Goal: Task Accomplishment & Management: Manage account settings

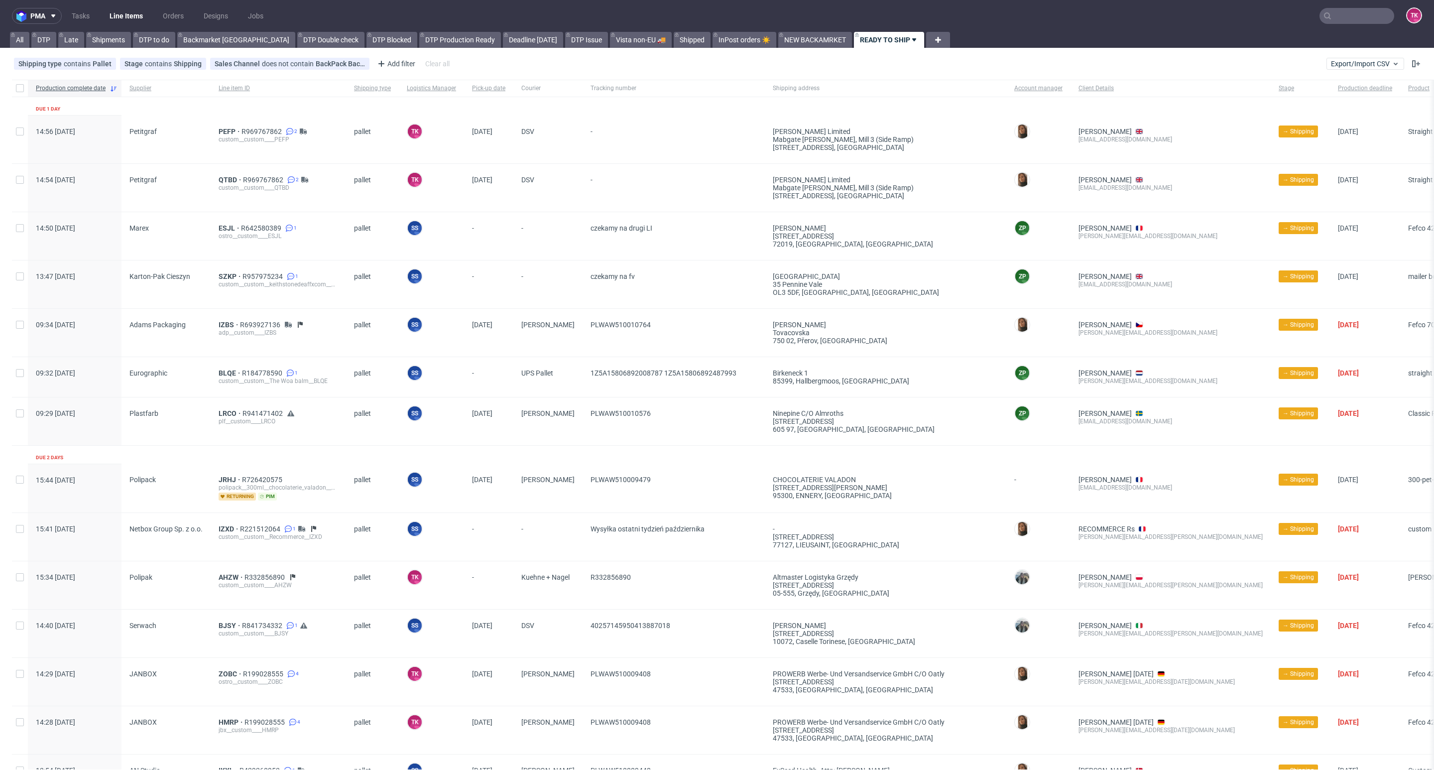
click at [132, 15] on link "Line Items" at bounding box center [126, 16] width 45 height 16
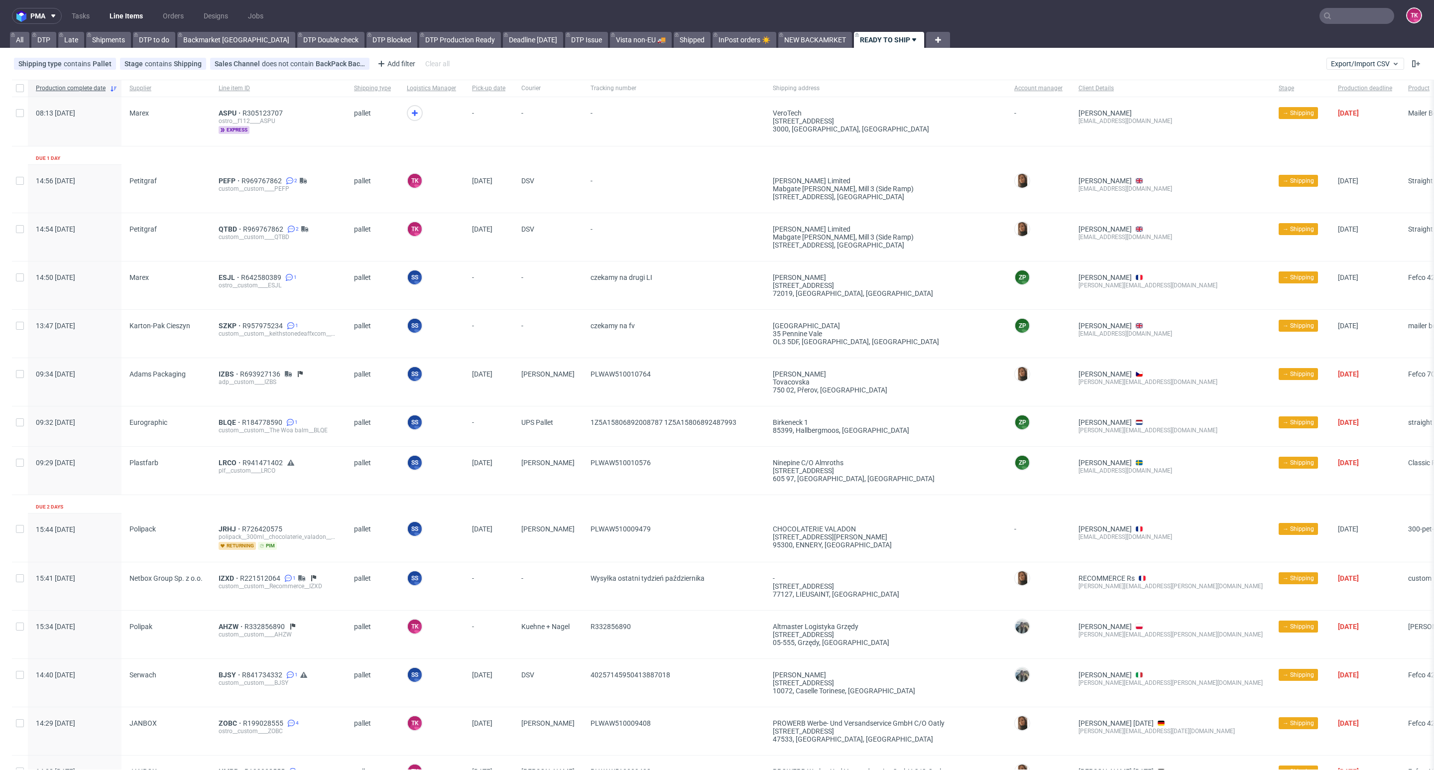
click at [126, 18] on link "Line Items" at bounding box center [126, 16] width 45 height 16
drag, startPoint x: 727, startPoint y: 293, endPoint x: 937, endPoint y: 297, distance: 210.7
click at [940, 292] on div "14:50 Tue 07.10.2025 Marex ESJL R642580389 1 ostro__custom____ESJL pallet SS Sz…" at bounding box center [767, 285] width 1510 height 48
click at [937, 297] on div "72019, LE MANS , France" at bounding box center [886, 293] width 226 height 8
click at [122, 6] on nav "pma Tasks Line Items Orders Designs Jobs TK" at bounding box center [717, 16] width 1434 height 32
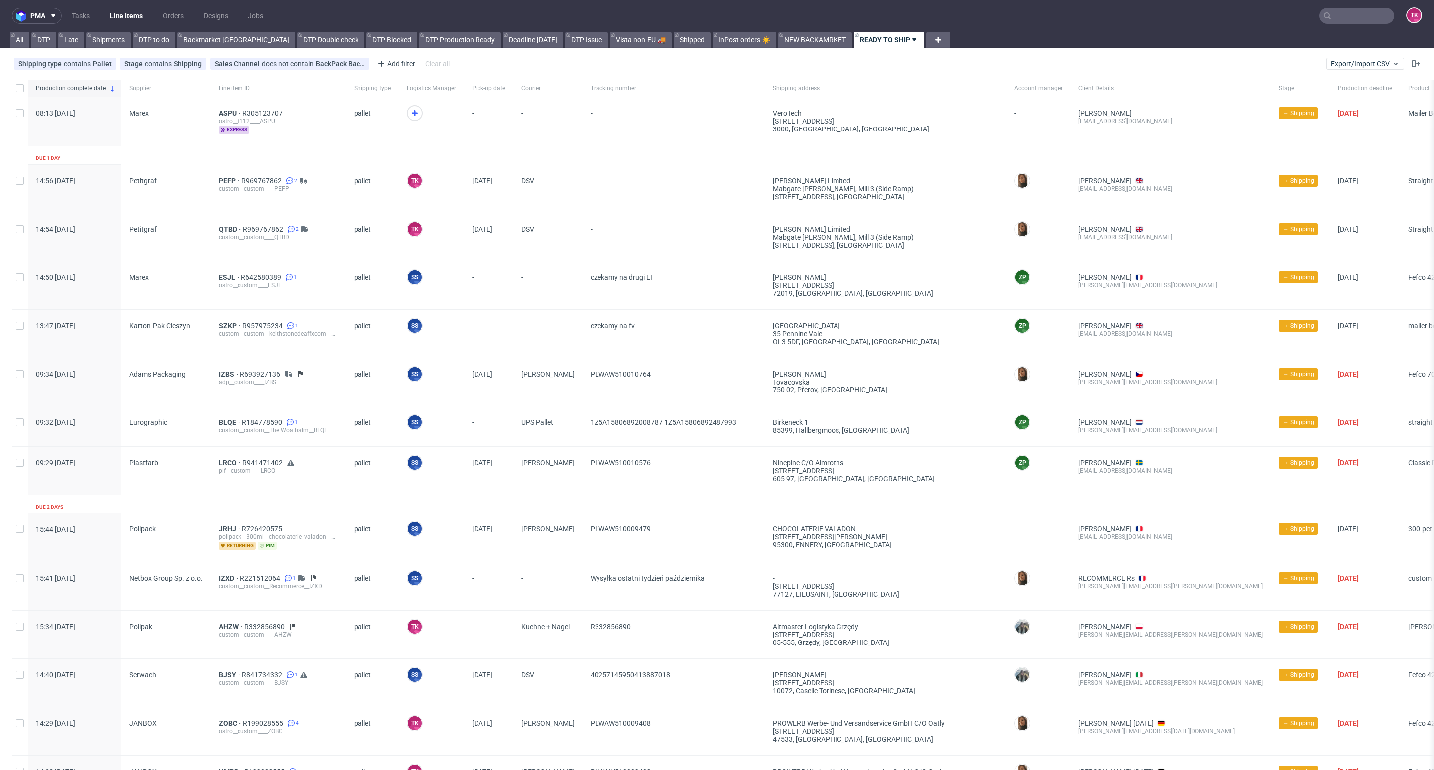
click at [123, 18] on link "Line Items" at bounding box center [126, 16] width 45 height 16
click at [142, 15] on link "Line Items" at bounding box center [126, 16] width 45 height 16
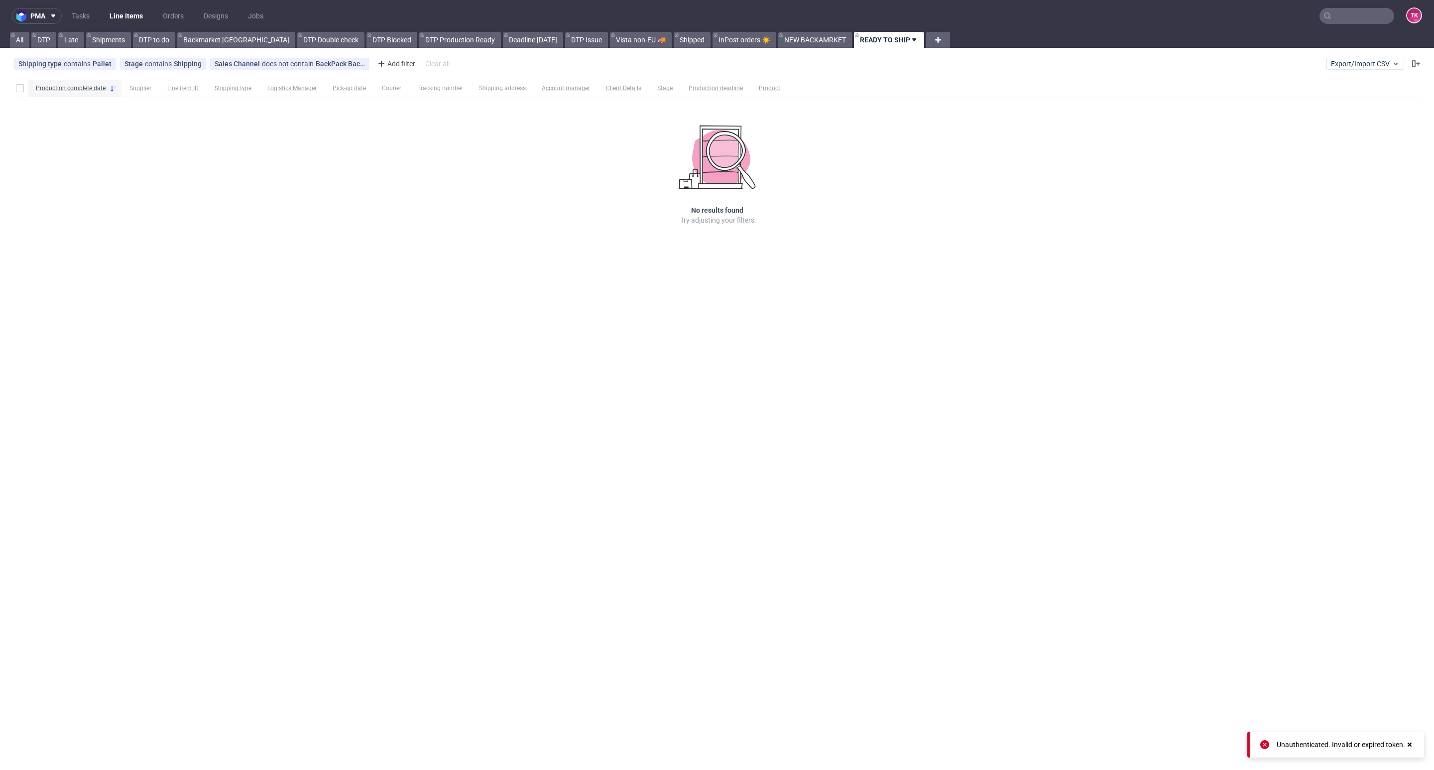
click at [142, 15] on link "Line Items" at bounding box center [126, 16] width 45 height 16
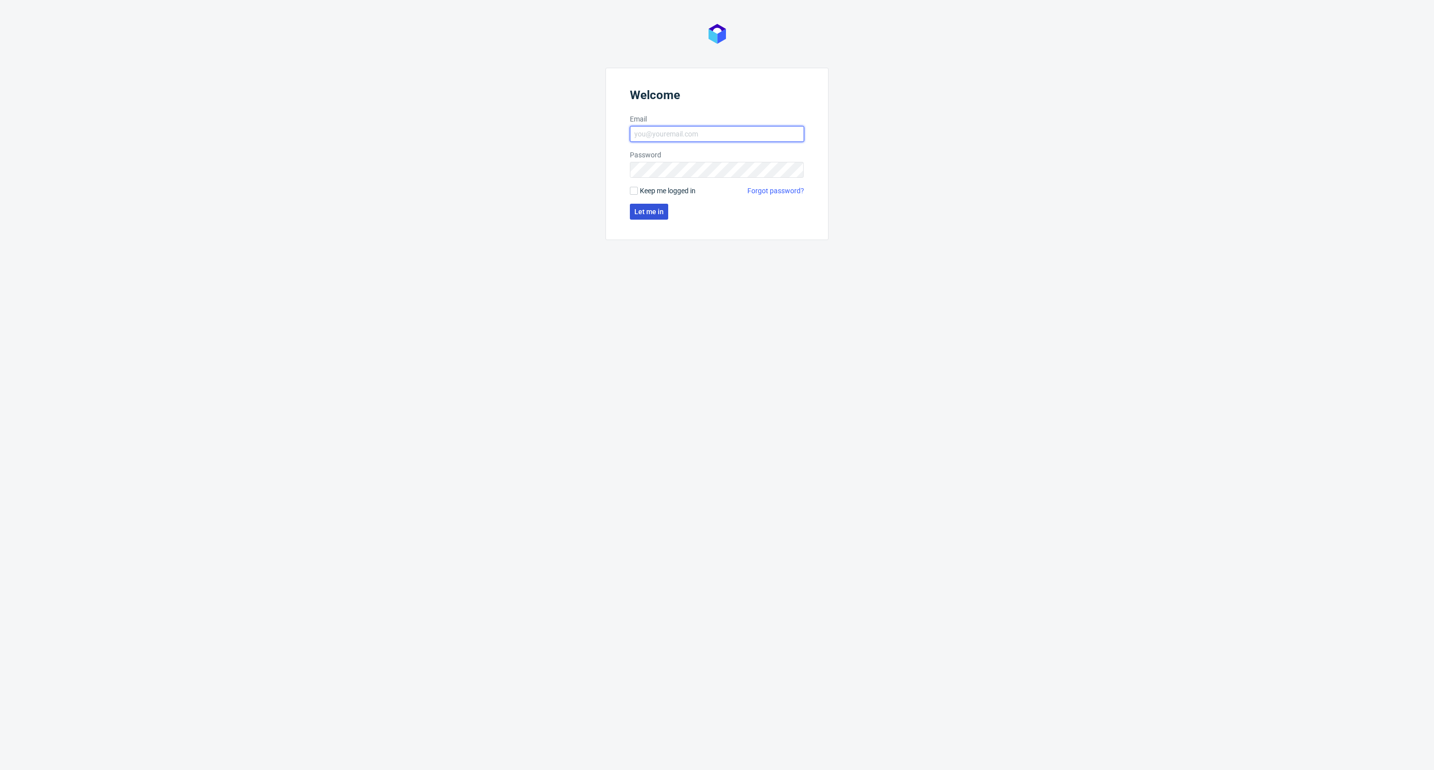
type input "kacper.tobrucki@packhelp.com"
click at [653, 211] on span "Let me in" at bounding box center [648, 211] width 29 height 7
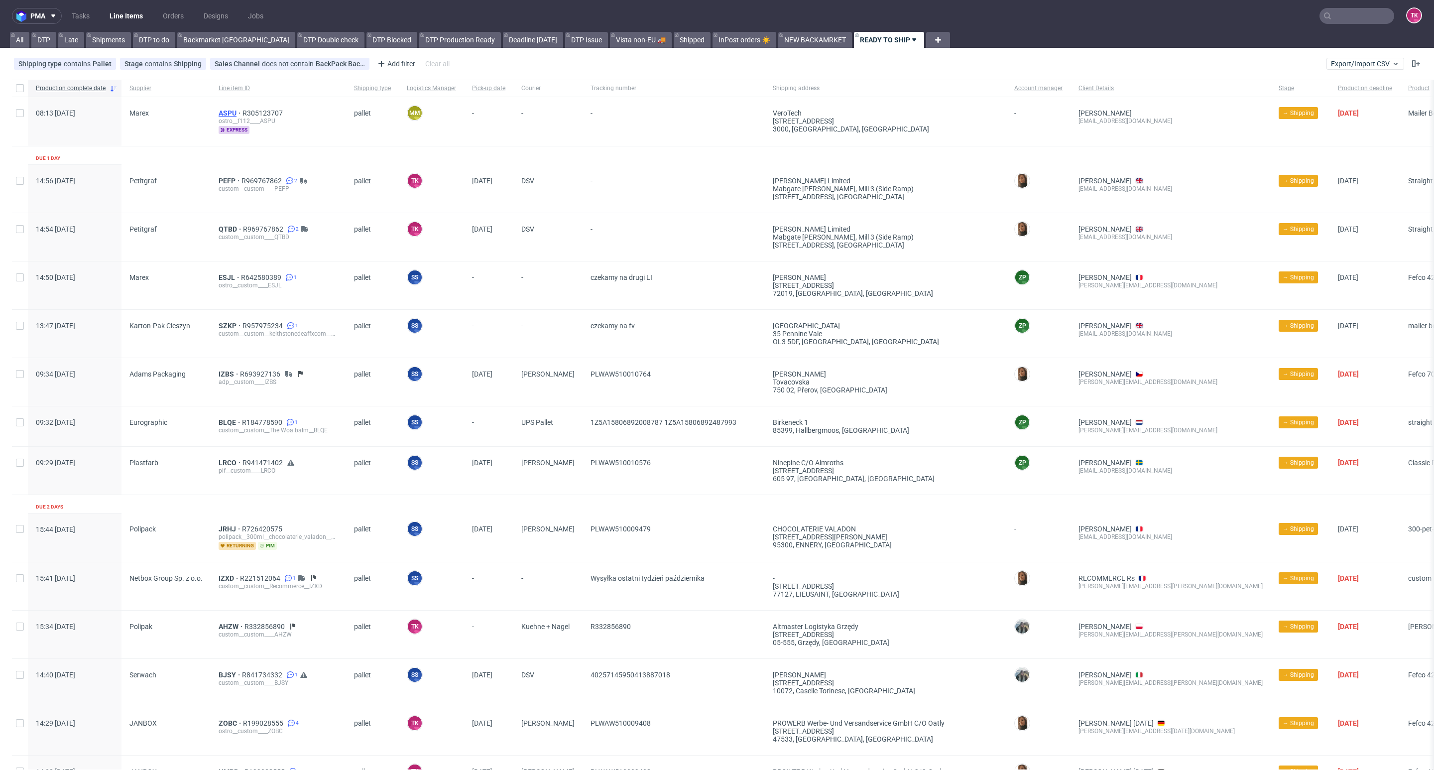
click at [219, 111] on span "ASPU" at bounding box center [231, 113] width 24 height 8
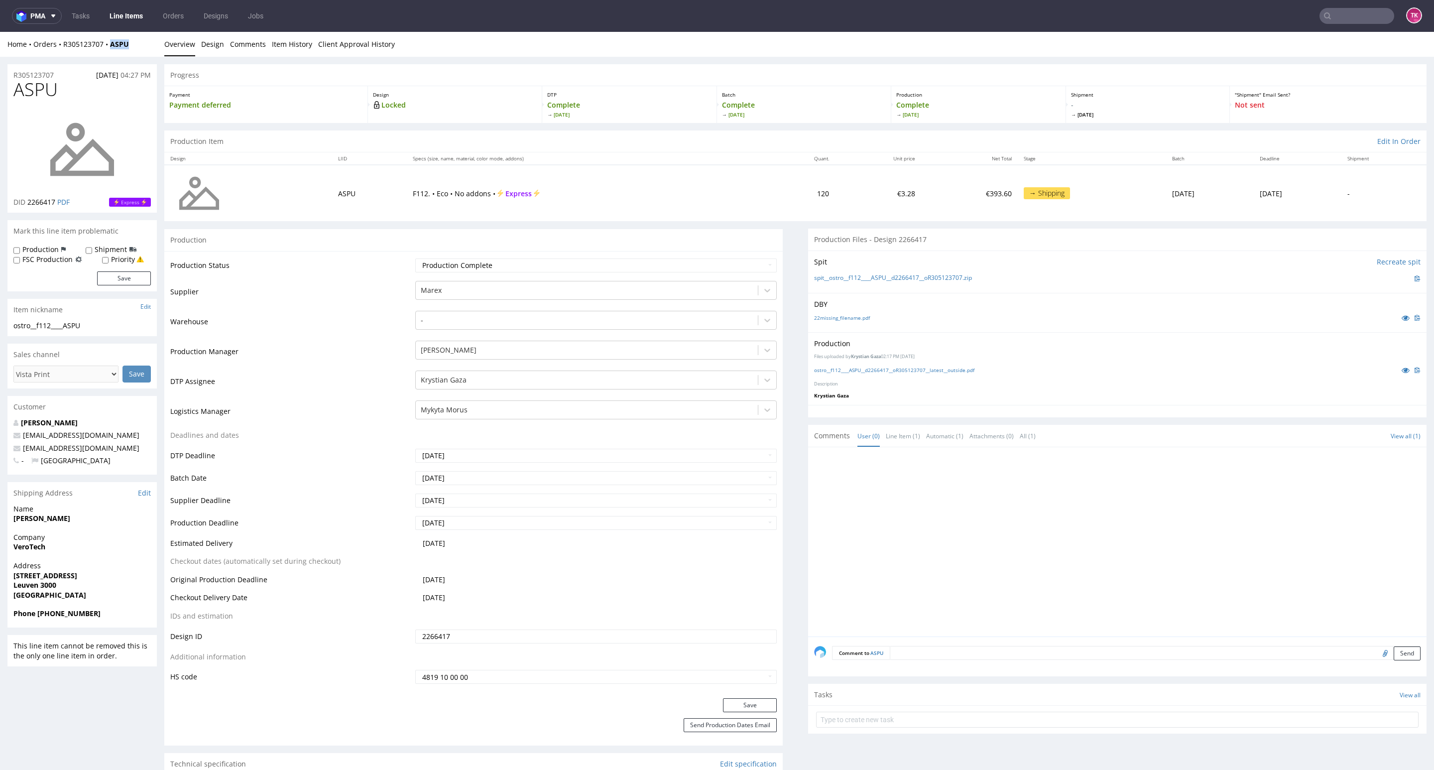
drag, startPoint x: 117, startPoint y: 51, endPoint x: 161, endPoint y: 160, distance: 117.9
click at [103, 53] on div "Home Orders R305123707 ASPU Overview Design Comments Item History Client Approv…" at bounding box center [717, 44] width 1434 height 25
copy strong "ASPU"
click at [666, 405] on div at bounding box center [587, 410] width 332 height 12
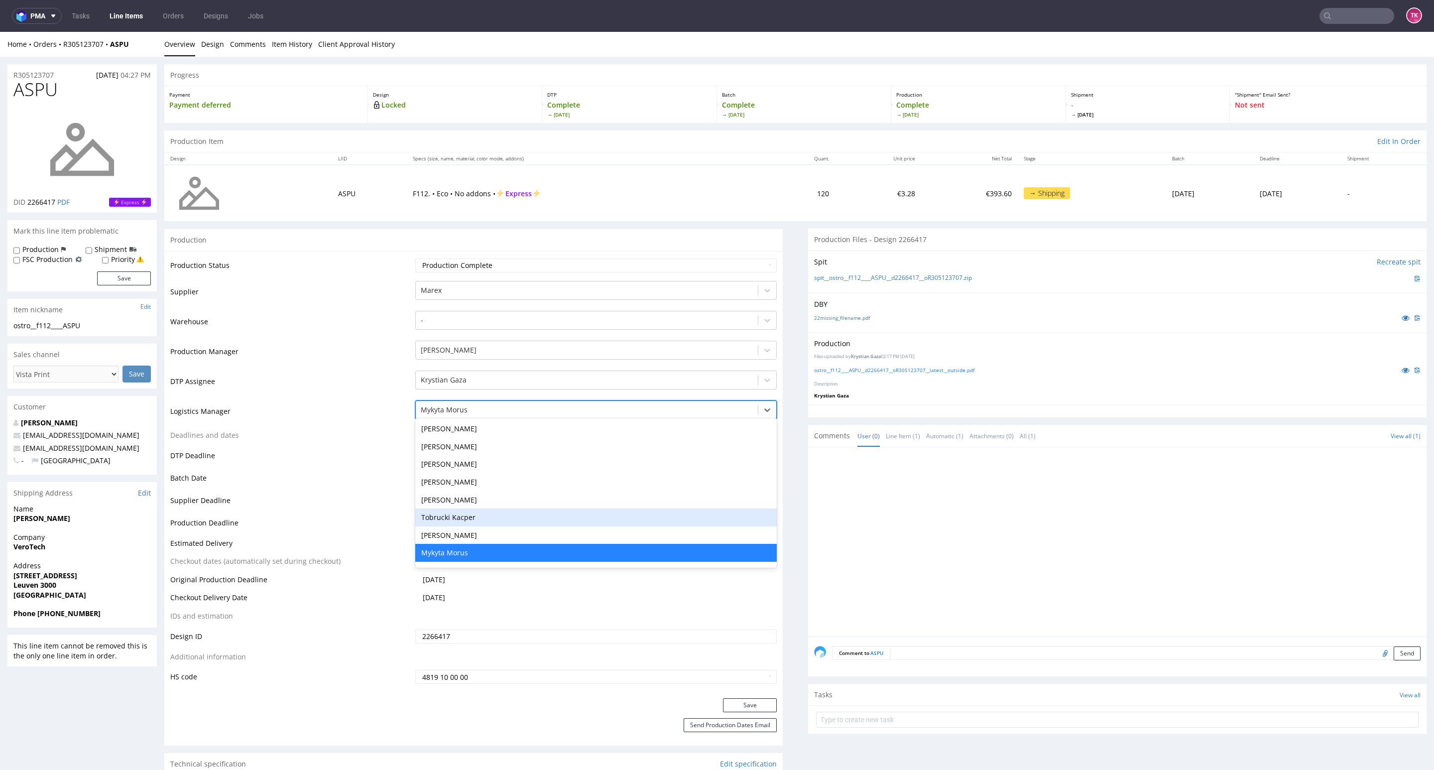
click at [548, 512] on div "Tobrucki Kacper" at bounding box center [596, 517] width 362 height 18
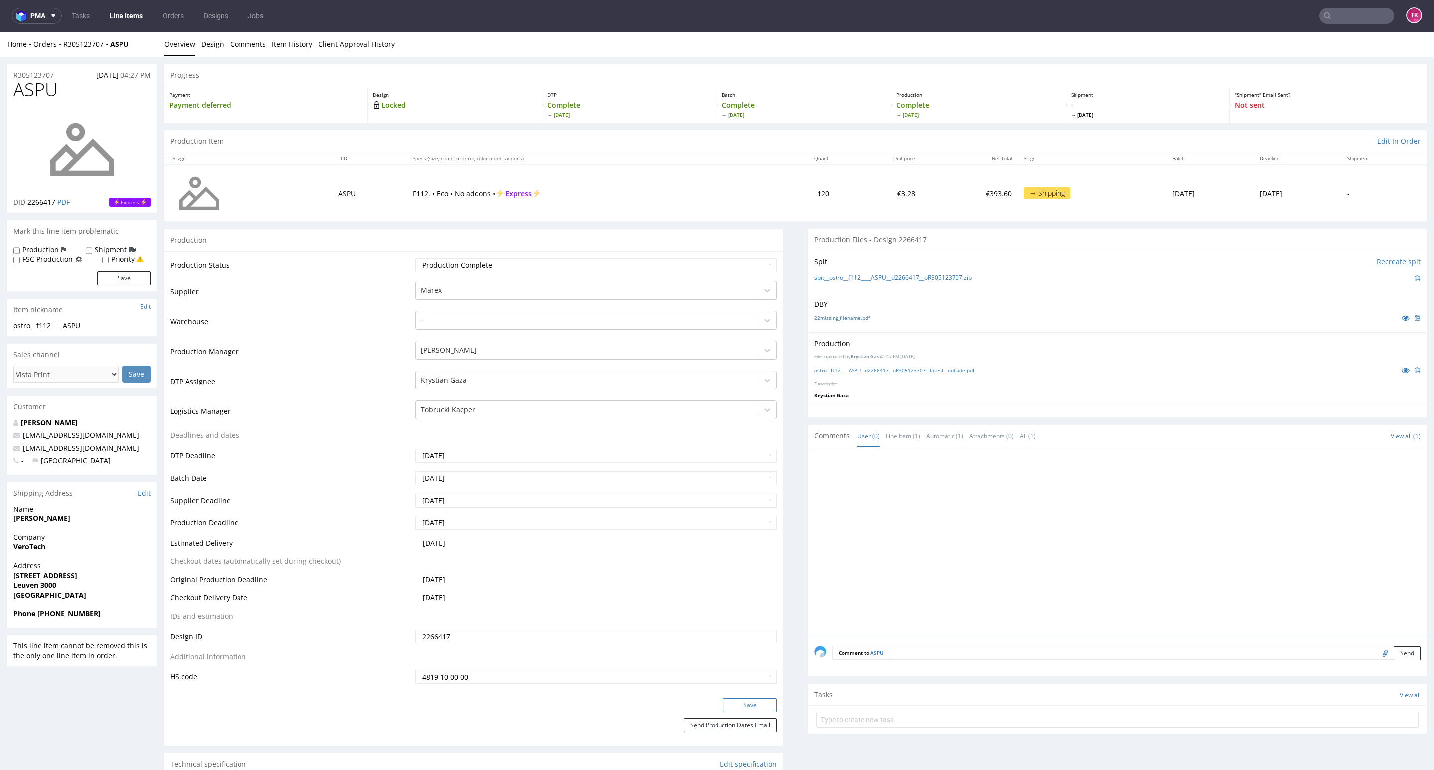
click at [740, 706] on button "Save" at bounding box center [750, 705] width 54 height 14
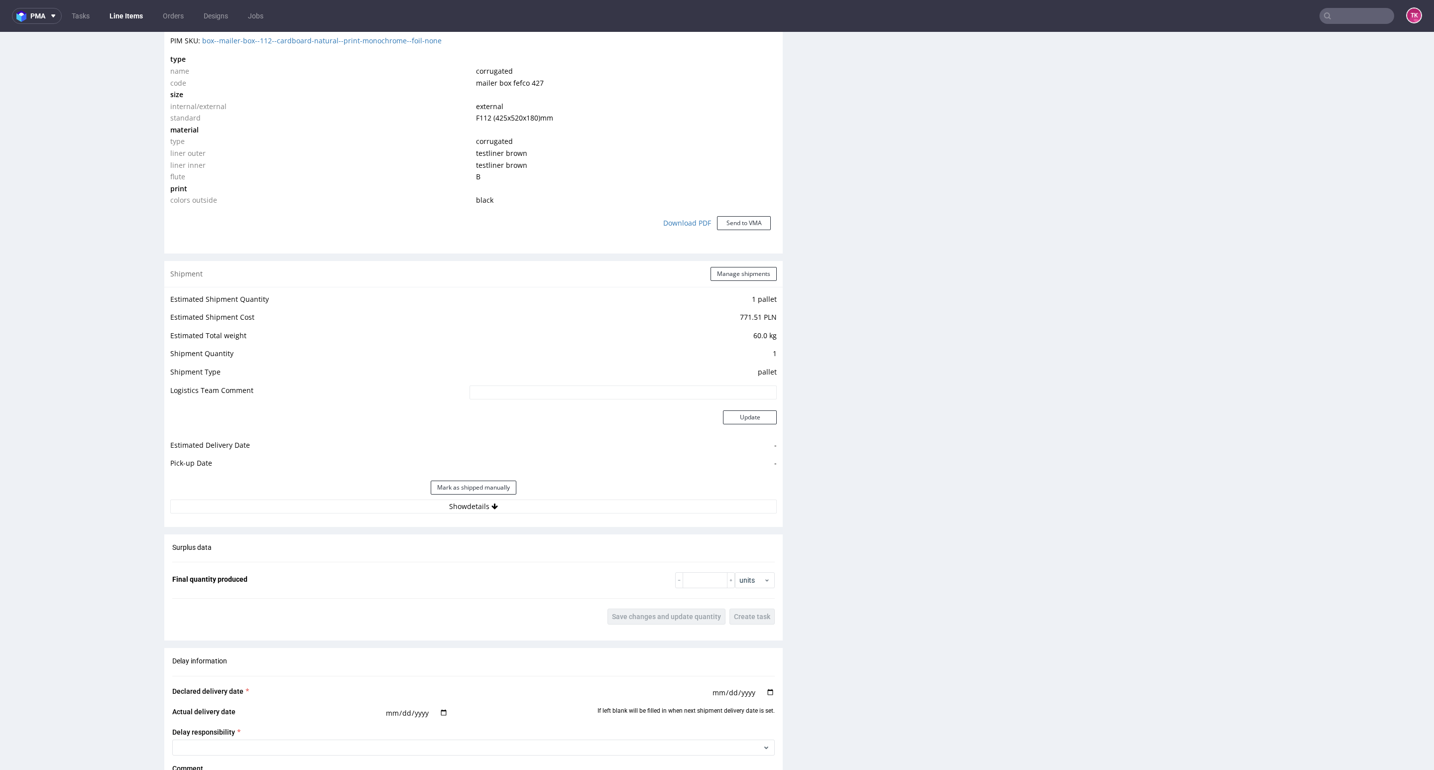
scroll to position [747, 0]
click at [598, 508] on button "Show details" at bounding box center [473, 505] width 607 height 14
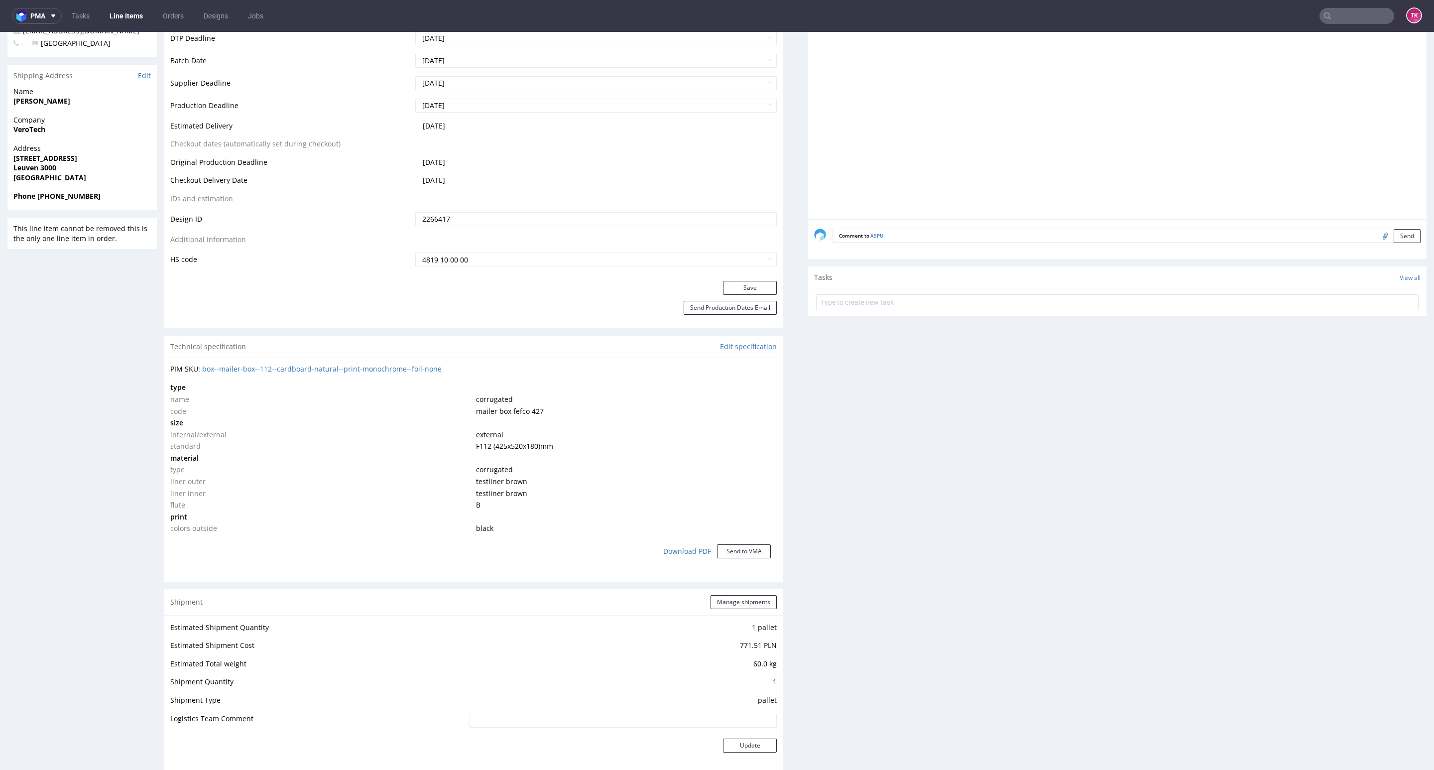
scroll to position [448, 0]
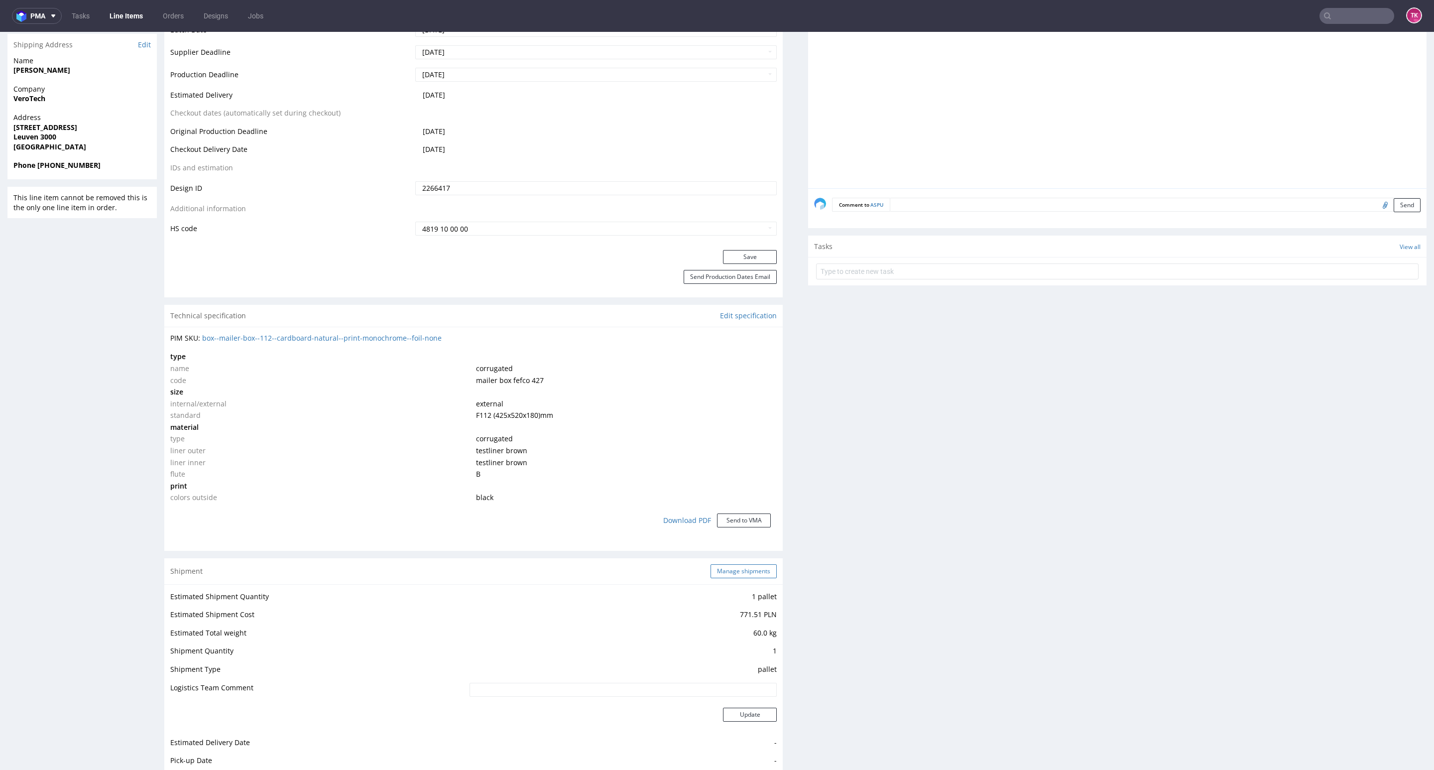
click at [742, 577] on button "Manage shipments" at bounding box center [744, 571] width 66 height 14
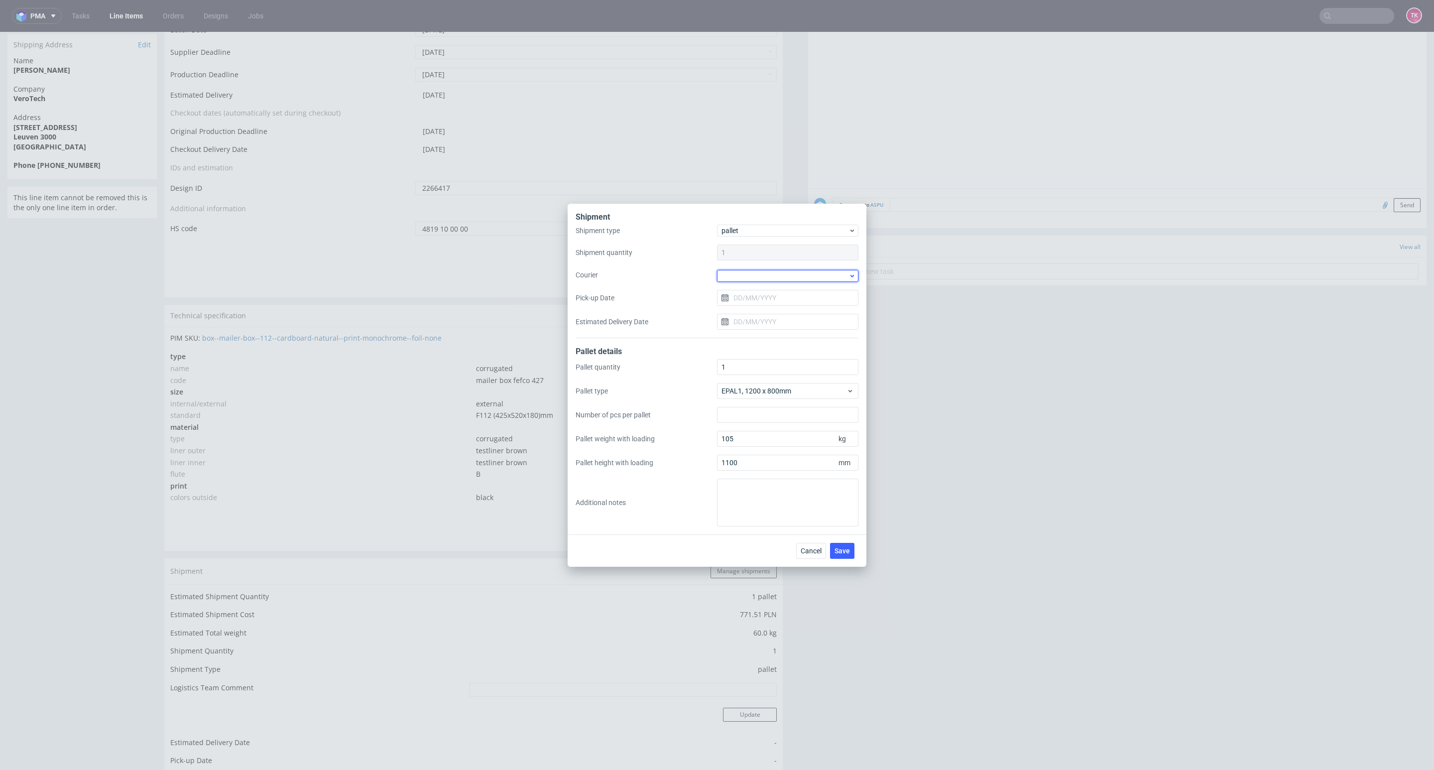
click at [813, 273] on div at bounding box center [787, 276] width 141 height 12
click at [776, 336] on div "DB Schenker" at bounding box center [787, 333] width 133 height 18
click at [777, 295] on input "Pick-up Date" at bounding box center [787, 297] width 141 height 16
click at [797, 381] on button "9" at bounding box center [803, 380] width 15 height 16
type input "[DATE]"
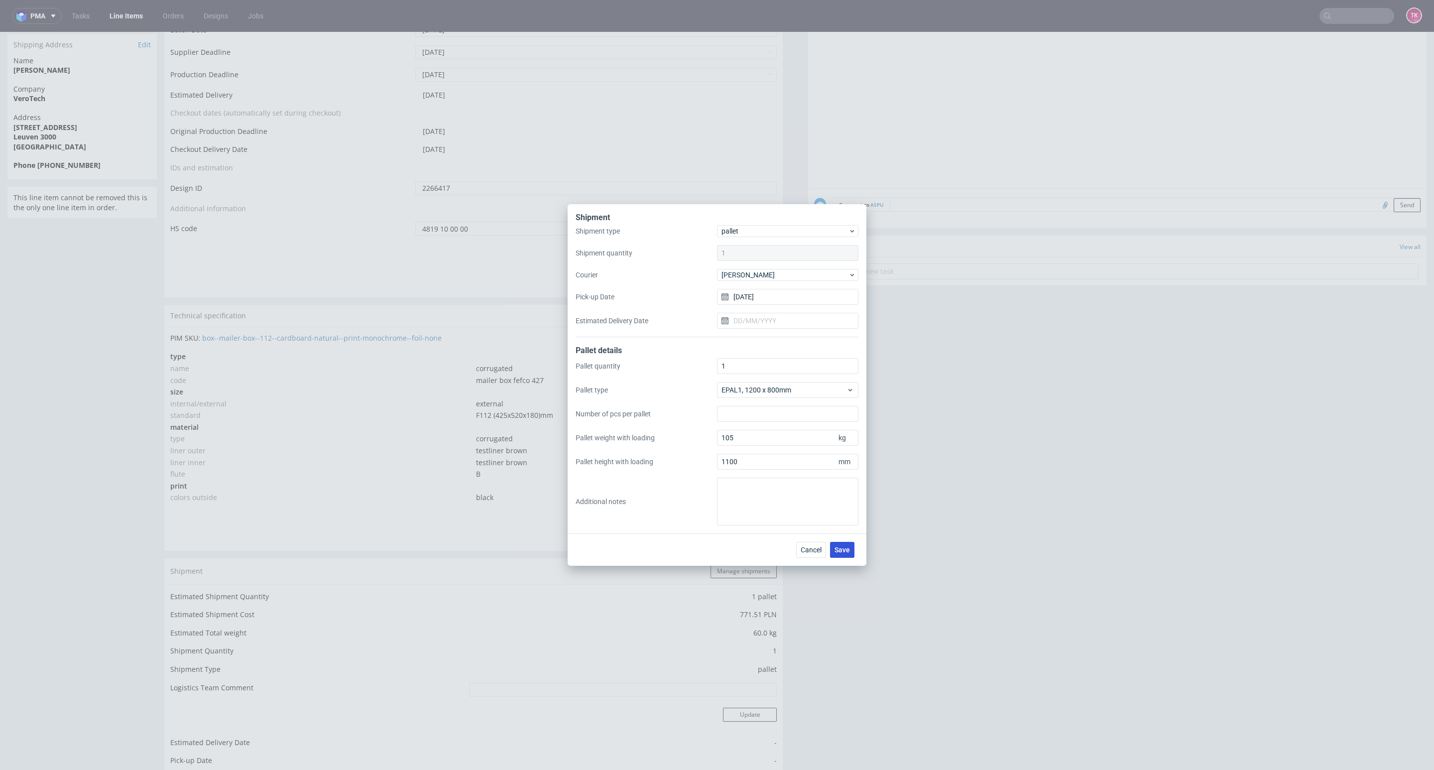
click at [842, 553] on span "Save" at bounding box center [842, 549] width 15 height 7
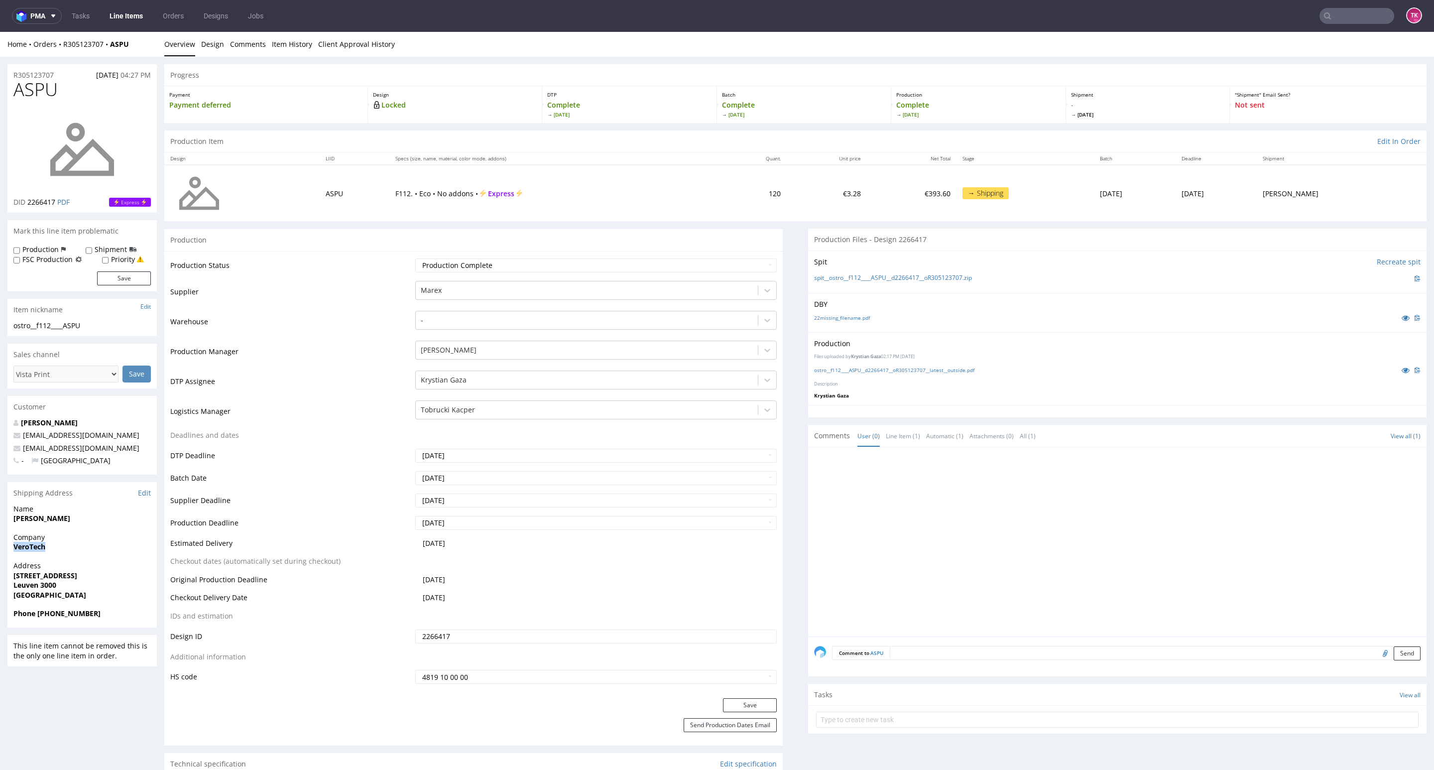
drag, startPoint x: 9, startPoint y: 553, endPoint x: 57, endPoint y: 557, distance: 47.5
copy strong "VeroTech"
drag, startPoint x: 15, startPoint y: 583, endPoint x: 102, endPoint y: 581, distance: 86.7
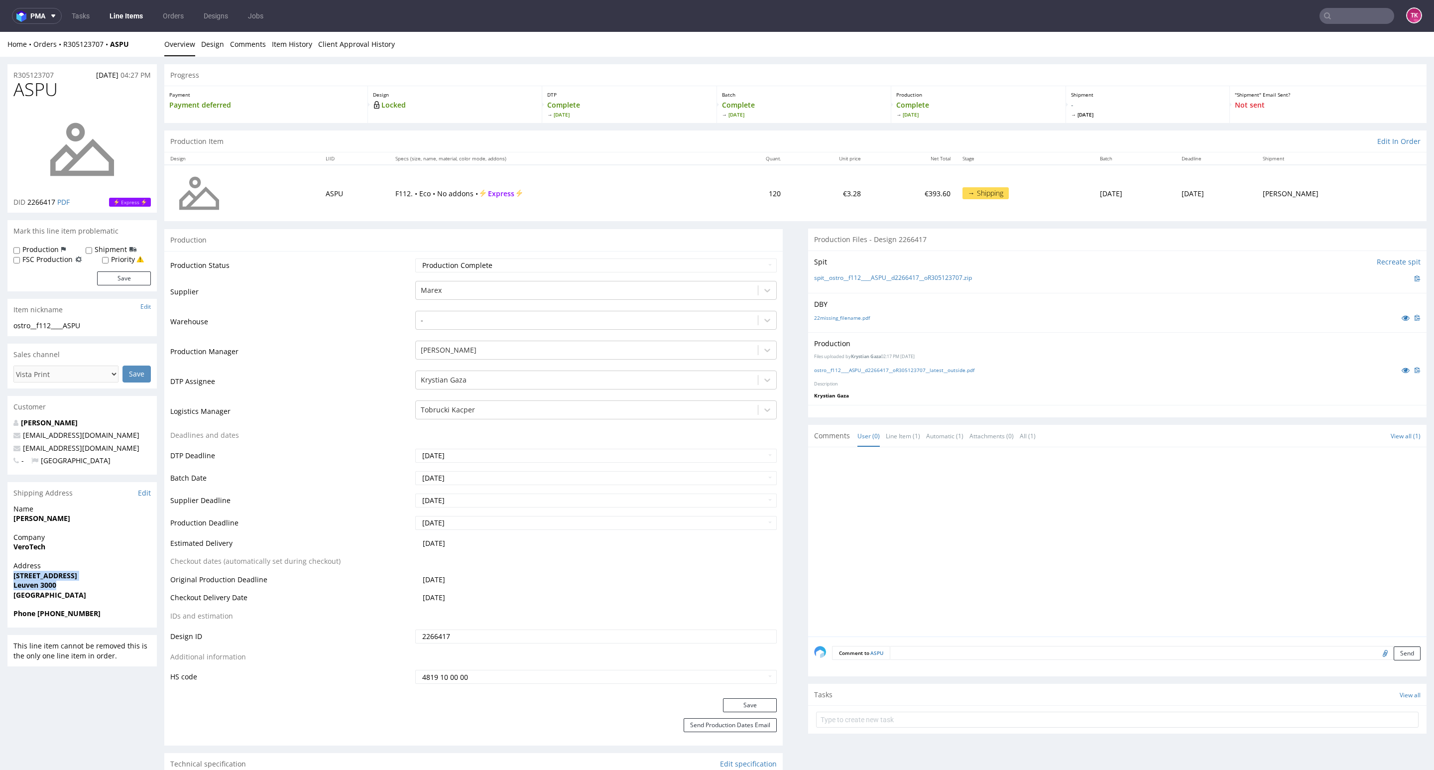
copy p "Fonteinstraat 1A Bus 701 Leuven 3000"
drag, startPoint x: 6, startPoint y: 518, endPoint x: 96, endPoint y: 526, distance: 89.9
copy strong "[PERSON_NAME]"
copy span "[EMAIL_ADDRESS][DOMAIN_NAME]"
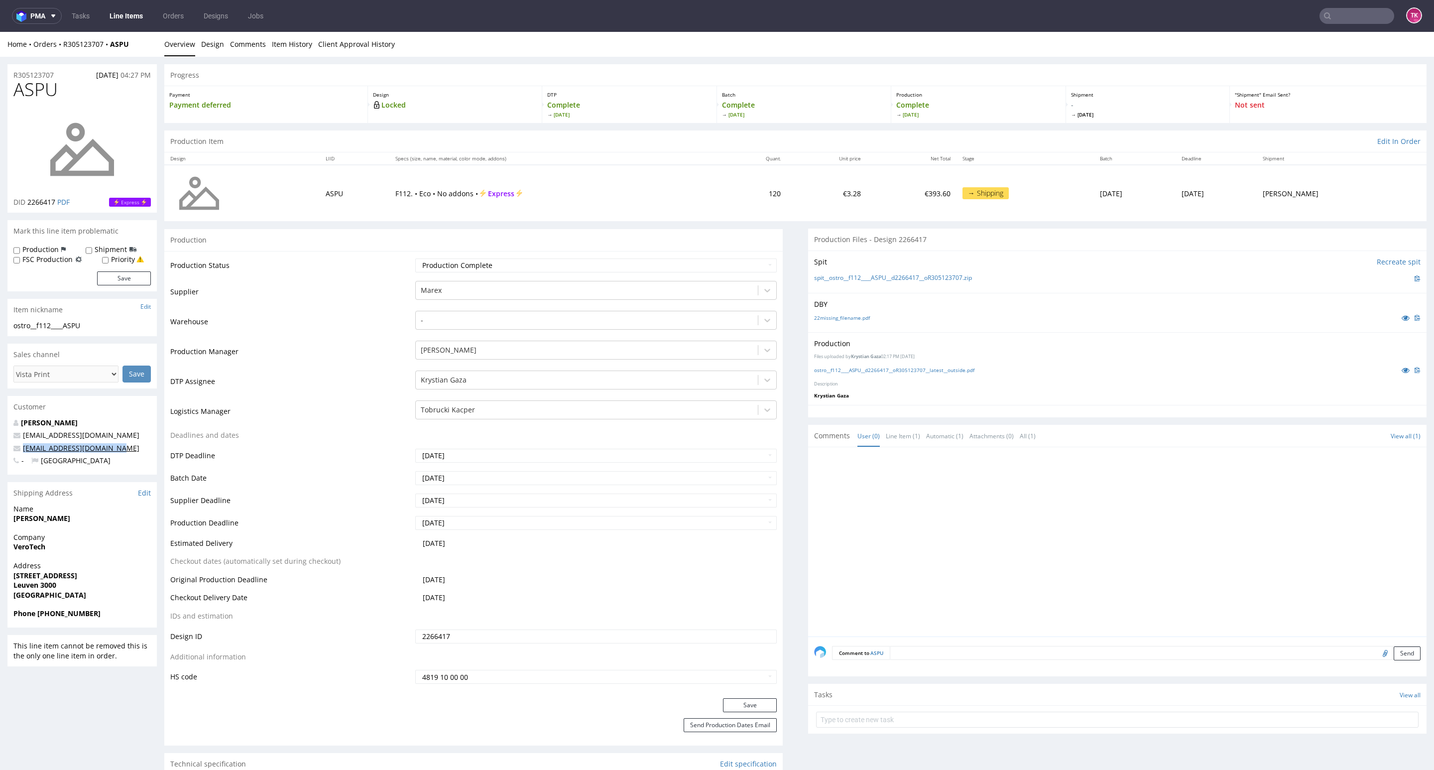
drag, startPoint x: 54, startPoint y: 451, endPoint x: 30, endPoint y: 443, distance: 24.9
click at [7, 449] on div "Nathalie Forbiseur whitelabel@packhelp.com escalationscare@vista.com - Belgium" at bounding box center [81, 446] width 149 height 57
click at [51, 619] on div "Phone 0495106615" at bounding box center [81, 618] width 149 height 19
click at [51, 618] on strong "Phone 0495106615" at bounding box center [56, 613] width 87 height 9
copy strong "0495106615"
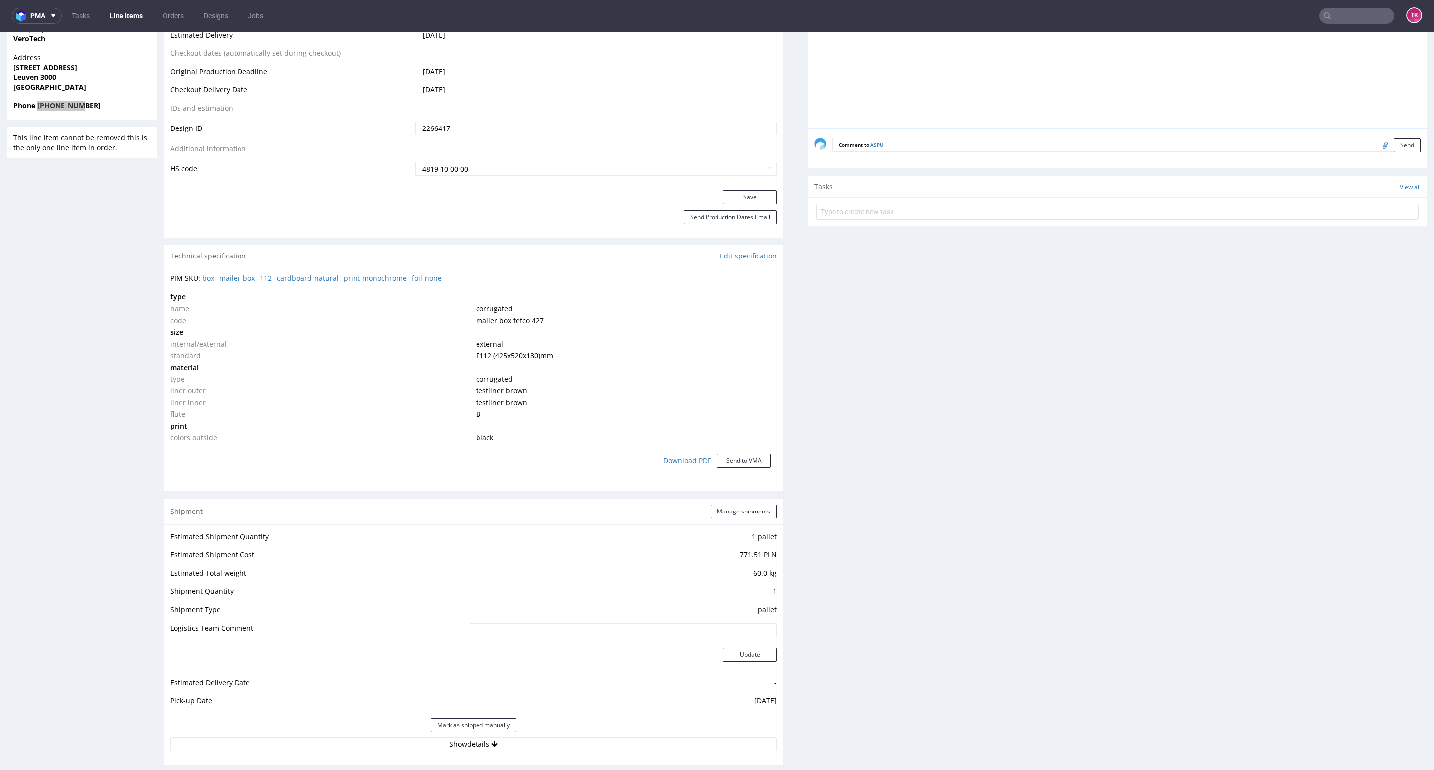
scroll to position [822, 0]
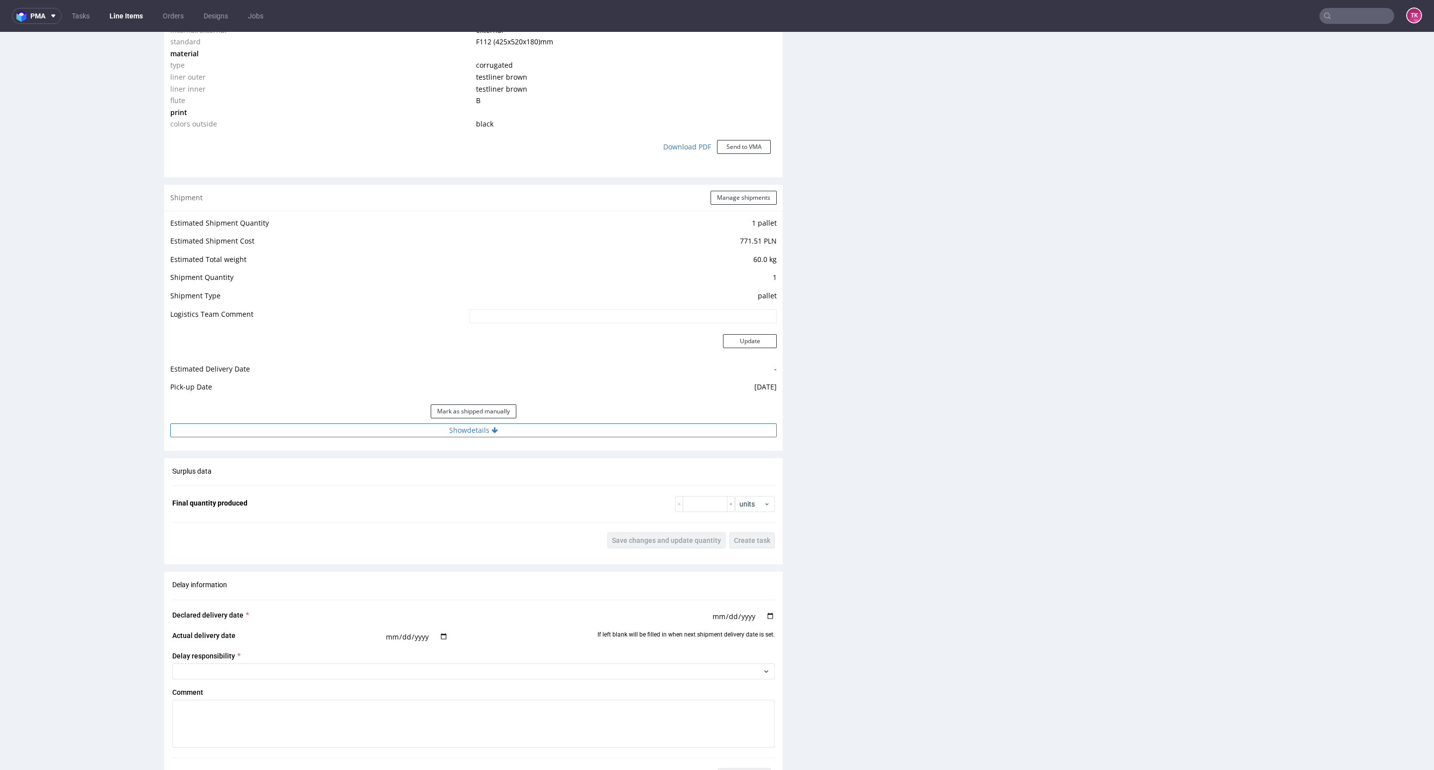
click at [577, 431] on button "Show details" at bounding box center [473, 430] width 607 height 14
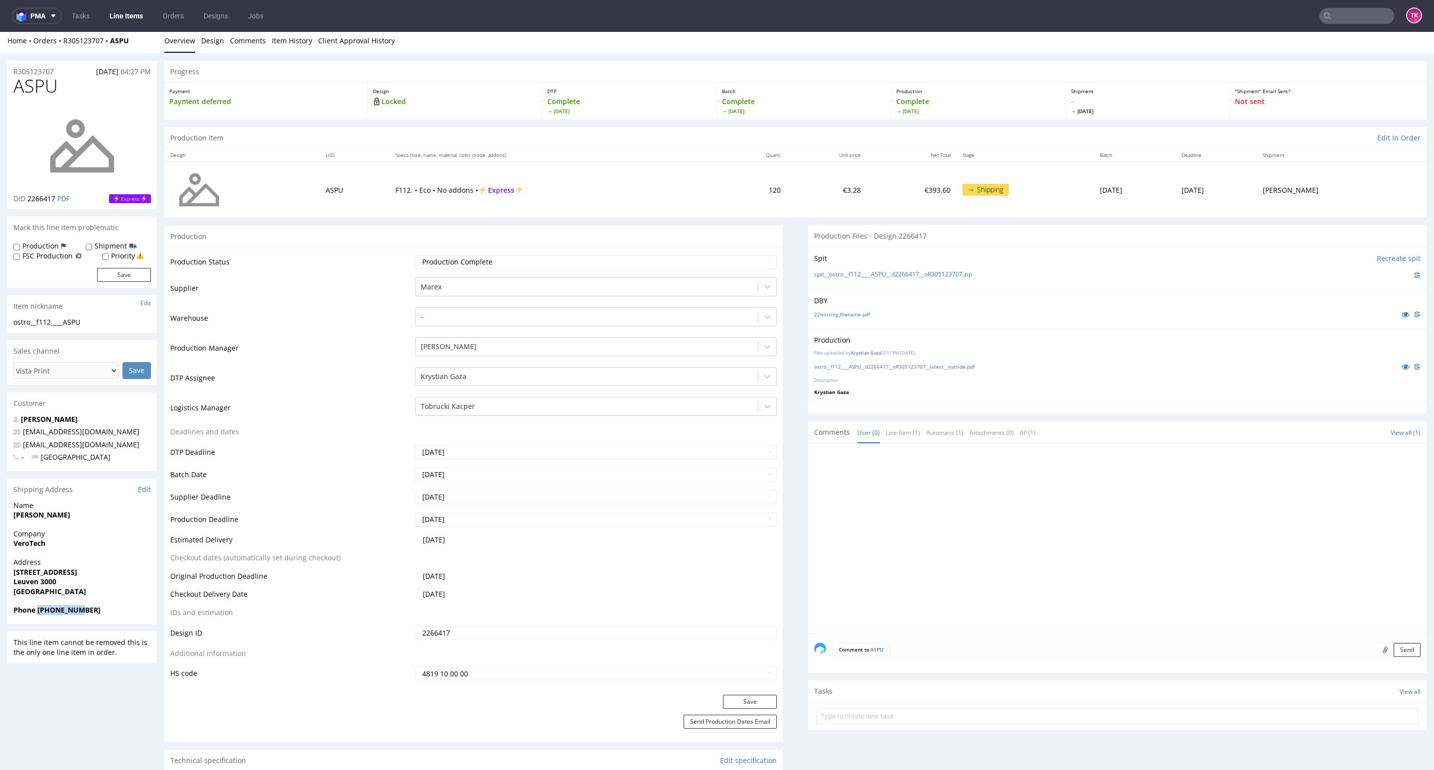
scroll to position [0, 0]
drag, startPoint x: 140, startPoint y: 36, endPoint x: 64, endPoint y: 49, distance: 77.4
click at [64, 49] on div "Home Orders R305123707 ASPU Overview Design Comments Item History Client Approv…" at bounding box center [717, 44] width 1434 height 25
copy div "R305123707 ASPU"
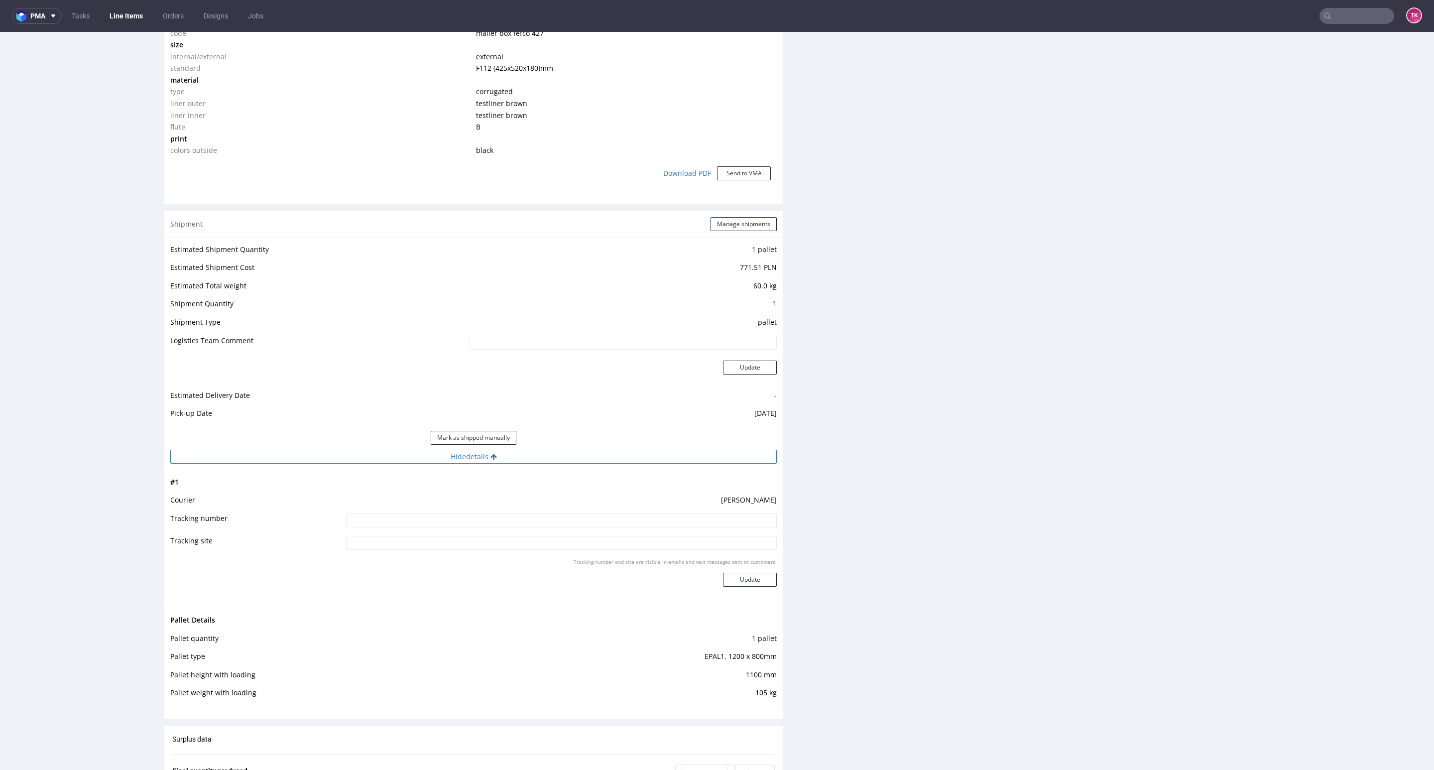
scroll to position [822, 0]
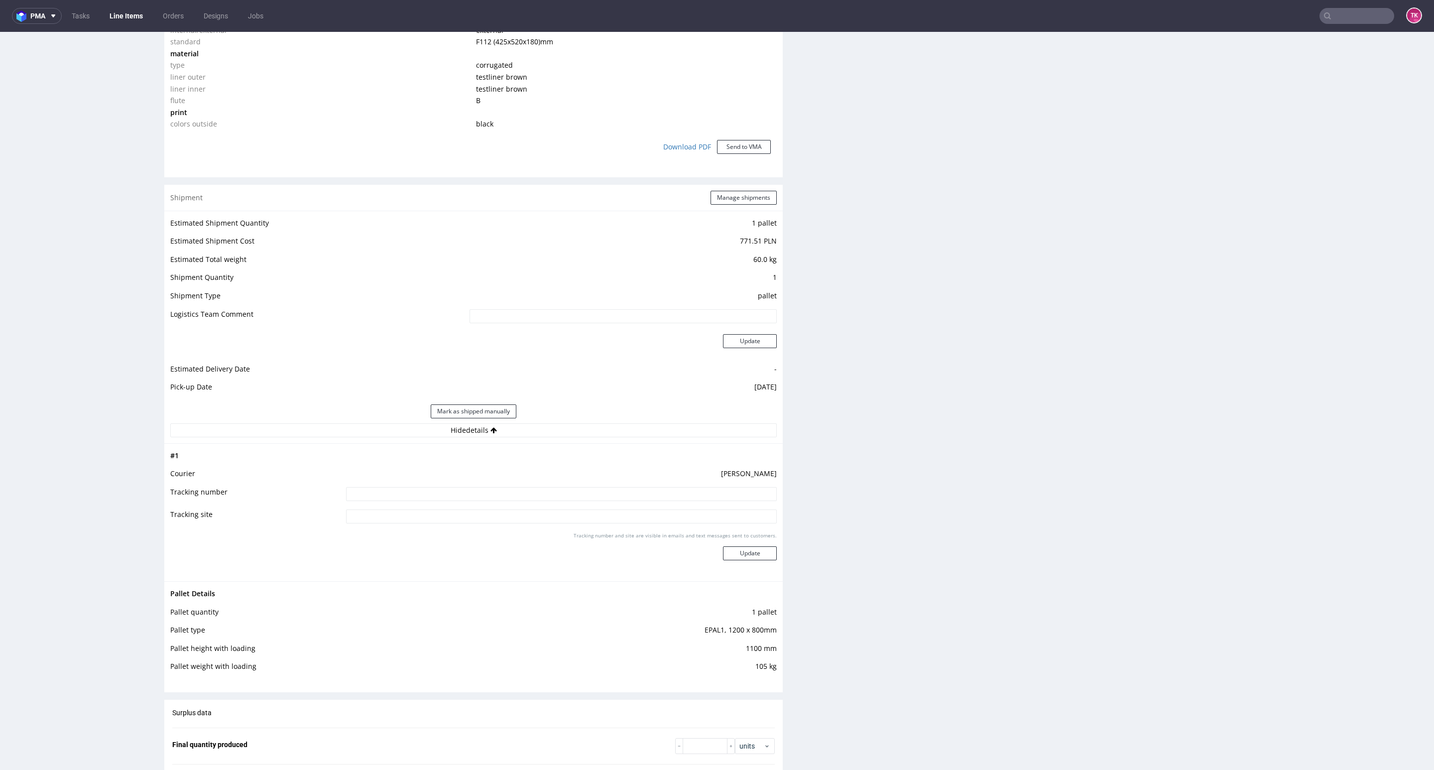
click at [592, 500] on input at bounding box center [561, 494] width 431 height 14
paste input "PLWAW510012934"
type input "PLWAW510012934"
click at [752, 554] on button "Update" at bounding box center [750, 553] width 54 height 14
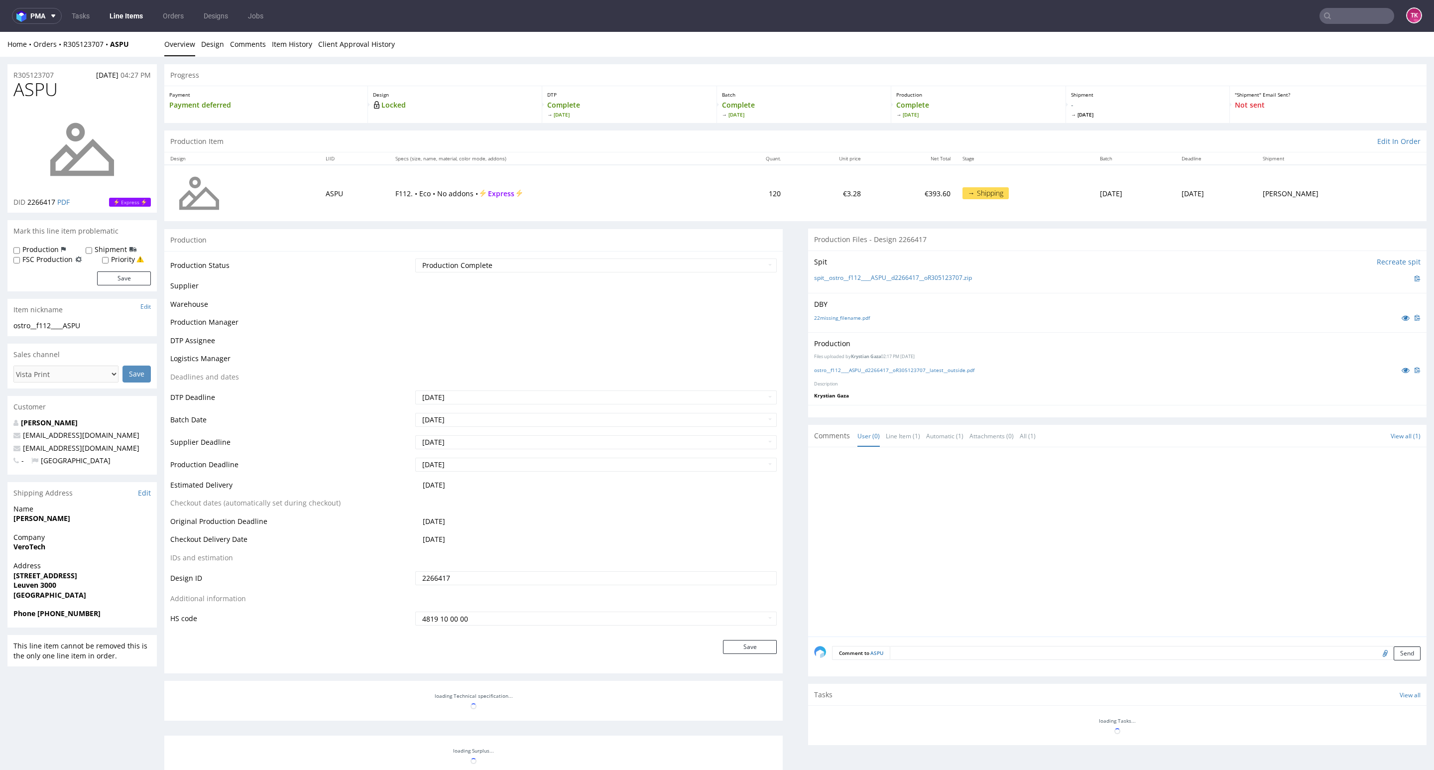
scroll to position [299, 0]
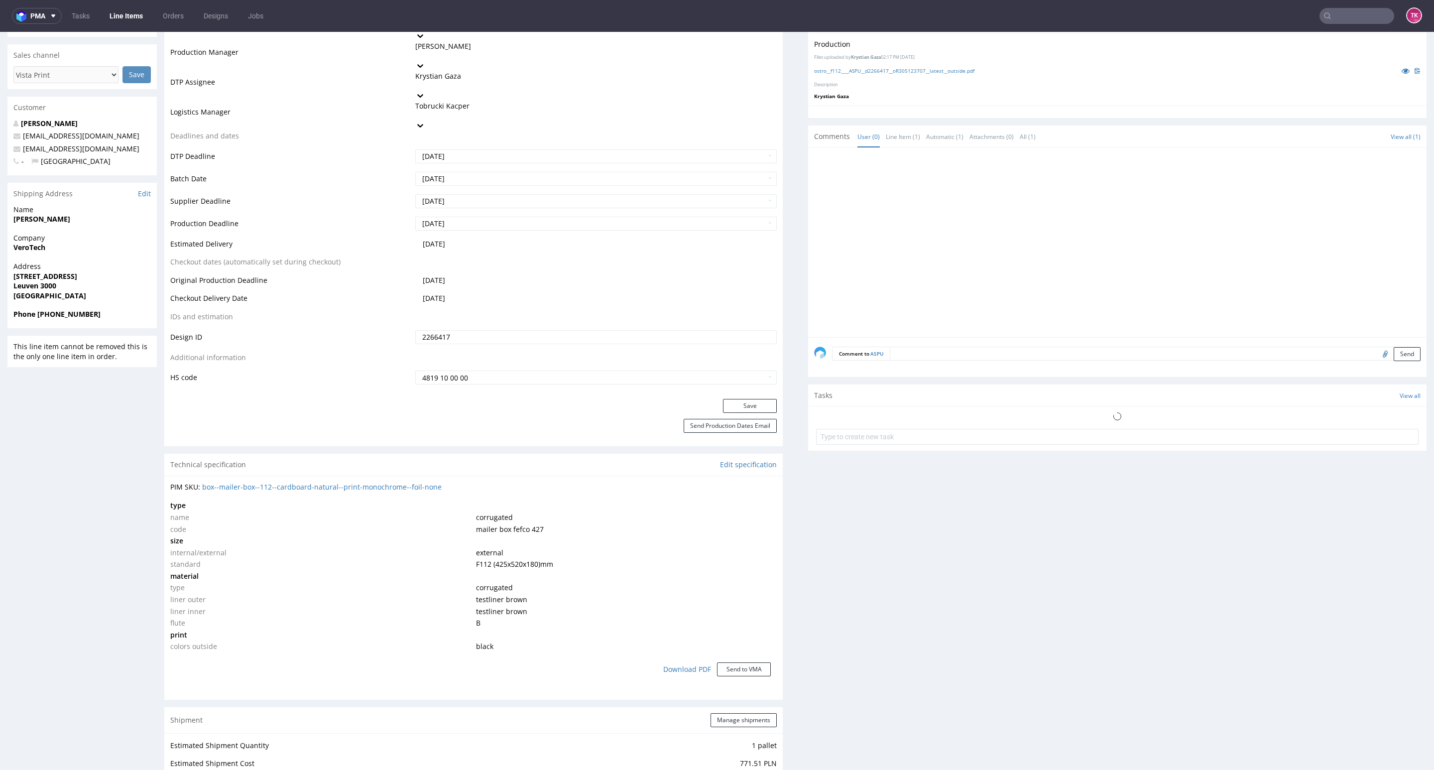
click at [116, 22] on link "Line Items" at bounding box center [126, 16] width 45 height 16
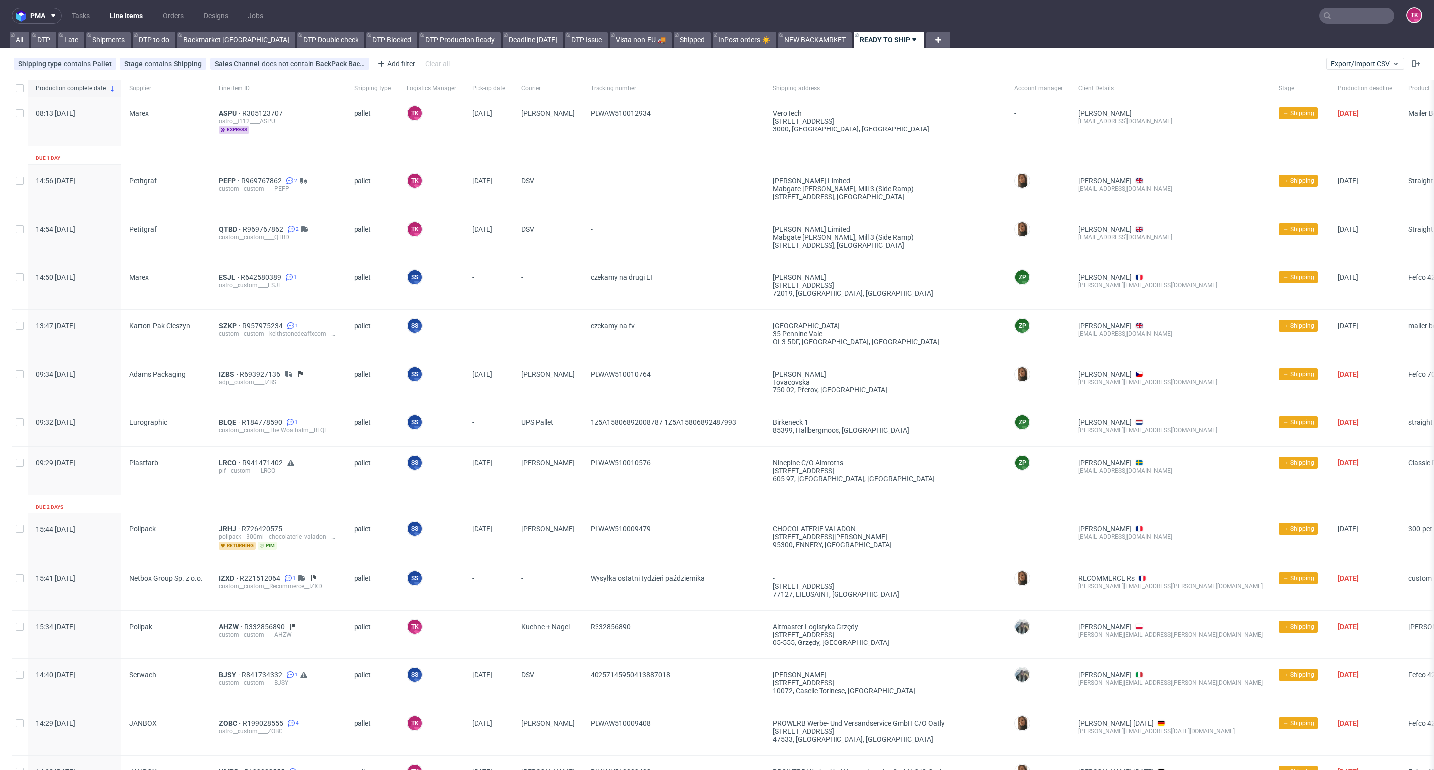
click at [143, 16] on link "Line Items" at bounding box center [126, 16] width 45 height 16
click at [120, 15] on link "Line Items" at bounding box center [126, 16] width 45 height 16
click at [1339, 17] on input "text" at bounding box center [1357, 16] width 75 height 16
paste input "FVIN"
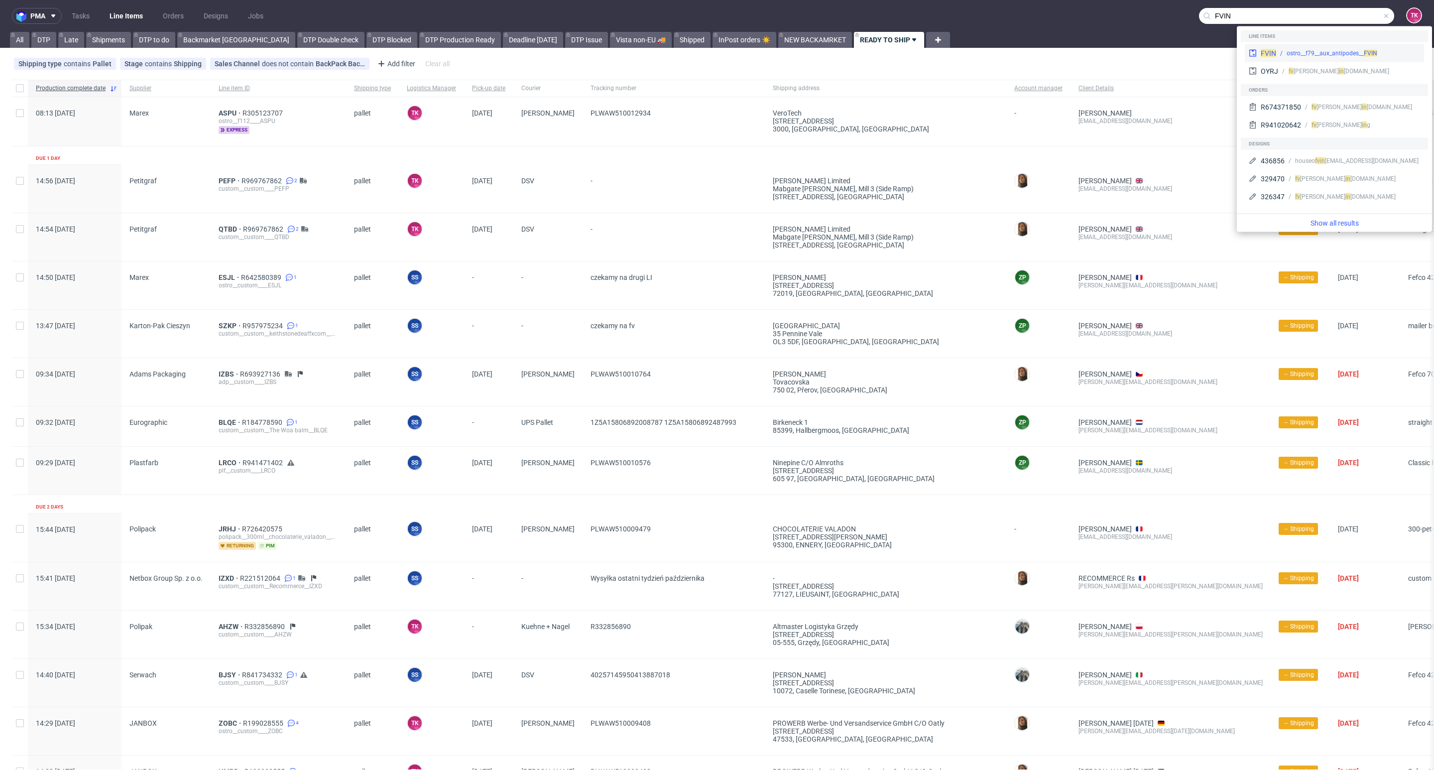
type input "FVIN"
click at [1282, 46] on div "FVIN ostro__f79__aux_antipodes__ FVIN" at bounding box center [1334, 53] width 179 height 18
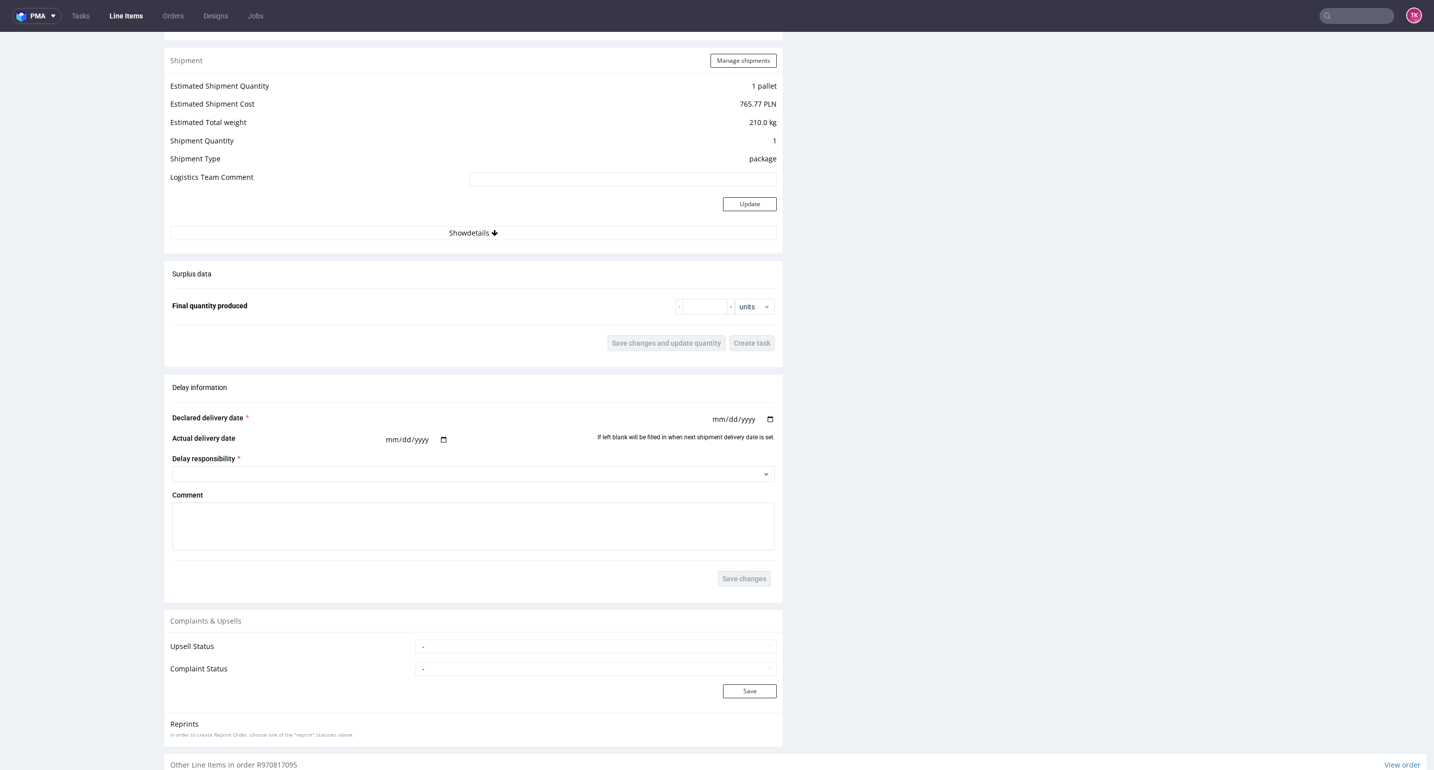
click at [502, 226] on td "Update" at bounding box center [622, 210] width 310 height 32
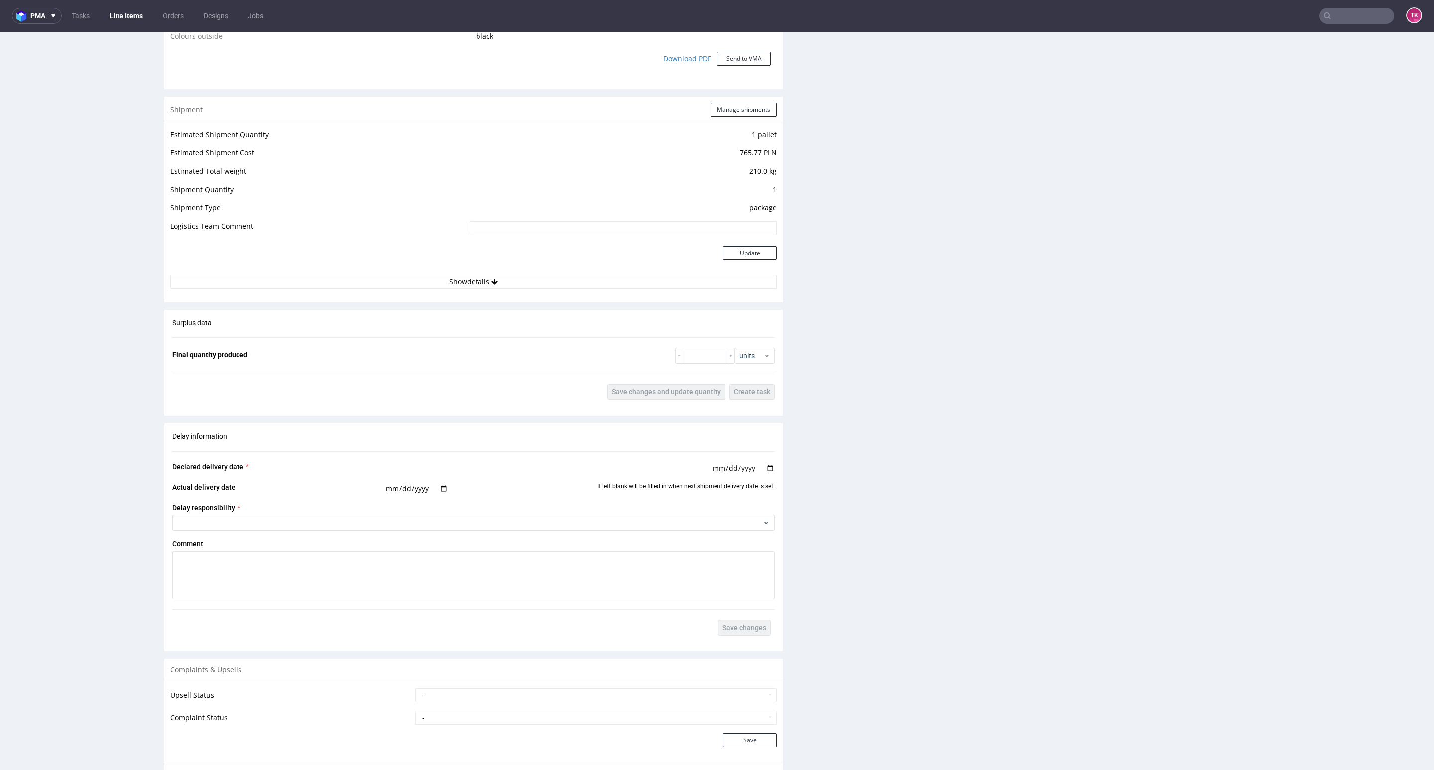
scroll to position [862, 0]
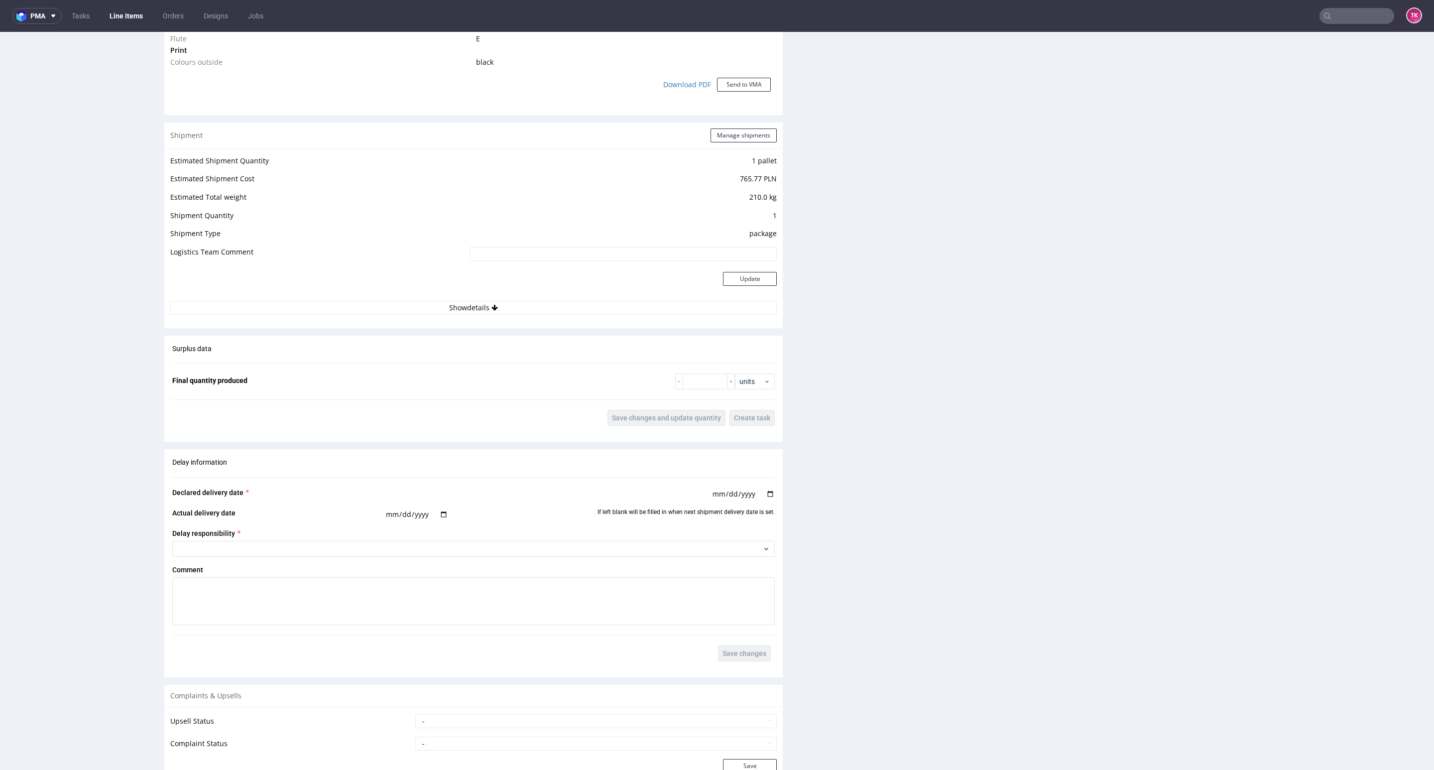
drag, startPoint x: 1408, startPoint y: 408, endPoint x: 1412, endPoint y: 401, distance: 8.3
click at [1412, 401] on html "Production Shipped DTP Orders Offers Shipments Designs Promotions Users Jobs Ad…" at bounding box center [717, 44] width 1434 height 1748
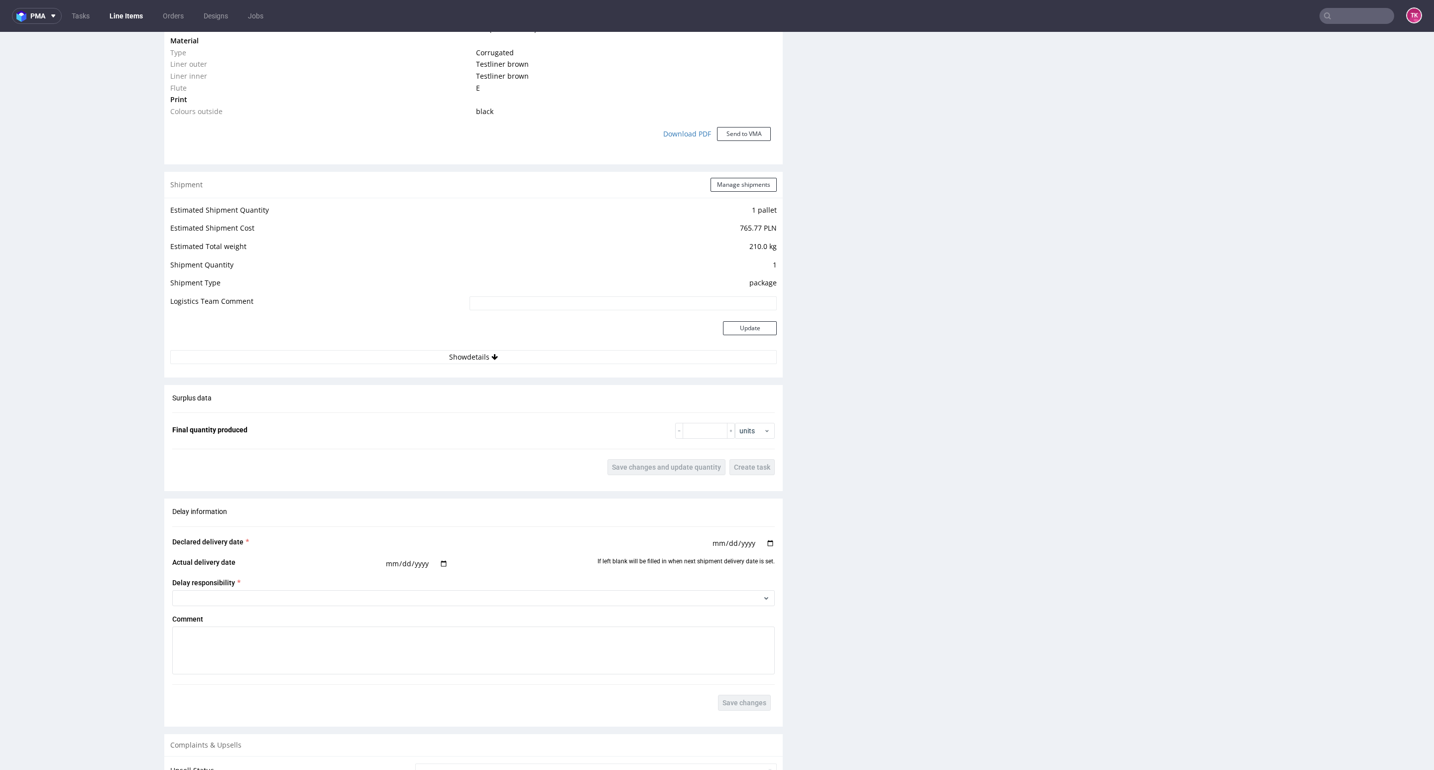
scroll to position [814, 0]
click at [503, 343] on td "Update" at bounding box center [622, 332] width 310 height 32
click at [512, 356] on button "Show details" at bounding box center [473, 356] width 607 height 14
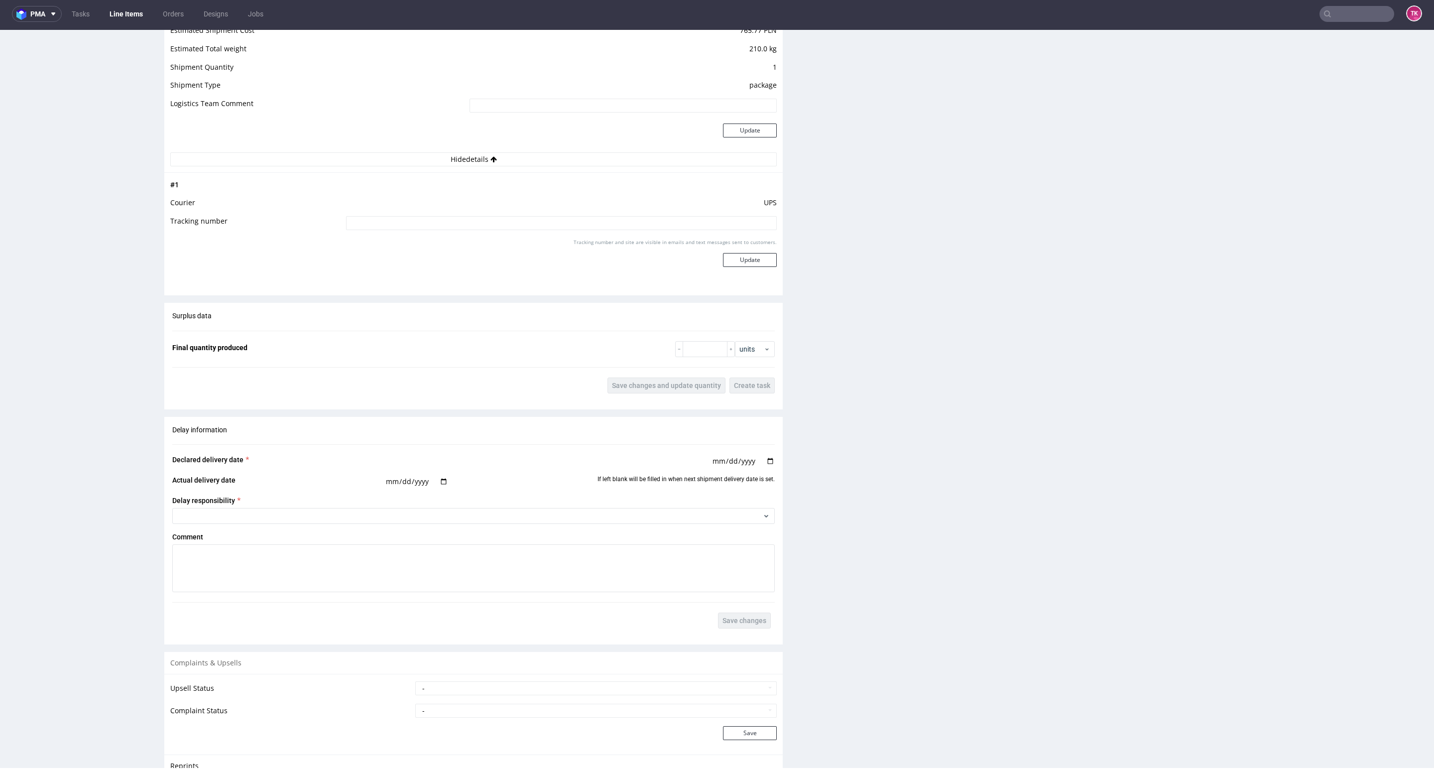
scroll to position [1120, 0]
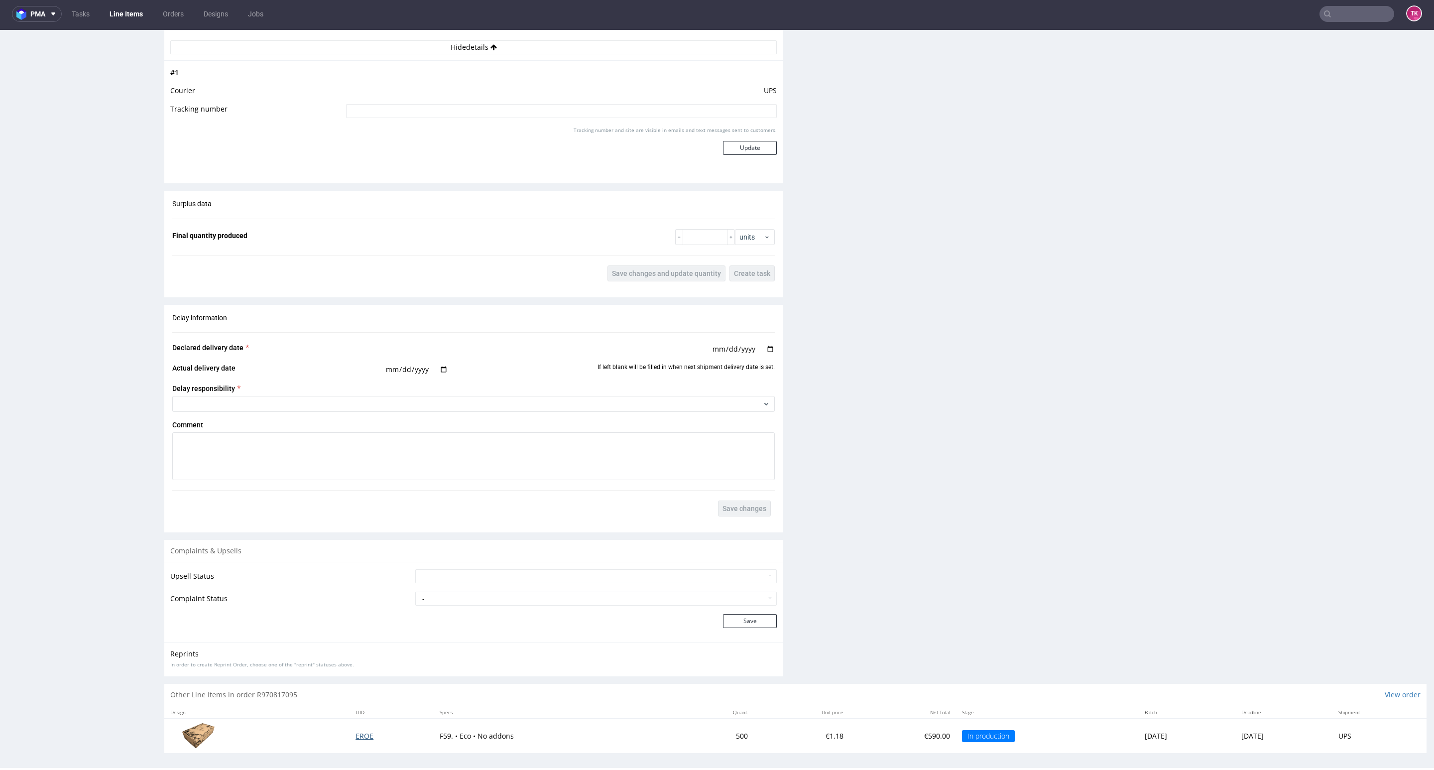
click at [356, 744] on td "EROE" at bounding box center [392, 736] width 84 height 34
click at [356, 739] on span "EROE" at bounding box center [365, 735] width 18 height 9
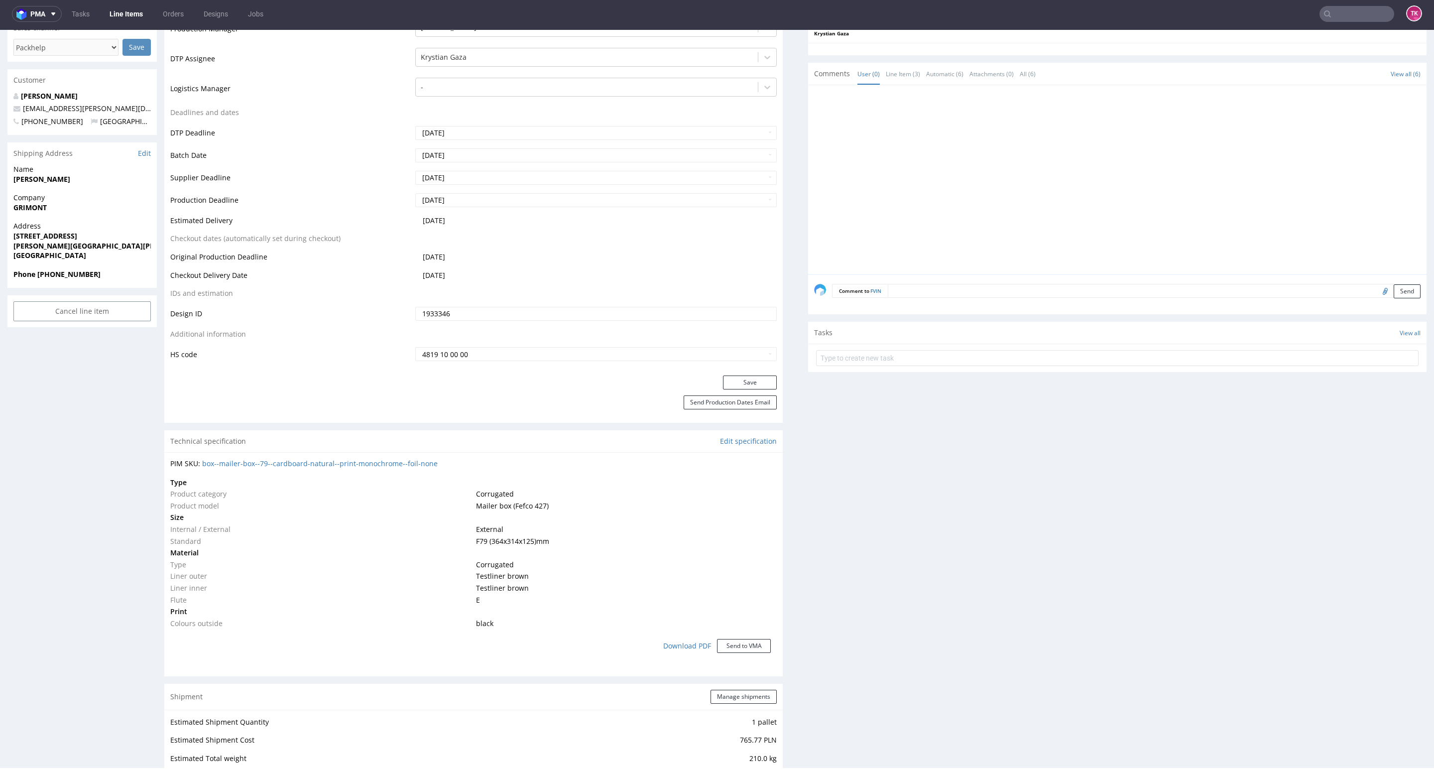
scroll to position [448, 0]
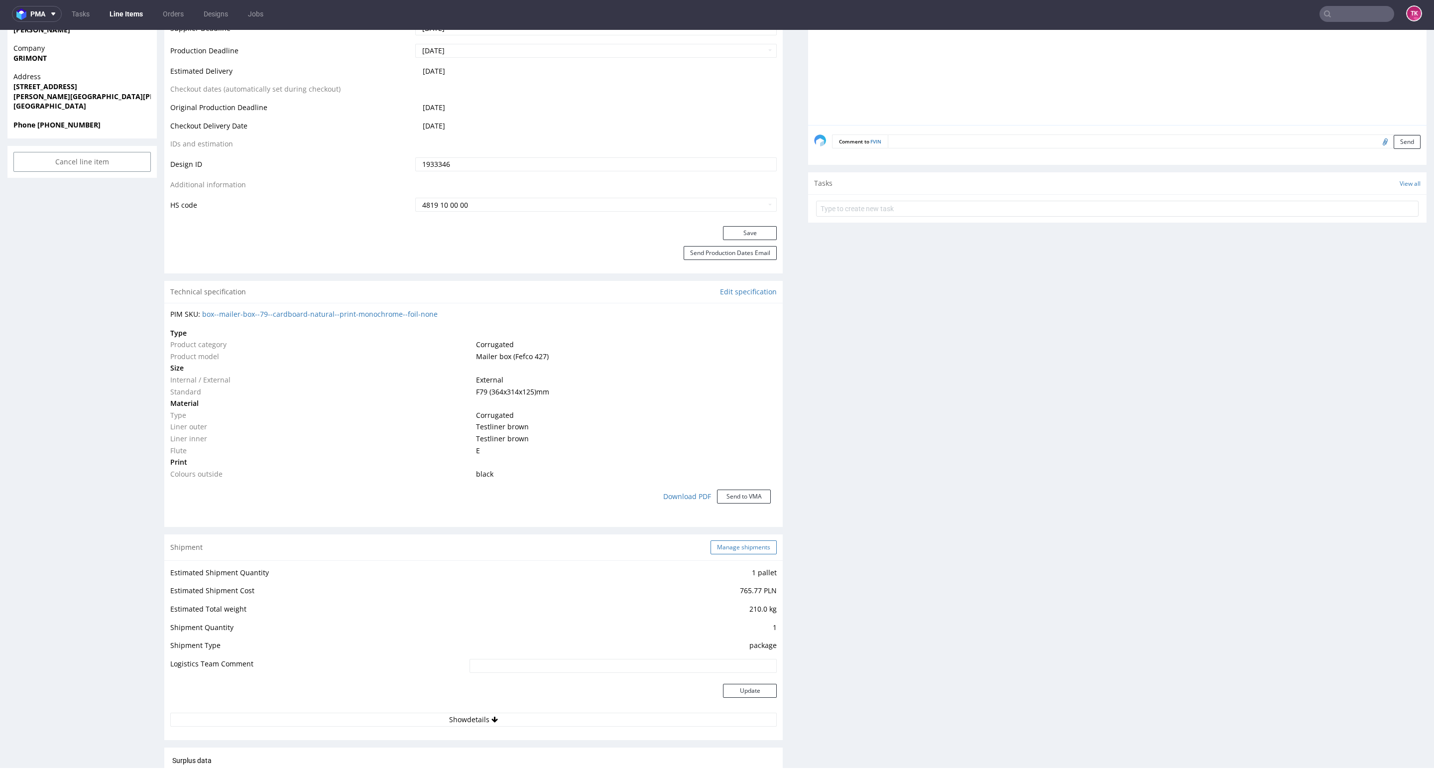
click at [734, 545] on button "Manage shipments" at bounding box center [744, 547] width 66 height 14
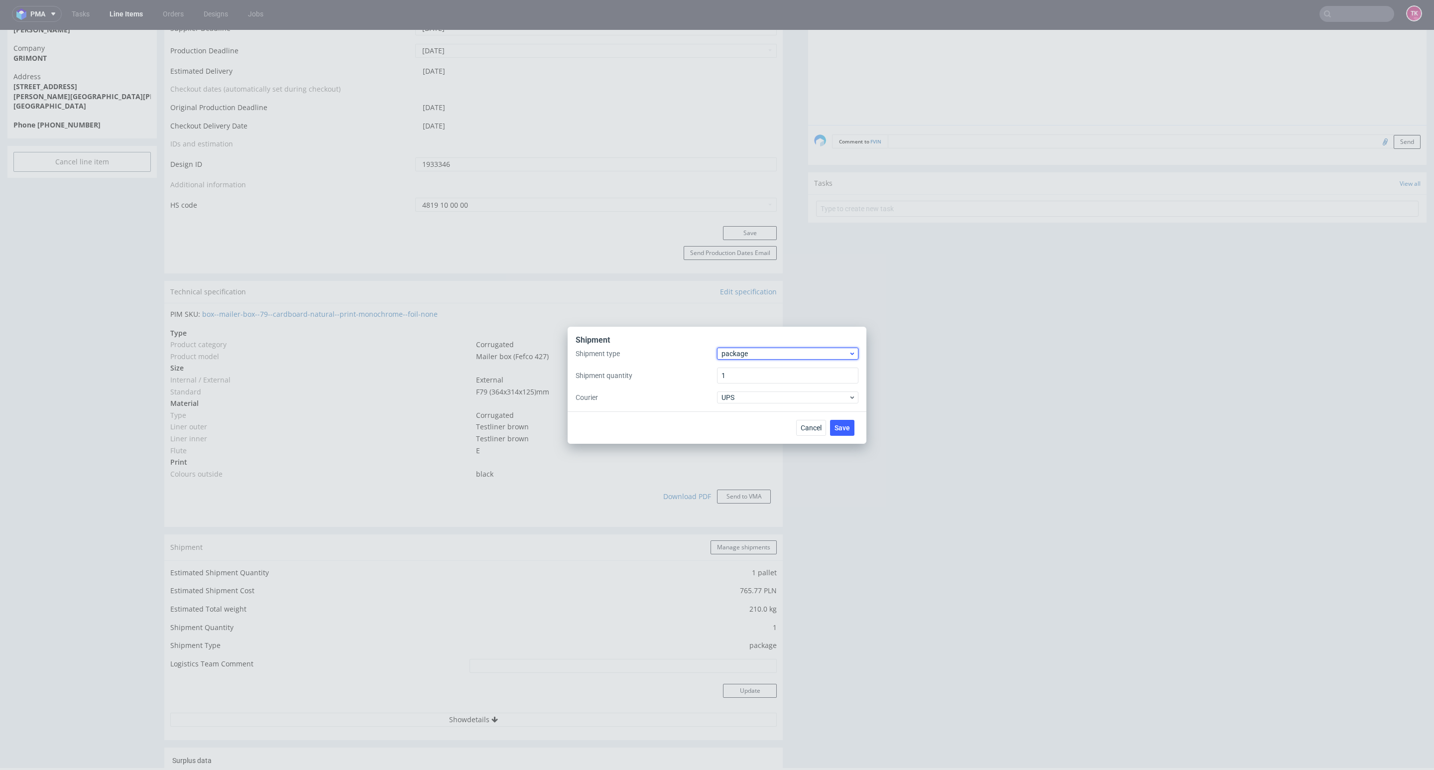
click at [778, 354] on span "package" at bounding box center [785, 354] width 127 height 10
click at [778, 378] on div "pallet" at bounding box center [787, 375] width 133 height 18
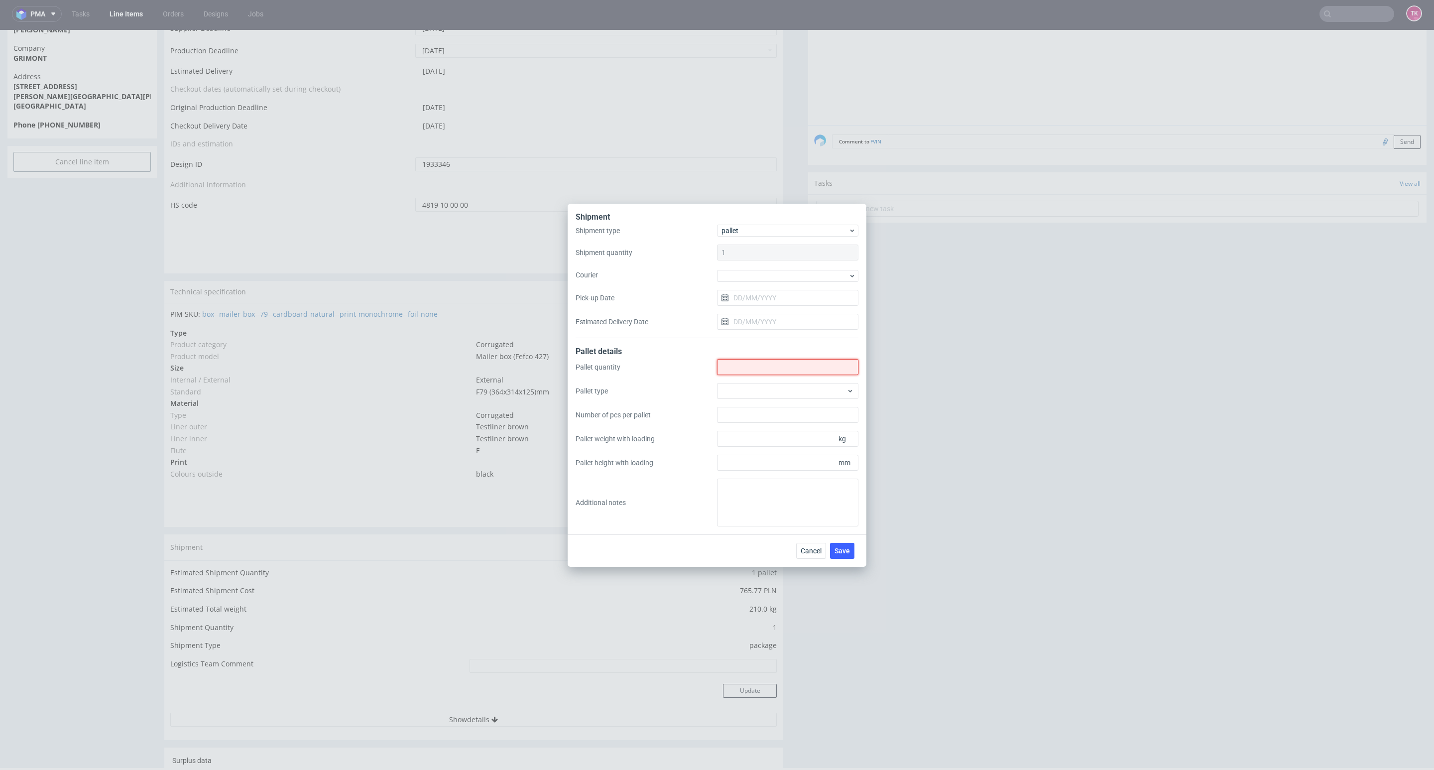
click at [776, 366] on input "Shipment type" at bounding box center [787, 367] width 141 height 16
type input "1"
click at [751, 294] on input "Pick-up Date" at bounding box center [787, 298] width 141 height 16
click at [745, 278] on div at bounding box center [787, 276] width 141 height 12
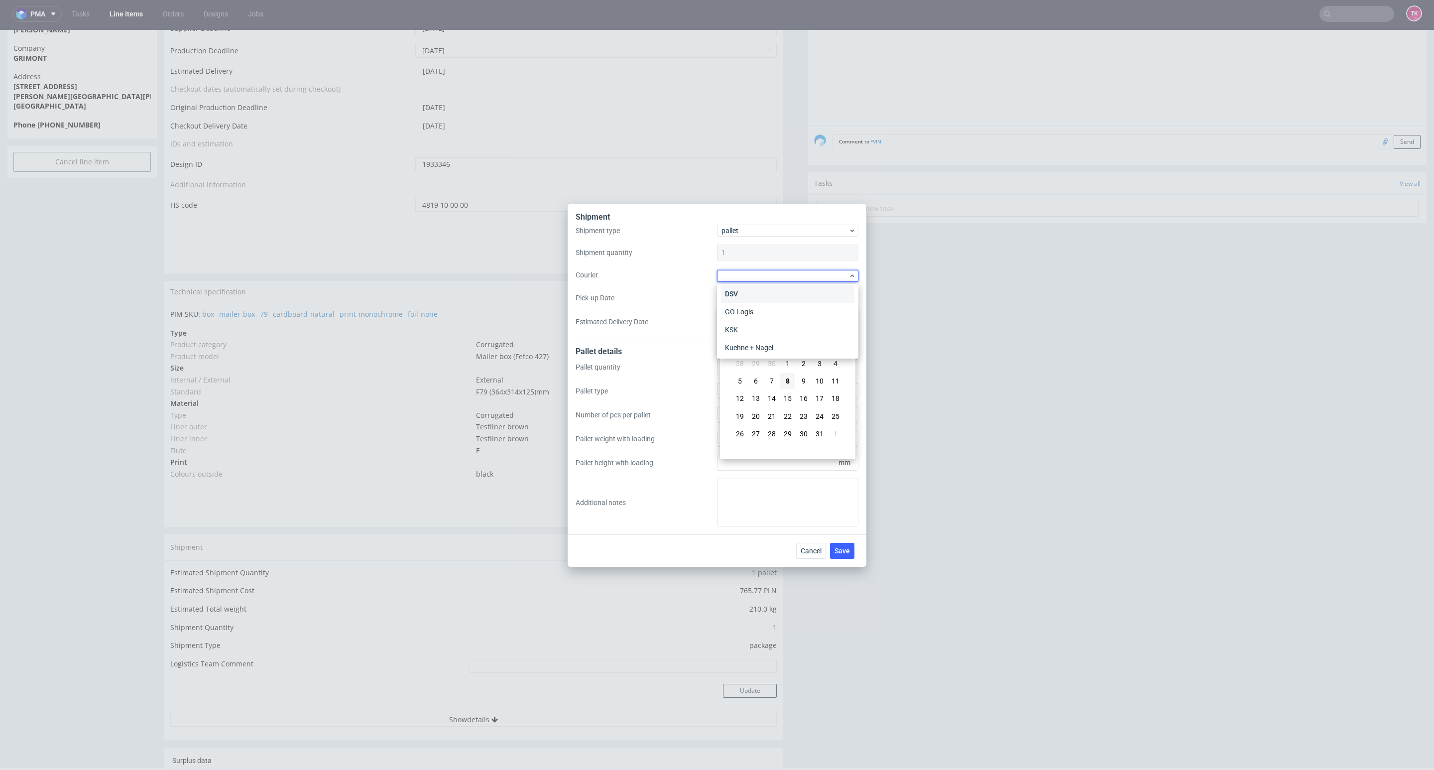
click at [744, 296] on div "DSV" at bounding box center [787, 294] width 133 height 18
click at [749, 287] on div "Shipment type pallet Shipment quantity 1 Courier DSV Pick-up Date Estimated Del…" at bounding box center [717, 281] width 283 height 112
click at [770, 304] on div "Shipment type pallet Shipment quantity 1 Courier DSV Pick-up Date Estimated Del…" at bounding box center [717, 281] width 283 height 112
click at [771, 302] on input "Pick-up Date" at bounding box center [787, 297] width 141 height 16
click at [804, 380] on span "9" at bounding box center [804, 380] width 4 height 10
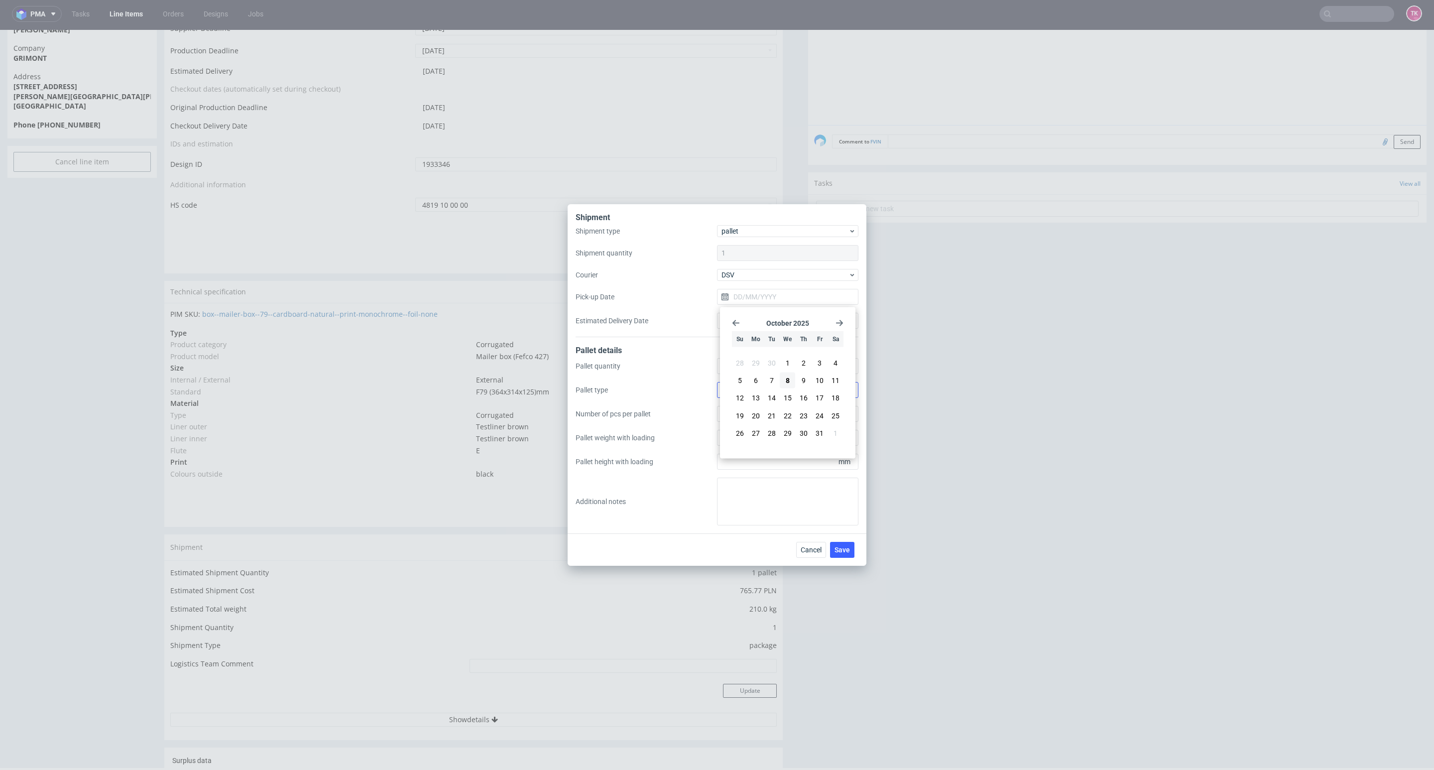
type input "09/10/2025"
click at [847, 546] on span "Save" at bounding box center [842, 549] width 15 height 7
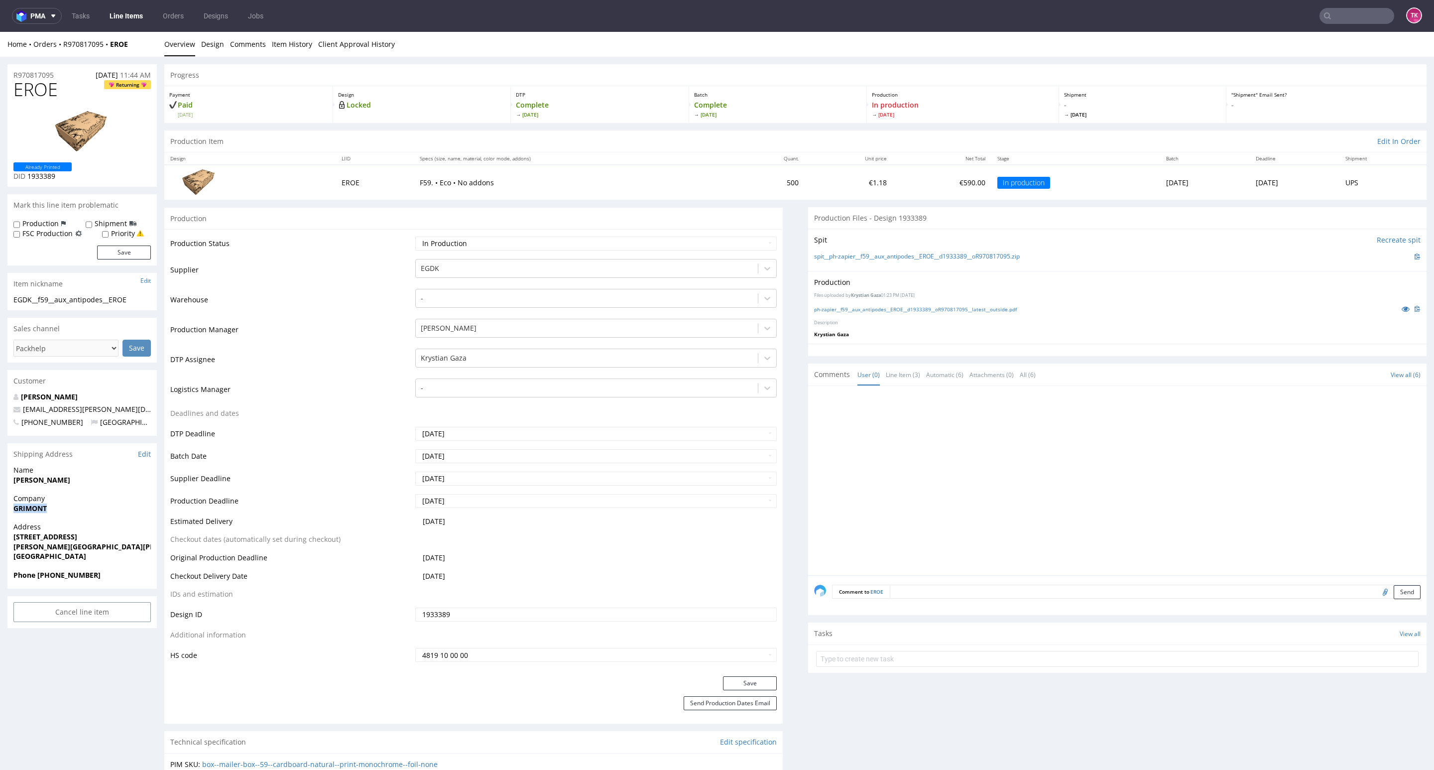
drag, startPoint x: 12, startPoint y: 517, endPoint x: 59, endPoint y: 513, distance: 47.0
copy strong "GRIMONT"
drag, startPoint x: 9, startPoint y: 537, endPoint x: 133, endPoint y: 551, distance: 124.8
click at [133, 551] on div "Address [STREET_ADDRESS][PERSON_NAME][PERSON_NAME]" at bounding box center [81, 546] width 149 height 48
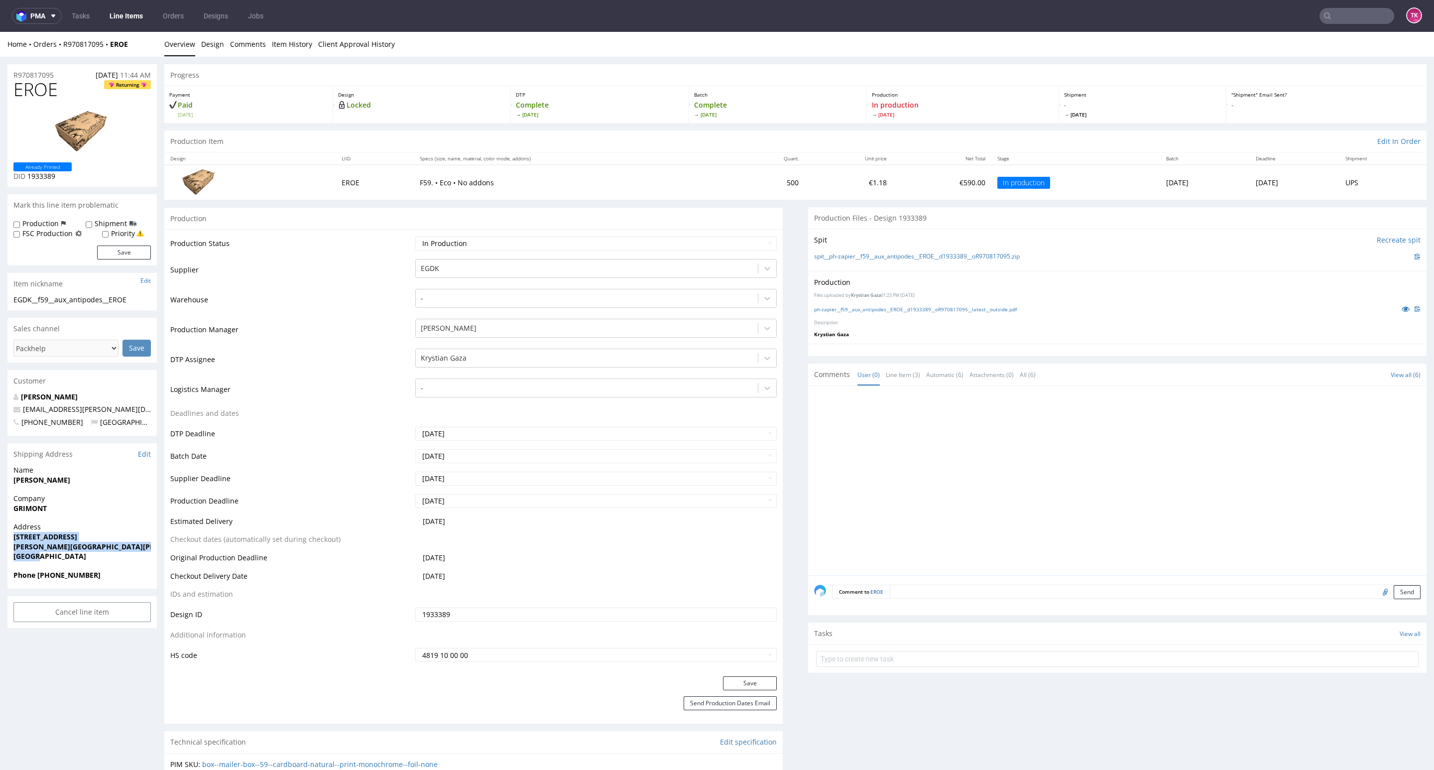
copy p "[STREET_ADDRESS][PERSON_NAME][PERSON_NAME]"
drag, startPoint x: 79, startPoint y: 480, endPoint x: 0, endPoint y: 478, distance: 79.2
copy strong "[PERSON_NAME]"
copy span "[EMAIL_ADDRESS][PERSON_NAME][DOMAIN_NAME]"
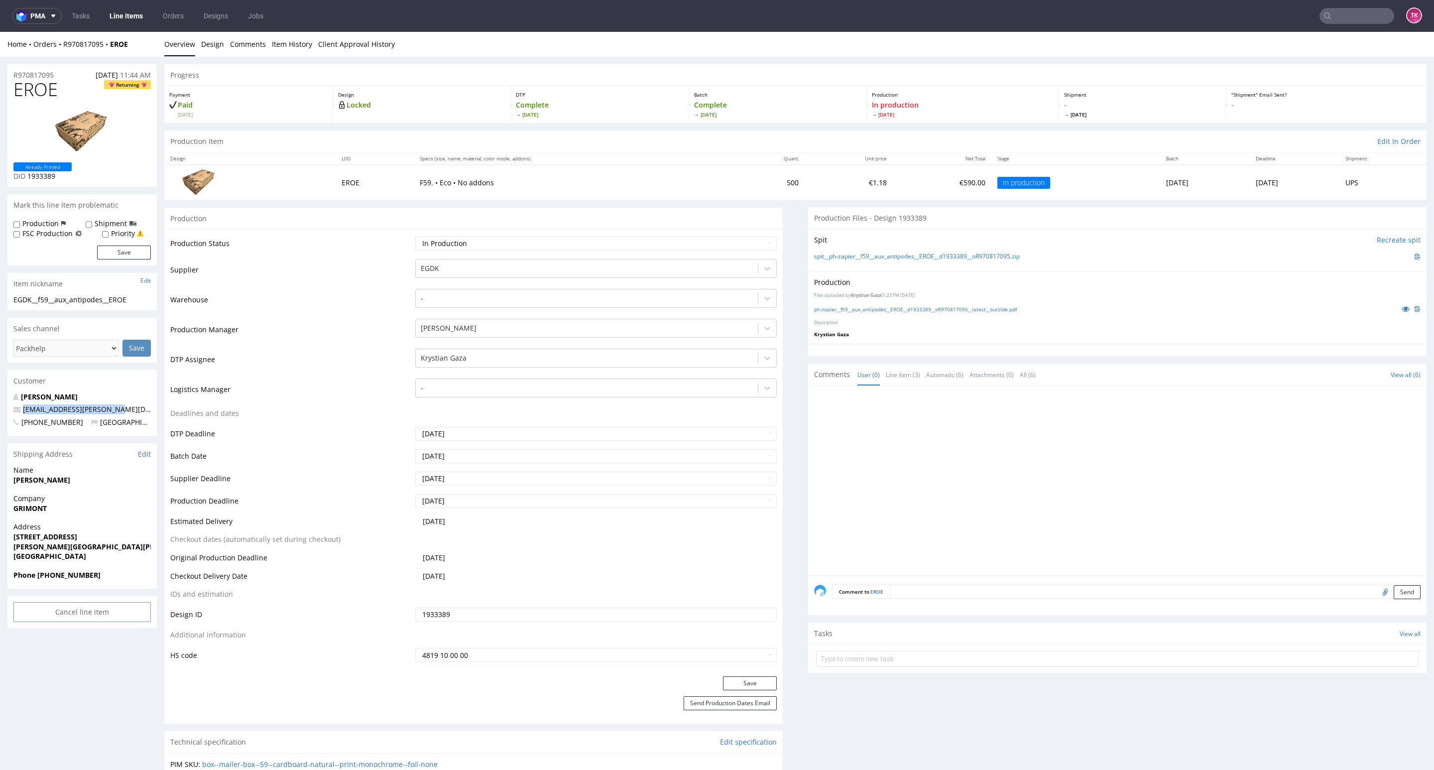
drag, startPoint x: 114, startPoint y: 403, endPoint x: 13, endPoint y: 411, distance: 100.4
click at [13, 411] on p "[EMAIL_ADDRESS][PERSON_NAME][DOMAIN_NAME]" at bounding box center [81, 409] width 137 height 10
drag, startPoint x: 54, startPoint y: 577, endPoint x: 138, endPoint y: 579, distance: 84.2
click at [139, 579] on span "Phone [PHONE_NUMBER]" at bounding box center [81, 575] width 137 height 10
copy strong "638457250"
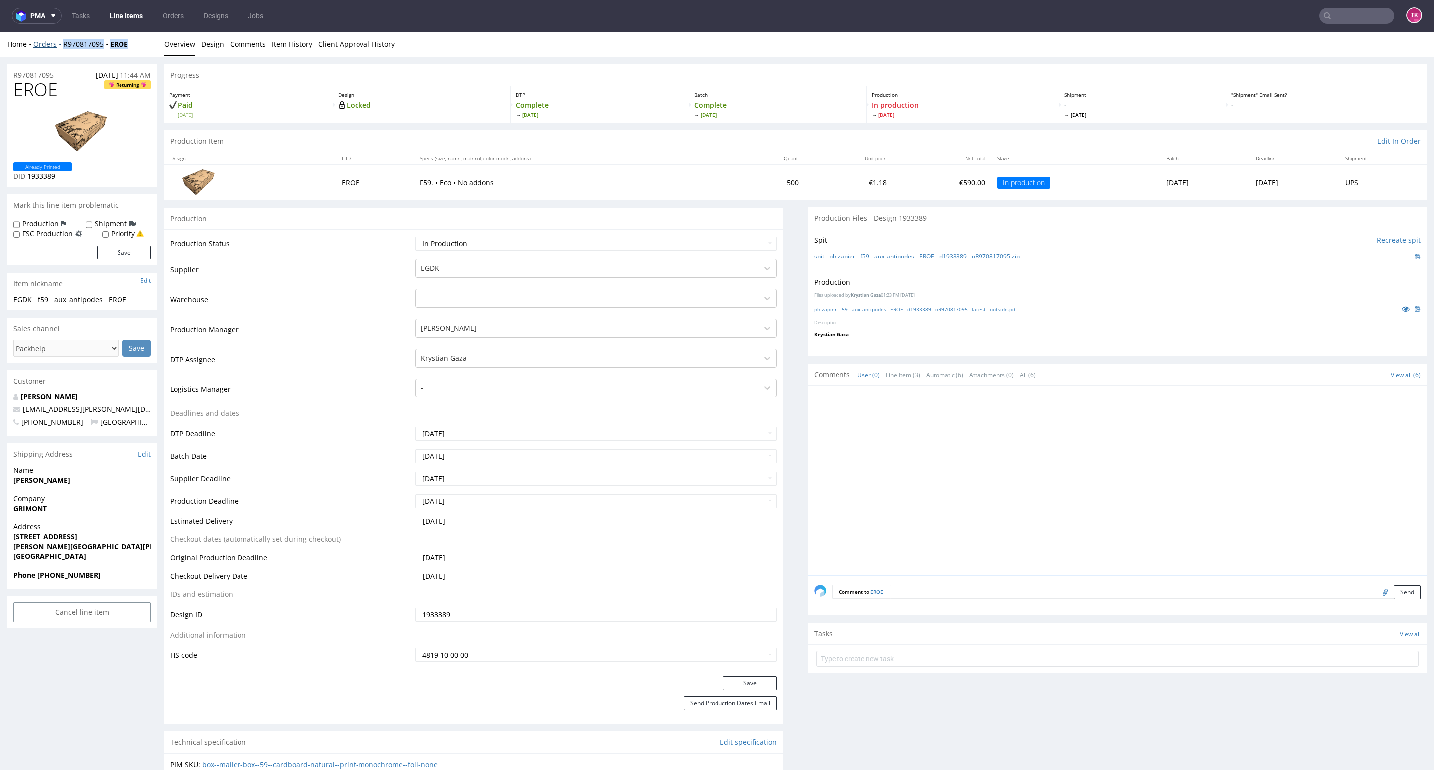
drag, startPoint x: 127, startPoint y: 50, endPoint x: 55, endPoint y: 43, distance: 72.5
click at [55, 43] on div "Home Orders R970817095 EROE Overview Design Comments Item History Client Approv…" at bounding box center [717, 44] width 1434 height 25
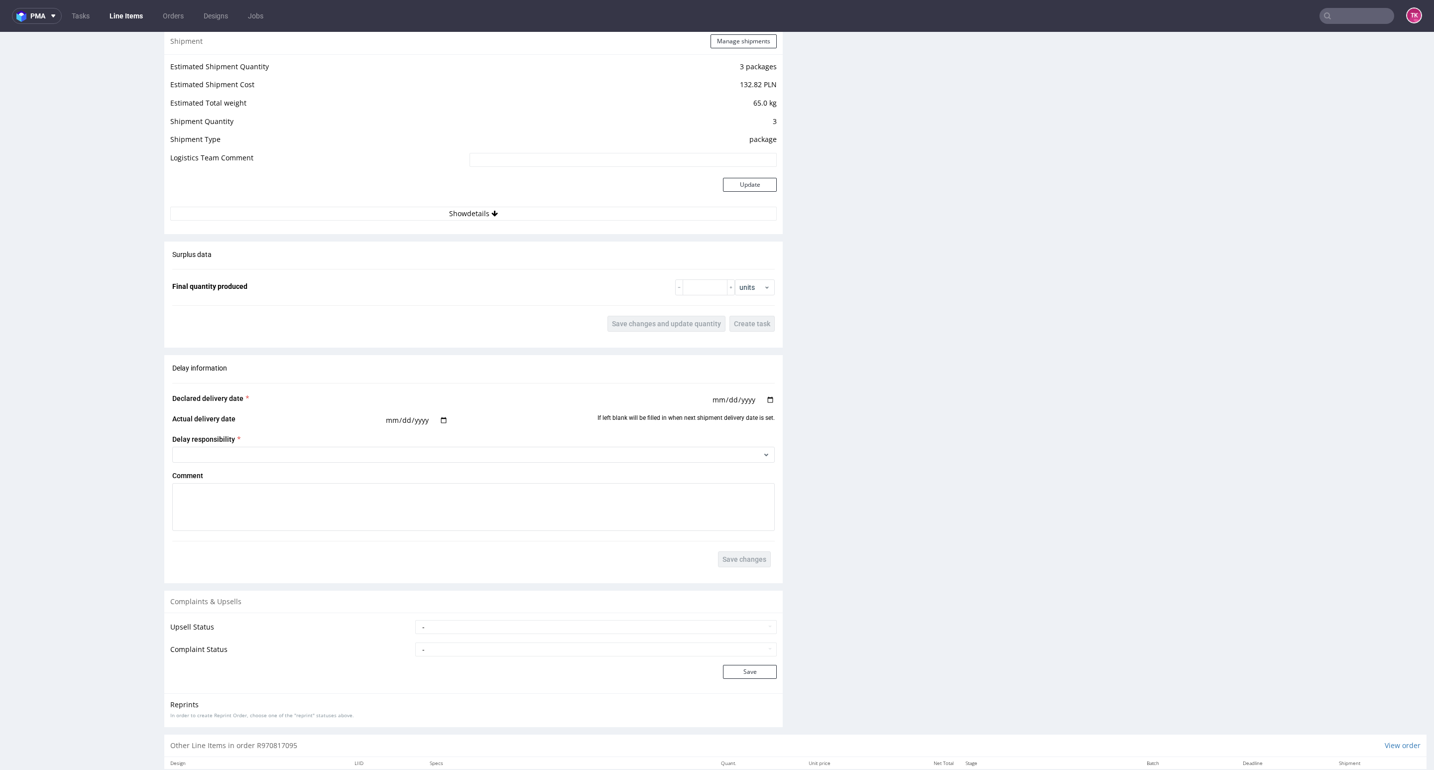
scroll to position [1011, 0]
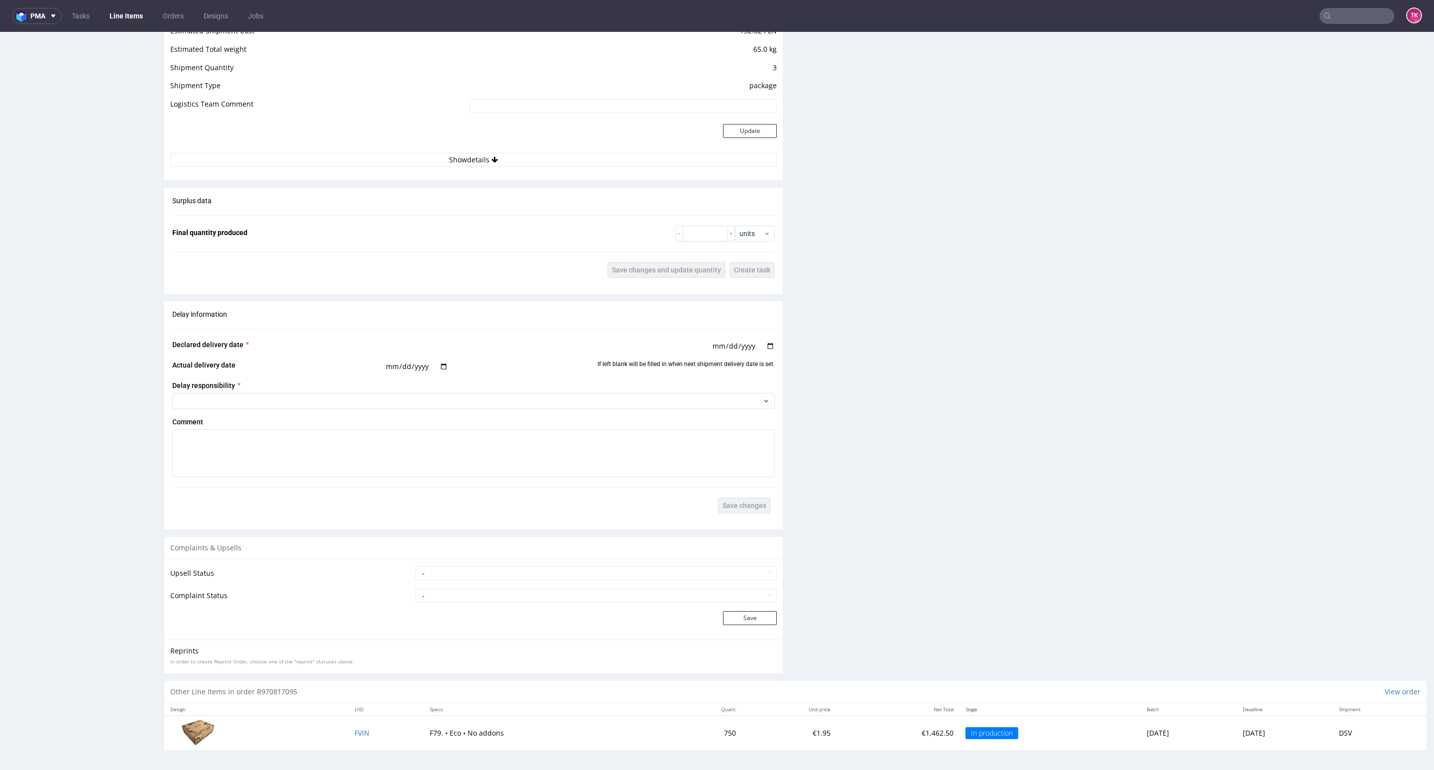
drag, startPoint x: 599, startPoint y: 181, endPoint x: 592, endPoint y: 177, distance: 8.3
click at [594, 162] on button "Show details" at bounding box center [473, 160] width 607 height 14
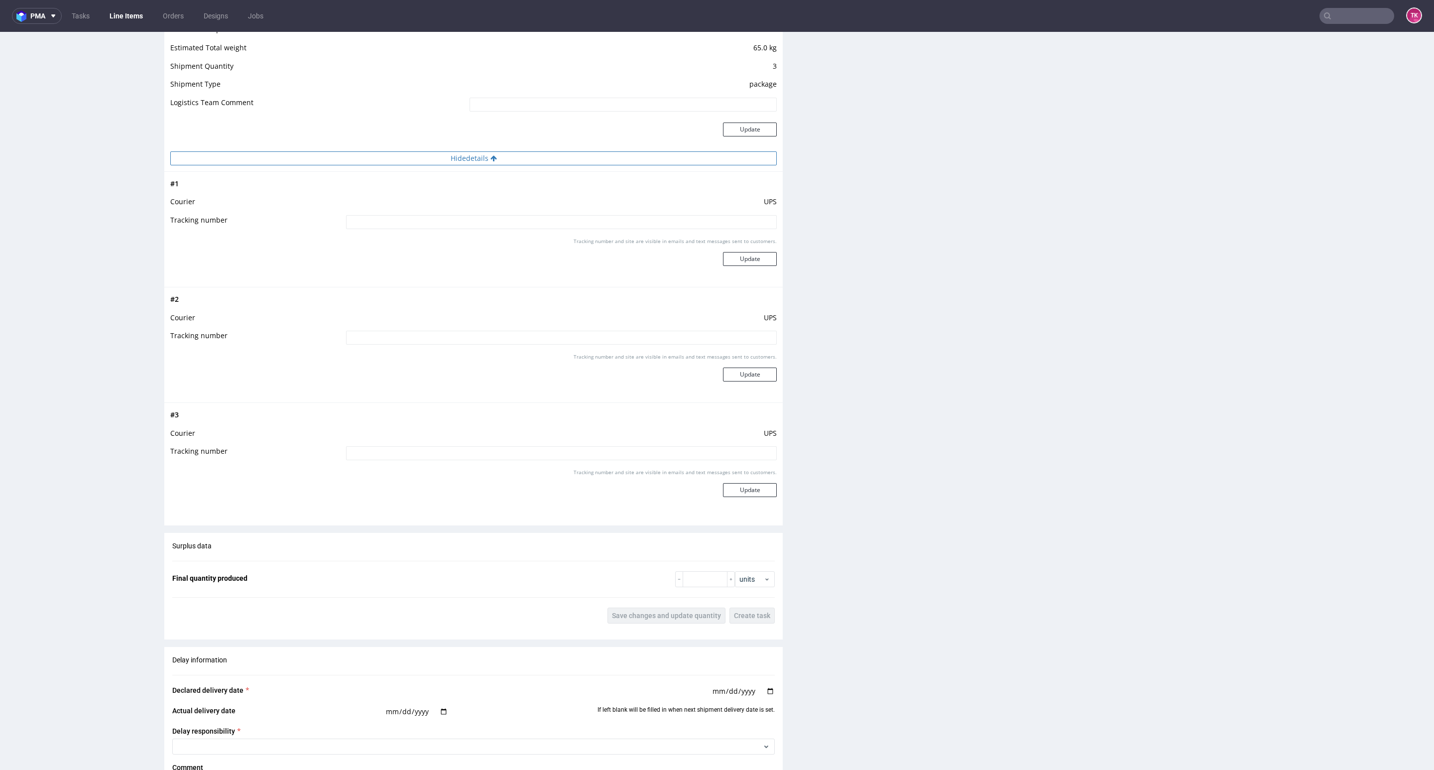
click at [589, 162] on button "Hide details" at bounding box center [473, 158] width 607 height 14
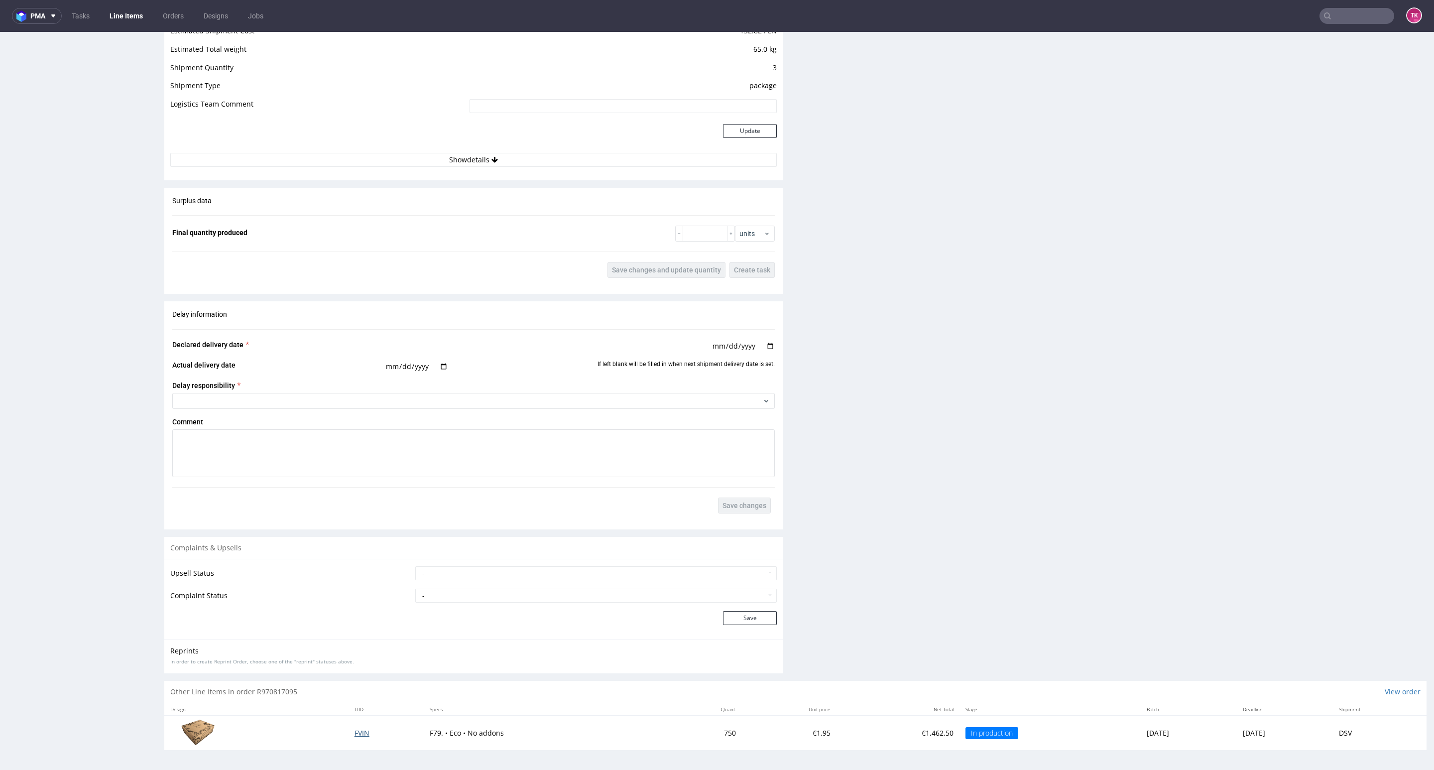
click at [355, 733] on span "FVIN" at bounding box center [362, 732] width 15 height 9
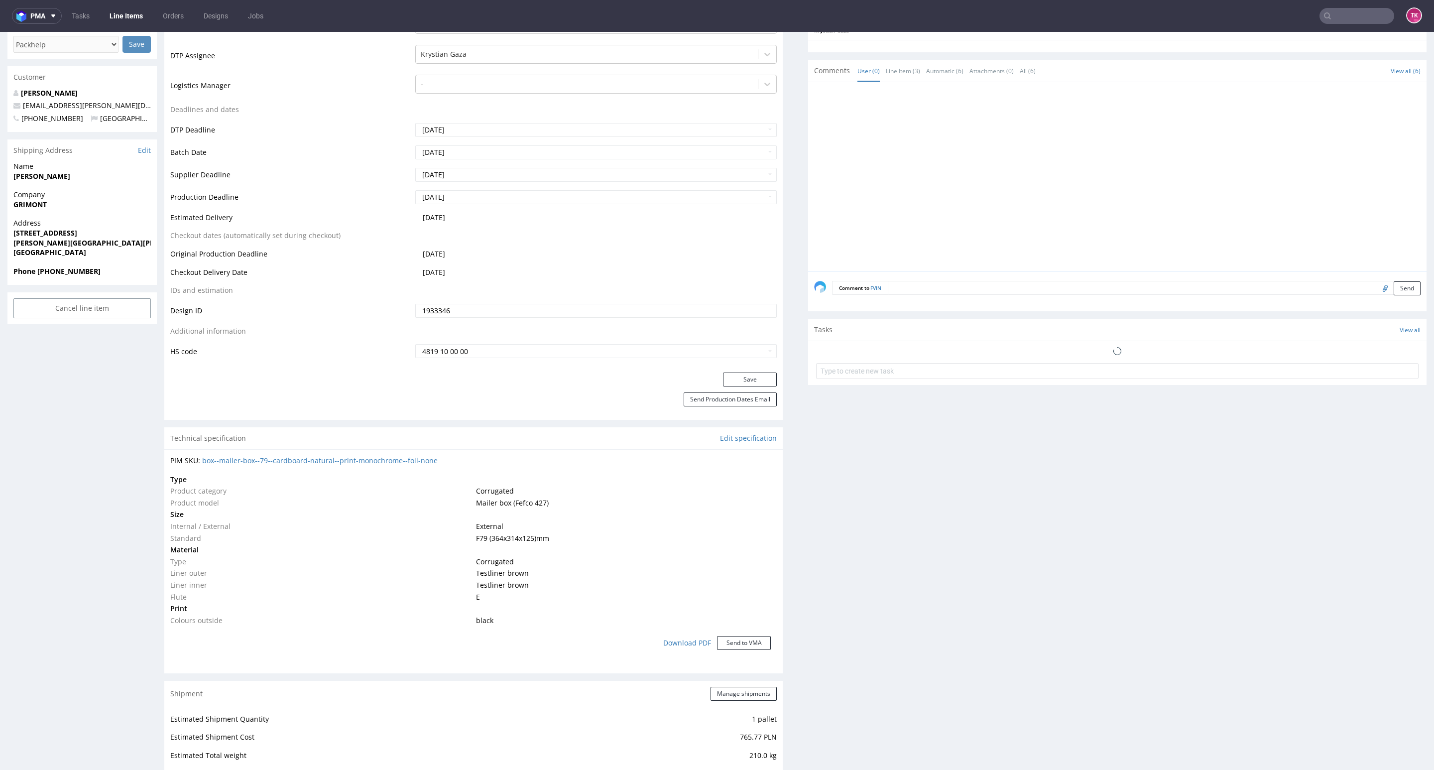
scroll to position [646, 0]
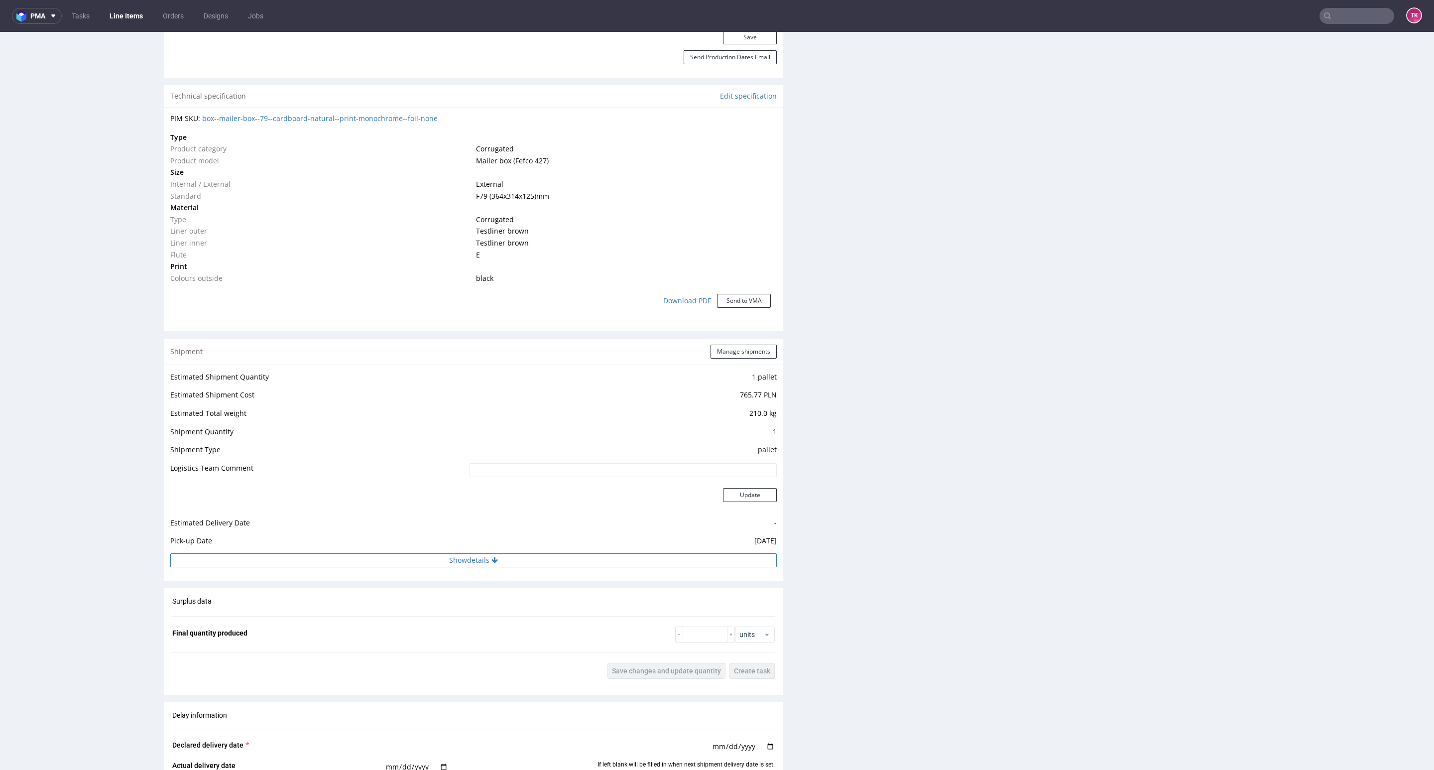
click at [544, 561] on button "Show details" at bounding box center [473, 560] width 607 height 14
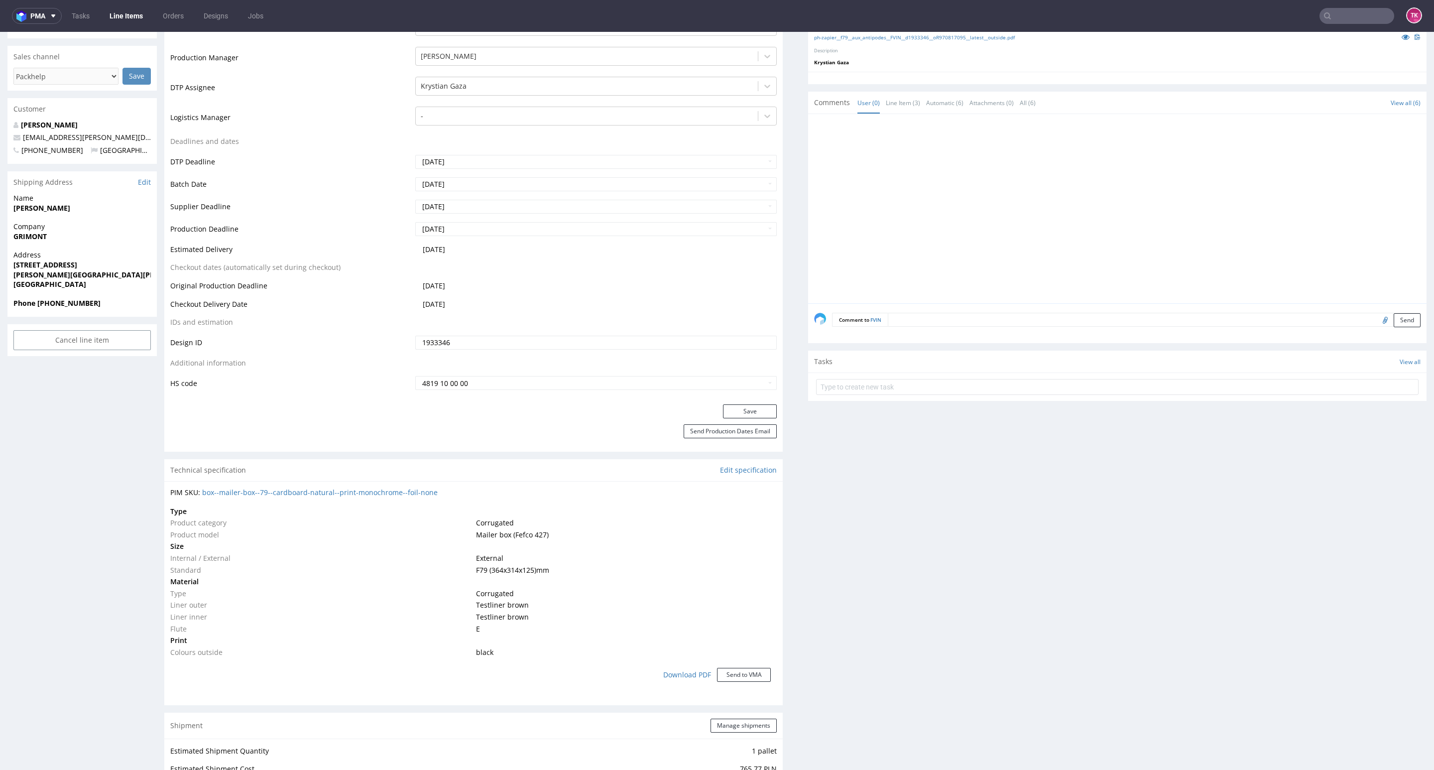
scroll to position [0, 0]
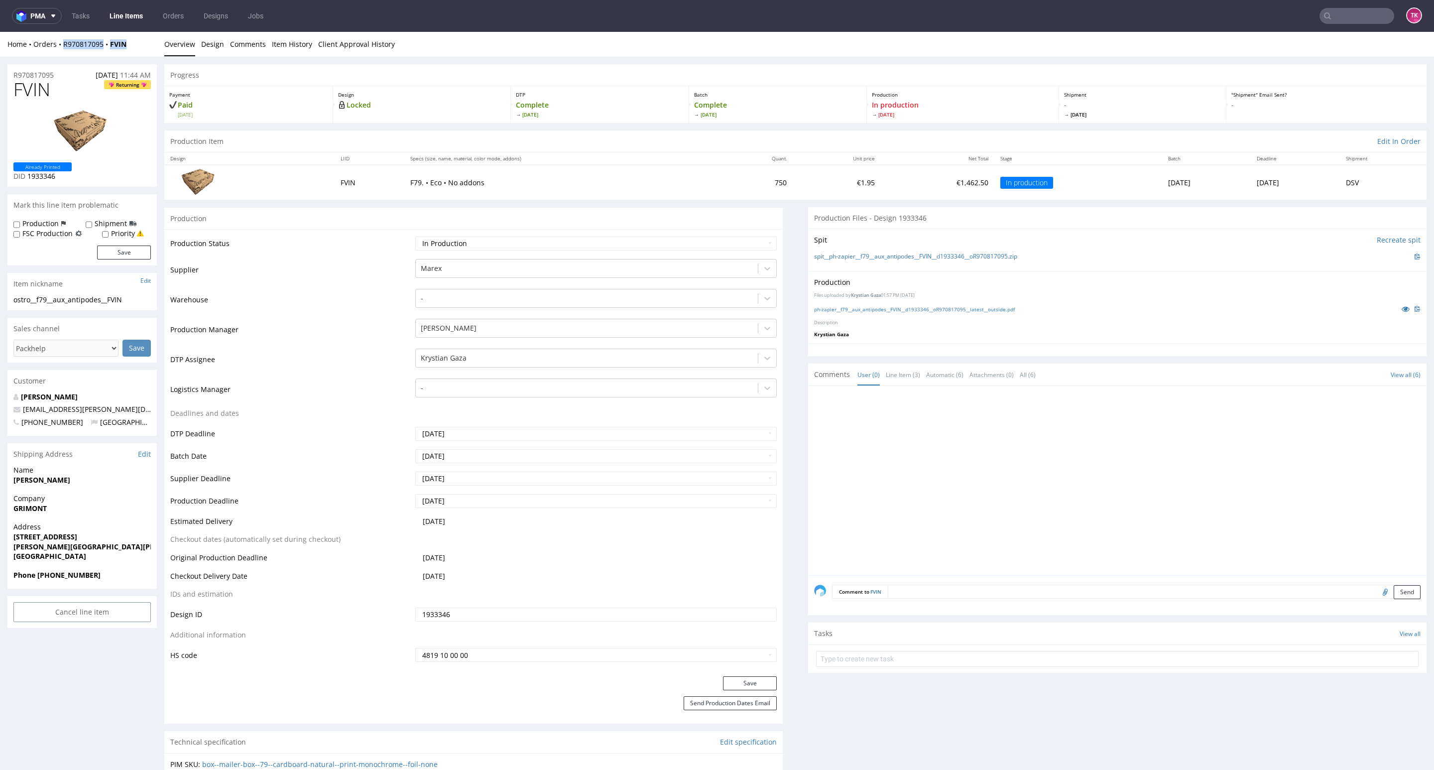
drag, startPoint x: 136, startPoint y: 47, endPoint x: 59, endPoint y: 54, distance: 77.5
click at [63, 52] on div "Home Orders R970817095 FVIN Overview Design Comments Item History Client Approv…" at bounding box center [717, 44] width 1434 height 25
copy div "R970817095 FVIN"
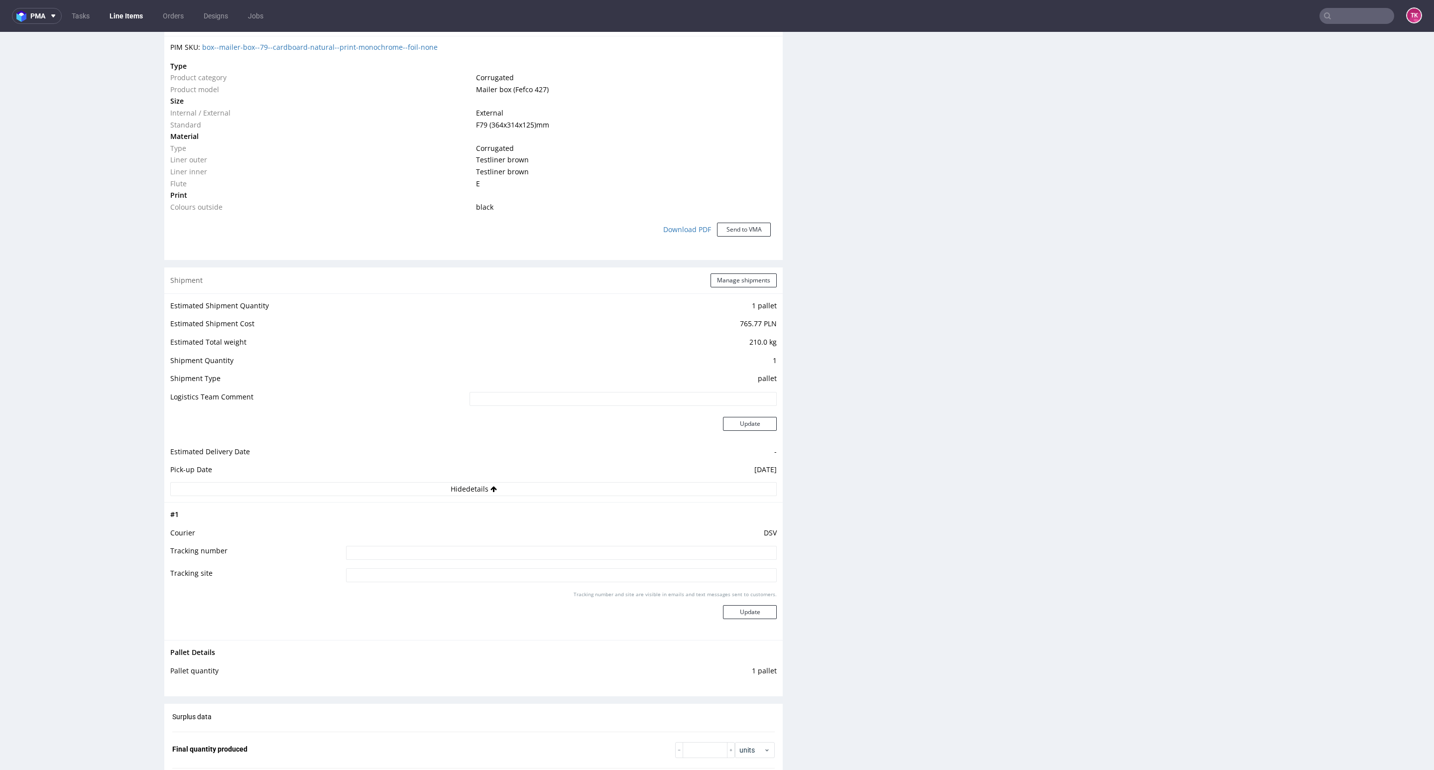
scroll to position [747, 0]
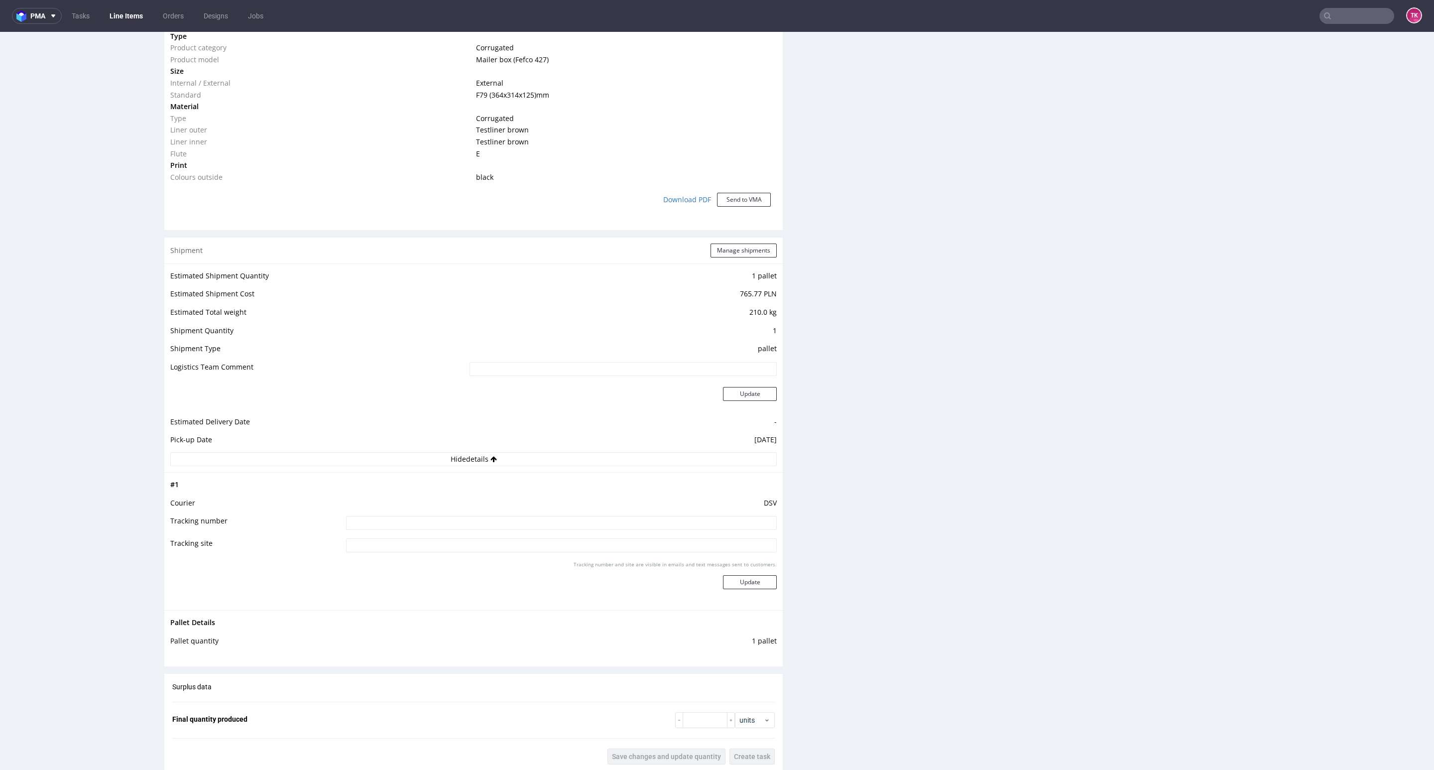
click at [520, 517] on input at bounding box center [561, 523] width 431 height 14
paste input "40257145950414235979"
type input "40257145950414235979"
click at [752, 597] on div "Tracking number and site are visible in emails and text messages sent to custom…" at bounding box center [561, 579] width 431 height 36
click at [748, 592] on div "Tracking number and site are visible in emails and text messages sent to custom…" at bounding box center [561, 579] width 431 height 36
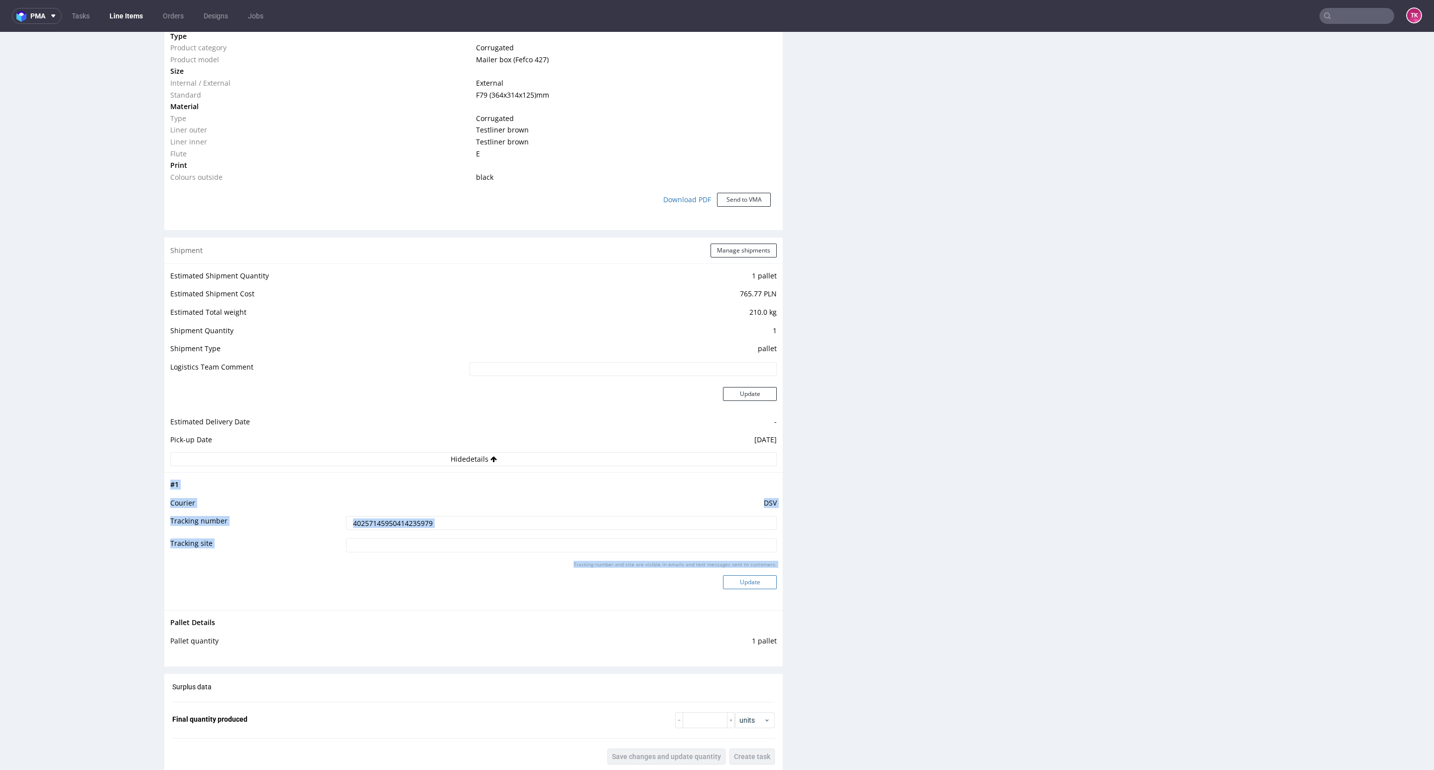
click at [748, 589] on div "Tracking number and site are visible in emails and text messages sent to custom…" at bounding box center [561, 579] width 431 height 36
click at [747, 589] on button "Update" at bounding box center [750, 582] width 54 height 14
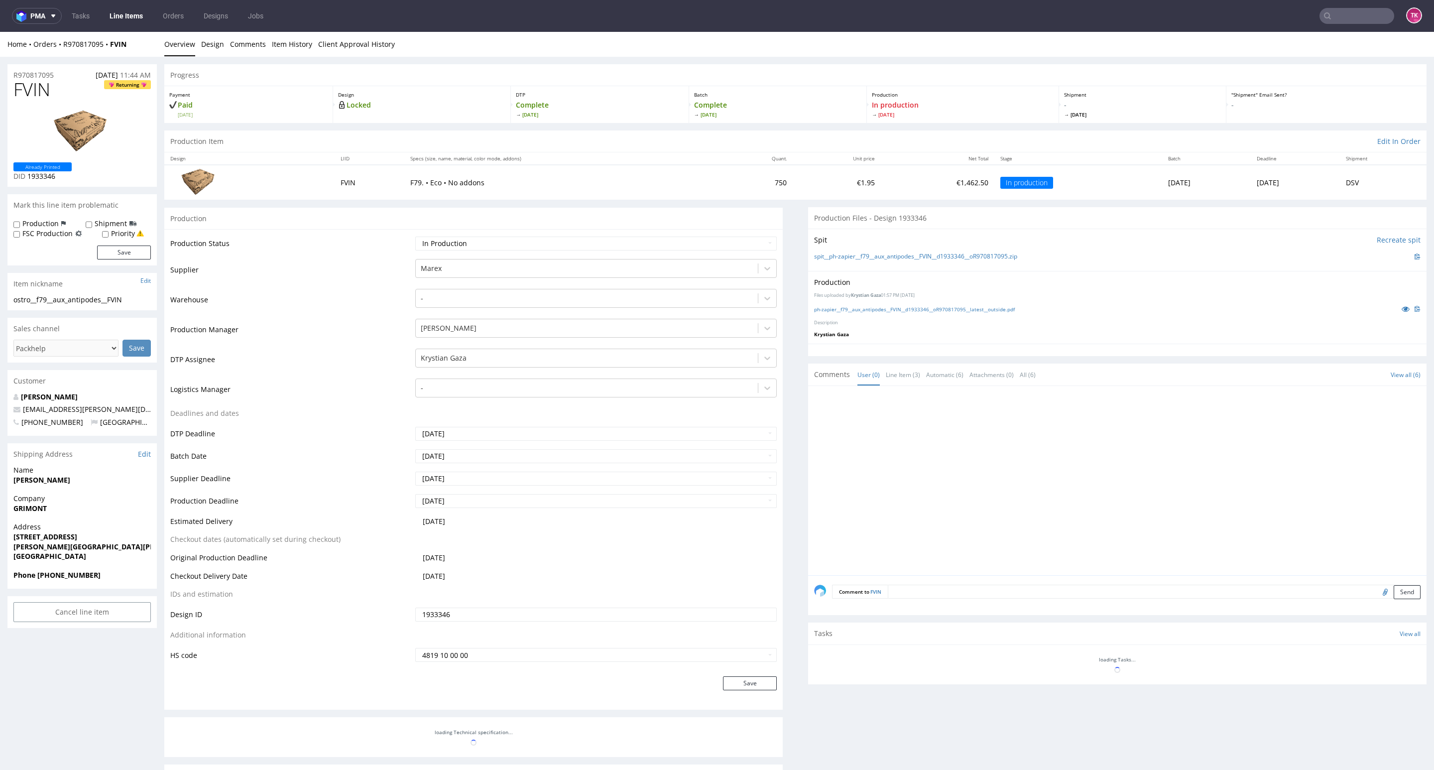
scroll to position [319, 0]
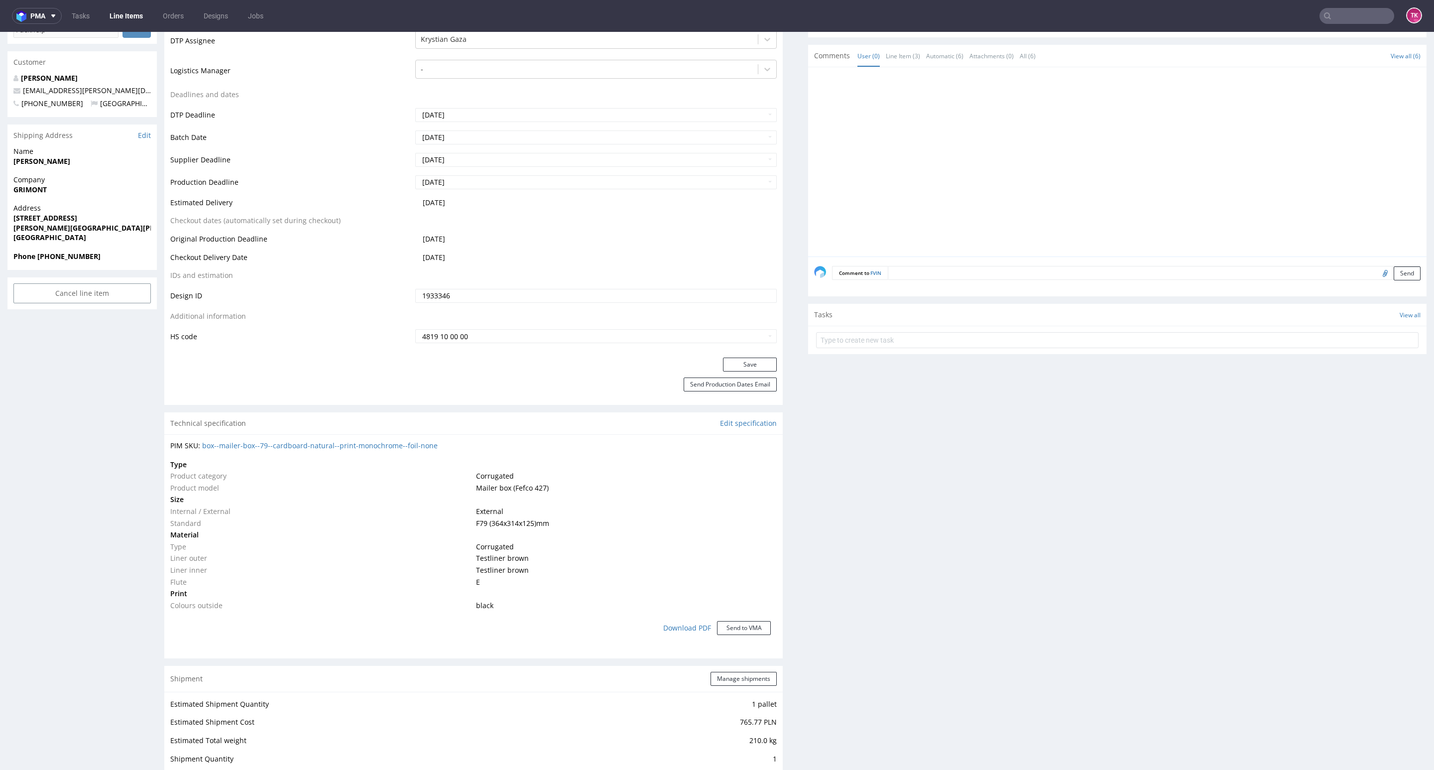
click at [133, 17] on link "Line Items" at bounding box center [126, 16] width 45 height 16
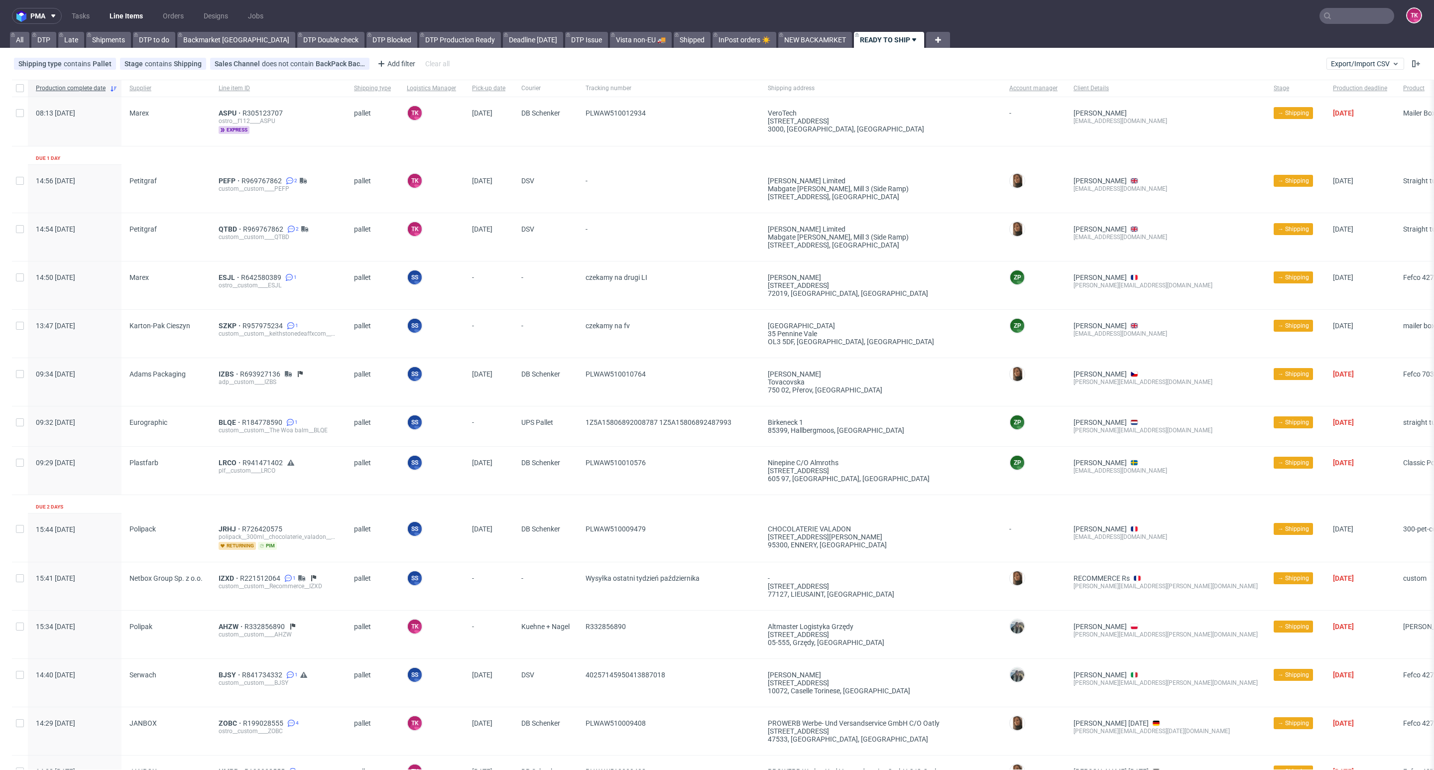
click at [123, 19] on link "Line Items" at bounding box center [126, 16] width 45 height 16
click at [123, 8] on link "Line Items" at bounding box center [126, 16] width 45 height 16
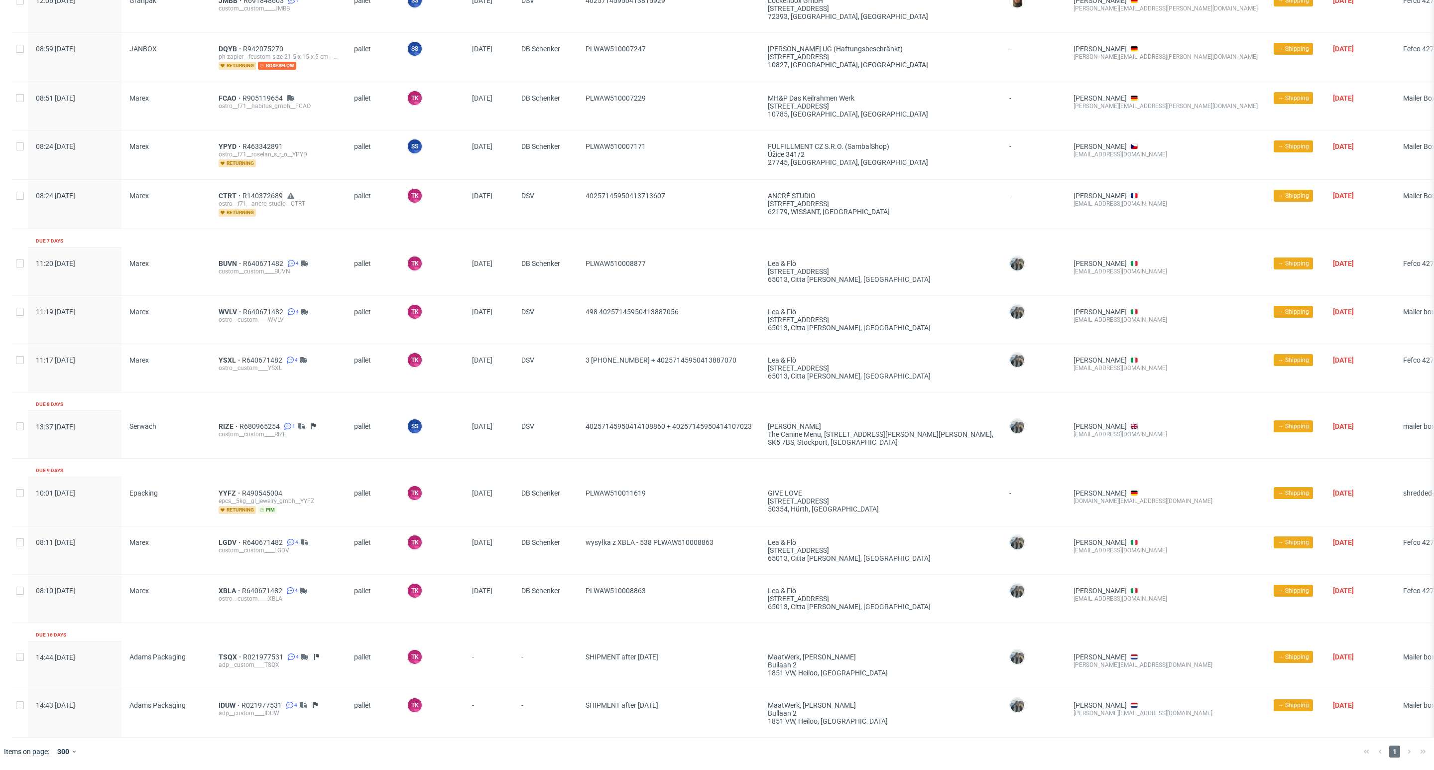
scroll to position [934, 0]
drag, startPoint x: 672, startPoint y: 584, endPoint x: 582, endPoint y: 572, distance: 91.4
click at [580, 575] on div "PLWAW510008863" at bounding box center [669, 599] width 182 height 48
copy span "PLWAW510008863"
drag, startPoint x: 723, startPoint y: 537, endPoint x: 654, endPoint y: 542, distance: 68.9
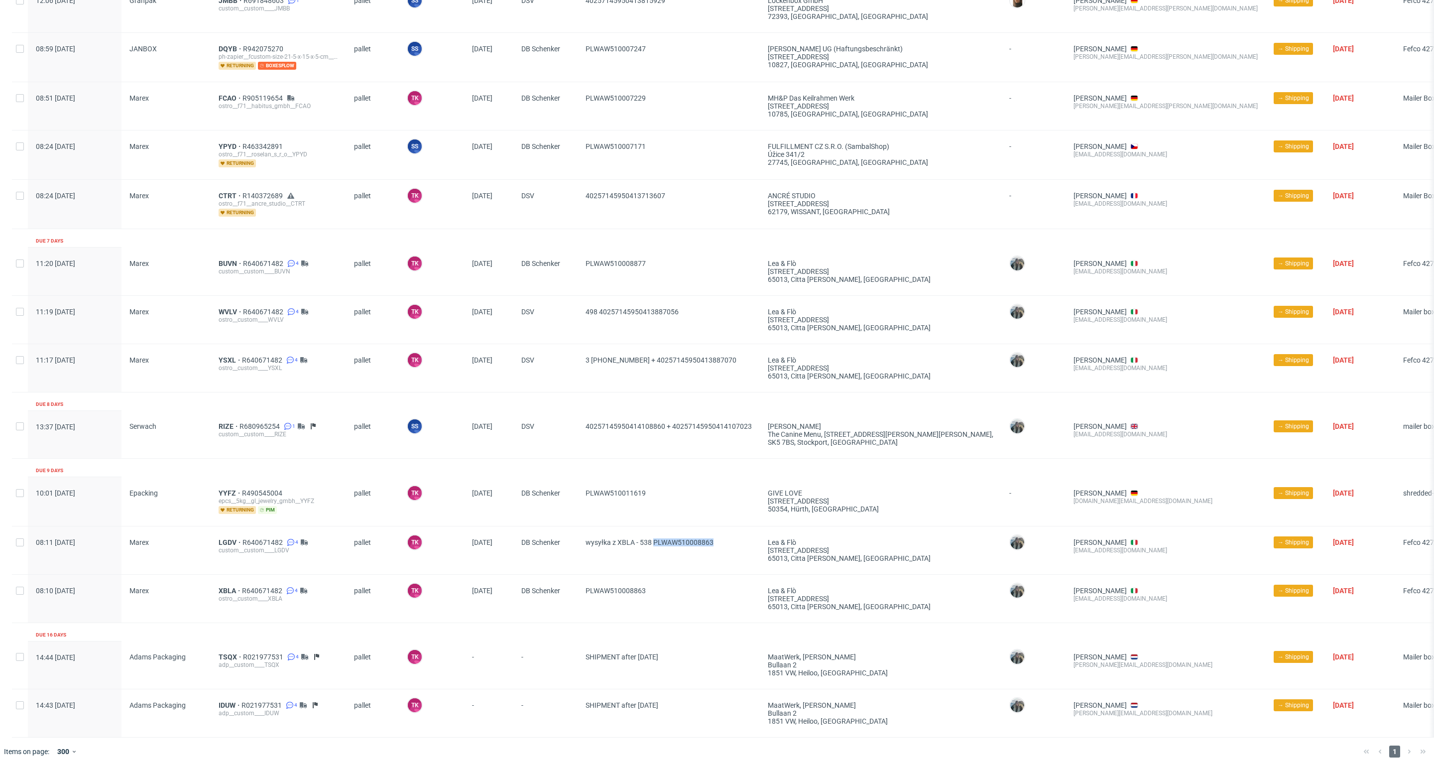
click at [654, 542] on span "wysyłka z XBLA - 538 PLWAW510008863" at bounding box center [669, 550] width 166 height 24
drag, startPoint x: 669, startPoint y: 487, endPoint x: 585, endPoint y: 502, distance: 86.1
click at [585, 502] on div "PLWAW510011619" at bounding box center [669, 501] width 182 height 49
copy span "PLWAW510011619"
drag, startPoint x: 621, startPoint y: 356, endPoint x: 697, endPoint y: 362, distance: 75.4
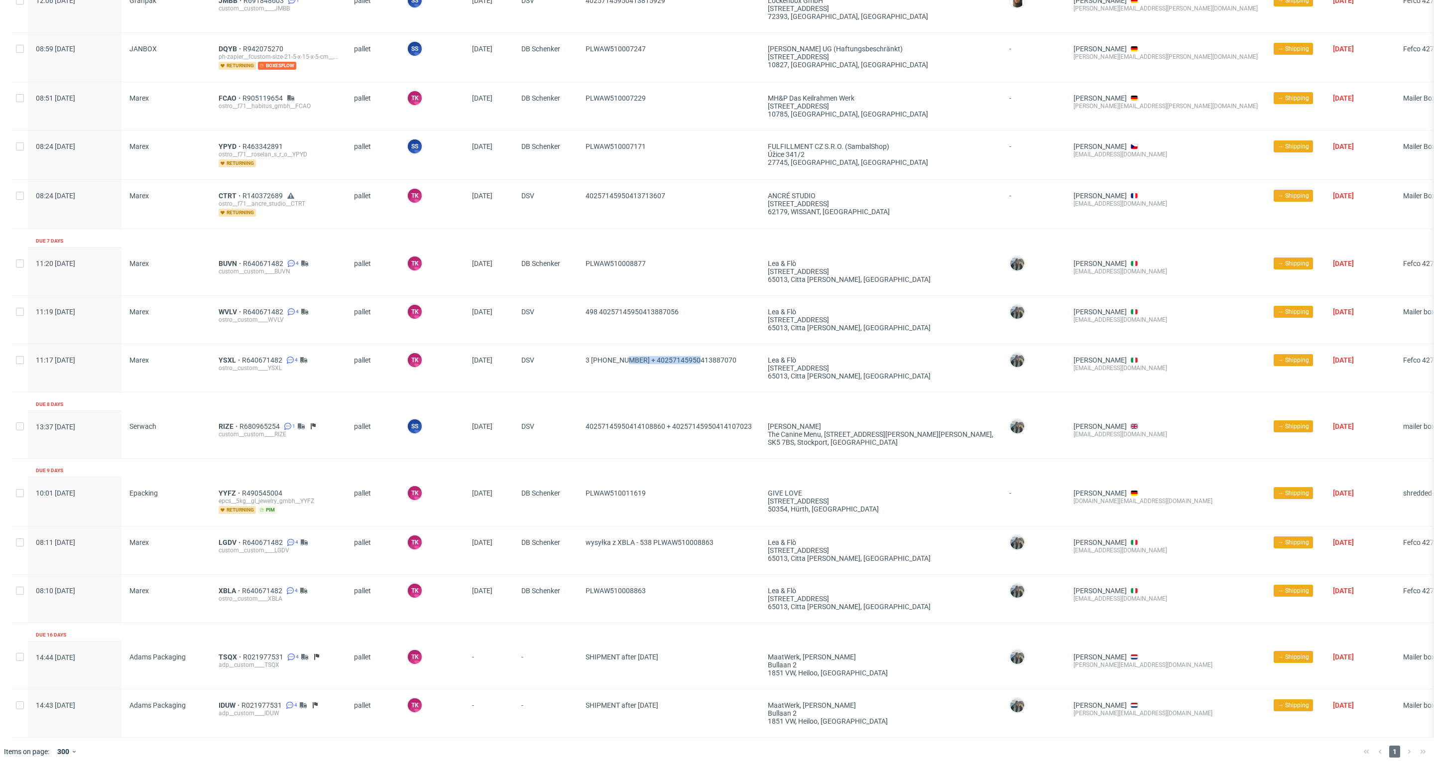
click at [697, 362] on span "3 +3 (872) 40257145950413886530 + 40257145950413887070" at bounding box center [669, 368] width 166 height 24
drag, startPoint x: 701, startPoint y: 362, endPoint x: 625, endPoint y: 354, distance: 76.1
click at [625, 356] on span "3 +3 (872) 40257145950413886530 + 40257145950413887070" at bounding box center [669, 368] width 166 height 24
click at [760, 365] on div "3 +3 (872) 40257145950413886530 + 40257145950413887070" at bounding box center [669, 368] width 182 height 48
drag, startPoint x: 791, startPoint y: 356, endPoint x: 707, endPoint y: 353, distance: 84.2
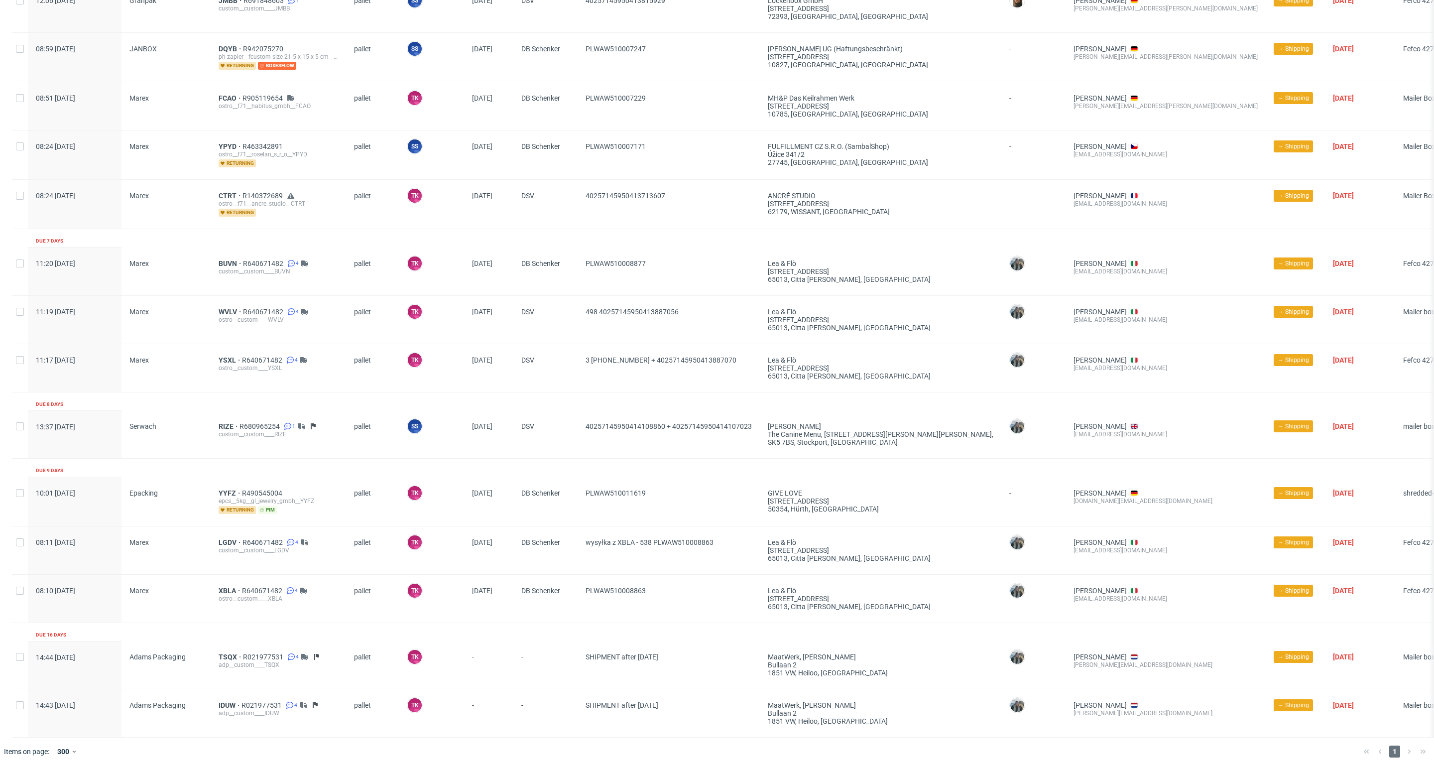
click at [707, 353] on div "3 +3 (872) 40257145950413886530 + 40257145950413887070" at bounding box center [669, 368] width 182 height 48
copy span "40257145950413887070"
drag, startPoint x: 710, startPoint y: 311, endPoint x: 568, endPoint y: 312, distance: 142.4
click at [568, 312] on div "11:19 Wed 01.10.2025 Marex WVLV R640671482 4 ostro__custom____WVLV pallet TK To…" at bounding box center [764, 319] width 1505 height 48
copy div "498 40257145950413887056"
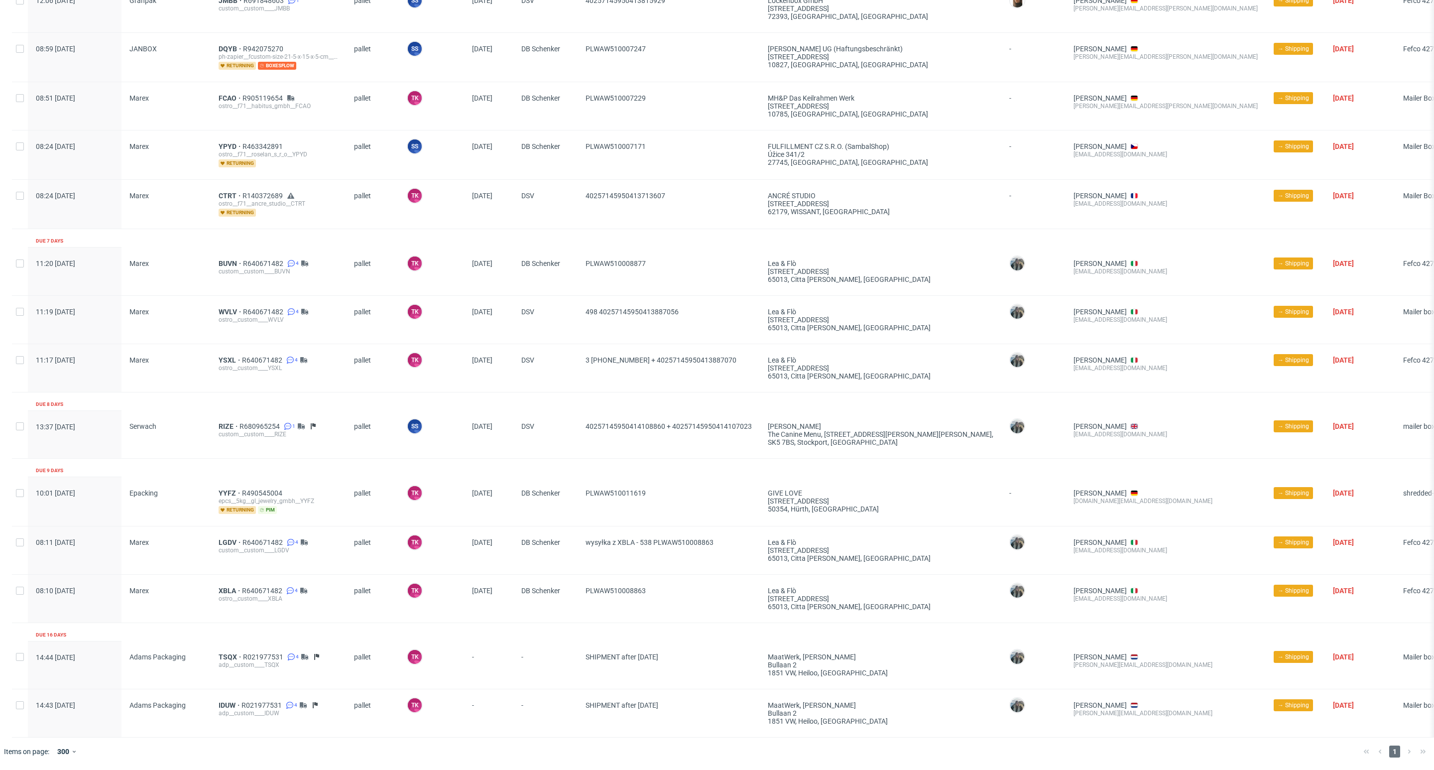
drag, startPoint x: 683, startPoint y: 262, endPoint x: 594, endPoint y: 272, distance: 90.2
click at [594, 272] on div "PLWAW510008877" at bounding box center [669, 272] width 182 height 48
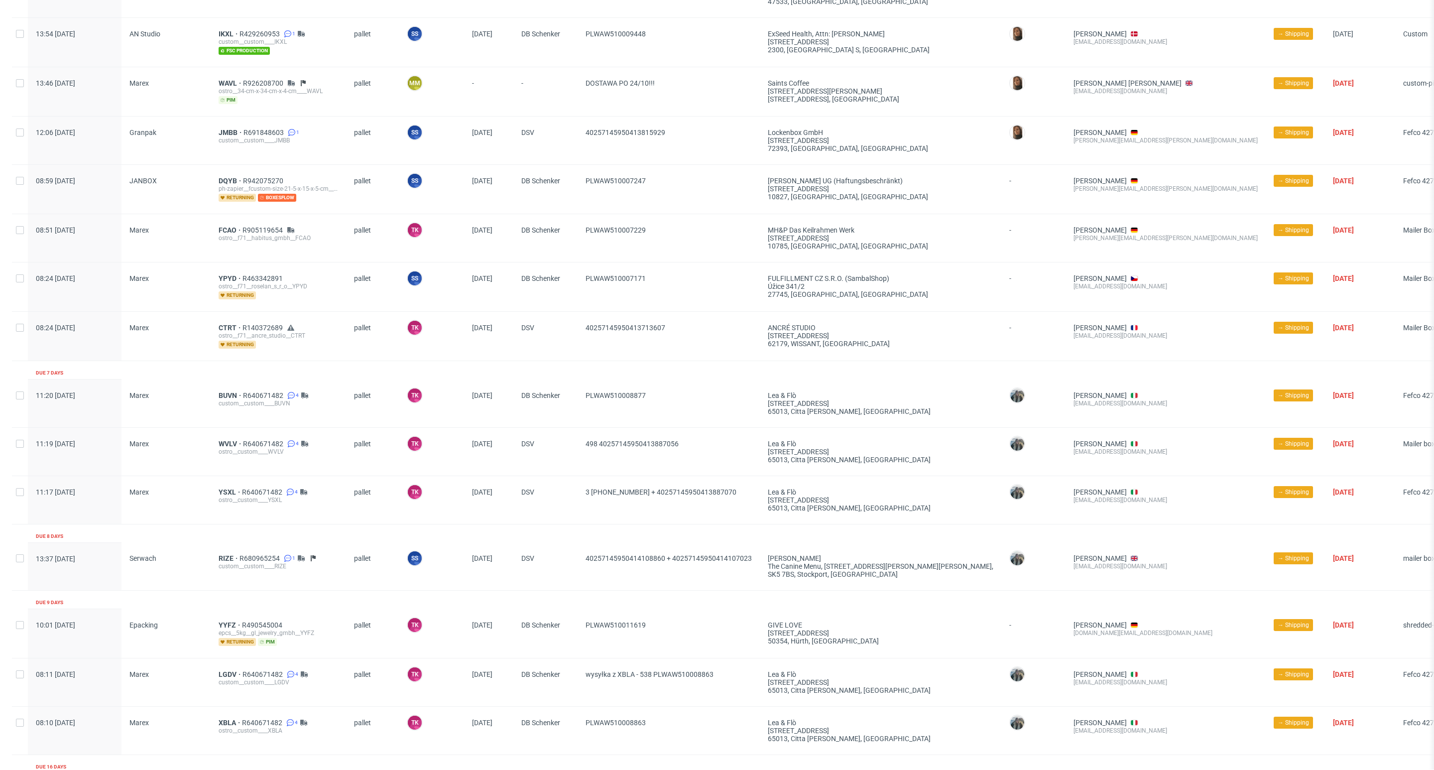
scroll to position [784, 0]
drag, startPoint x: 671, startPoint y: 324, endPoint x: 581, endPoint y: 352, distance: 93.7
click at [581, 352] on div "40257145950413713607" at bounding box center [669, 337] width 182 height 49
drag, startPoint x: 650, startPoint y: 409, endPoint x: 578, endPoint y: 412, distance: 72.3
click at [578, 412] on div "11:20 Wed 01.10.2025 Marex BUVN R640671482 4 custom__custom____BUVN pallet TK T…" at bounding box center [764, 405] width 1505 height 48
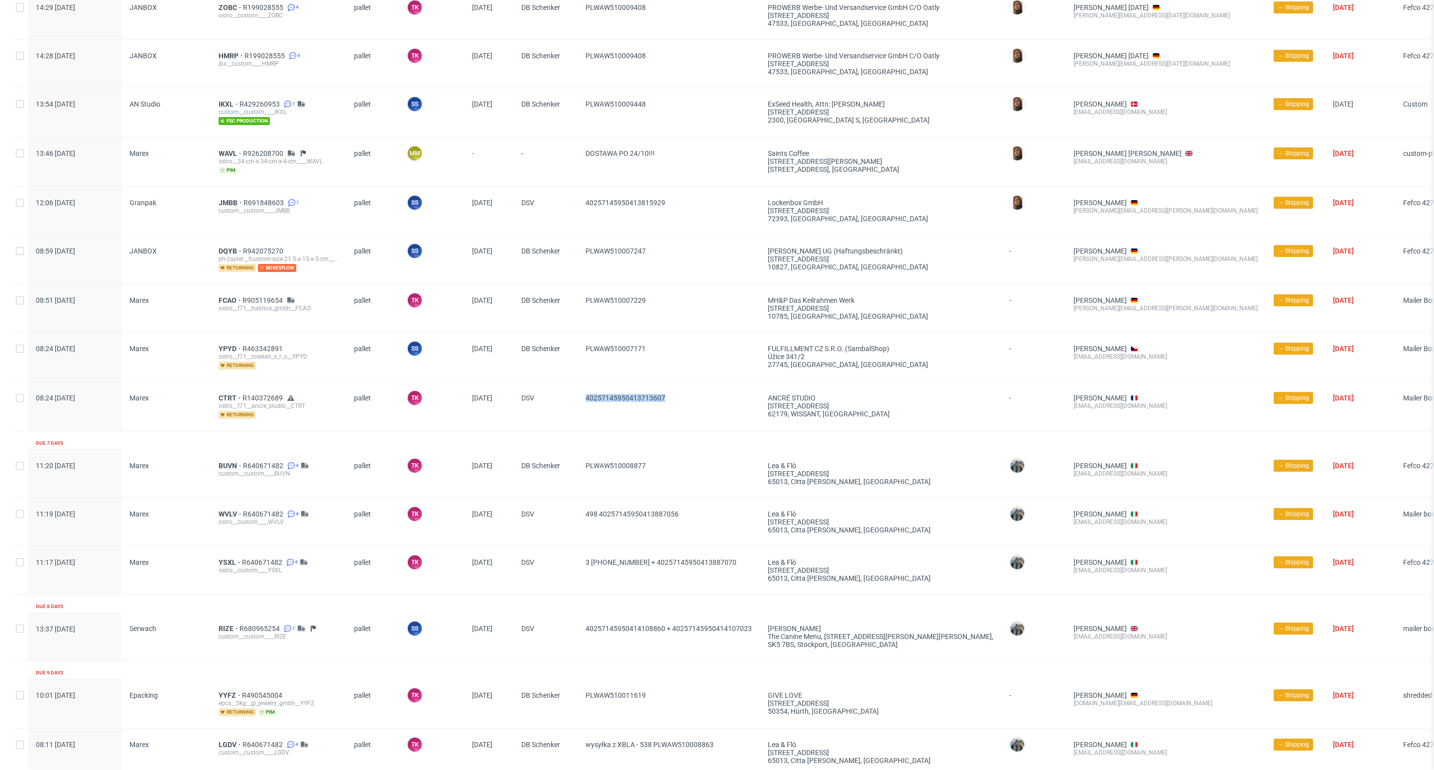
scroll to position [635, 0]
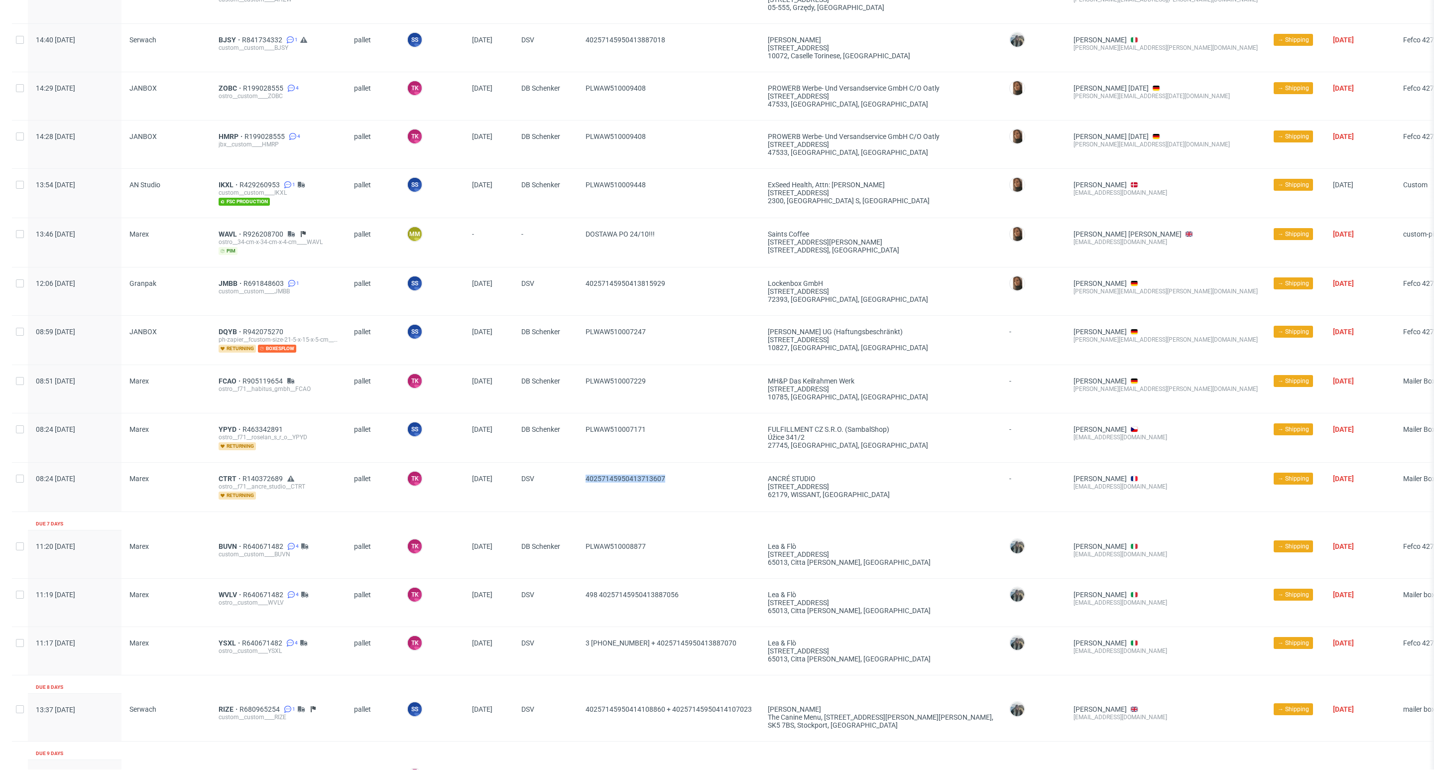
drag, startPoint x: 696, startPoint y: 489, endPoint x: 562, endPoint y: 496, distance: 134.7
click at [562, 496] on div "08:24 Mon 06.10.2025 Marex CTRT R140372689 ostro__f71__ancre_studio__CTRT retur…" at bounding box center [764, 487] width 1505 height 49
drag, startPoint x: 674, startPoint y: 435, endPoint x: 580, endPoint y: 463, distance: 98.3
click at [577, 446] on div "08:24 Mon 06.10.2025 Marex YPYD R463342891 ostro__f71__roselan_s_r_o__YPYD retu…" at bounding box center [764, 437] width 1505 height 49
drag, startPoint x: 670, startPoint y: 380, endPoint x: 566, endPoint y: 402, distance: 105.9
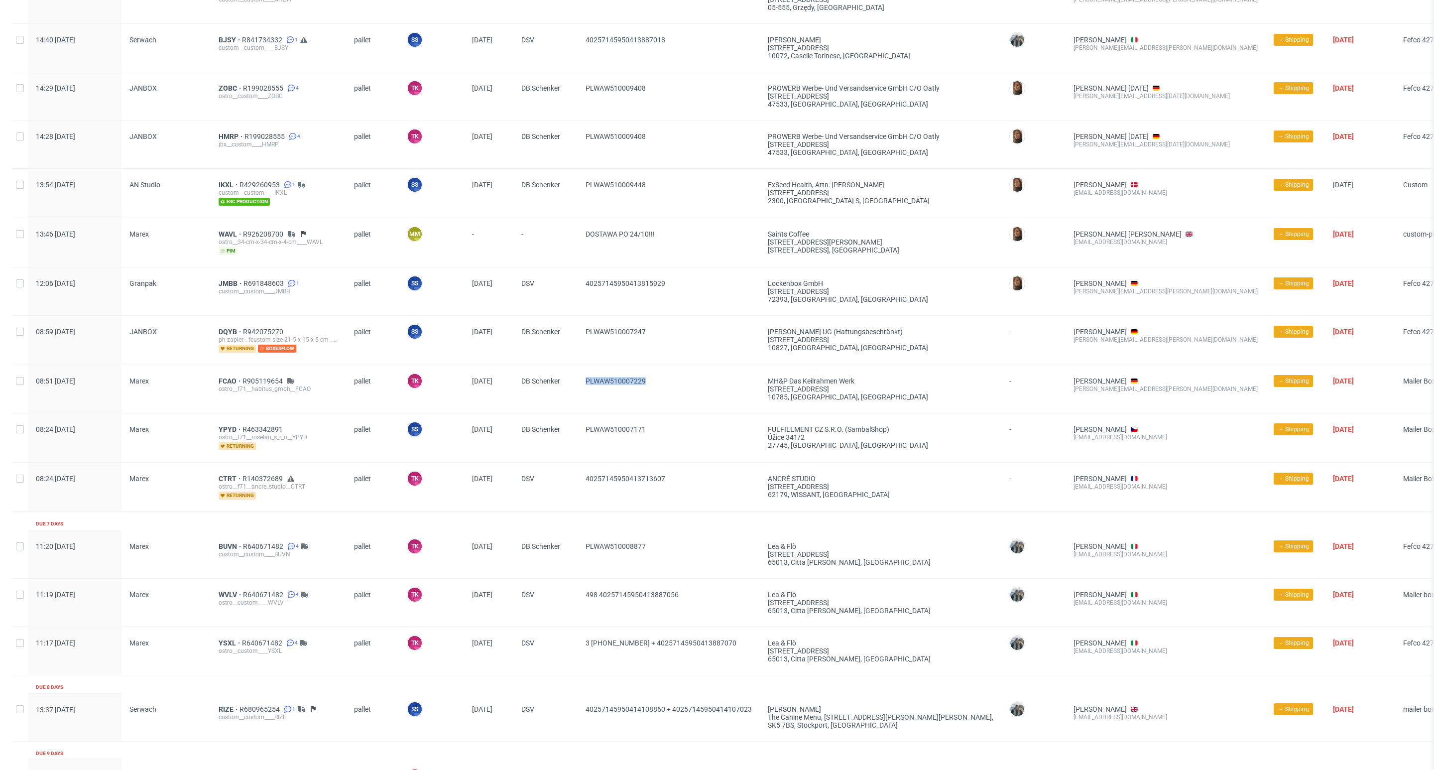
click at [566, 402] on div "08:51 Mon 06.10.2025 Marex FCAO R905119654 ostro__f71__habitus_gmbh__FCAO palle…" at bounding box center [764, 389] width 1505 height 48
drag, startPoint x: 662, startPoint y: 336, endPoint x: 586, endPoint y: 349, distance: 77.2
click at [586, 349] on div "PLWAW510007247" at bounding box center [669, 340] width 182 height 49
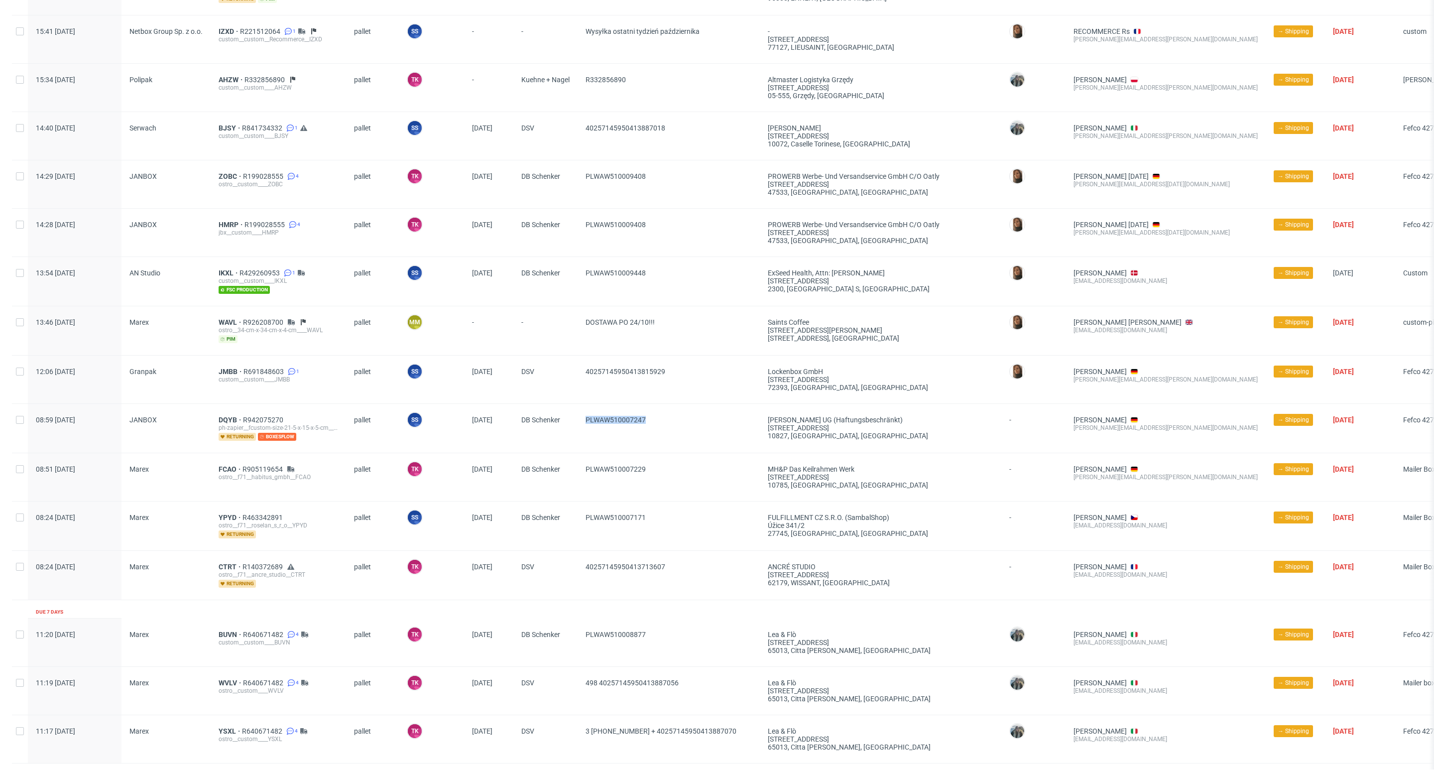
scroll to position [411, 0]
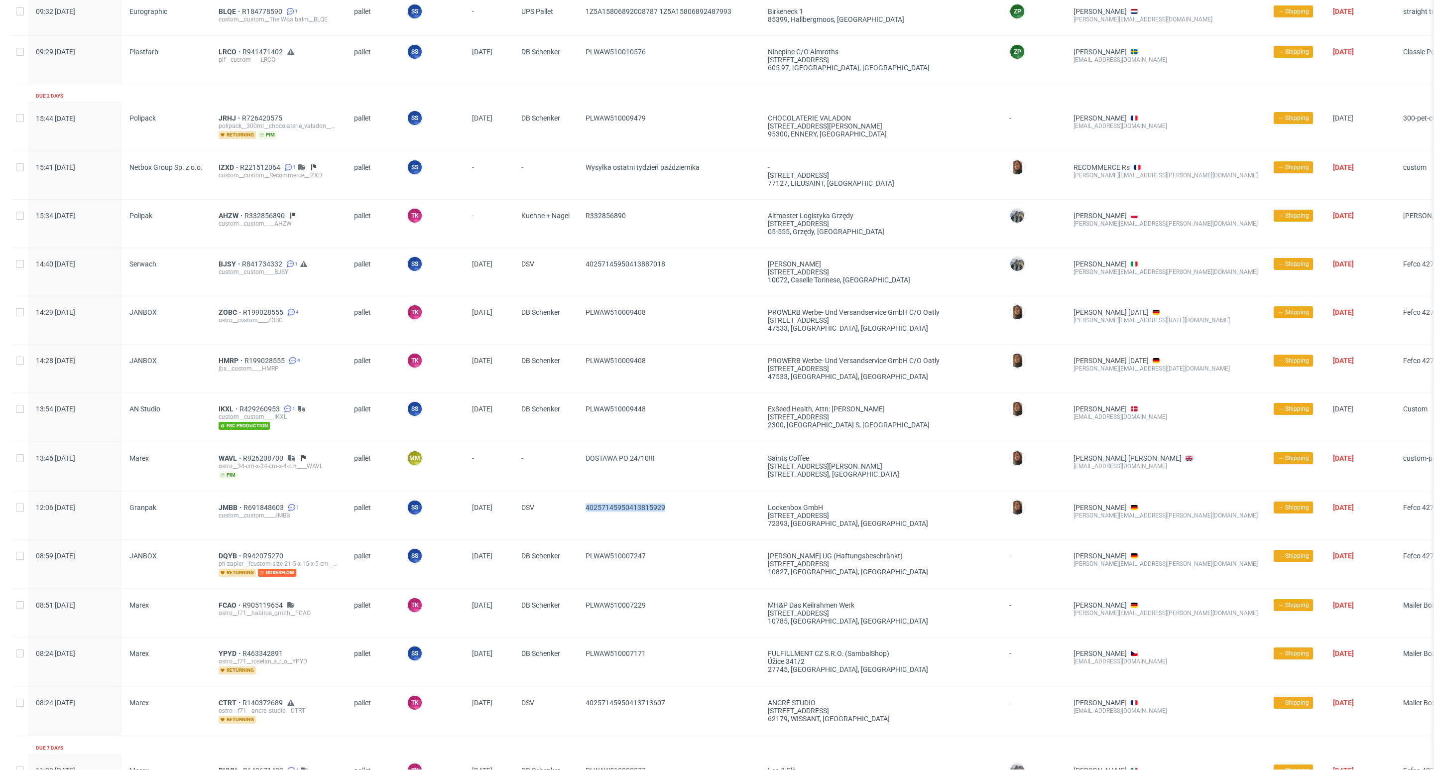
drag, startPoint x: 682, startPoint y: 520, endPoint x: 577, endPoint y: 529, distance: 104.9
click at [577, 529] on div "12:06 Mon 06.10.2025 Granpak JMBB R691848603 1 custom__custom____JMBB pallet SS…" at bounding box center [764, 516] width 1505 height 48
drag, startPoint x: 656, startPoint y: 423, endPoint x: 582, endPoint y: 419, distance: 74.3
click at [583, 420] on div "PLWAW510009448" at bounding box center [669, 417] width 182 height 49
drag, startPoint x: 676, startPoint y: 367, endPoint x: 580, endPoint y: 381, distance: 97.3
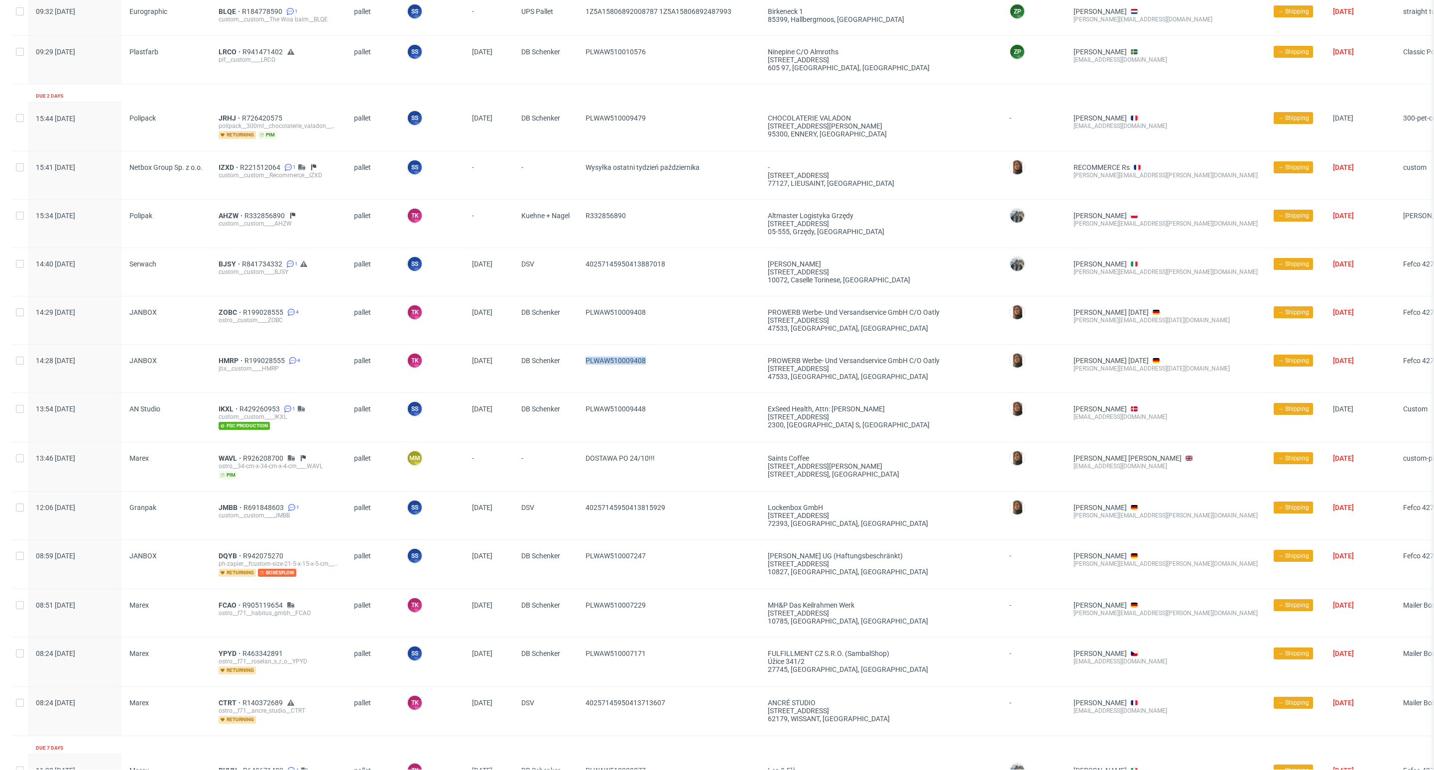
click at [580, 381] on div "PLWAW510009408" at bounding box center [669, 369] width 182 height 48
drag, startPoint x: 720, startPoint y: 309, endPoint x: 568, endPoint y: 345, distance: 156.5
click at [568, 345] on div "14:29 Mon 06.10.2025 JANBOX ZOBC R199028555 4 ostro__custom____ZOBC pallet TK T…" at bounding box center [764, 320] width 1505 height 48
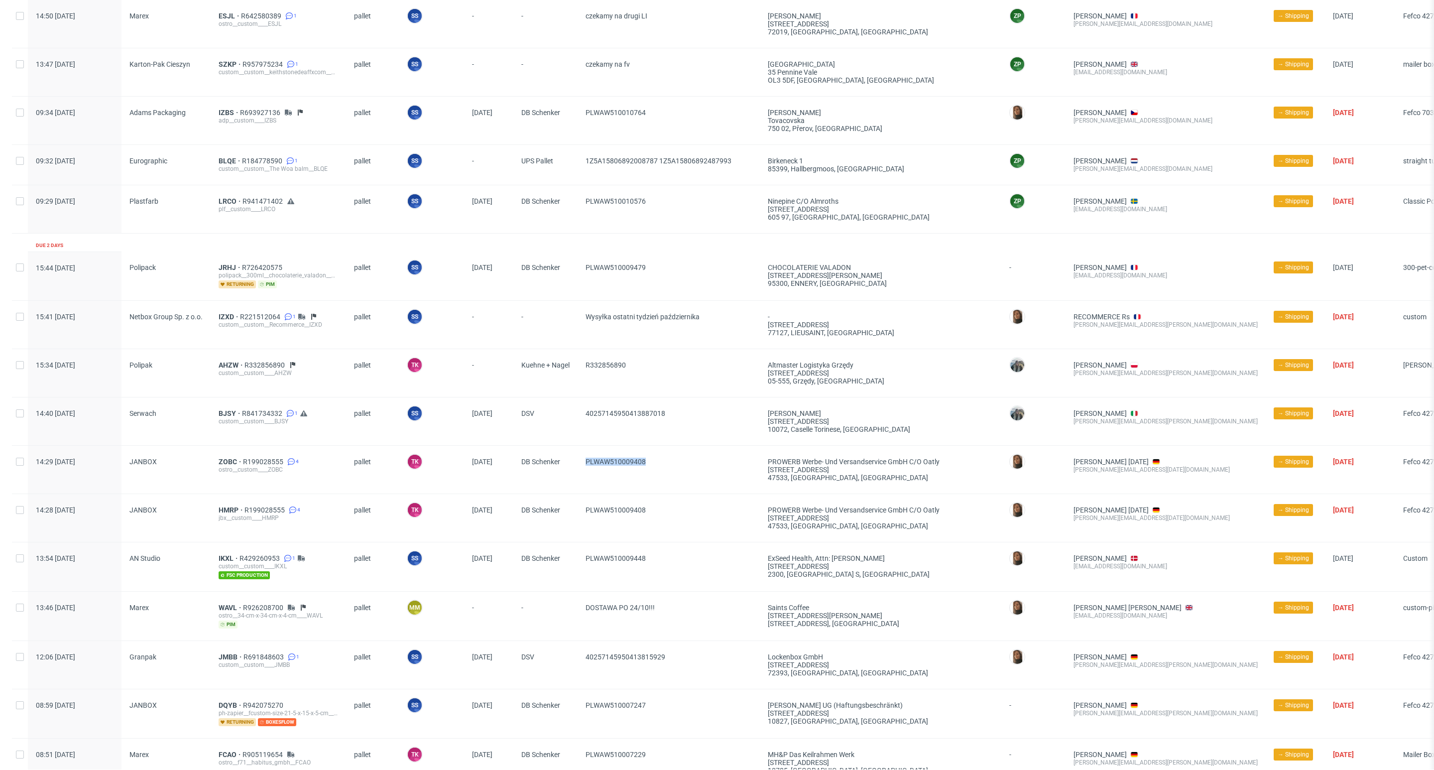
scroll to position [112, 0]
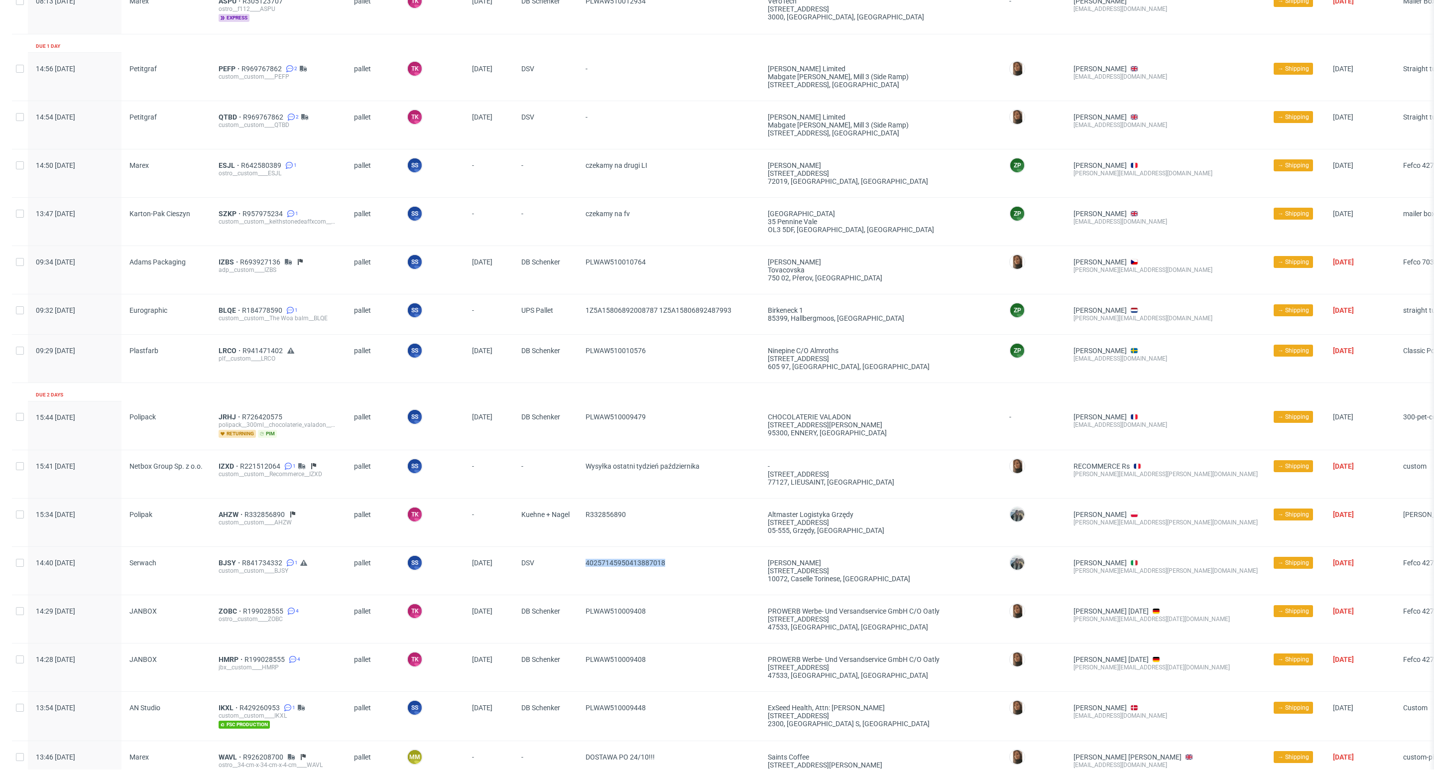
drag, startPoint x: 684, startPoint y: 570, endPoint x: 571, endPoint y: 580, distance: 113.5
click at [571, 580] on div "14:40 Mon 06.10.2025 Serwach BJSY R841734332 1 custom__custom____BJSY pallet SS…" at bounding box center [764, 571] width 1505 height 48
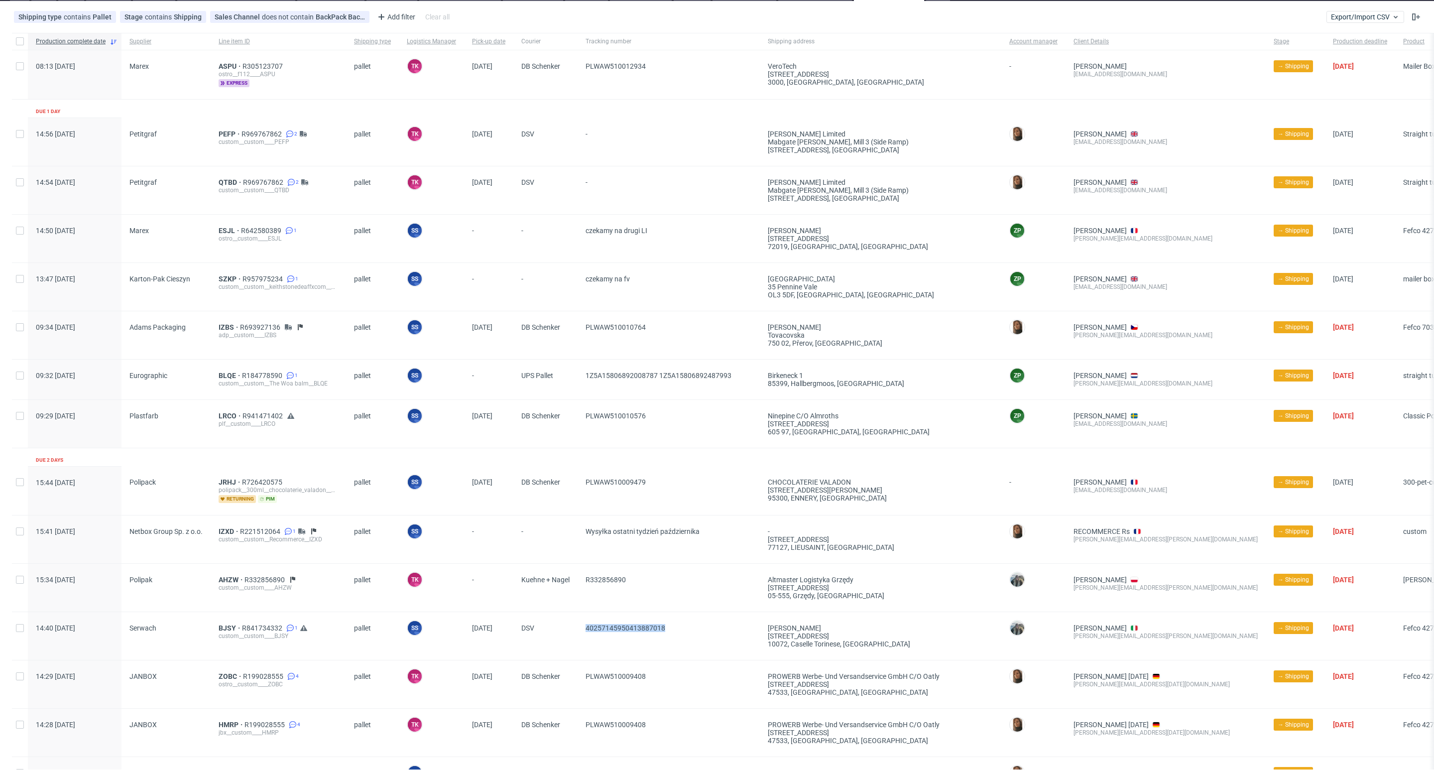
scroll to position [37, 0]
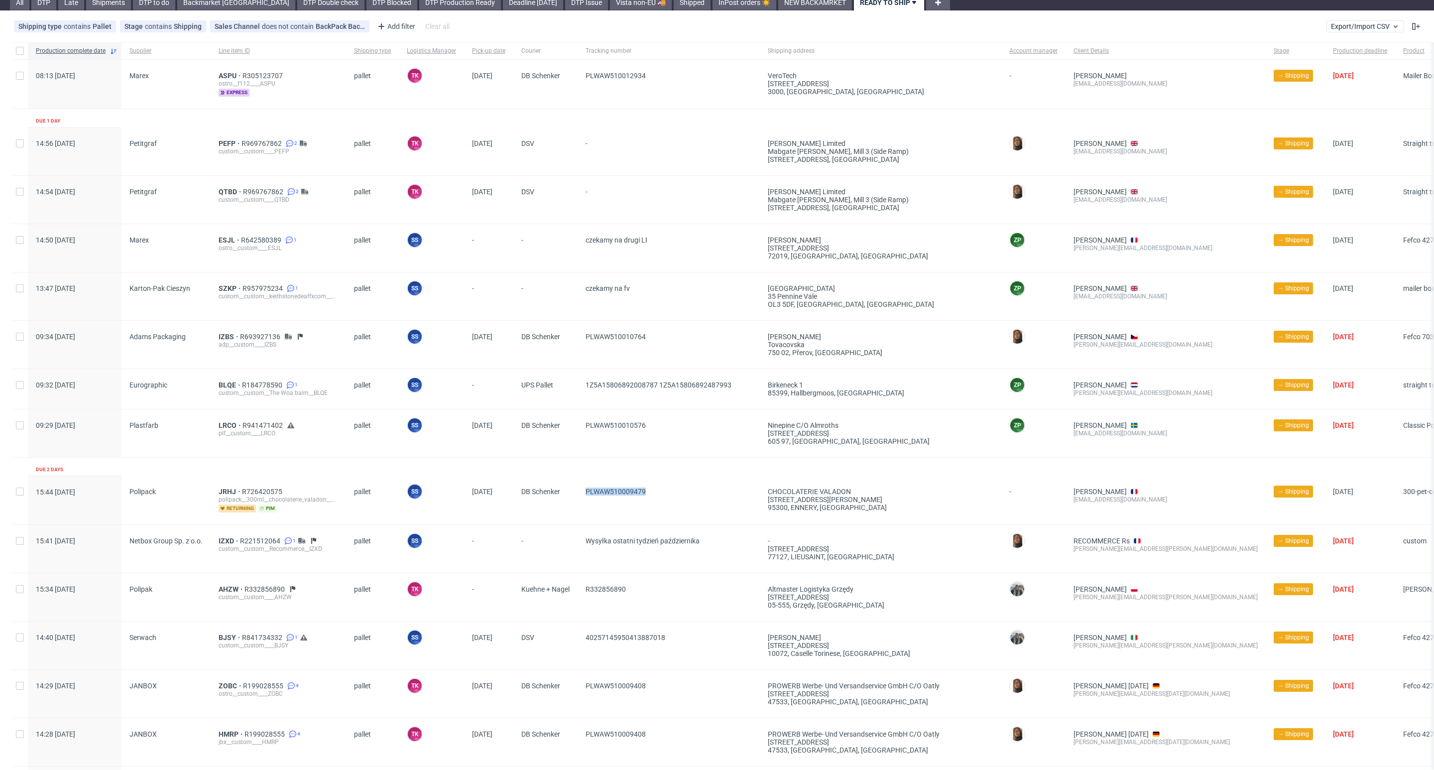
drag, startPoint x: 629, startPoint y: 502, endPoint x: 589, endPoint y: 503, distance: 40.4
click at [589, 503] on span "PLWAW510009479" at bounding box center [669, 500] width 166 height 25
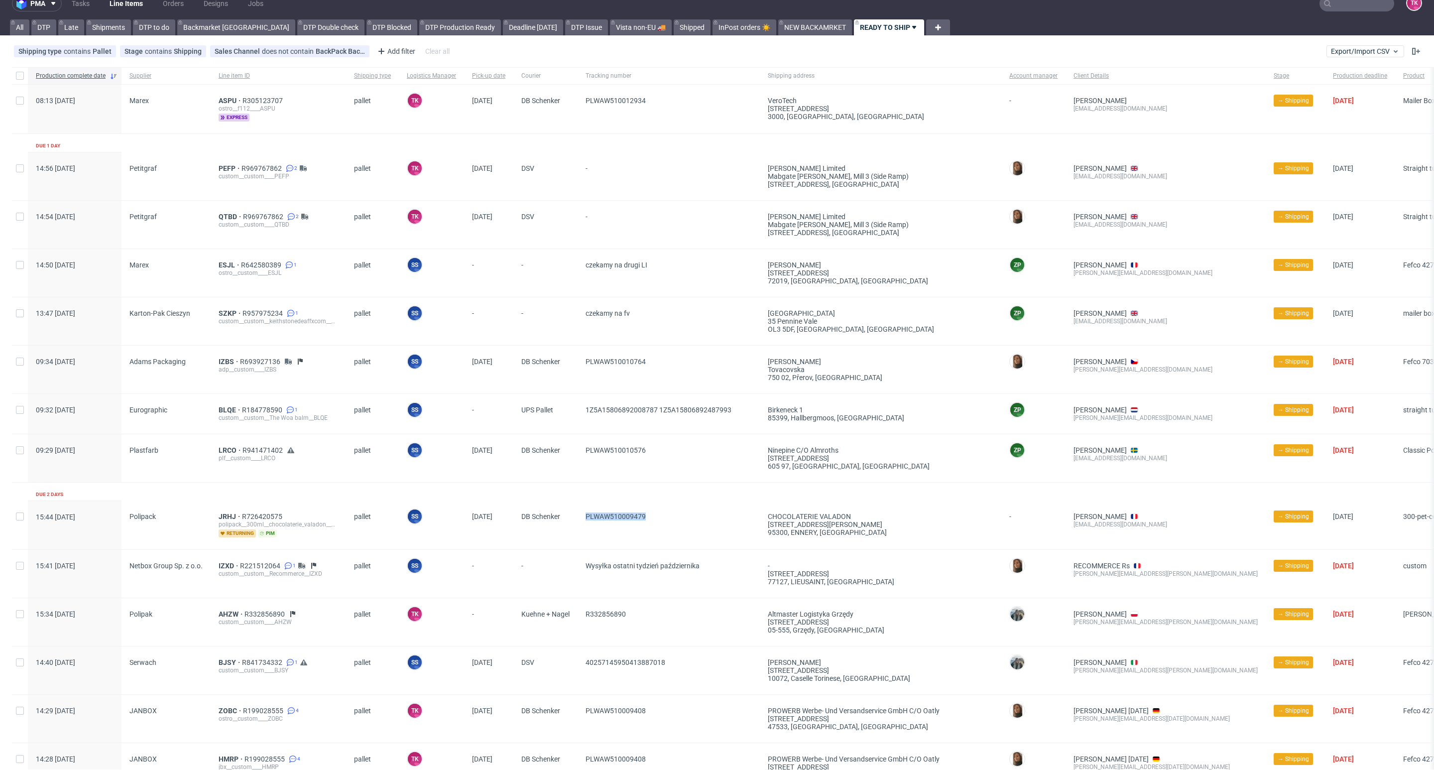
scroll to position [0, 0]
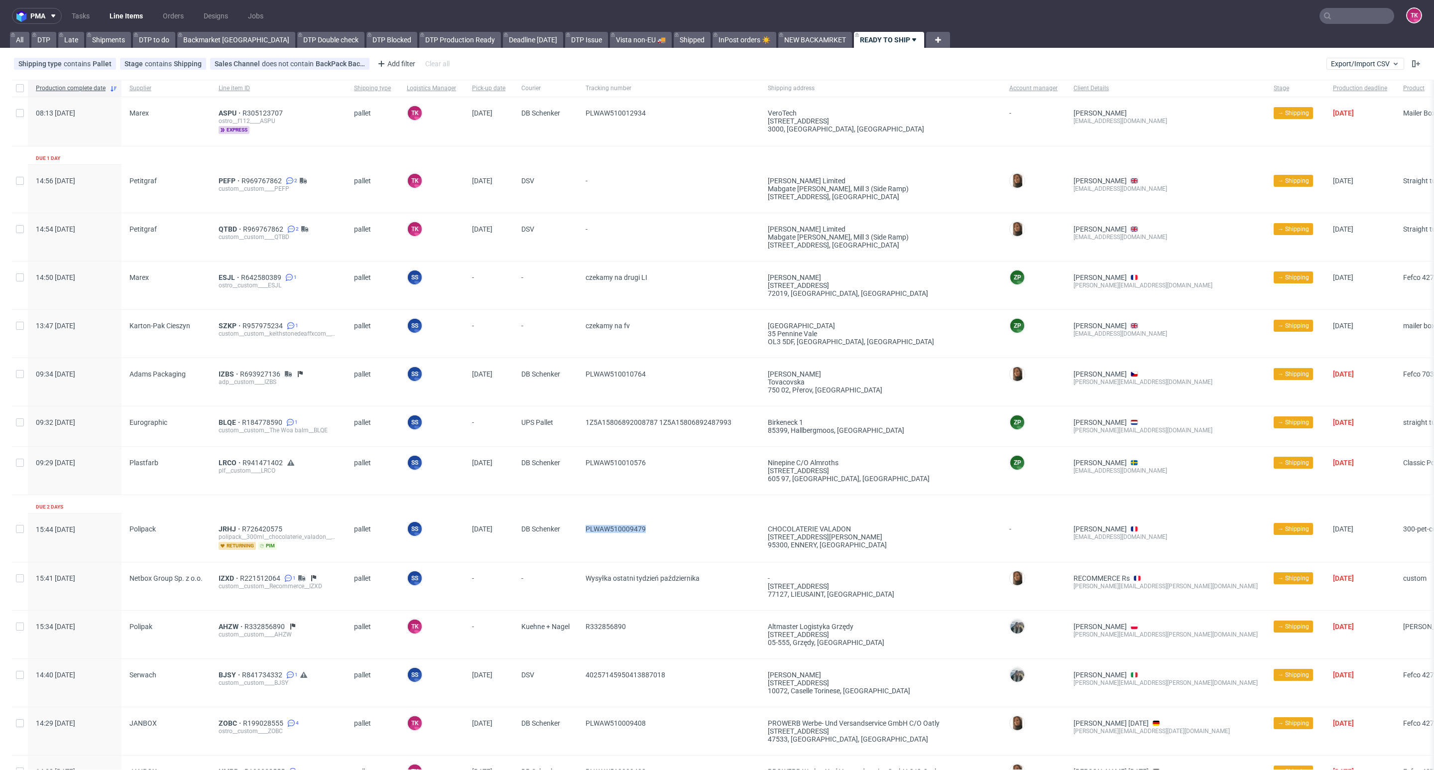
click at [129, 13] on link "Line Items" at bounding box center [126, 16] width 45 height 16
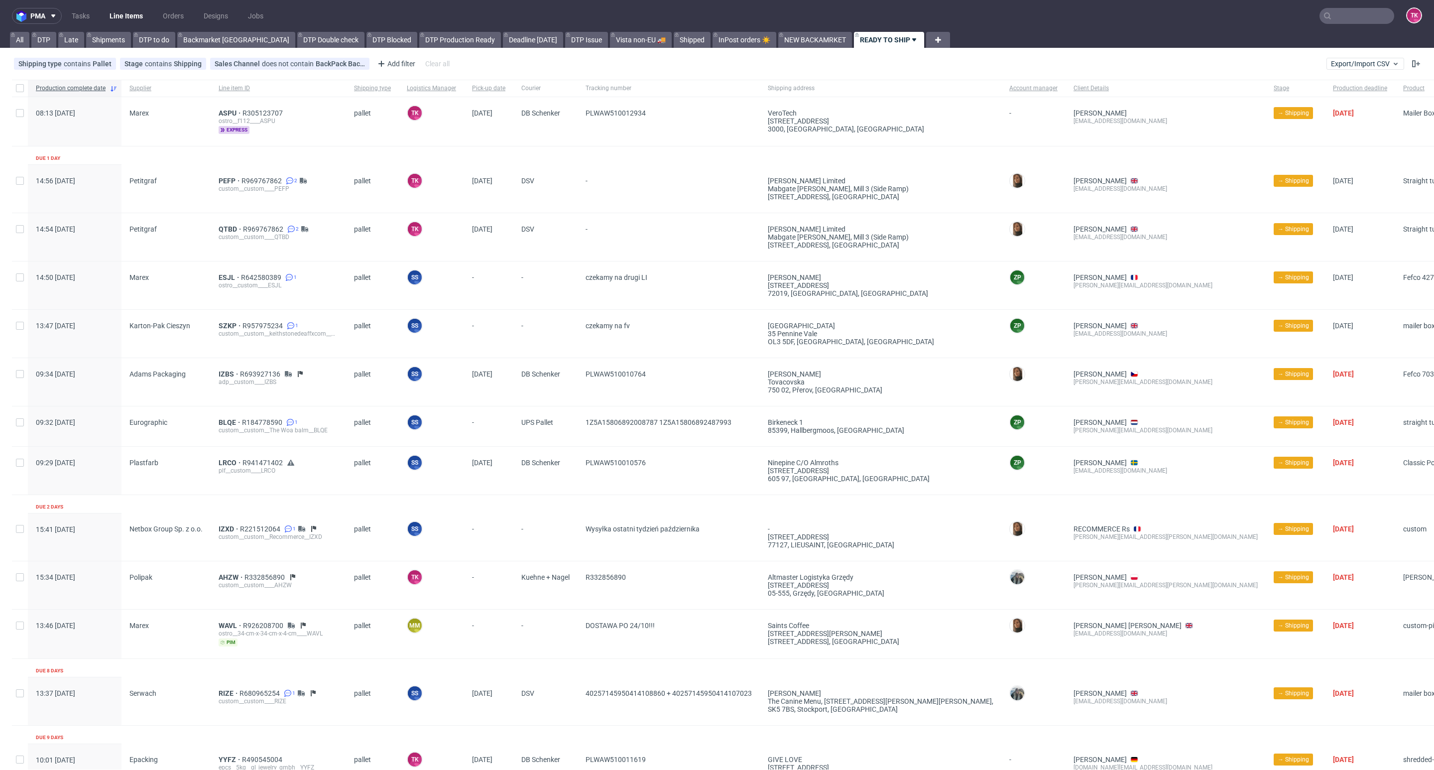
click at [124, 13] on link "Line Items" at bounding box center [126, 16] width 45 height 16
click at [124, 22] on link "Line Items" at bounding box center [126, 16] width 45 height 16
drag, startPoint x: 1334, startPoint y: 1, endPoint x: 1330, endPoint y: 11, distance: 10.5
click at [1330, 5] on nav "pma Tasks Line Items Orders Designs Jobs TK" at bounding box center [717, 16] width 1434 height 32
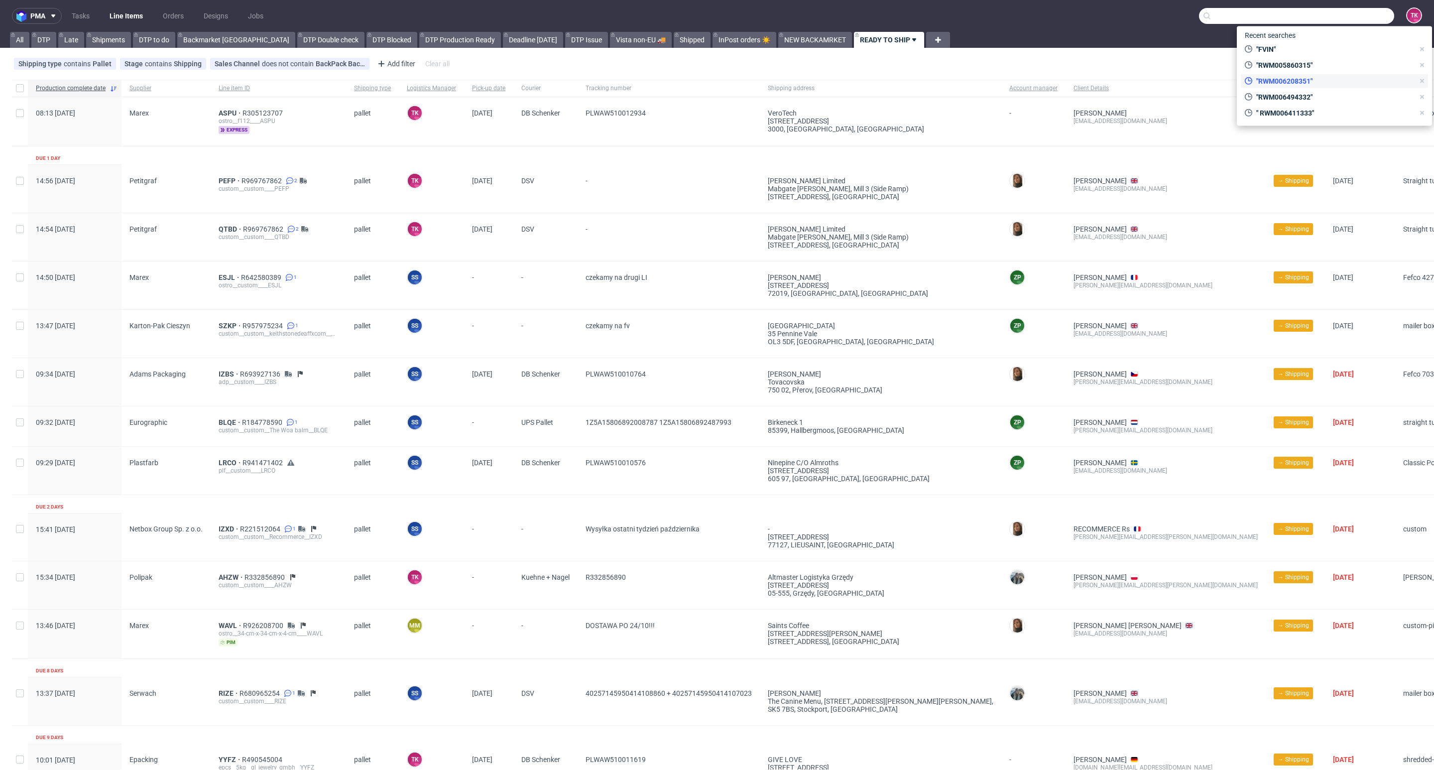
drag, startPoint x: 1330, startPoint y: 11, endPoint x: 1407, endPoint y: 84, distance: 106.7
click at [1330, 12] on input "text" at bounding box center [1296, 16] width 195 height 16
click at [1279, 16] on input "1Z5A15" at bounding box center [1296, 16] width 195 height 16
type input "1Z5A1580689139"
paste input "1Z5A1580689139"
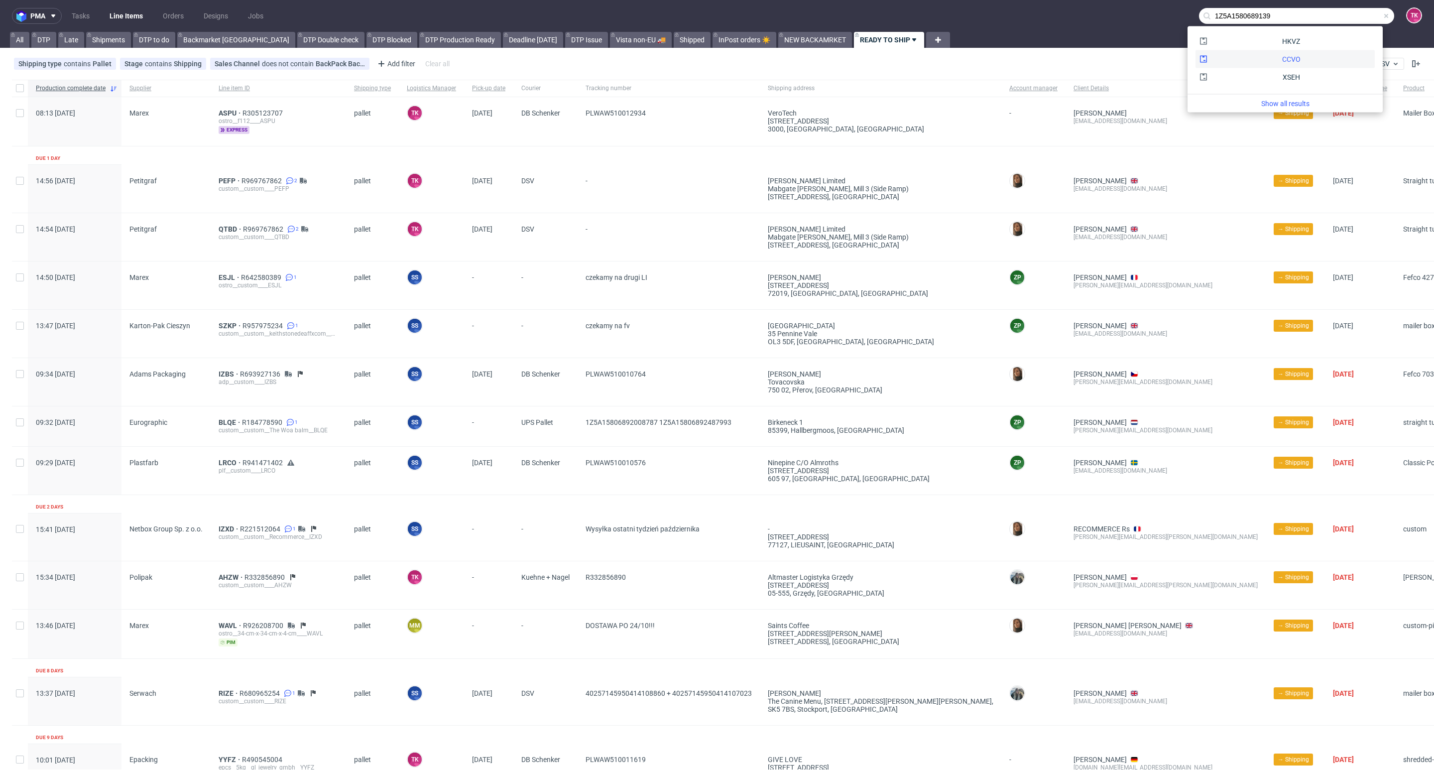
type input "1Z5A1580689139"
click at [1243, 50] on div "CCVO" at bounding box center [1285, 59] width 179 height 18
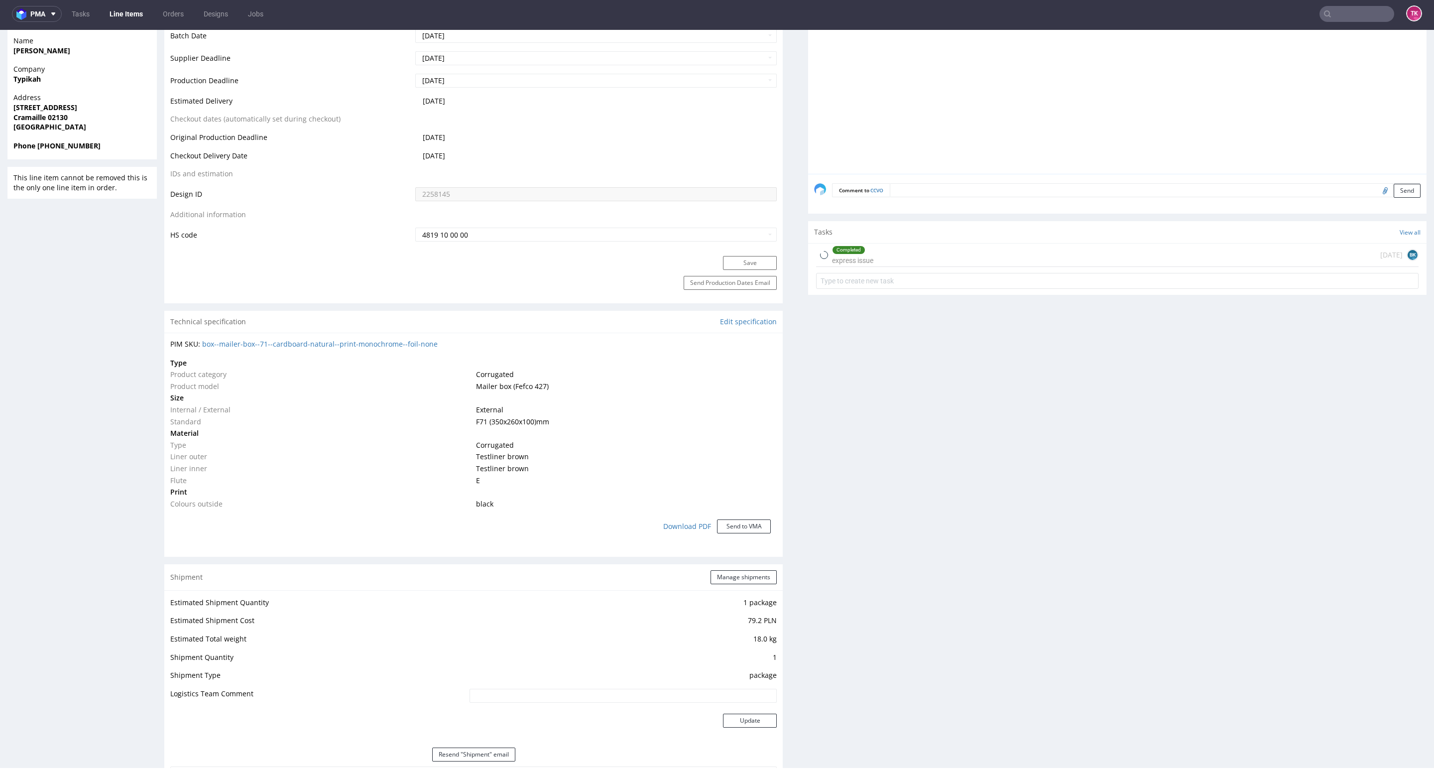
scroll to position [651, 0]
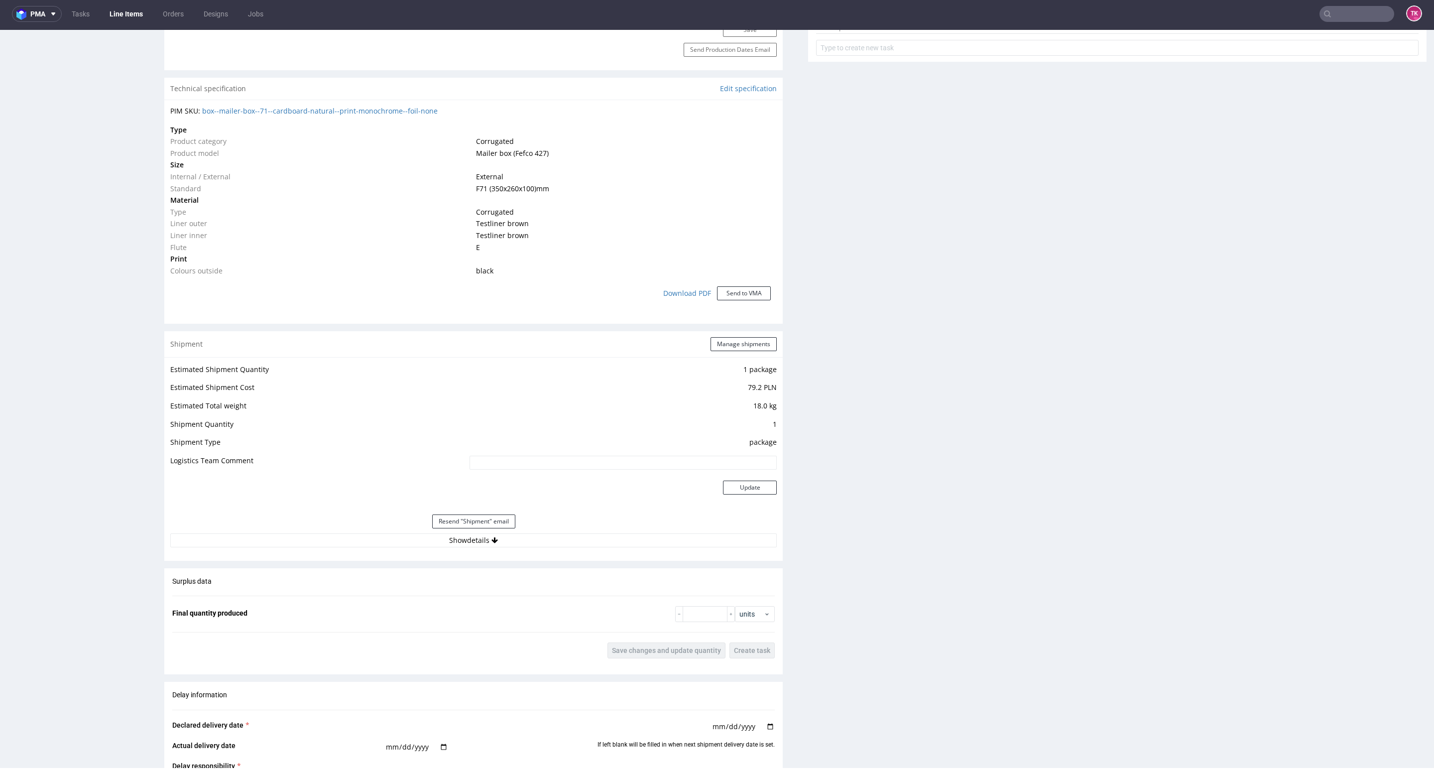
click at [333, 551] on div "Estimated Shipment Quantity 1 package Estimated Shipment Cost 79.2 PLN Estimate…" at bounding box center [473, 455] width 619 height 196
click at [332, 542] on button "Show details" at bounding box center [473, 540] width 607 height 14
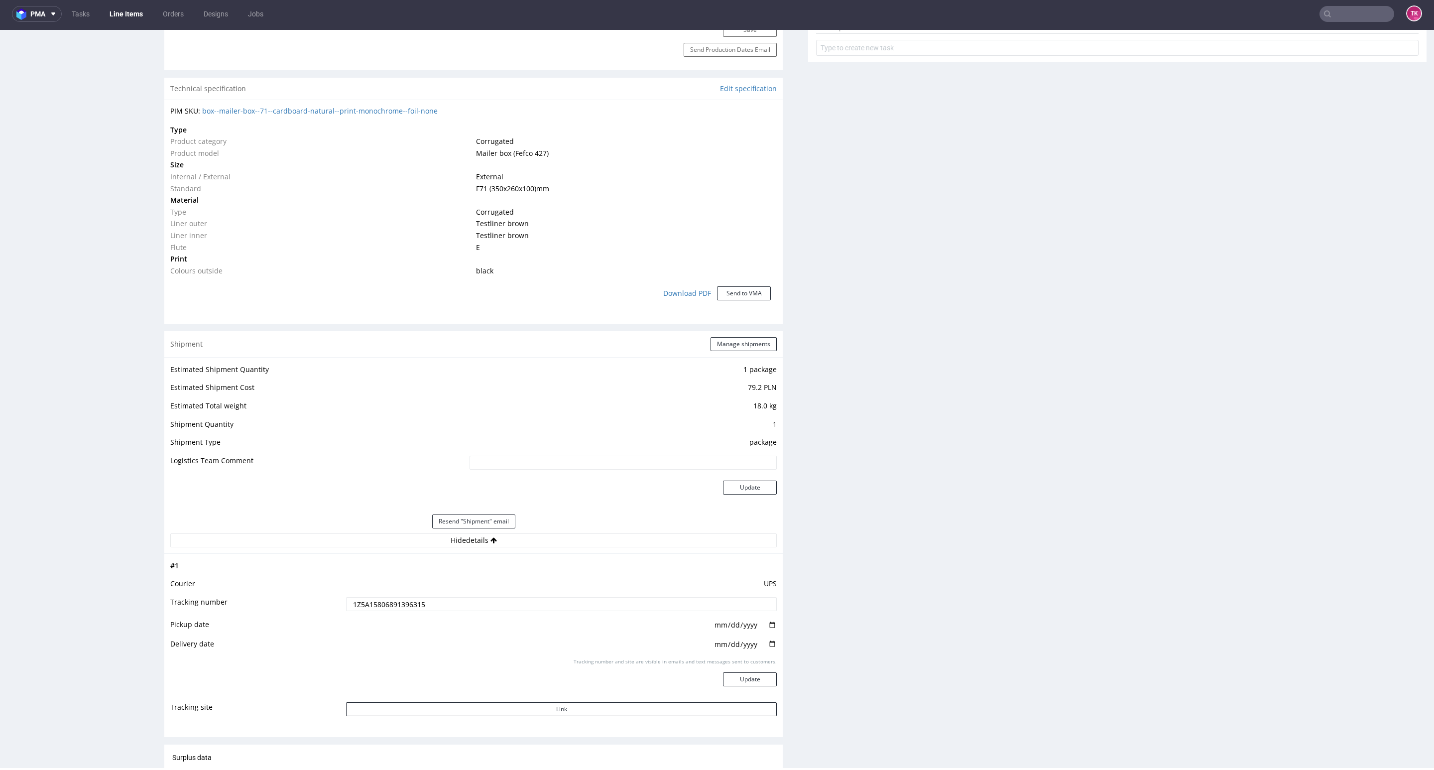
drag, startPoint x: 486, startPoint y: 605, endPoint x: 248, endPoint y: 641, distance: 239.8
click at [248, 641] on tbody "# 1 Courier UPS Tracking number 1Z5A15806891396315 Pickup date 2025-09-29 Deliv…" at bounding box center [473, 642] width 607 height 164
drag, startPoint x: 436, startPoint y: 595, endPoint x: 435, endPoint y: 610, distance: 15.0
click at [431, 601] on tbody "# 1 Courier UPS Tracking number 1Z5A15806891396315 Pickup date 2025-09-29 Deliv…" at bounding box center [473, 642] width 607 height 164
click at [438, 610] on input "1Z5A15806891396315" at bounding box center [561, 604] width 431 height 14
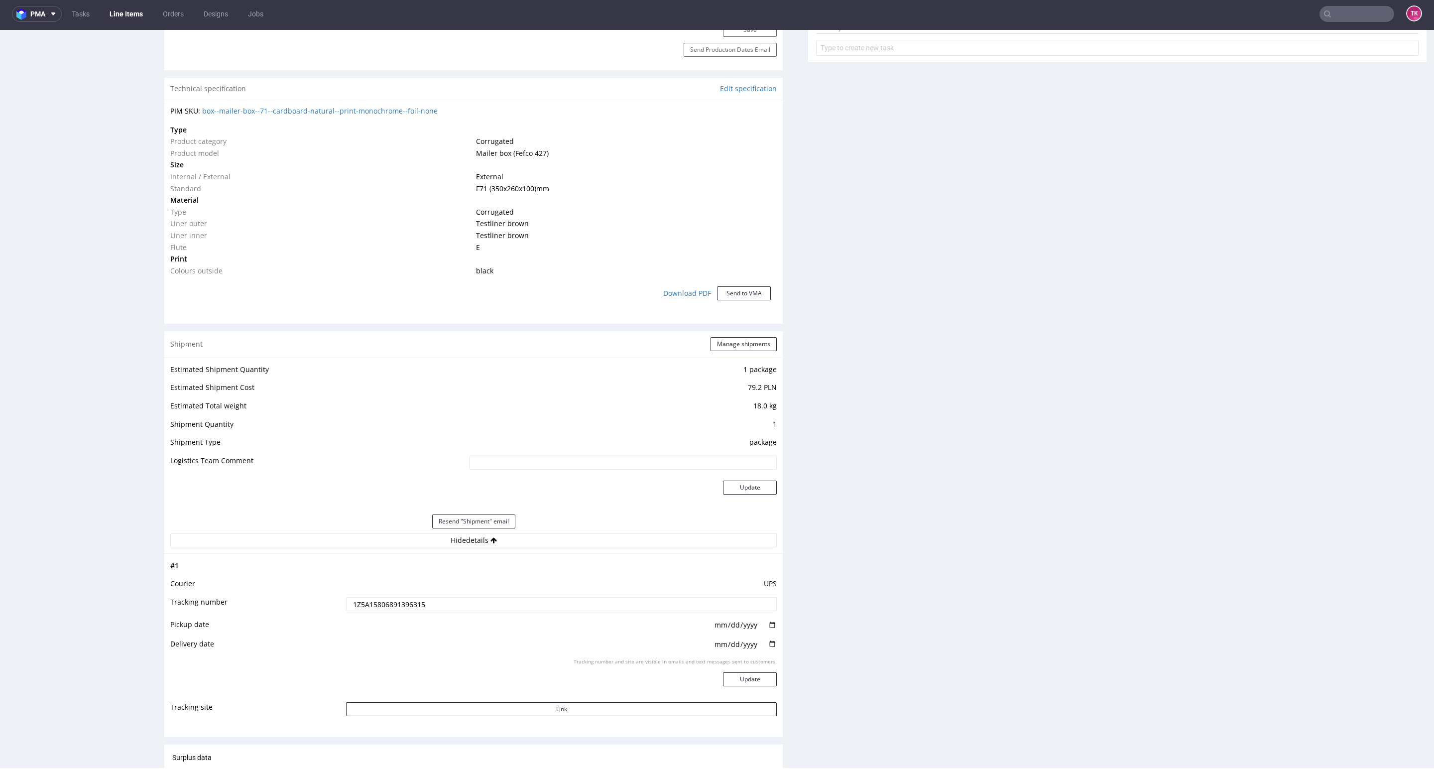
paste input "1Z5A1580689139"
drag, startPoint x: 400, startPoint y: 609, endPoint x: 408, endPoint y: 610, distance: 7.5
click at [413, 609] on input "1Z5A15806891396315 1Z5A1580689139" at bounding box center [561, 604] width 431 height 14
type input "1Z5A15806891396315 1Z5A1580689139"
click at [485, 590] on td "UPS" at bounding box center [560, 587] width 433 height 18
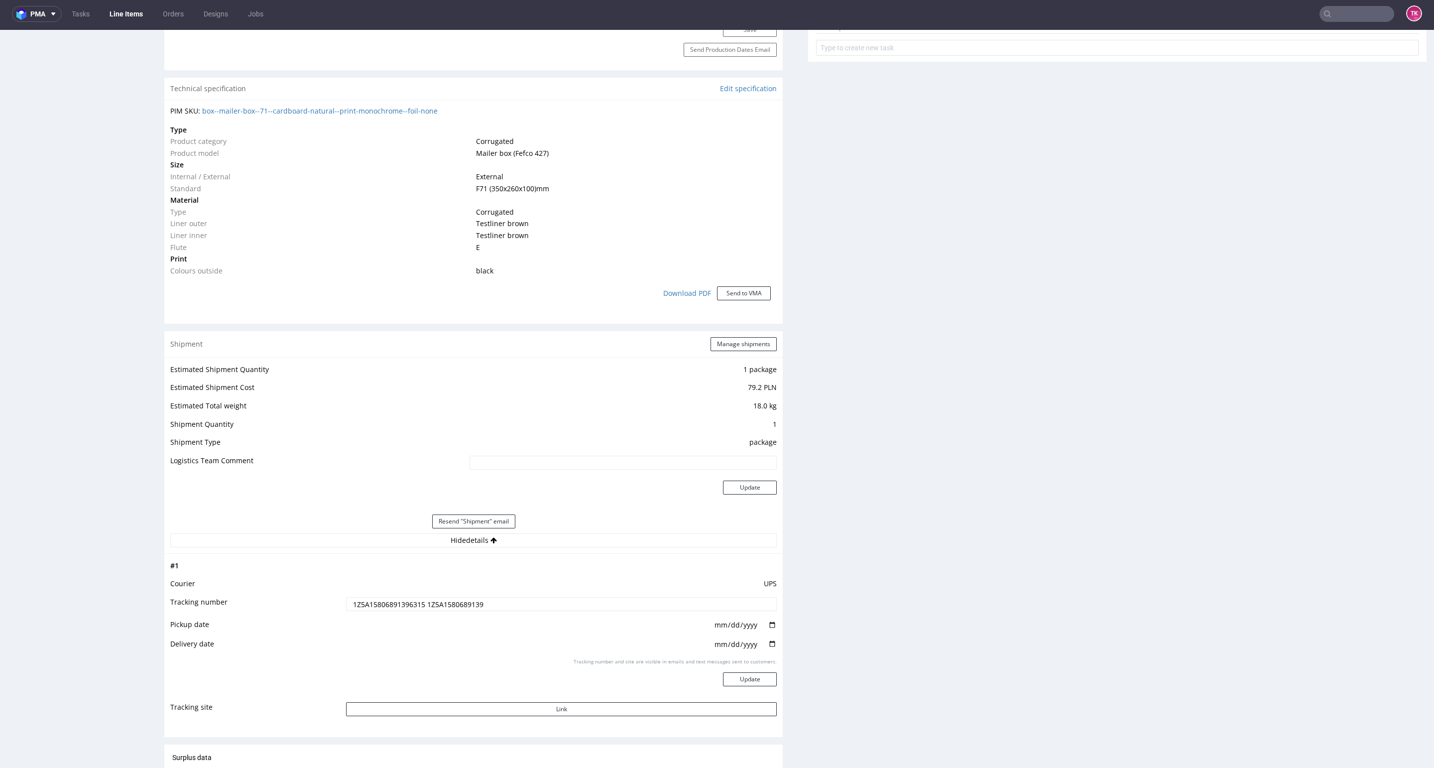
click at [361, 611] on td "1Z5A15806891396315 1Z5A1580689139" at bounding box center [560, 607] width 433 height 22
click at [365, 606] on input "1Z5A15806891396315 1Z5A1580689139" at bounding box center [561, 604] width 431 height 14
click at [366, 605] on input "1Z5A15806891396315 1Z5A1580689139" at bounding box center [561, 604] width 431 height 14
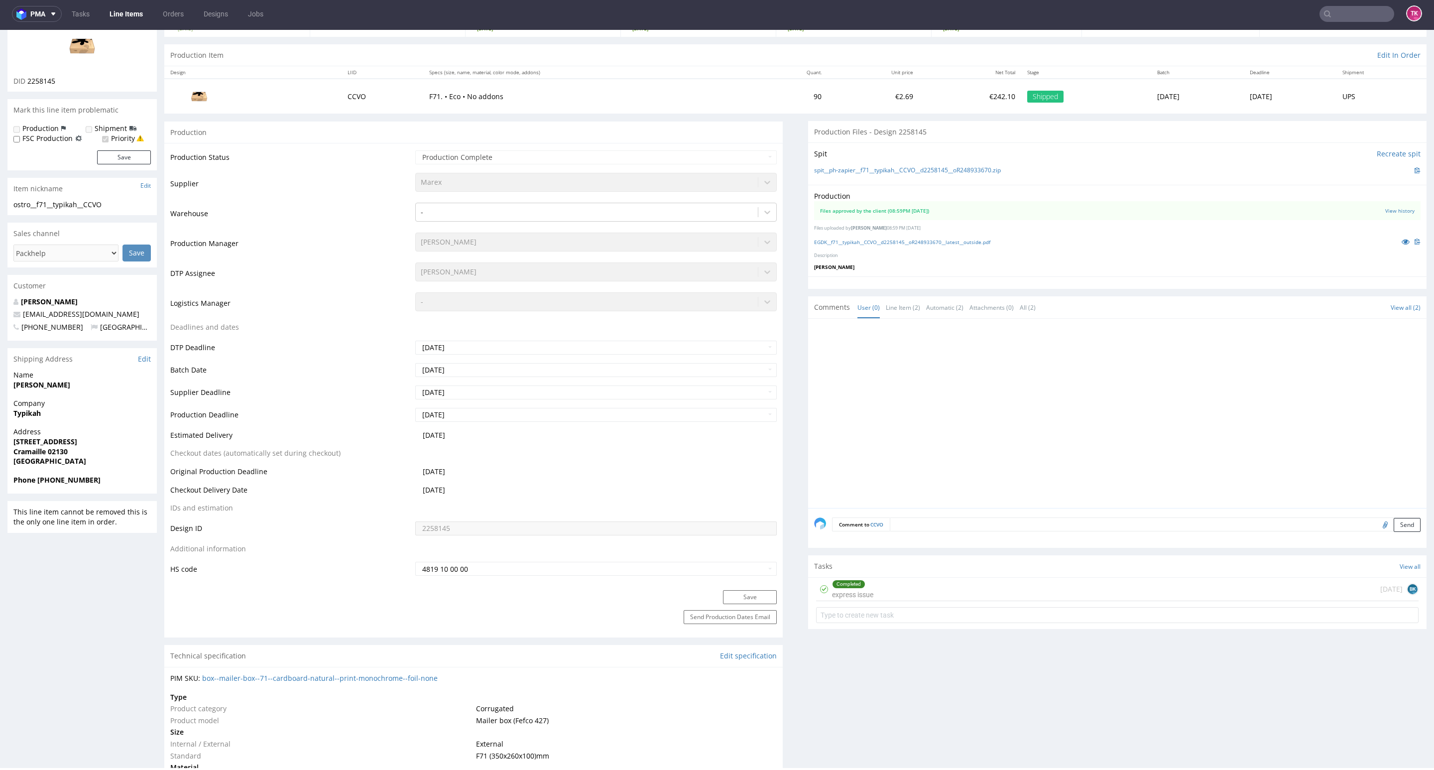
scroll to position [0, 0]
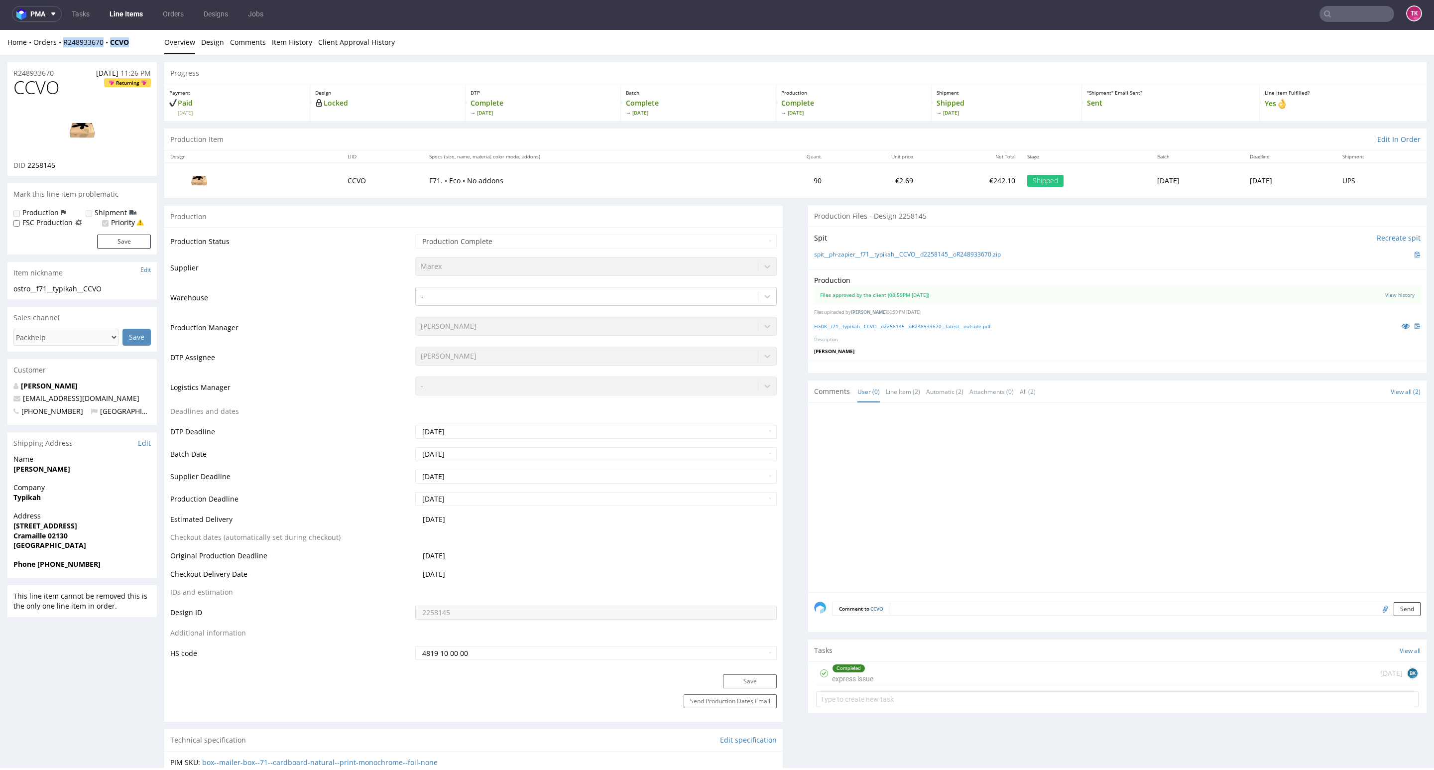
drag, startPoint x: 138, startPoint y: 47, endPoint x: 61, endPoint y: 53, distance: 76.9
click at [61, 53] on div "Home Orders R248933670 CCVO Overview Design Comments Item History Client Approv…" at bounding box center [717, 42] width 1434 height 25
click at [62, 52] on div "Home Orders R248933670 CCVO Overview Design Comments Item History Client Approv…" at bounding box center [717, 42] width 1434 height 25
drag, startPoint x: 61, startPoint y: 50, endPoint x: 102, endPoint y: 49, distance: 40.8
click at [102, 49] on div "Home Orders R248933670 CCVO Overview Design Comments Item History Client Approv…" at bounding box center [717, 42] width 1434 height 25
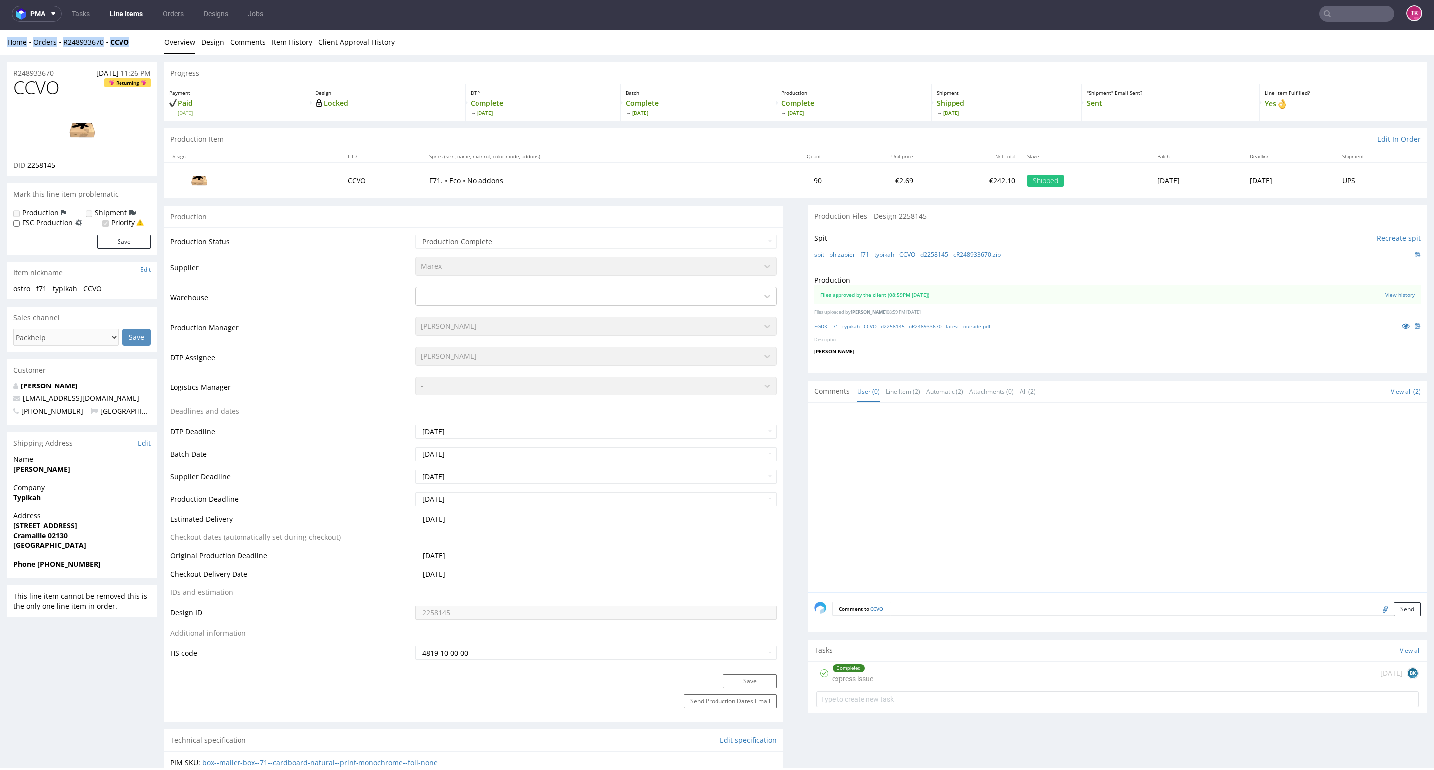
click at [99, 51] on div "Home Orders R248933670 CCVO Overview Design Comments Item History Client Approv…" at bounding box center [717, 42] width 1434 height 25
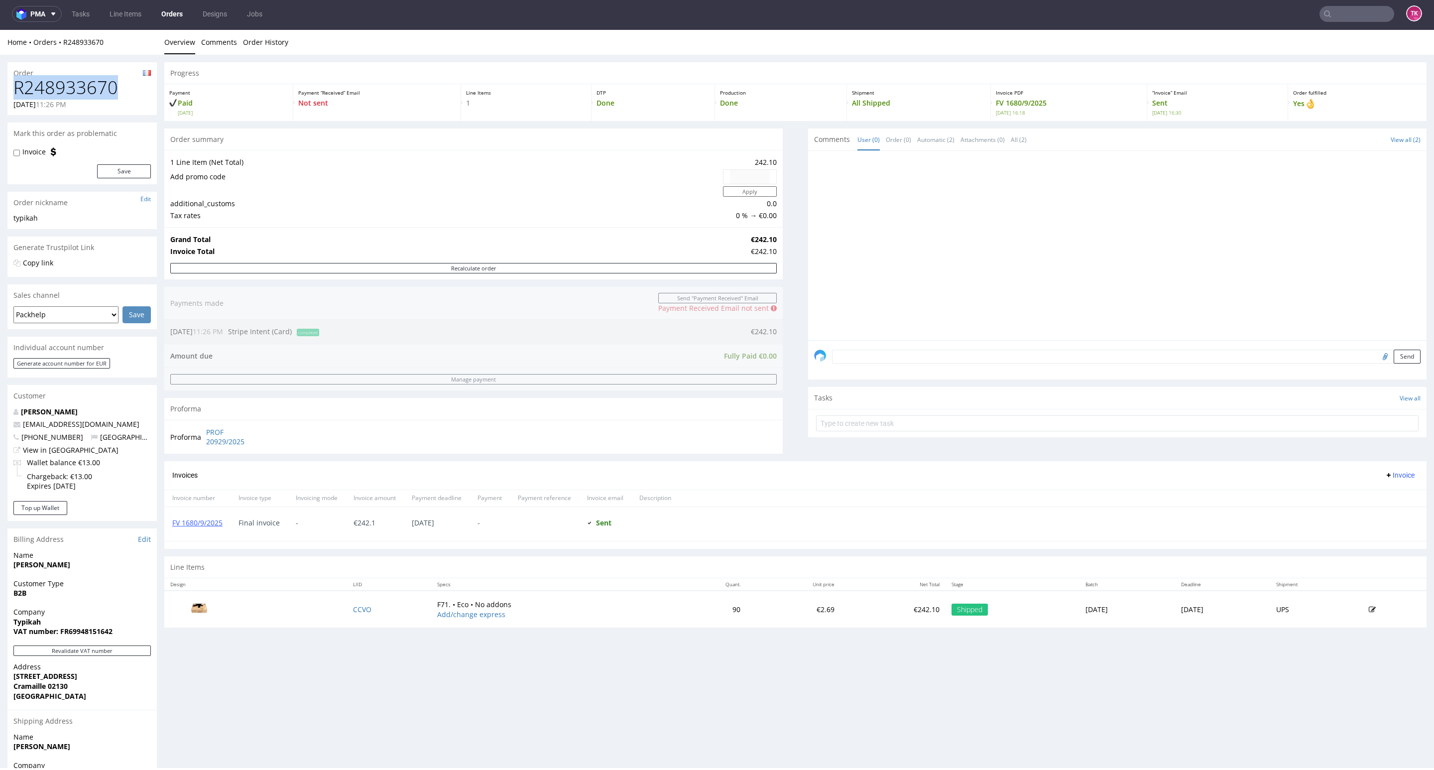
drag, startPoint x: 126, startPoint y: 80, endPoint x: 8, endPoint y: 91, distance: 118.5
click at [8, 91] on div "R248933670 07.09.2025 11:26 PM" at bounding box center [81, 96] width 149 height 37
click at [127, 18] on link "Line Items" at bounding box center [126, 14] width 44 height 16
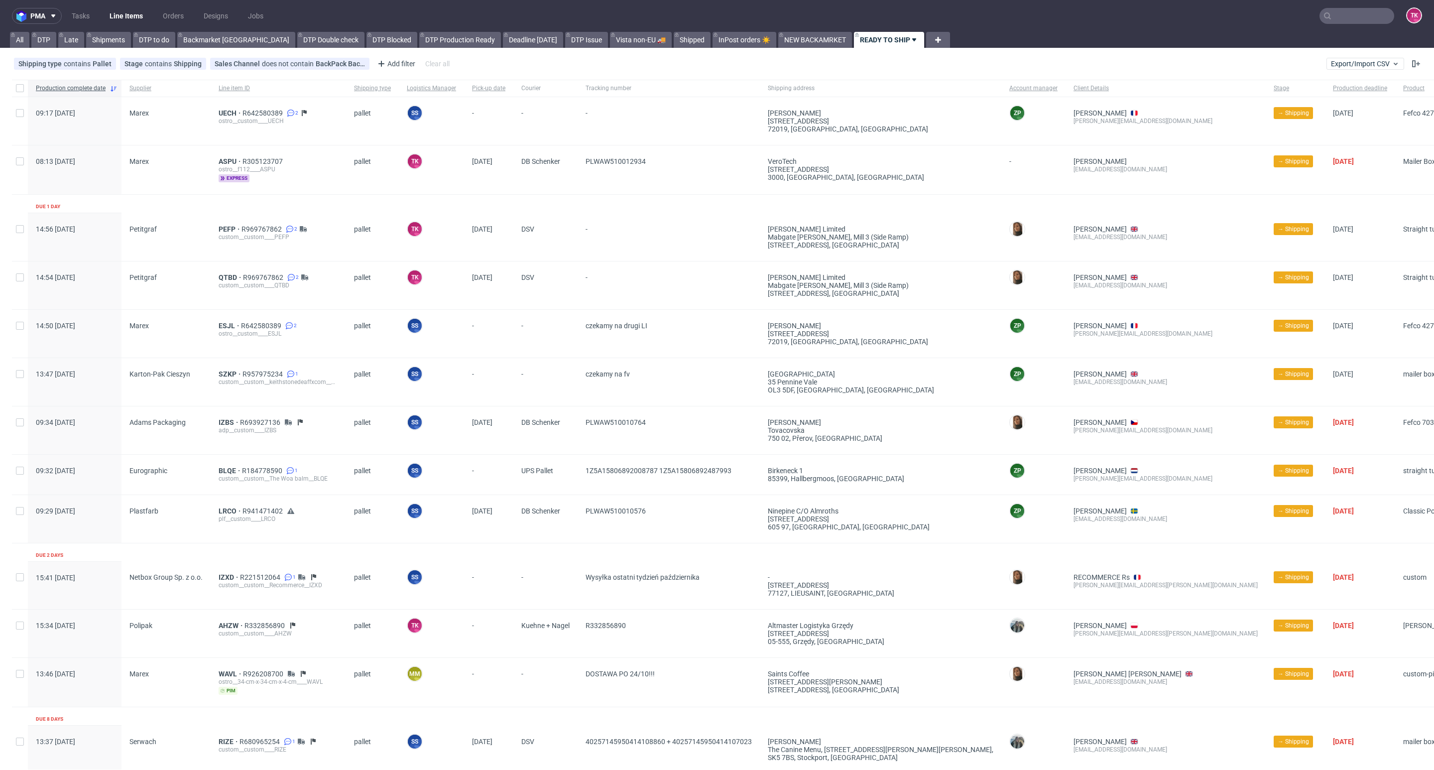
click at [116, 3] on nav "pma Tasks Line Items Orders Designs Jobs TK" at bounding box center [717, 16] width 1434 height 32
click at [120, 11] on link "Line Items" at bounding box center [126, 16] width 45 height 16
click at [223, 114] on span "UECH" at bounding box center [231, 113] width 24 height 8
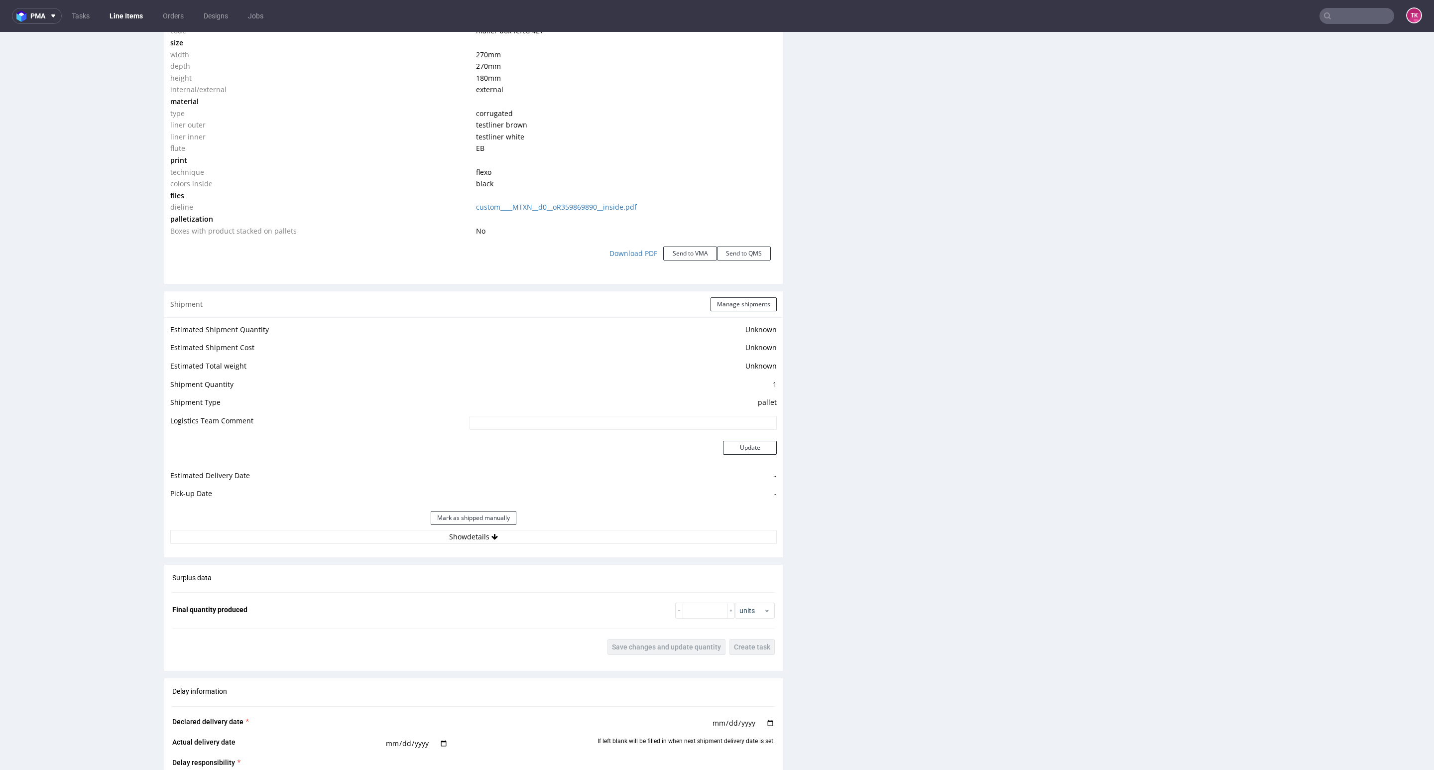
scroll to position [1001, 0]
click at [507, 539] on button "Show details" at bounding box center [473, 536] width 607 height 14
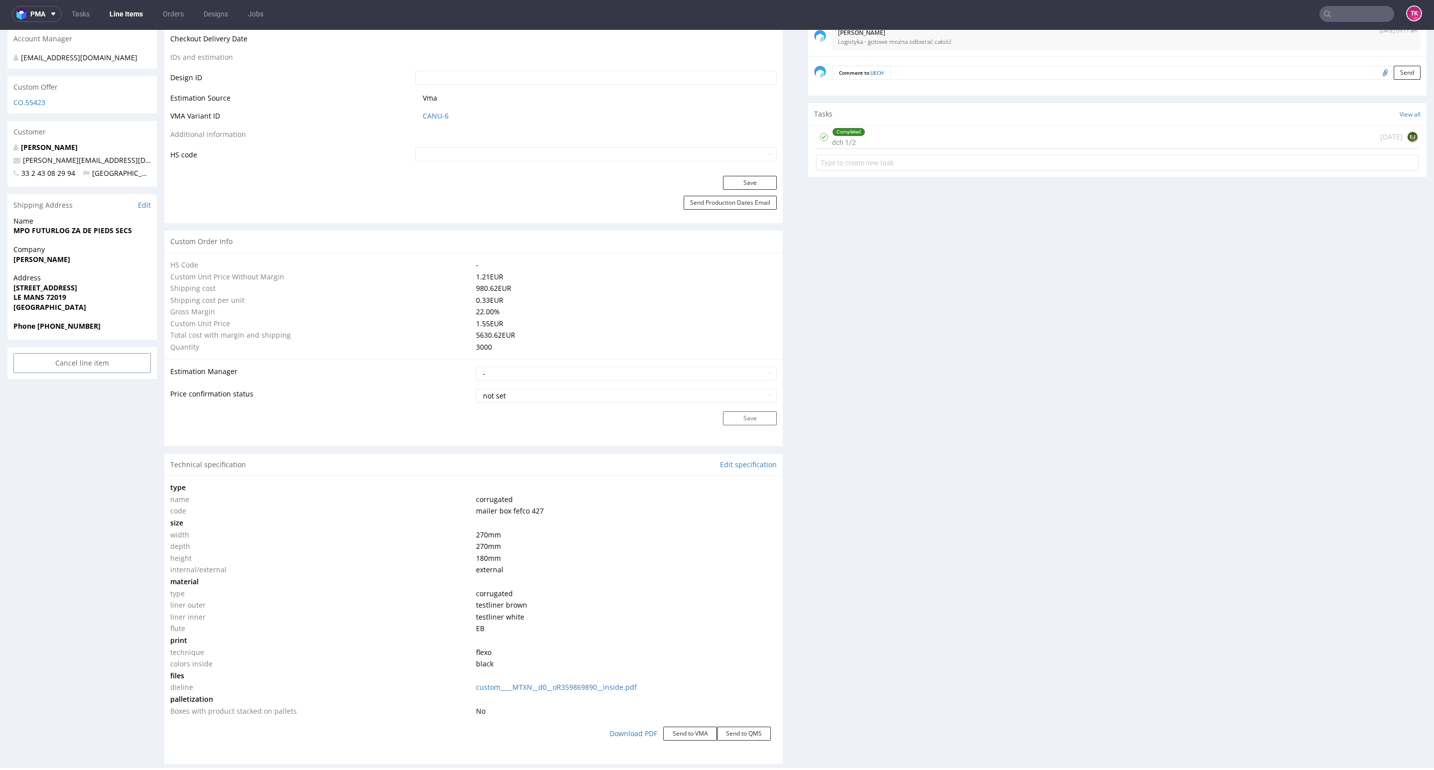
scroll to position [134, 0]
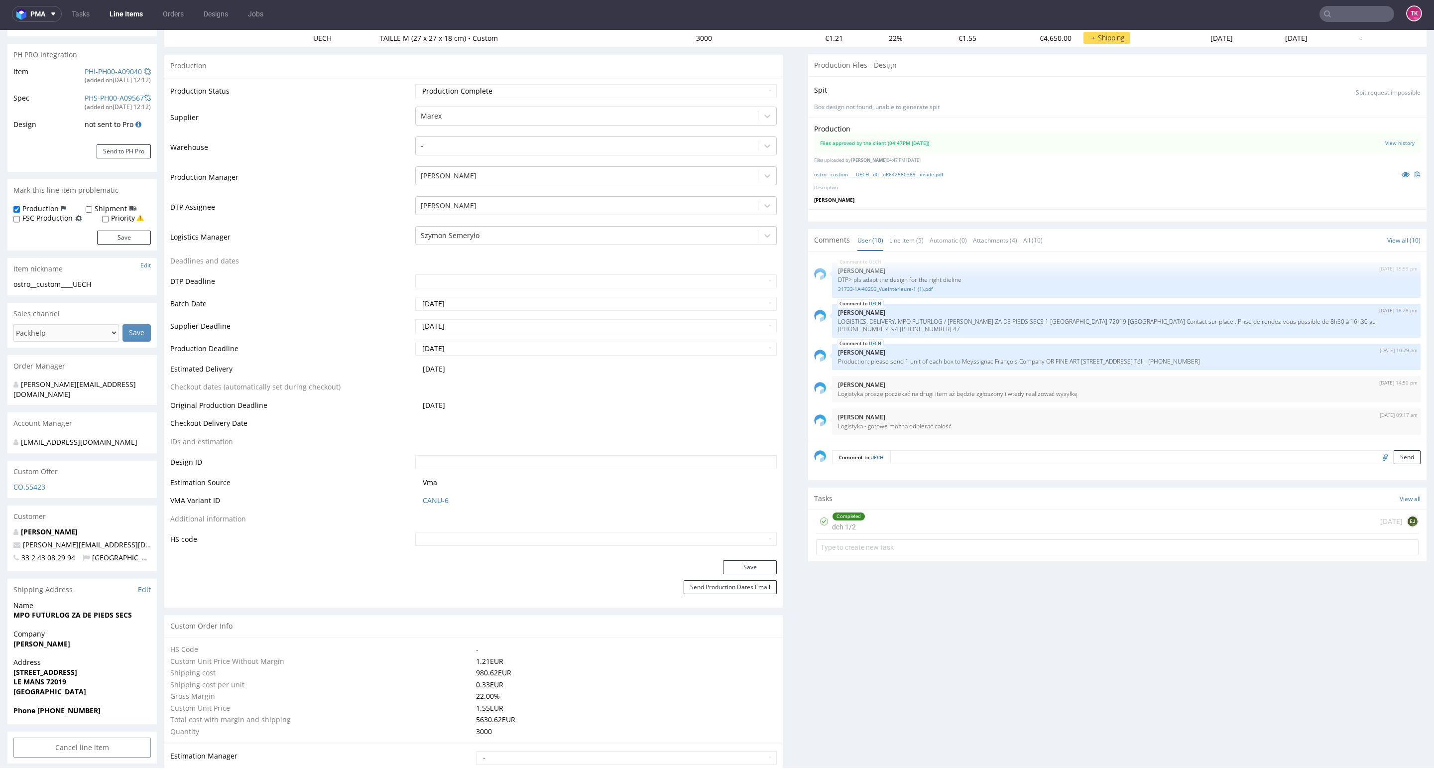
click at [117, 20] on link "Line Items" at bounding box center [126, 14] width 45 height 16
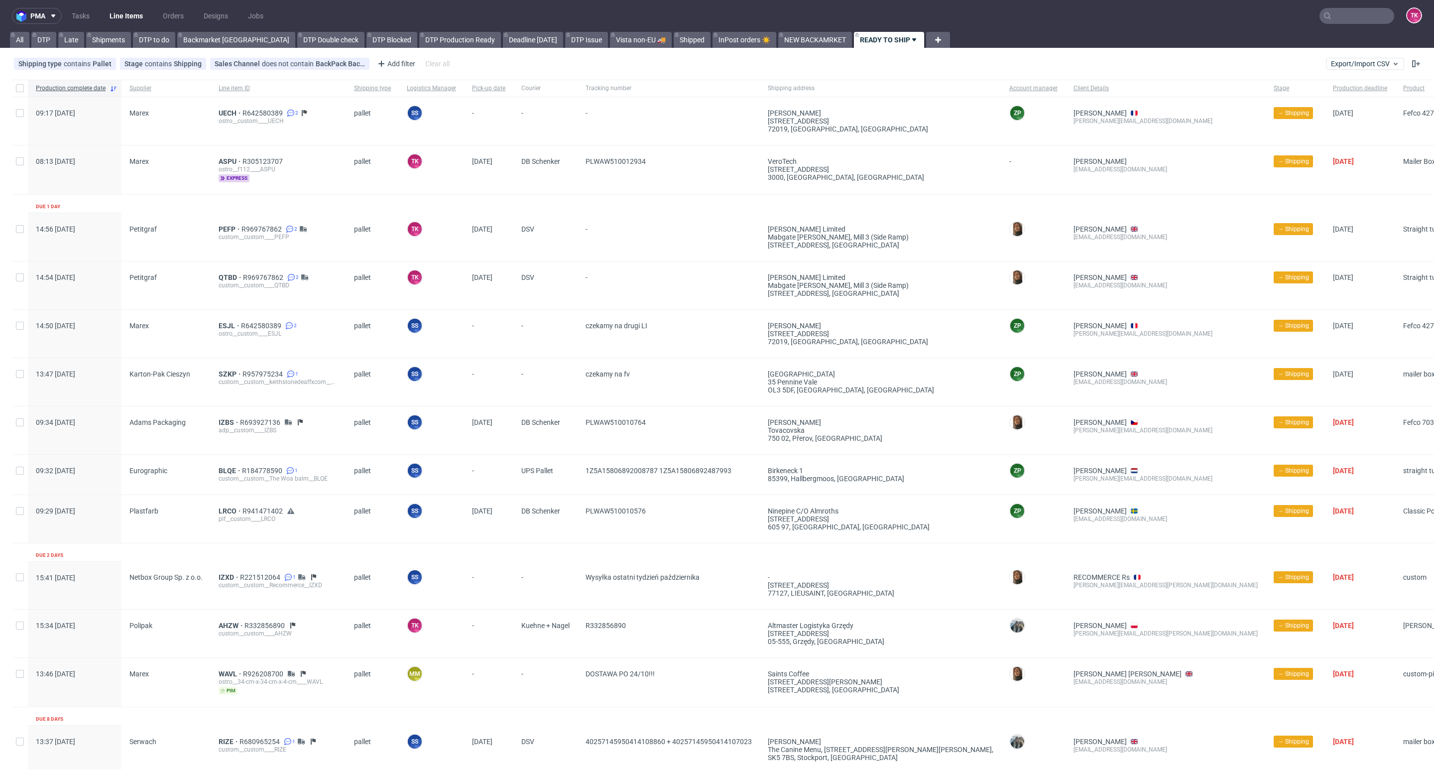
click at [223, 120] on div "ostro__custom____UECH" at bounding box center [279, 121] width 120 height 8
click at [221, 115] on span "UECH" at bounding box center [231, 113] width 24 height 8
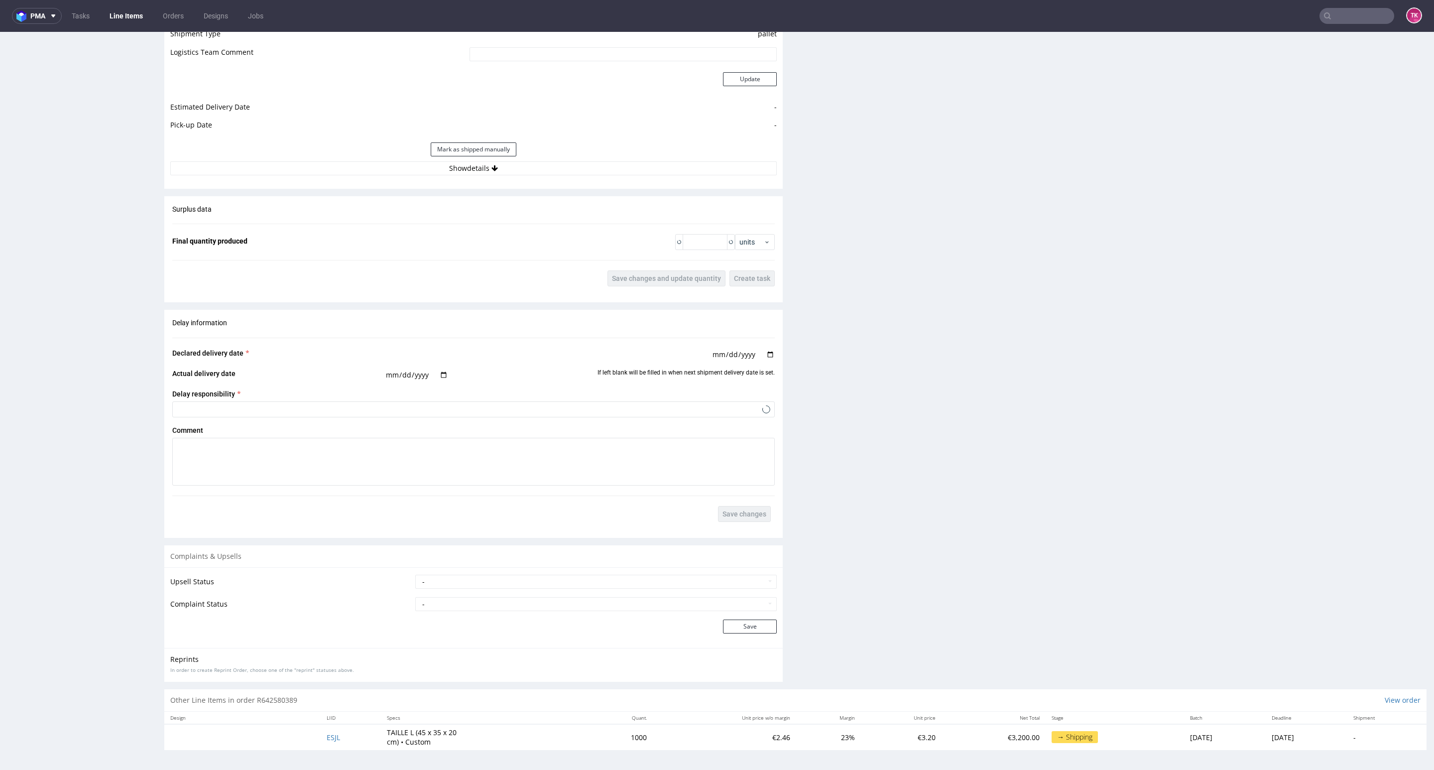
scroll to position [2, 0]
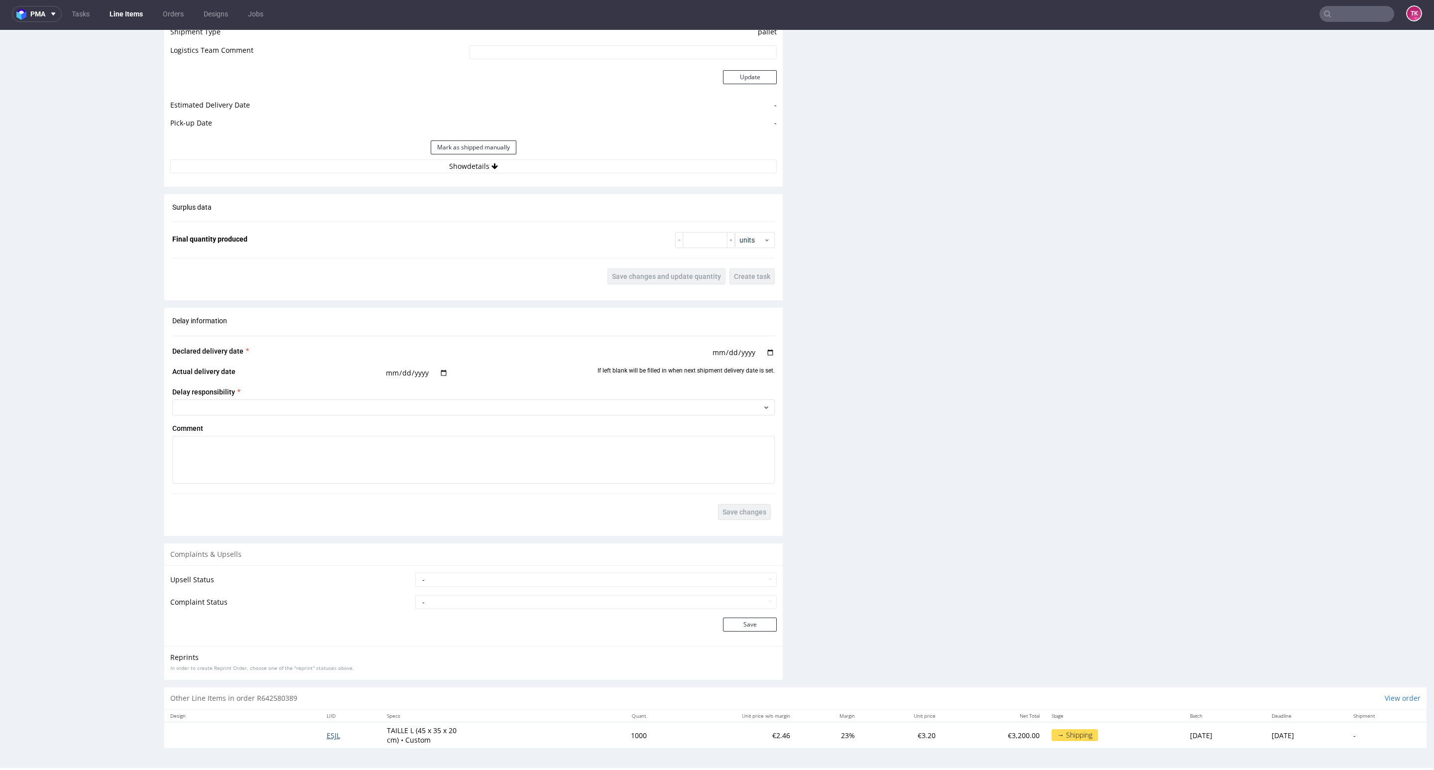
click at [327, 738] on span "ESJL" at bounding box center [333, 735] width 13 height 9
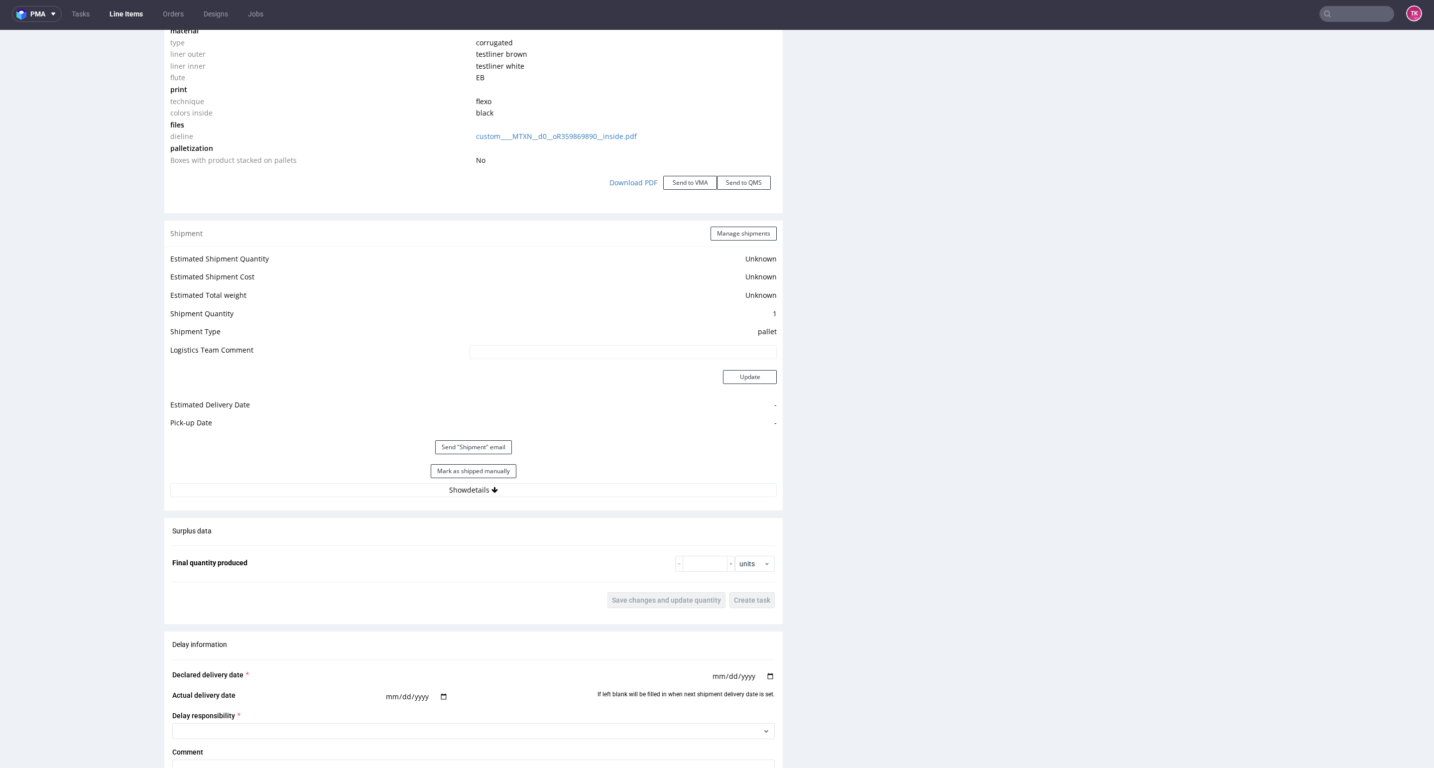
scroll to position [1073, 0]
click at [255, 486] on button "Show details" at bounding box center [473, 487] width 607 height 14
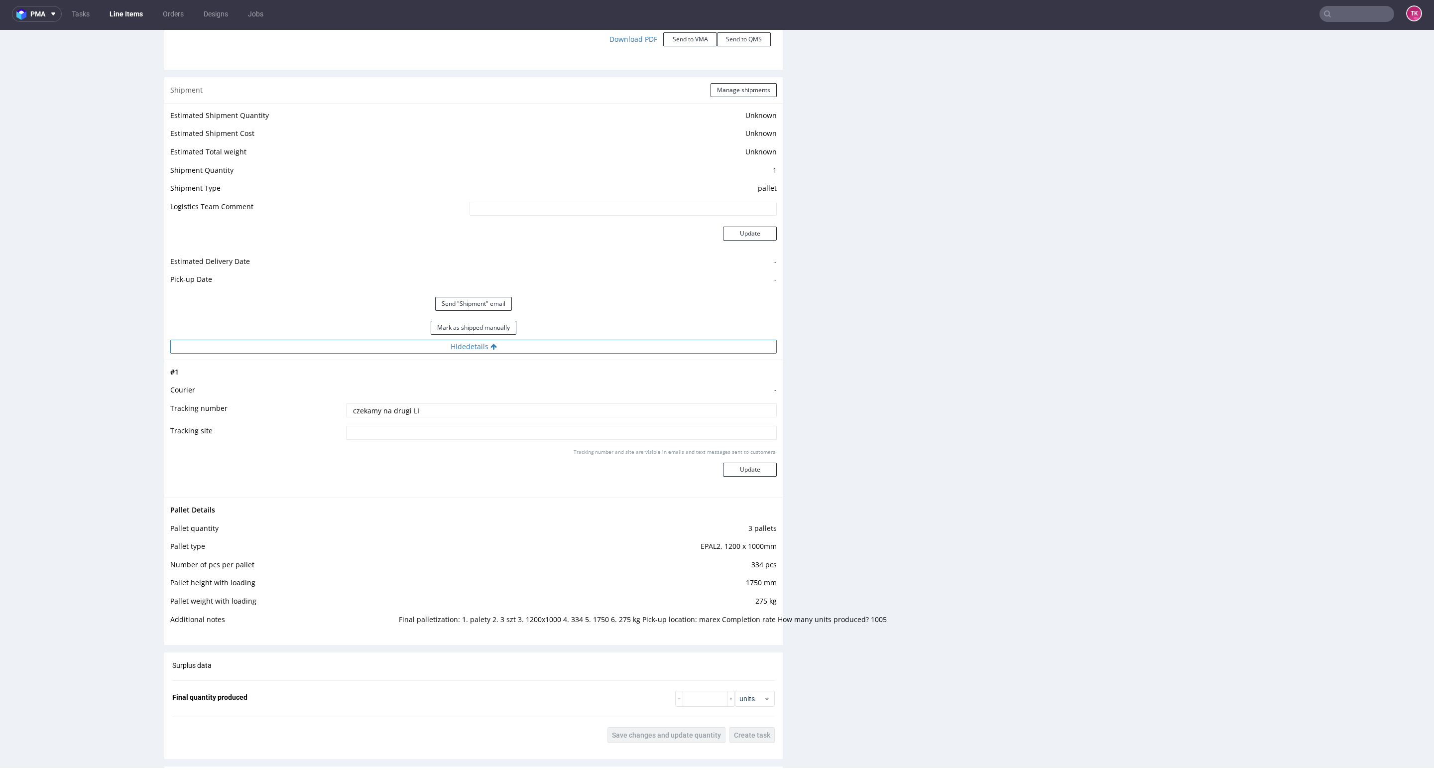
scroll to position [1214, 0]
click at [138, 12] on link "Line Items" at bounding box center [126, 14] width 45 height 16
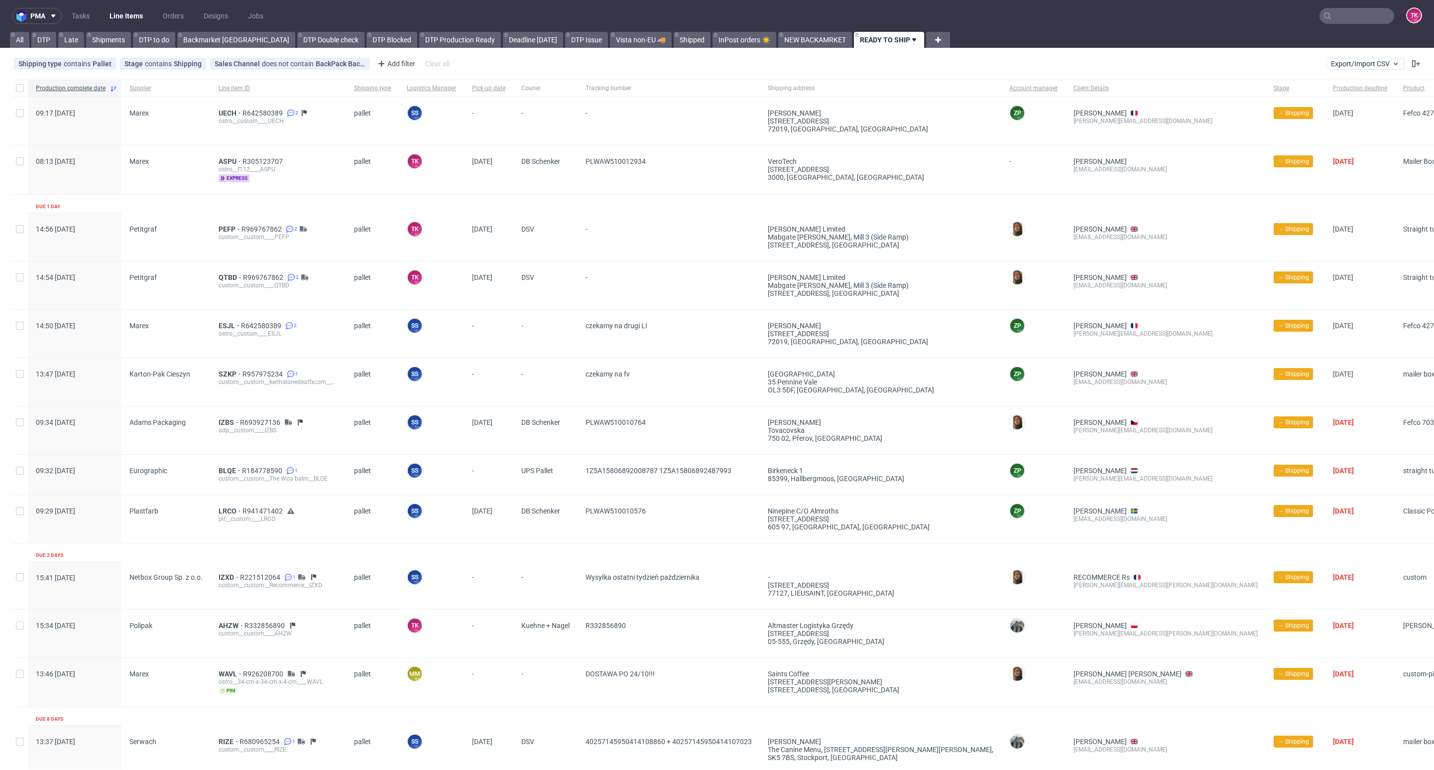
click at [1381, 6] on nav "pma Tasks Line Items Orders Designs Jobs TK" at bounding box center [717, 16] width 1434 height 32
click at [1363, 12] on input "text" at bounding box center [1357, 16] width 75 height 16
paste input "PXOO"
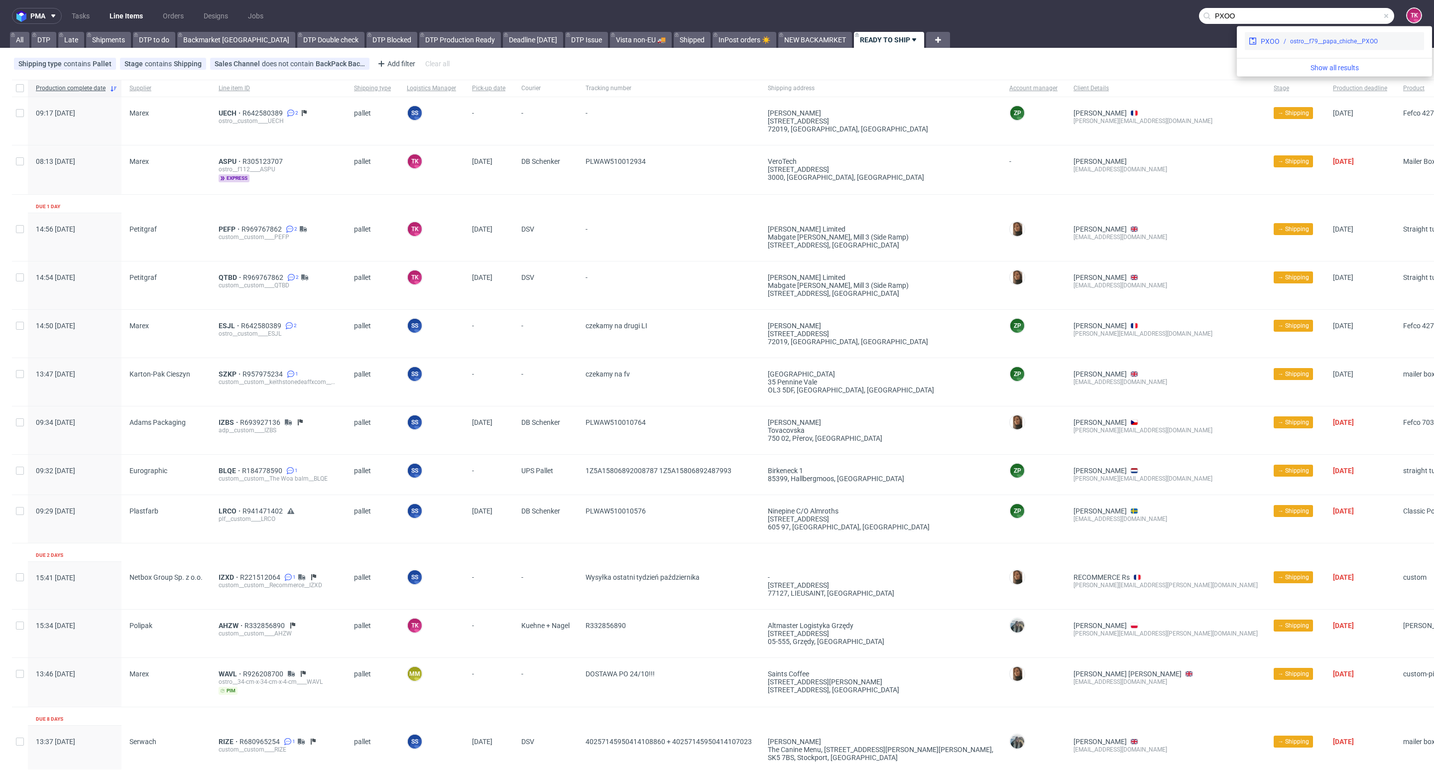
type input "PXOO"
click at [1314, 37] on div "ostro__f79__papa_chiche__PXOO" at bounding box center [1334, 41] width 88 height 9
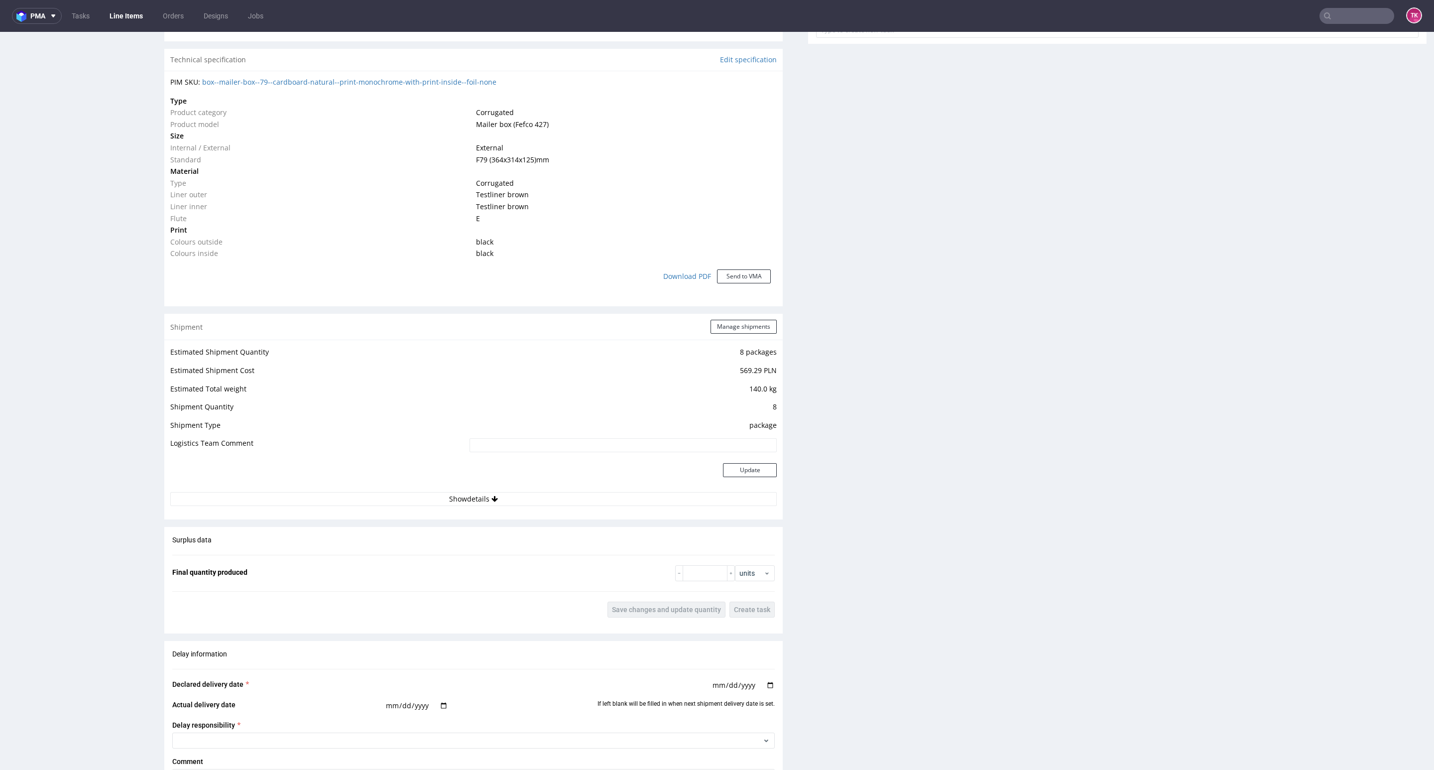
scroll to position [822, 0]
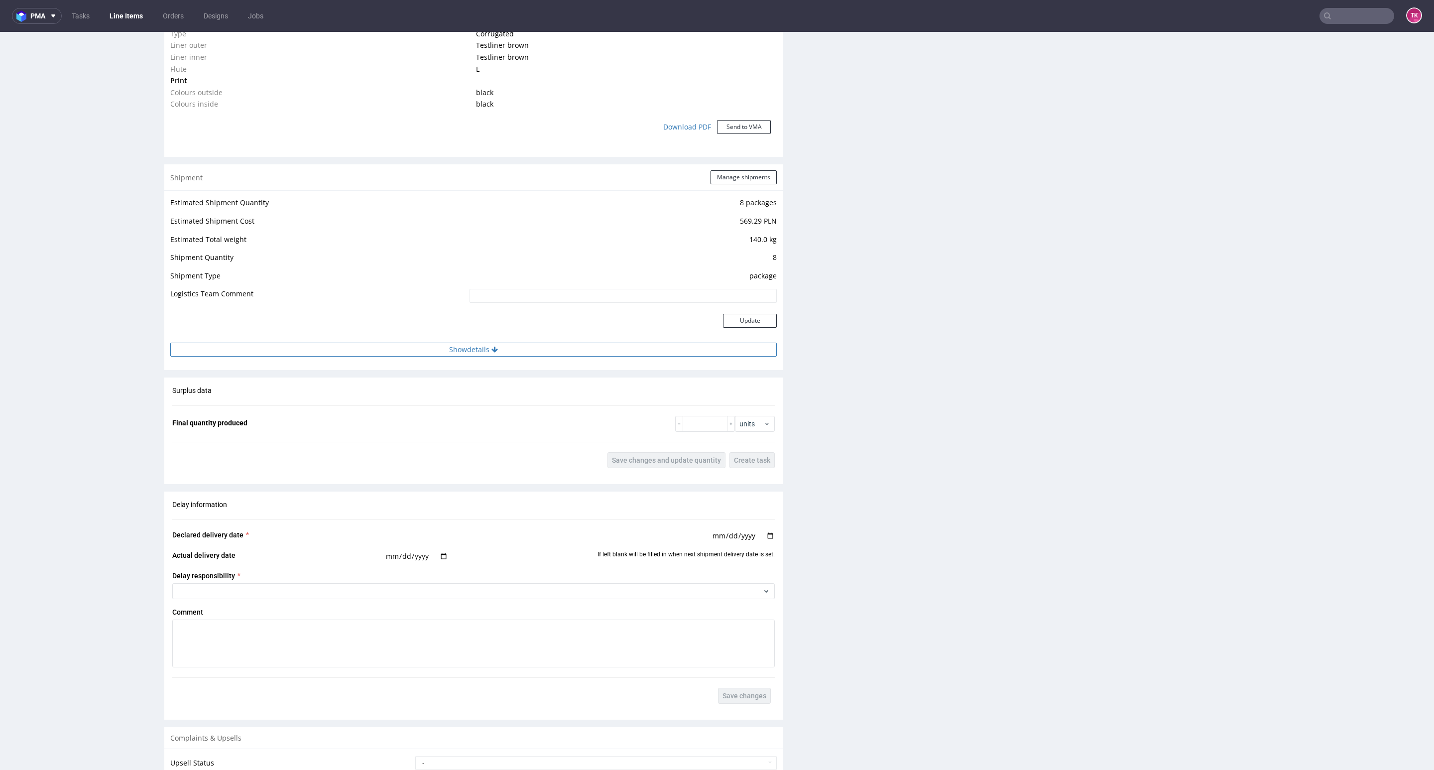
click at [611, 346] on button "Show details" at bounding box center [473, 350] width 607 height 14
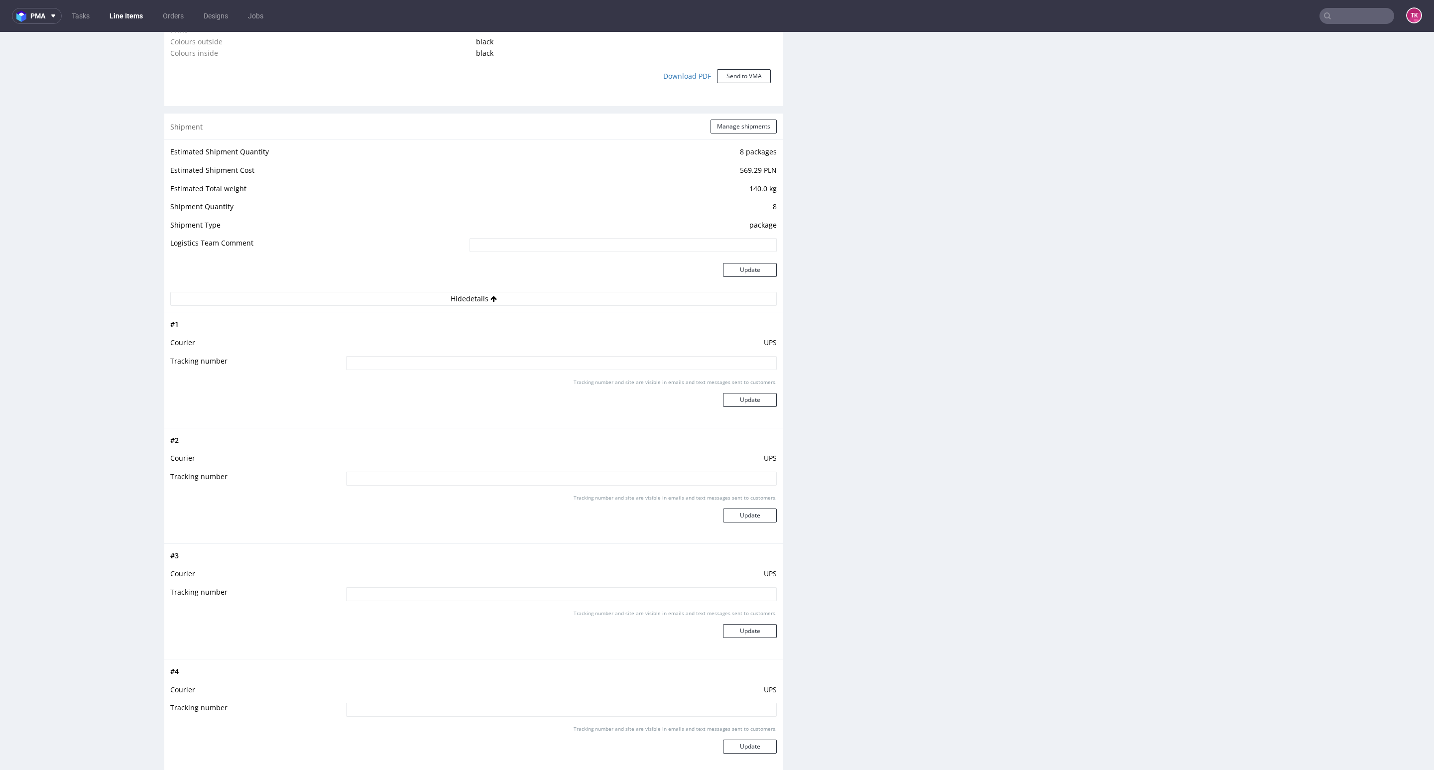
scroll to position [896, 0]
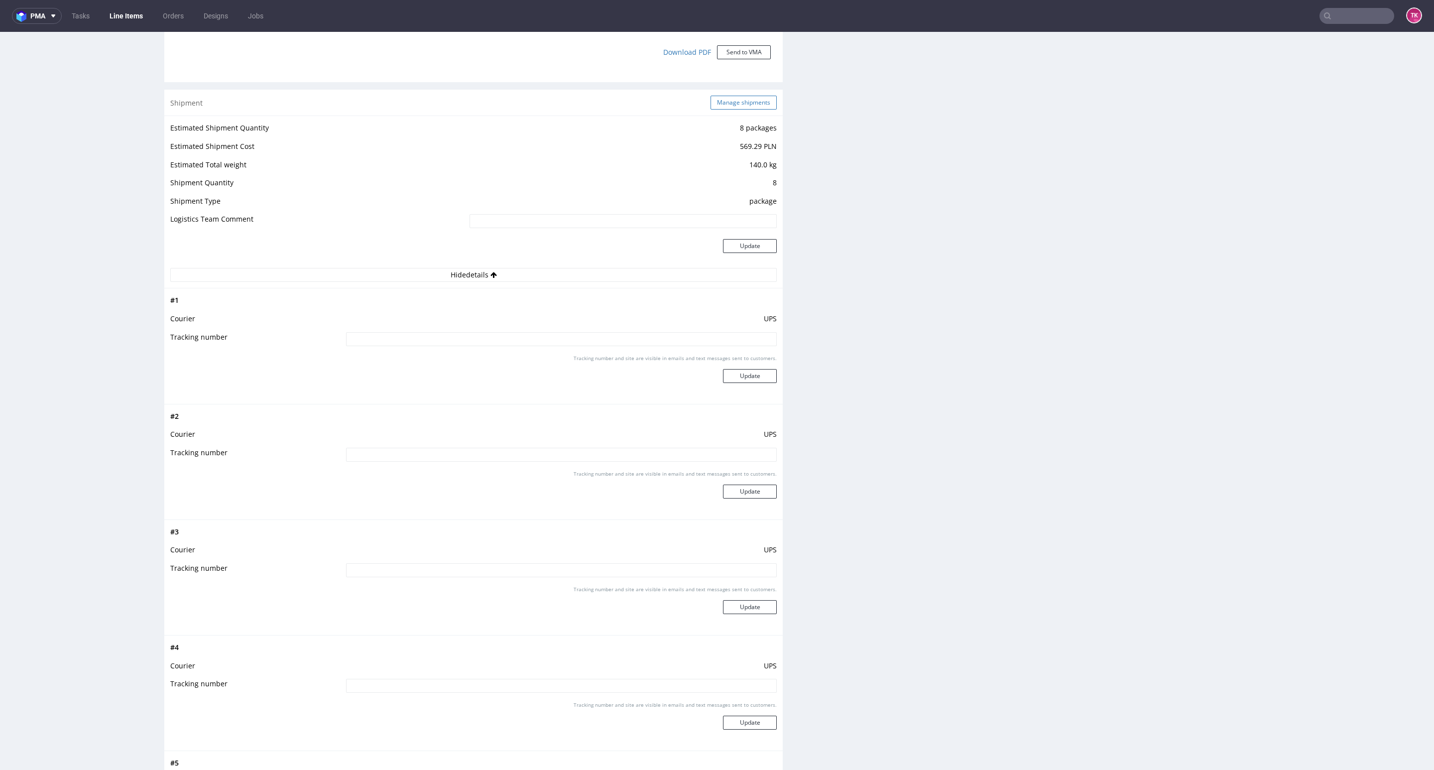
click at [750, 105] on button "Manage shipments" at bounding box center [744, 103] width 66 height 14
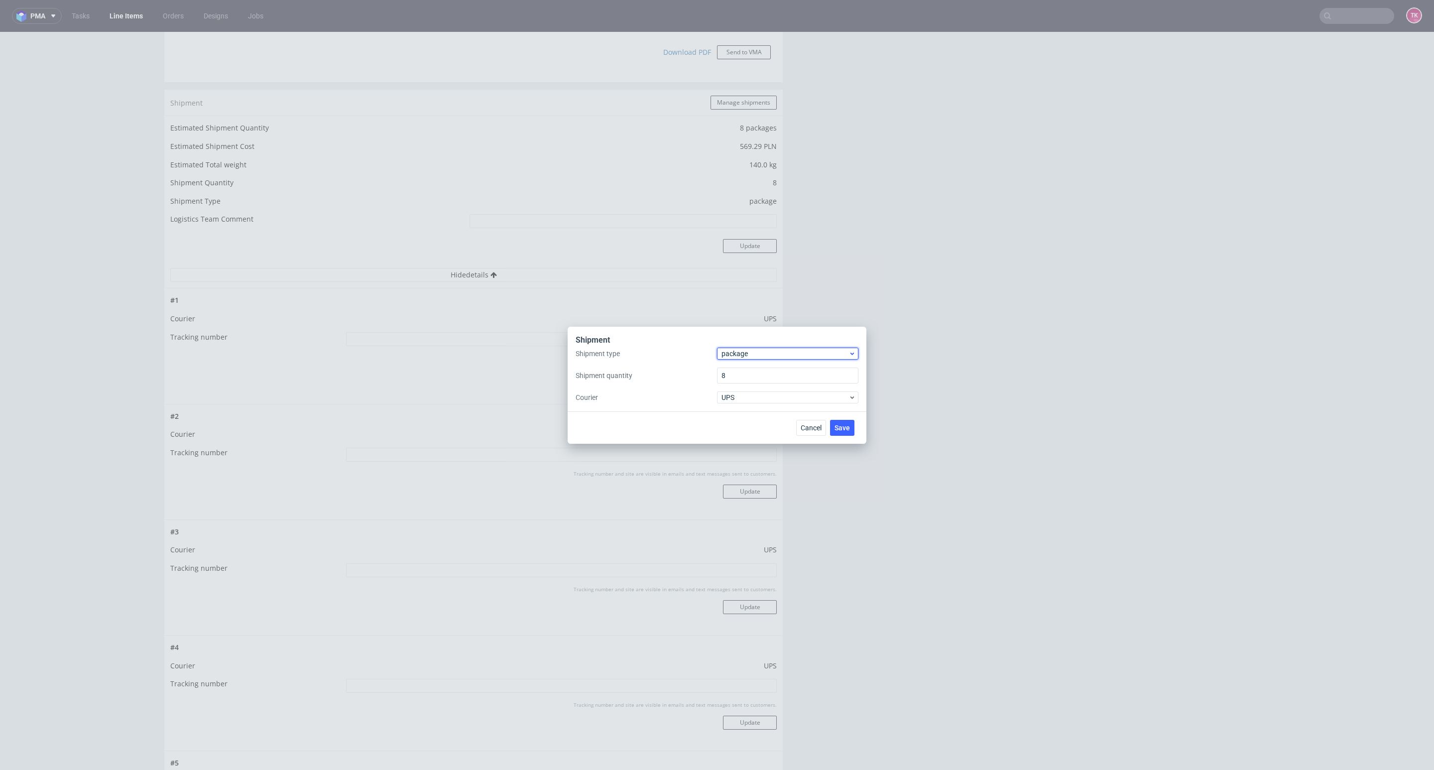
click at [735, 356] on span "package" at bounding box center [785, 354] width 127 height 10
click at [756, 371] on div "pallet" at bounding box center [787, 375] width 133 height 18
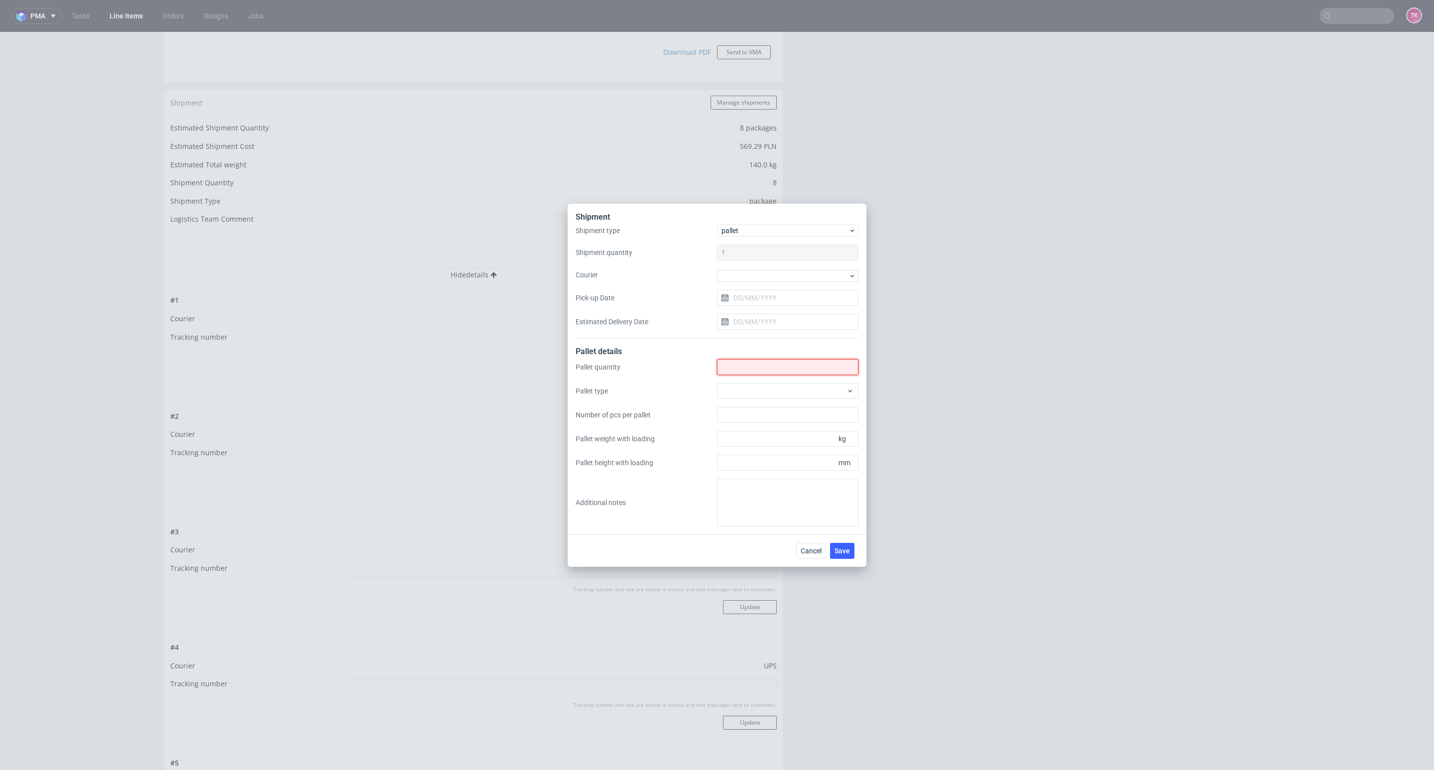
drag, startPoint x: 747, startPoint y: 361, endPoint x: 751, endPoint y: 356, distance: 6.0
click at [748, 360] on input "Shipment type" at bounding box center [787, 367] width 141 height 16
type input "1"
click at [783, 271] on div at bounding box center [787, 276] width 141 height 12
drag, startPoint x: 680, startPoint y: 302, endPoint x: 645, endPoint y: 618, distance: 317.1
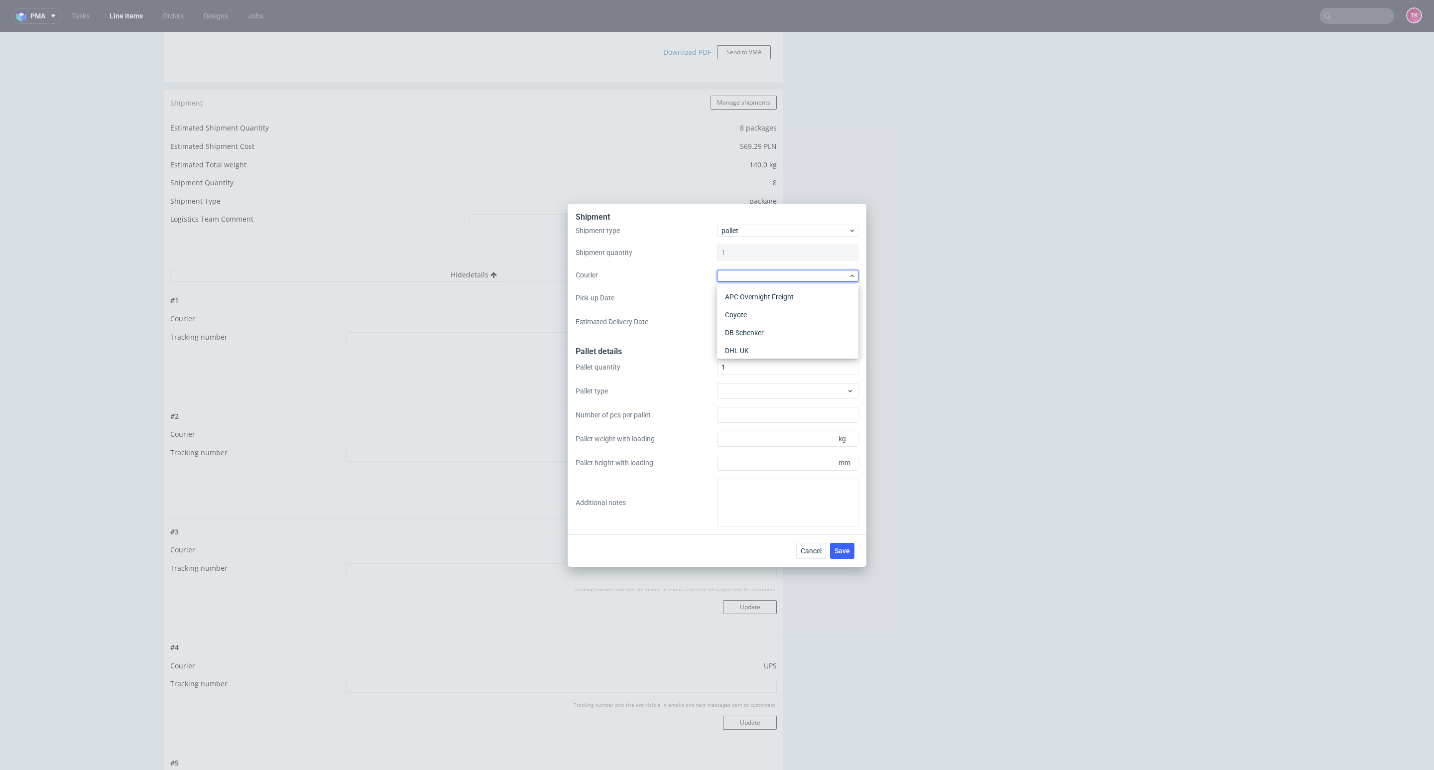
click at [680, 303] on div "Shipment type pallet Shipment quantity 1 Courier Pick-up Date Estimated Deliver…" at bounding box center [717, 282] width 283 height 114
click at [799, 547] on button "Cancel" at bounding box center [811, 551] width 30 height 16
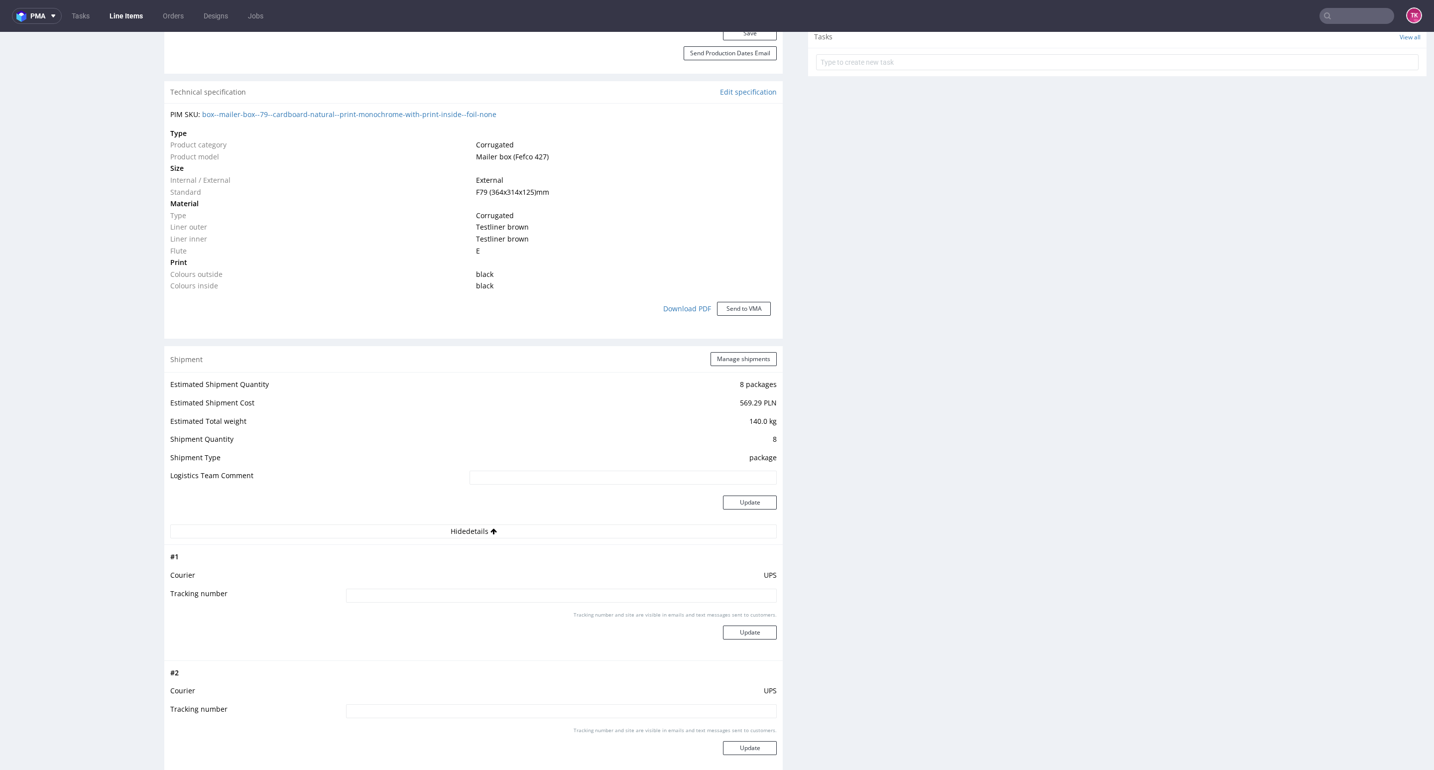
scroll to position [672, 0]
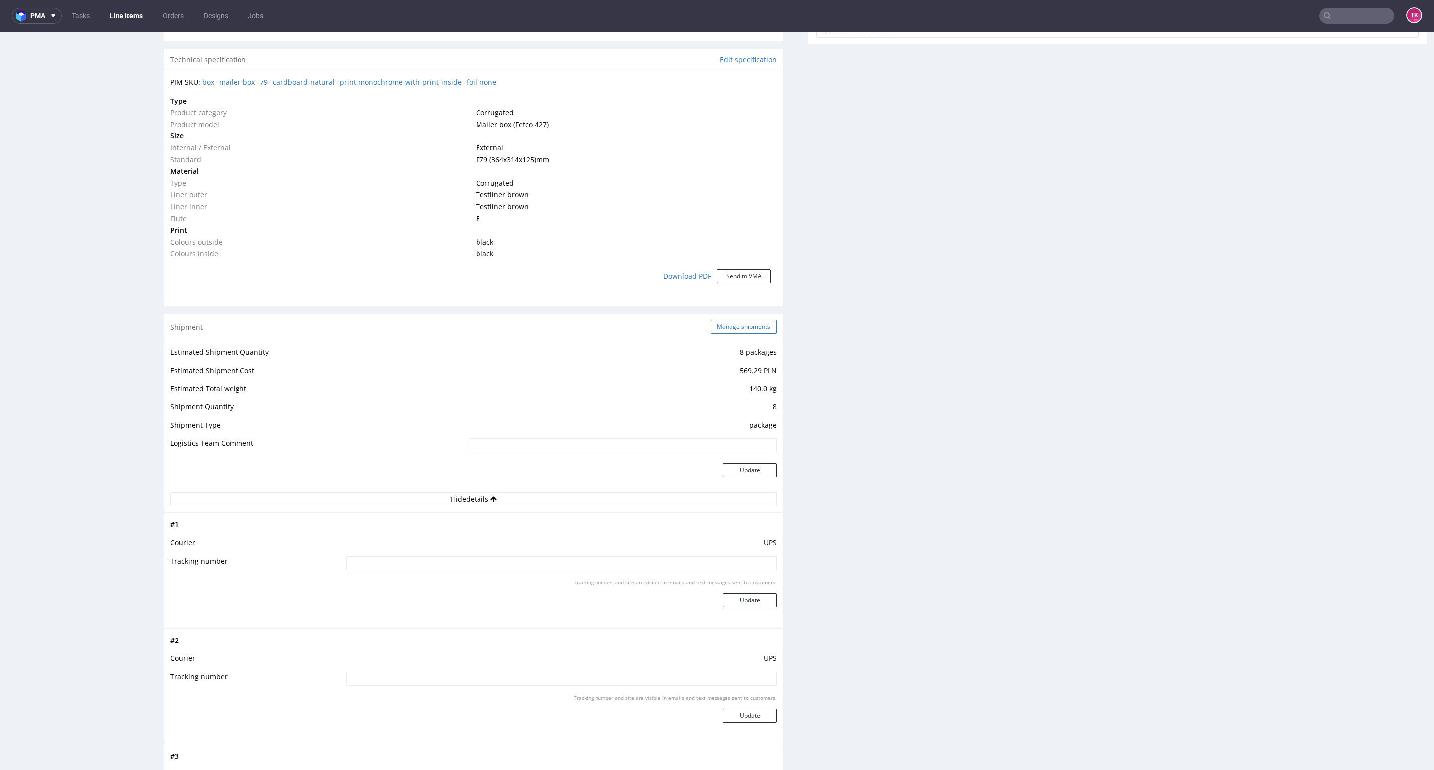
click at [733, 331] on button "Manage shipments" at bounding box center [744, 327] width 66 height 14
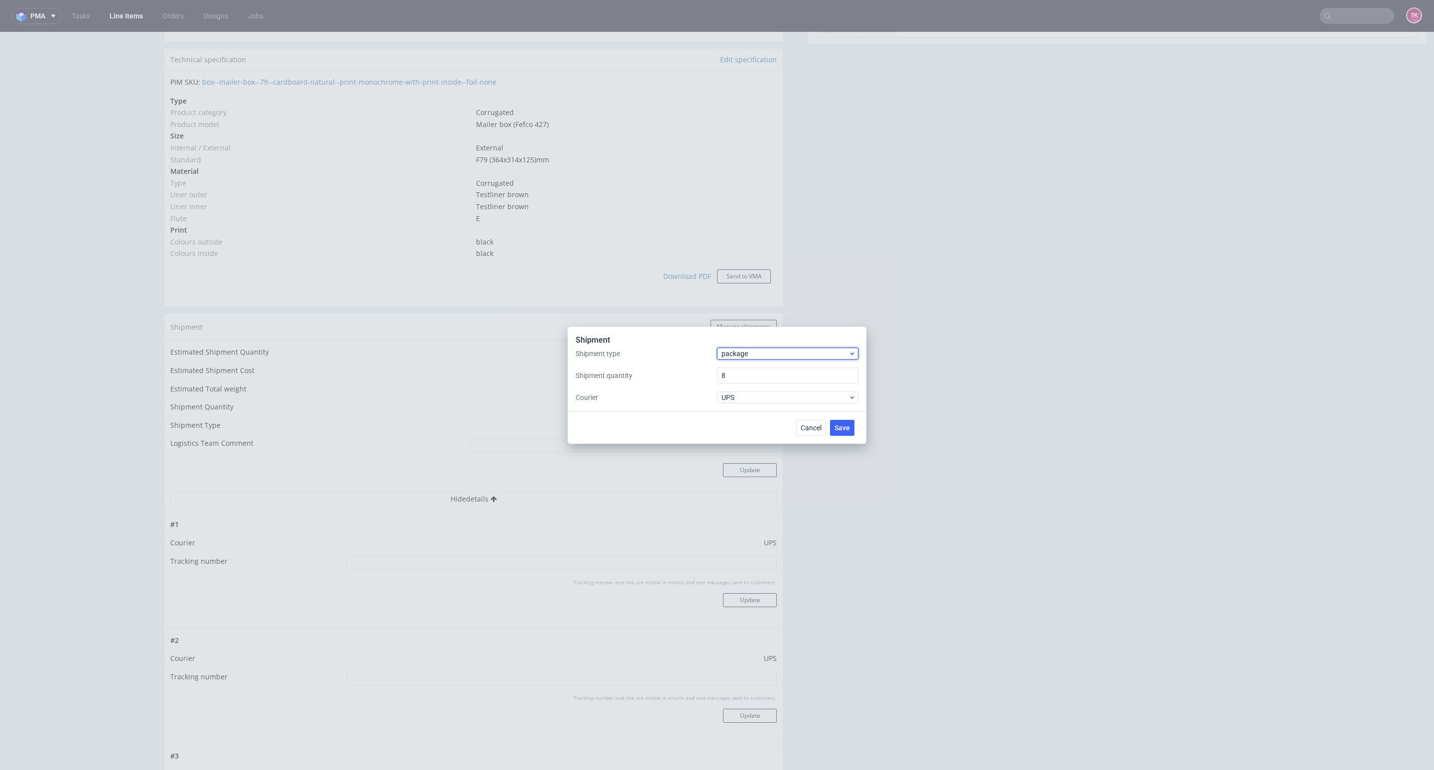
click at [741, 356] on span "package" at bounding box center [785, 354] width 127 height 10
click at [781, 289] on div "Shipment Shipment type package Shipment quantity 8 Courier UPS Cancel Save pall…" at bounding box center [717, 385] width 1434 height 770
drag, startPoint x: 756, startPoint y: 355, endPoint x: 756, endPoint y: 361, distance: 6.0
click at [756, 355] on span "package" at bounding box center [785, 354] width 127 height 10
click at [753, 374] on div "pallet" at bounding box center [787, 375] width 133 height 18
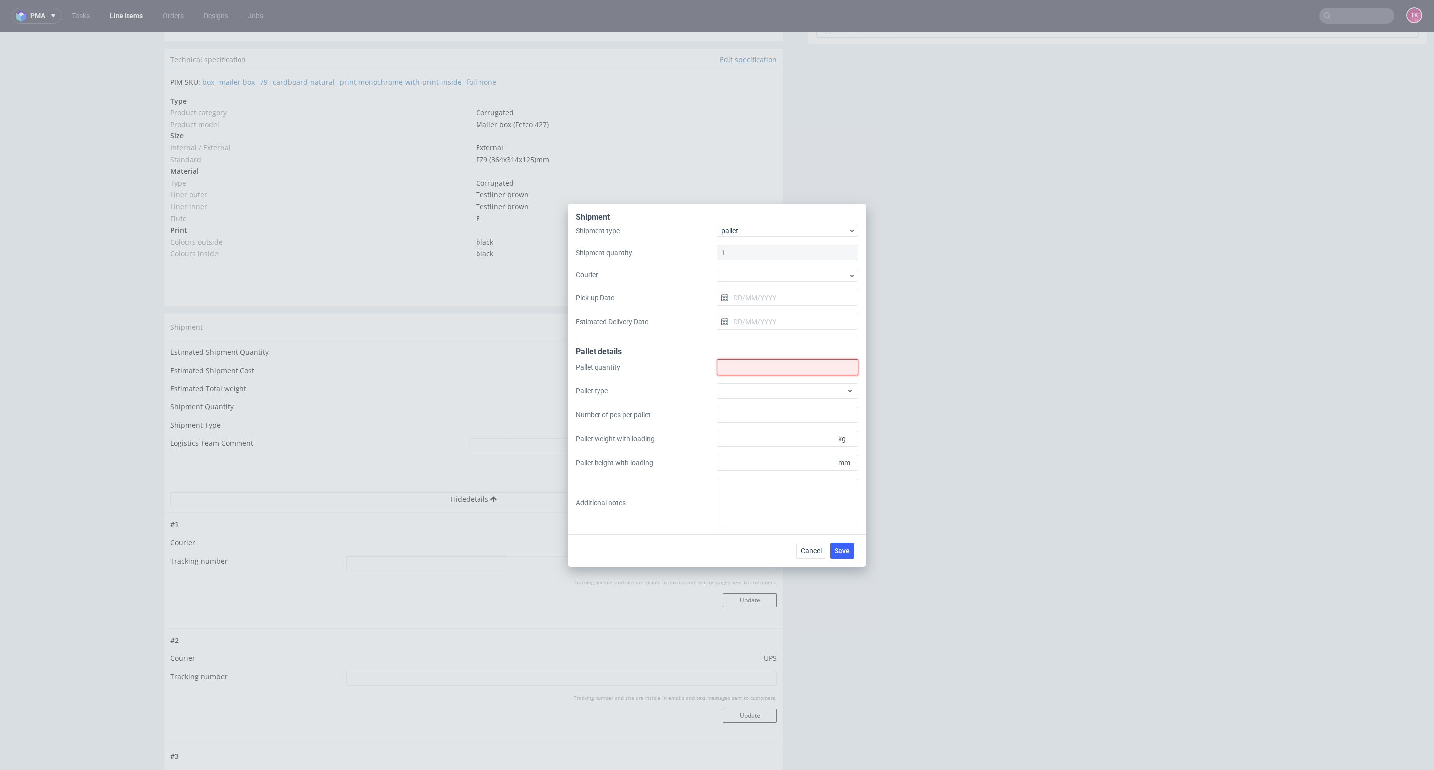
click at [750, 364] on input "Shipment type" at bounding box center [787, 367] width 141 height 16
type input "1"
click at [736, 279] on div at bounding box center [787, 276] width 141 height 12
click at [750, 349] on div "DSV" at bounding box center [787, 352] width 133 height 18
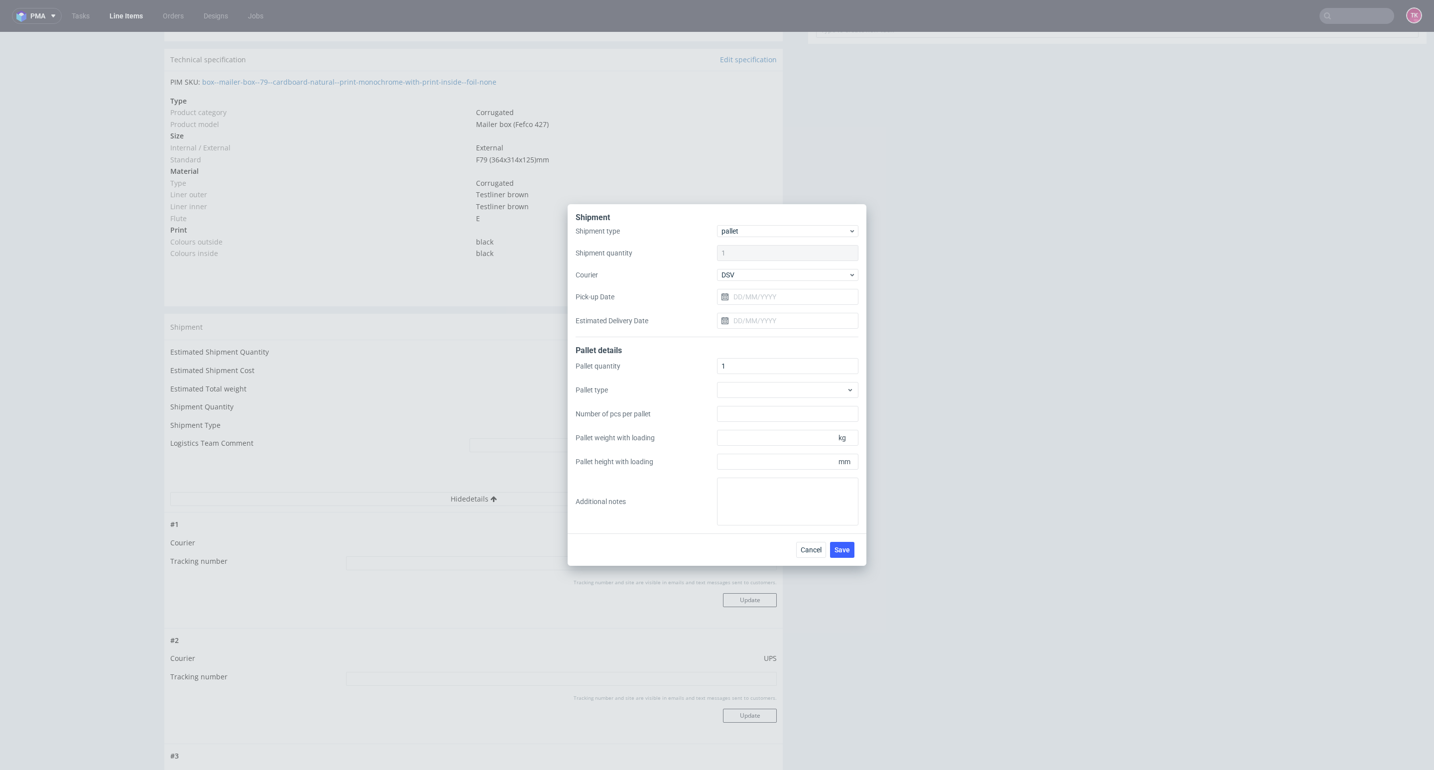
click at [765, 308] on div "Shipment type pallet Shipment quantity 1 Courier DSV Pick-up Date Estimated Del…" at bounding box center [717, 281] width 283 height 112
click at [762, 299] on input "Pick-up Date" at bounding box center [787, 297] width 141 height 16
click at [809, 383] on section "28 29 30 1 2 3 4 5 6 7 8 9 10 11 12 13 14 15 16 17 18 19 20 21 22 23 24 25 26 2…" at bounding box center [788, 399] width 112 height 88
click at [807, 381] on button "9" at bounding box center [803, 380] width 15 height 16
type input "[DATE]"
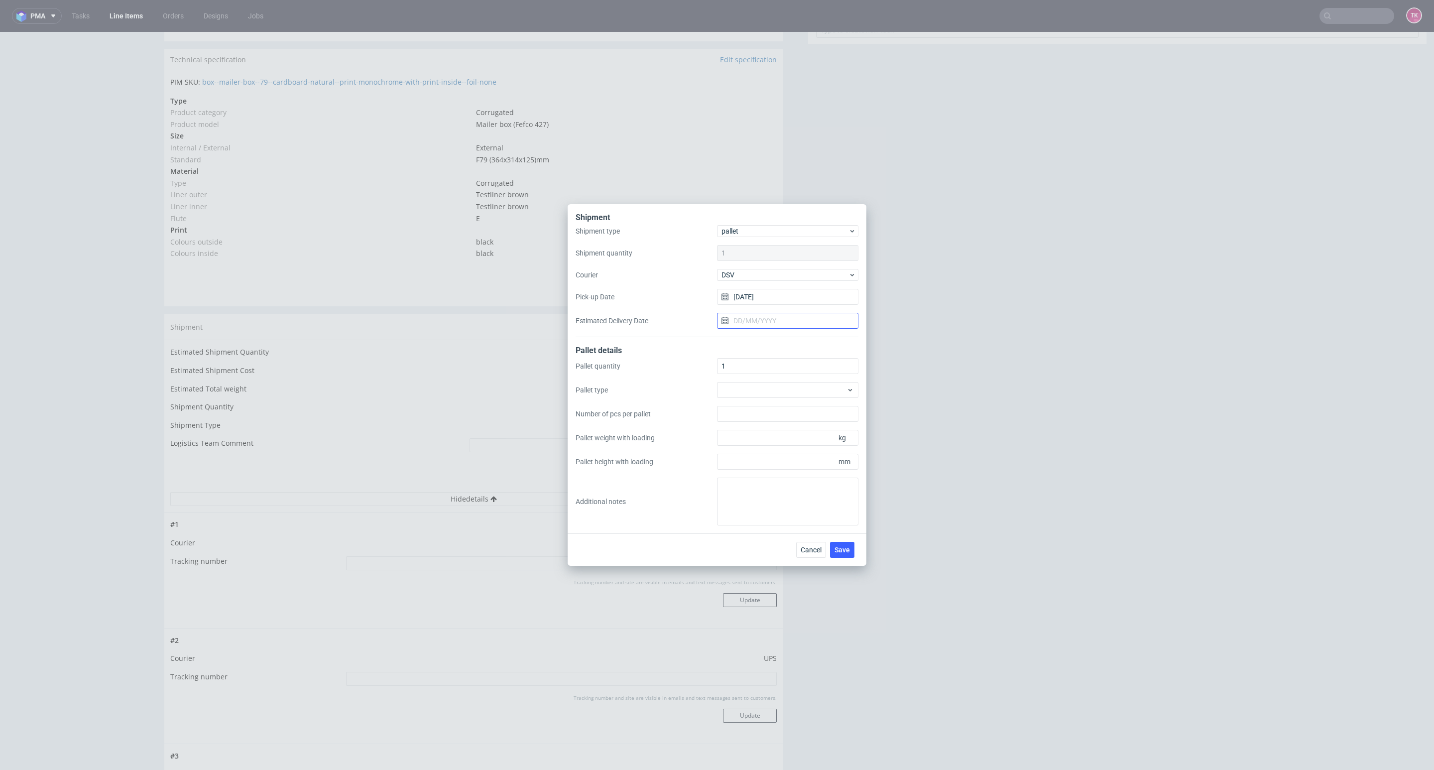
click at [801, 324] on input "Estimated Delivery Date" at bounding box center [787, 321] width 141 height 16
click at [849, 547] on span "Save" at bounding box center [842, 549] width 15 height 7
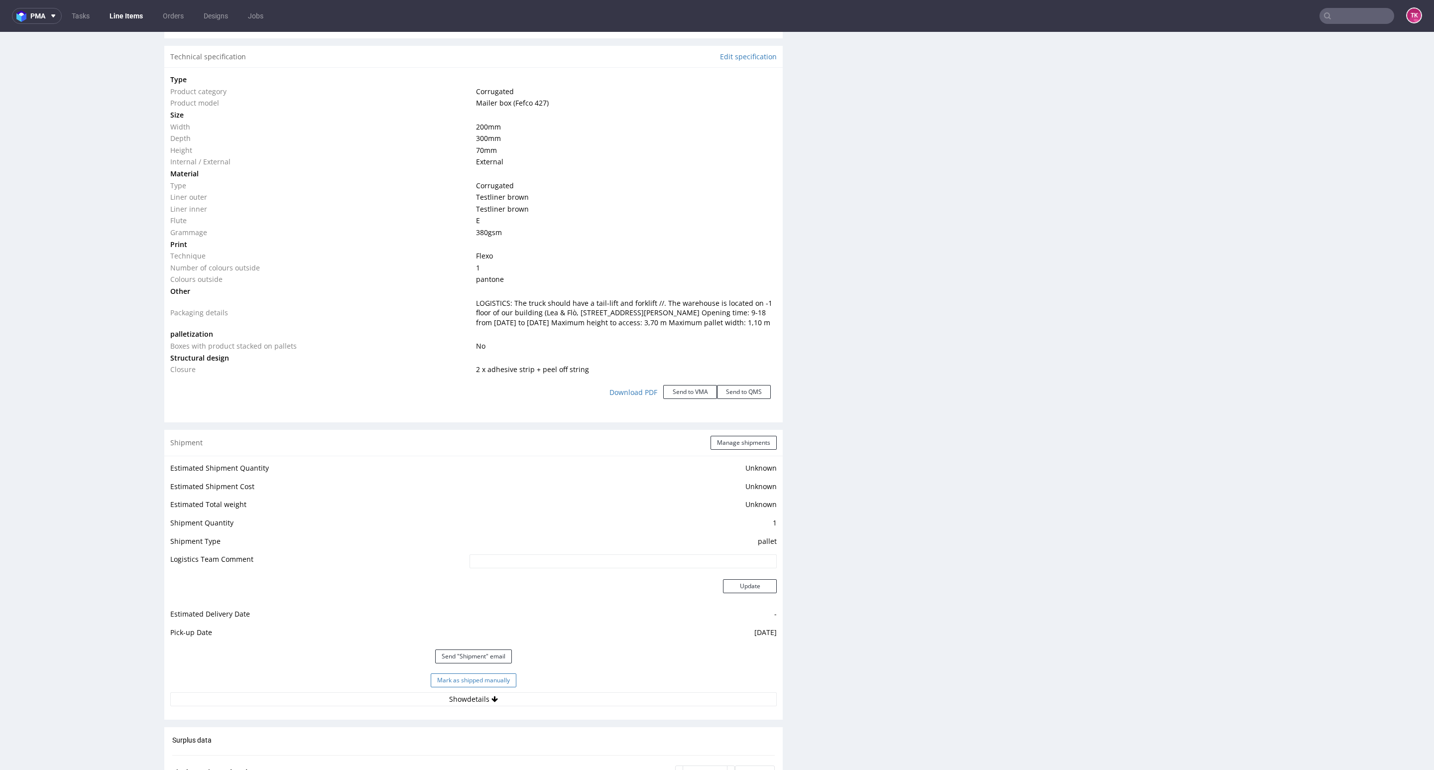
scroll to position [971, 0]
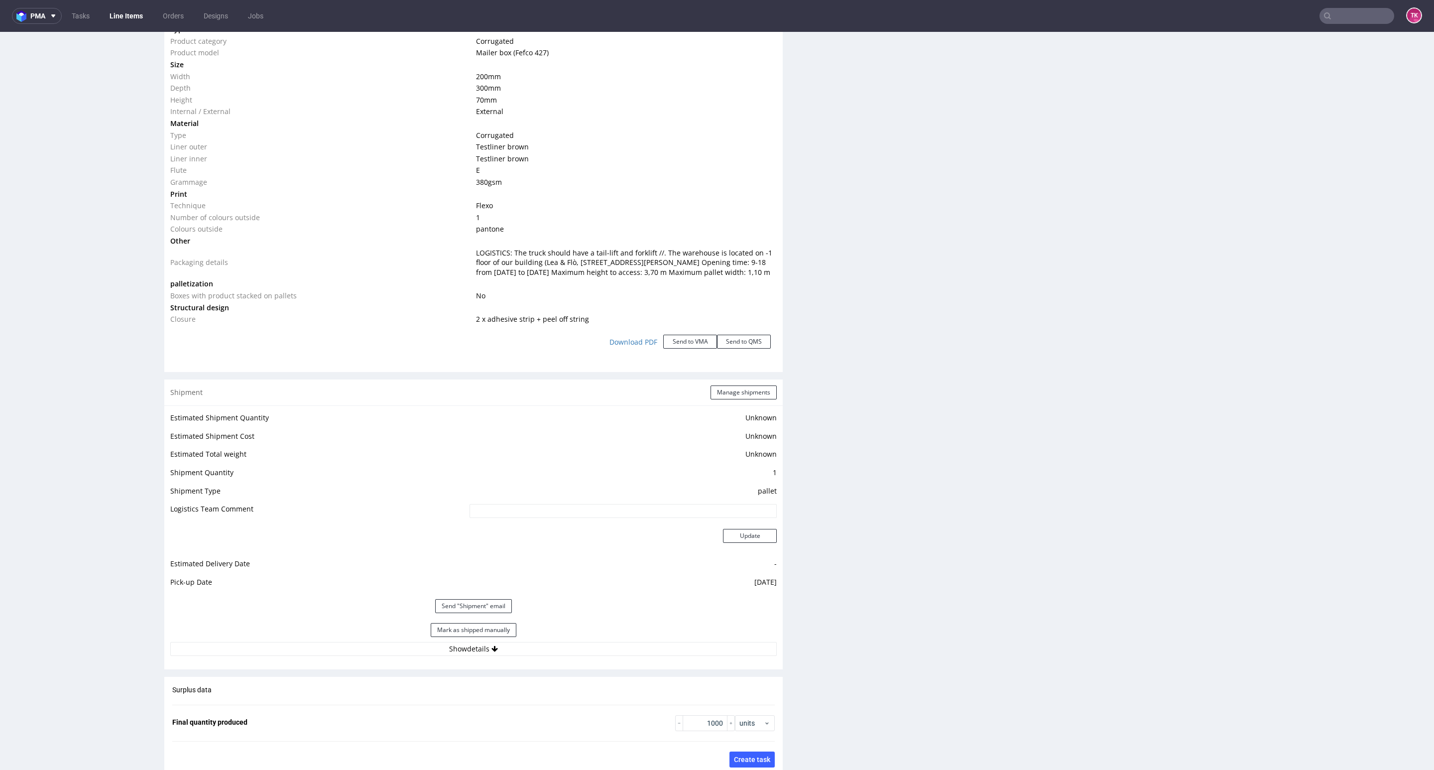
click at [437, 637] on button "Mark as shipped manually" at bounding box center [474, 630] width 86 height 14
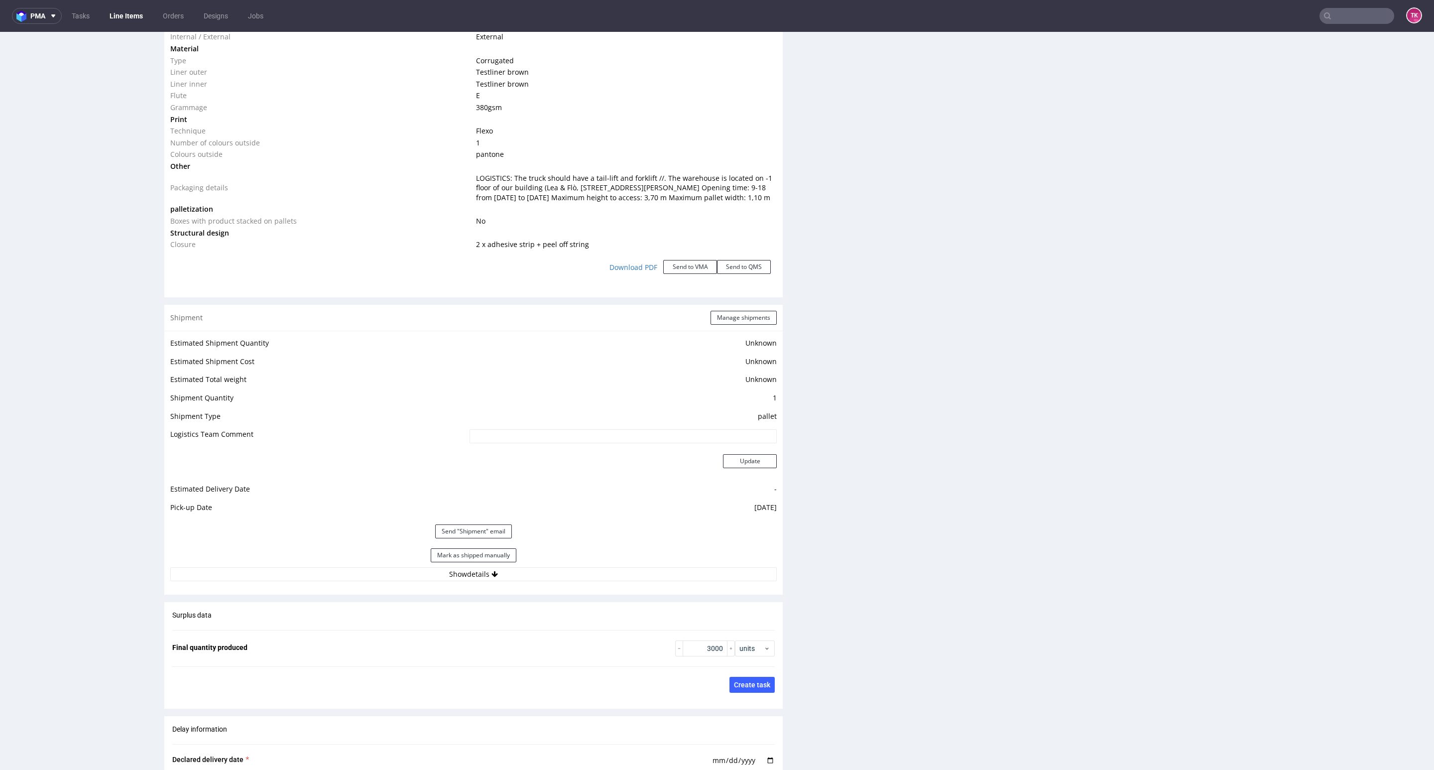
click at [494, 556] on div "Mark as shipped manually" at bounding box center [473, 555] width 607 height 24
drag, startPoint x: 495, startPoint y: 558, endPoint x: 500, endPoint y: 559, distance: 5.6
click at [496, 559] on button "Mark as shipped manually" at bounding box center [474, 555] width 86 height 14
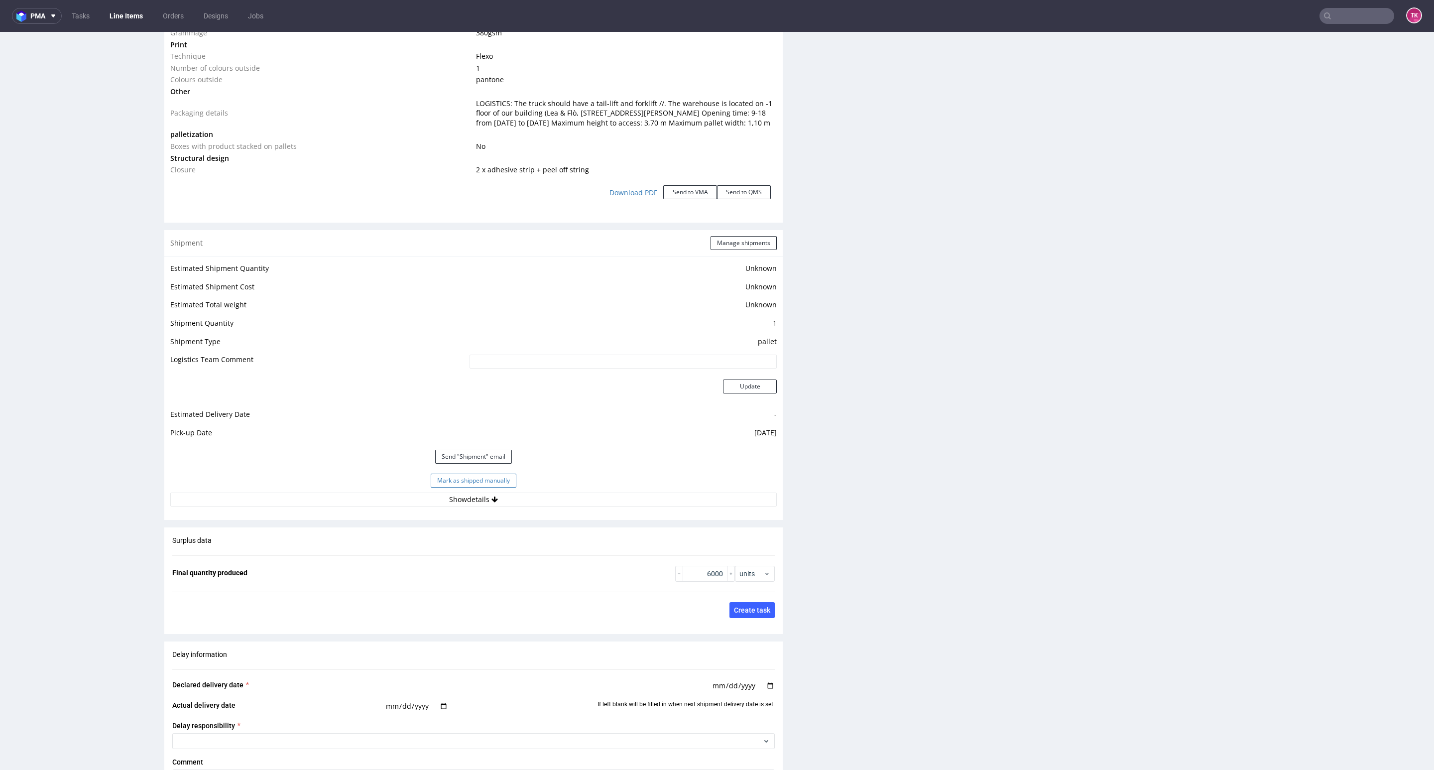
click at [462, 488] on button "Mark as shipped manually" at bounding box center [474, 481] width 86 height 14
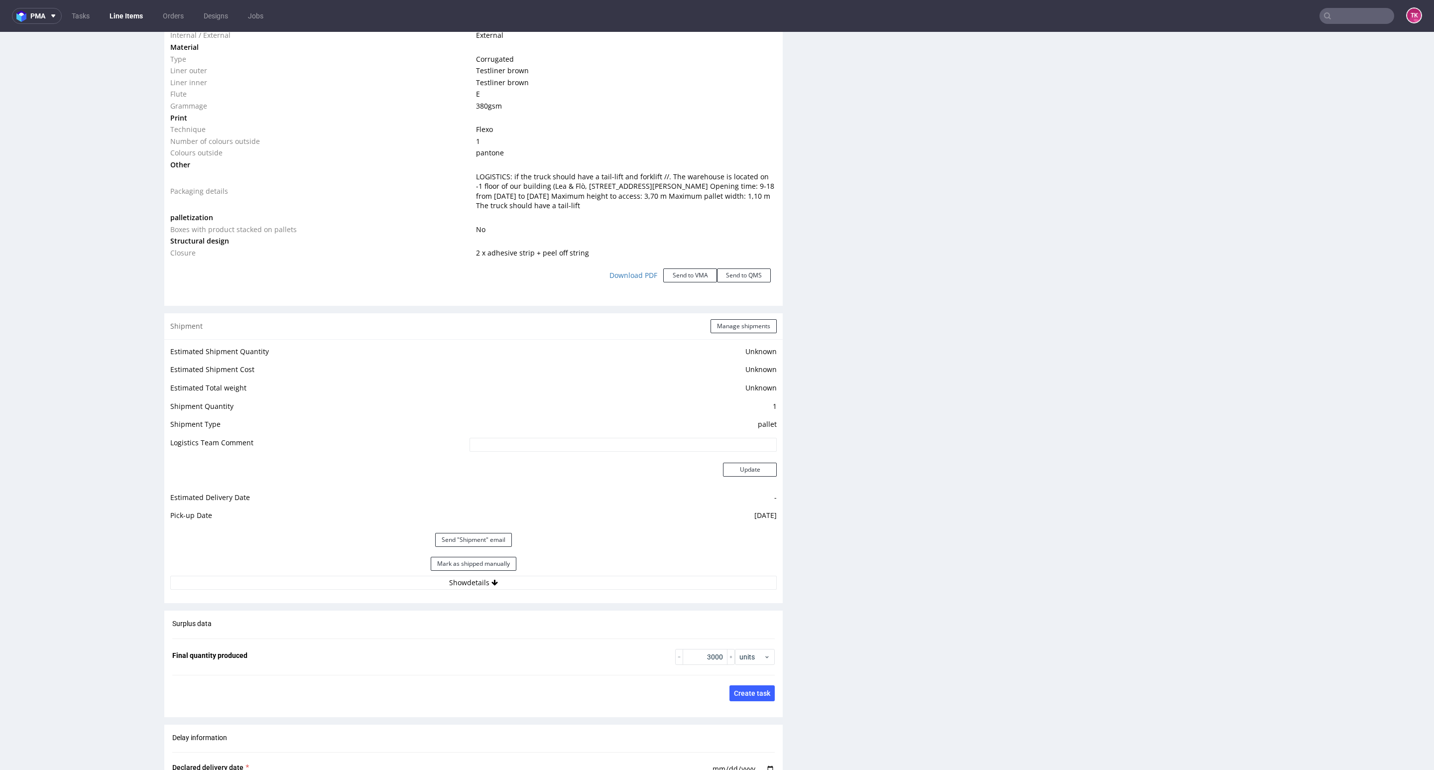
scroll to position [1195, 0]
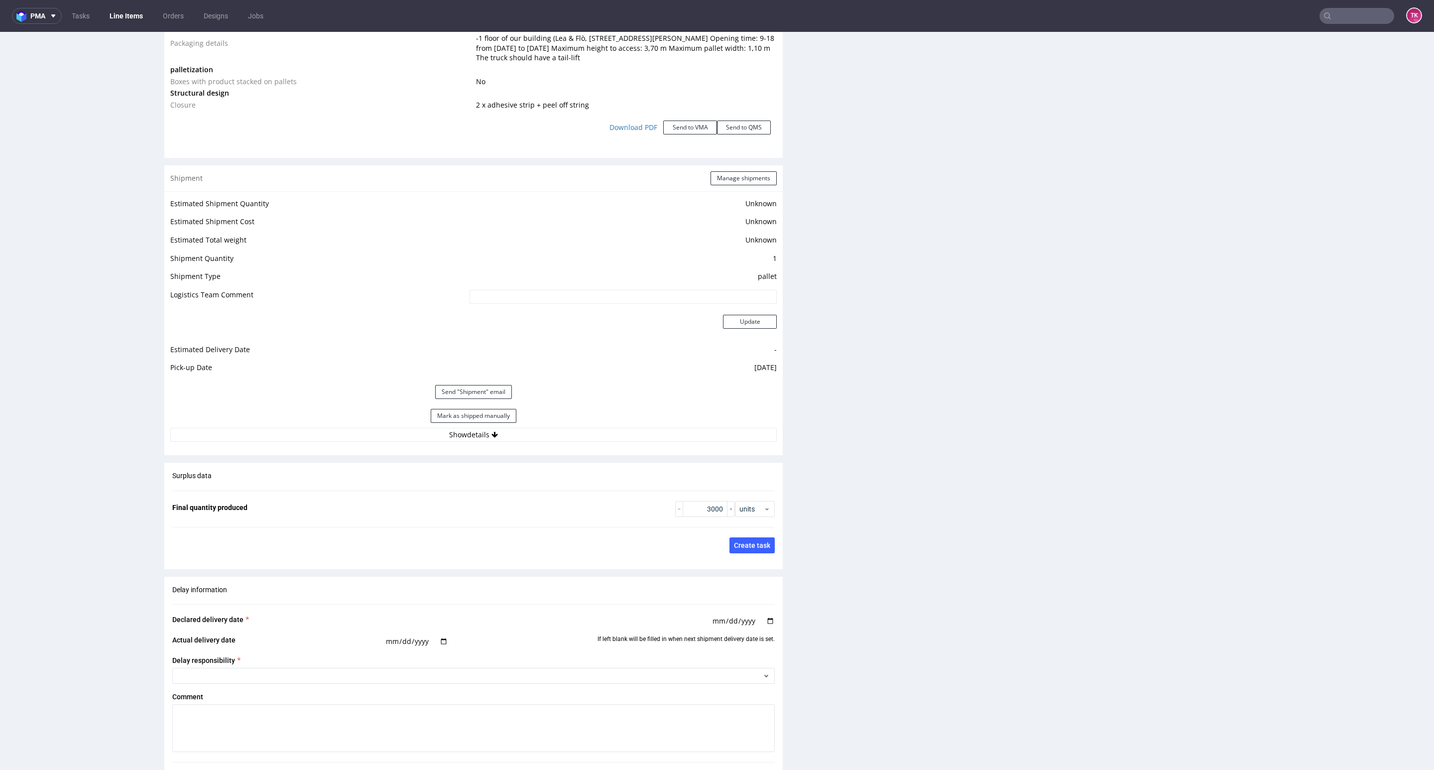
click at [468, 426] on div "Mark as shipped manually" at bounding box center [473, 416] width 607 height 24
click at [468, 423] on div "Mark as shipped manually" at bounding box center [473, 416] width 607 height 24
click at [470, 421] on button "Mark as shipped manually" at bounding box center [474, 416] width 86 height 14
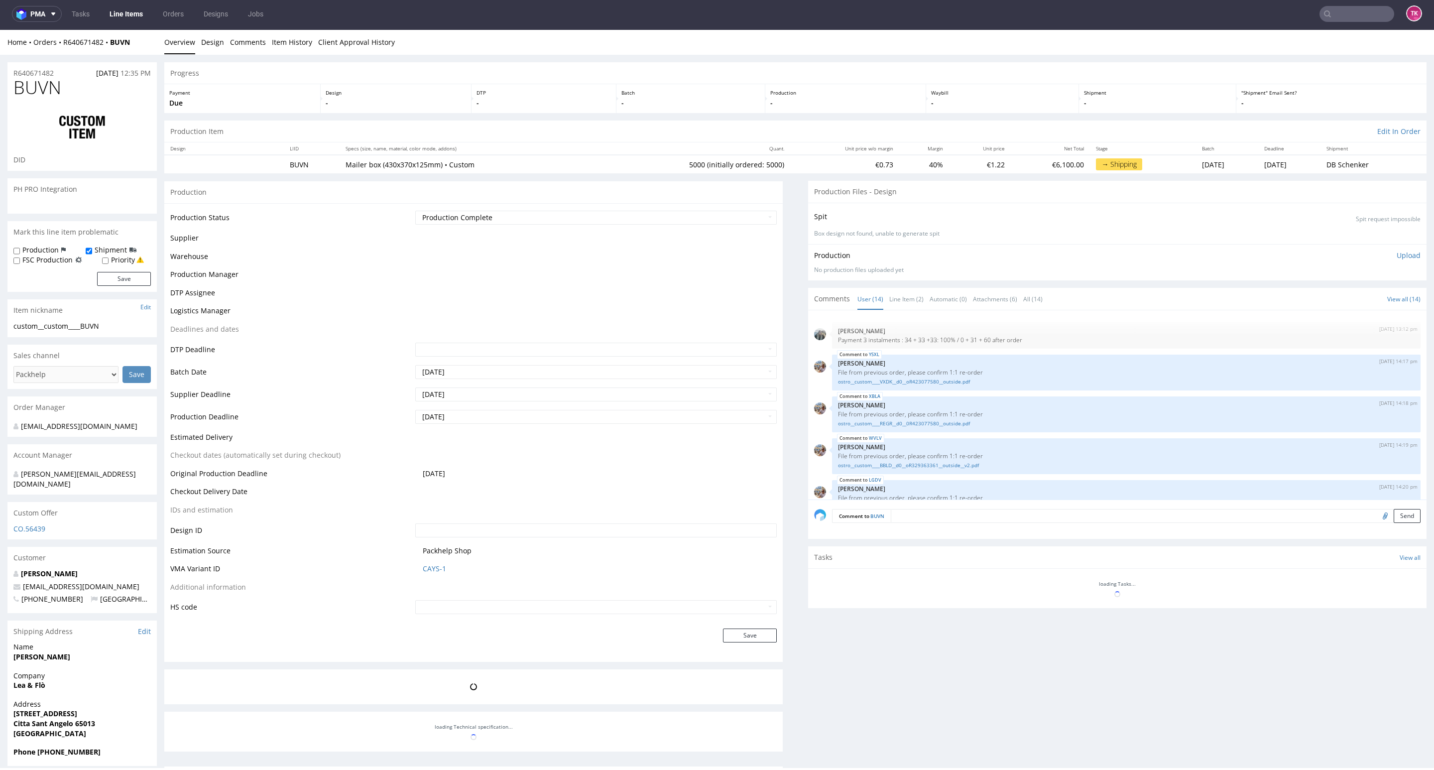
scroll to position [332, 0]
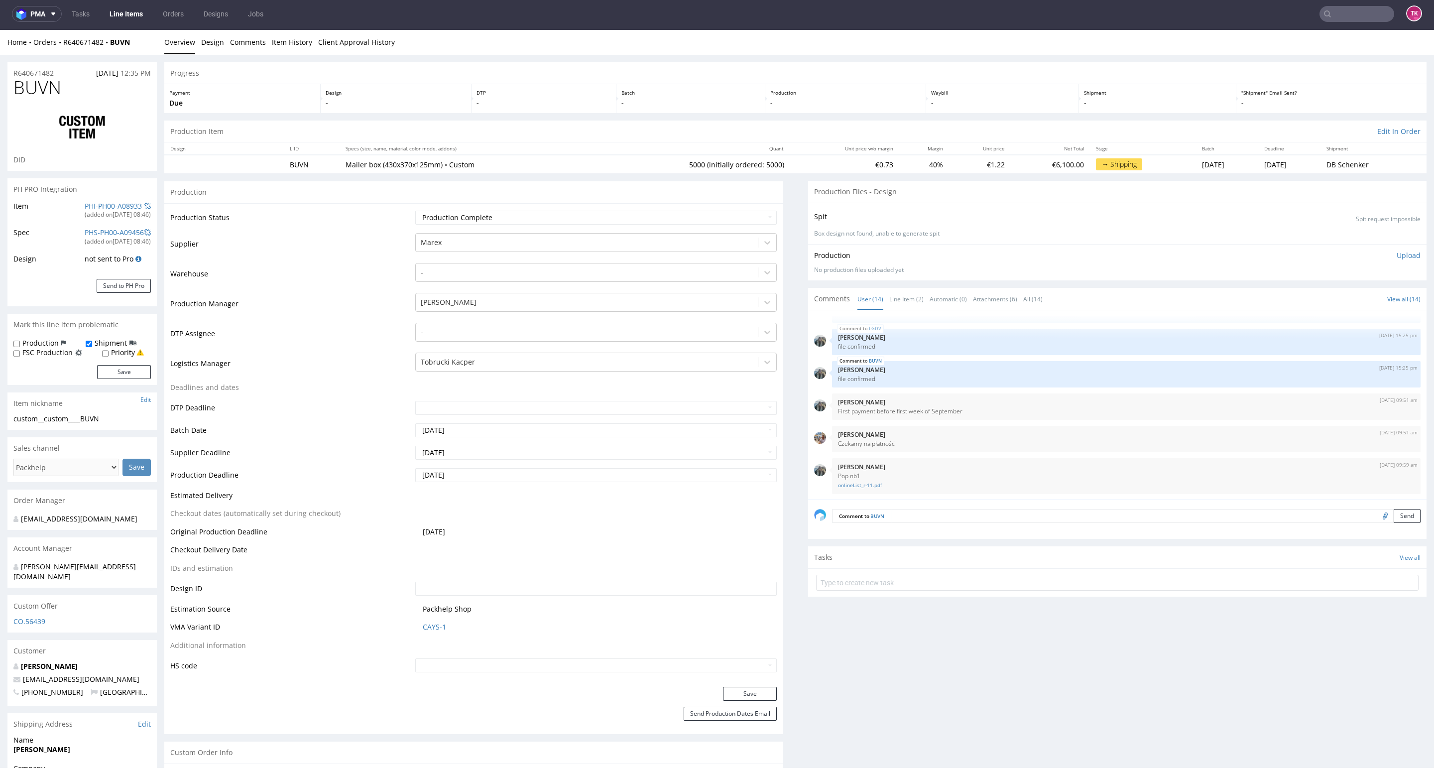
type input "5000"
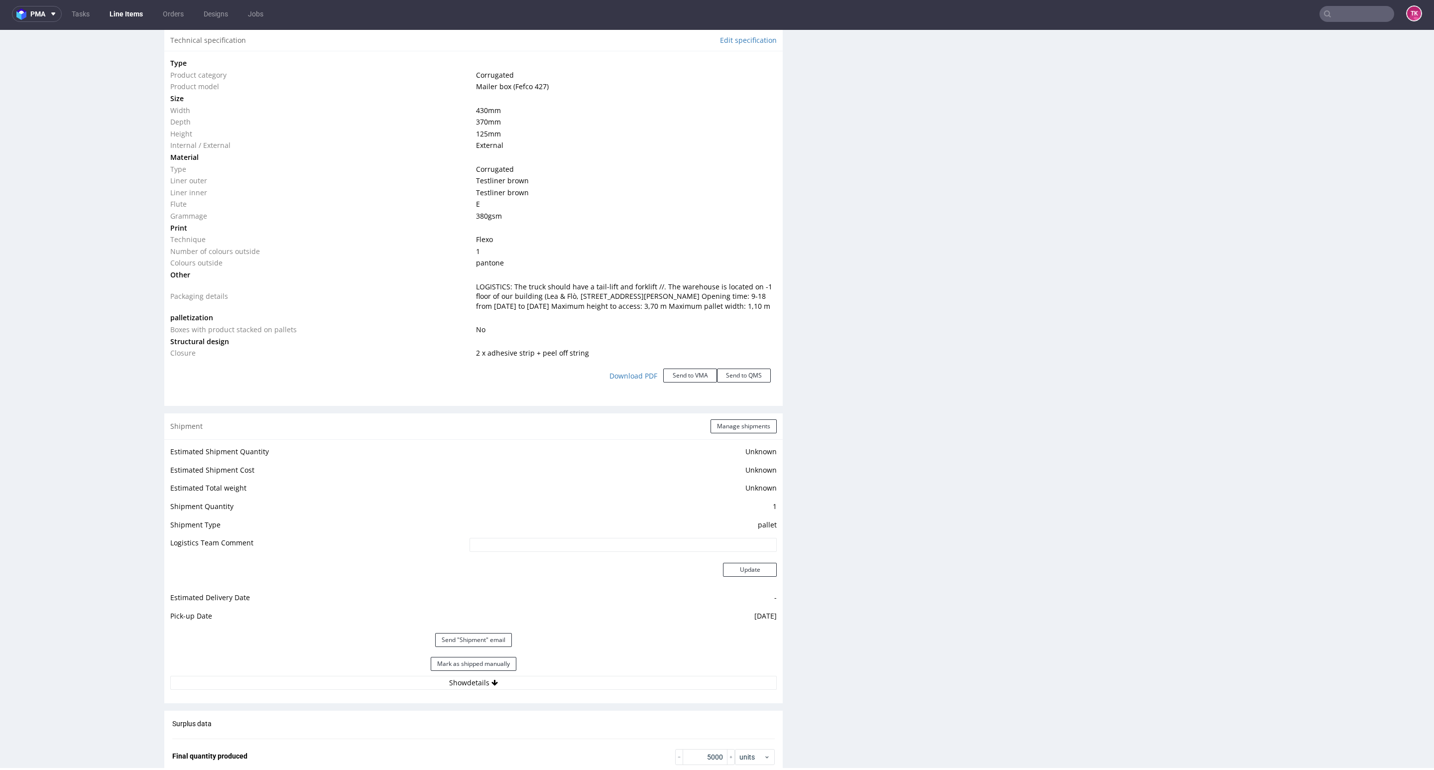
scroll to position [971, 0]
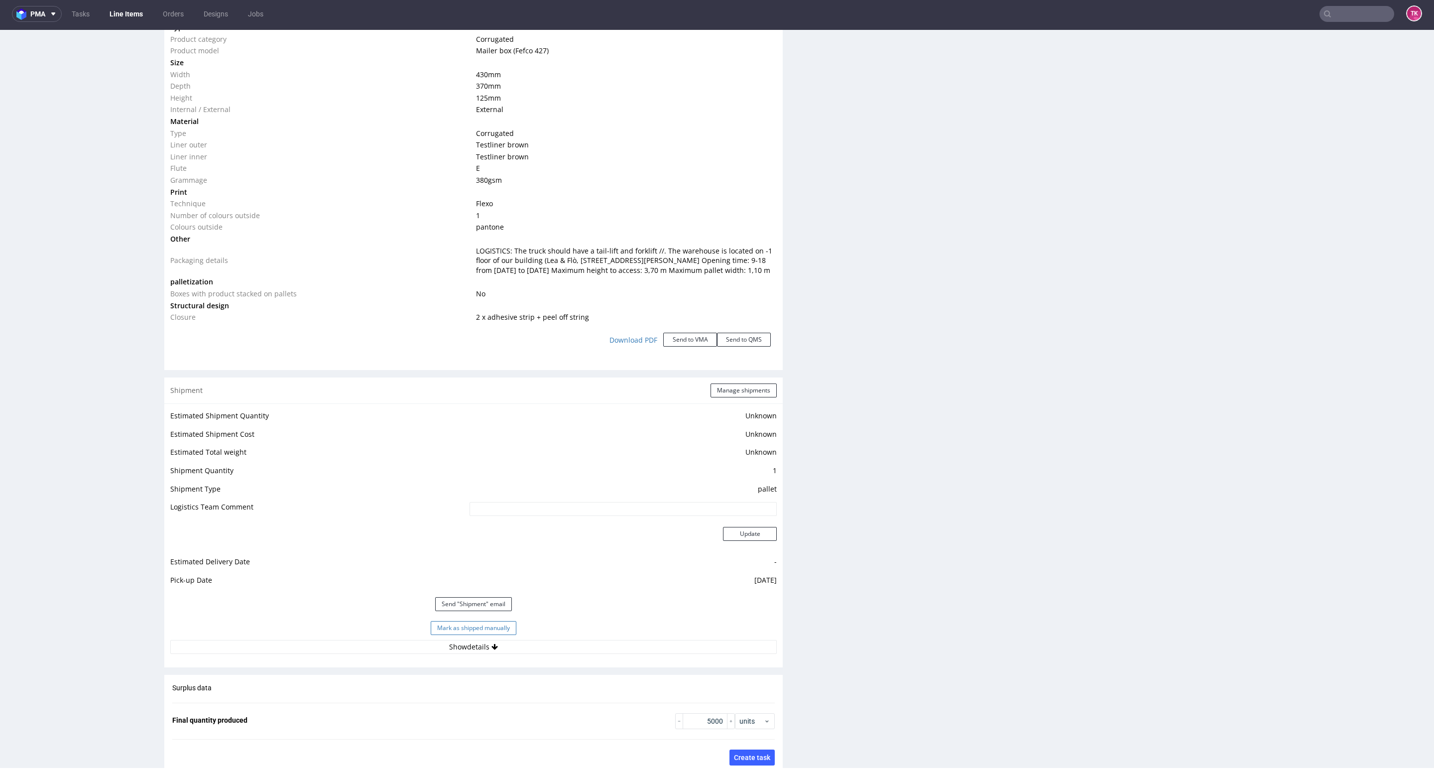
click at [471, 635] on button "Mark as shipped manually" at bounding box center [474, 628] width 86 height 14
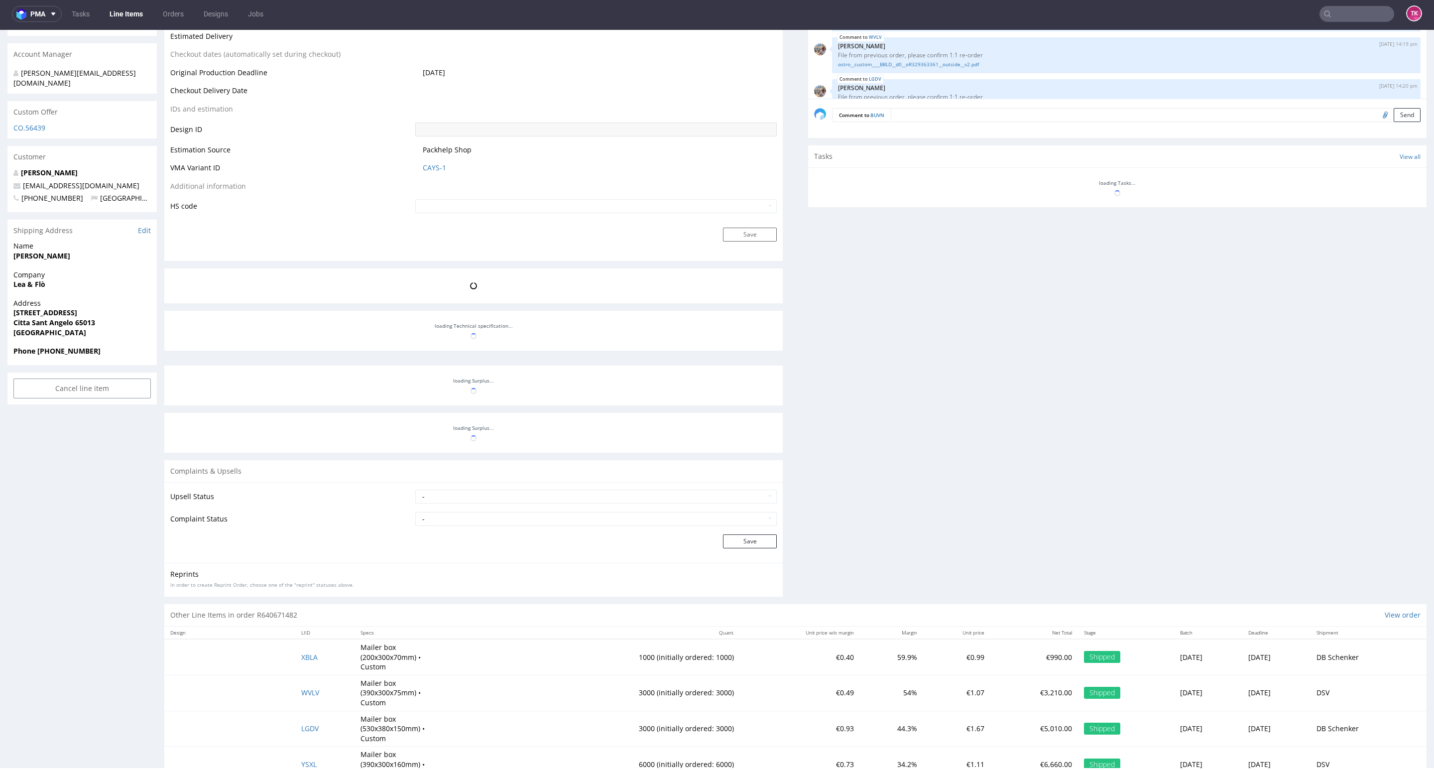
scroll to position [332, 0]
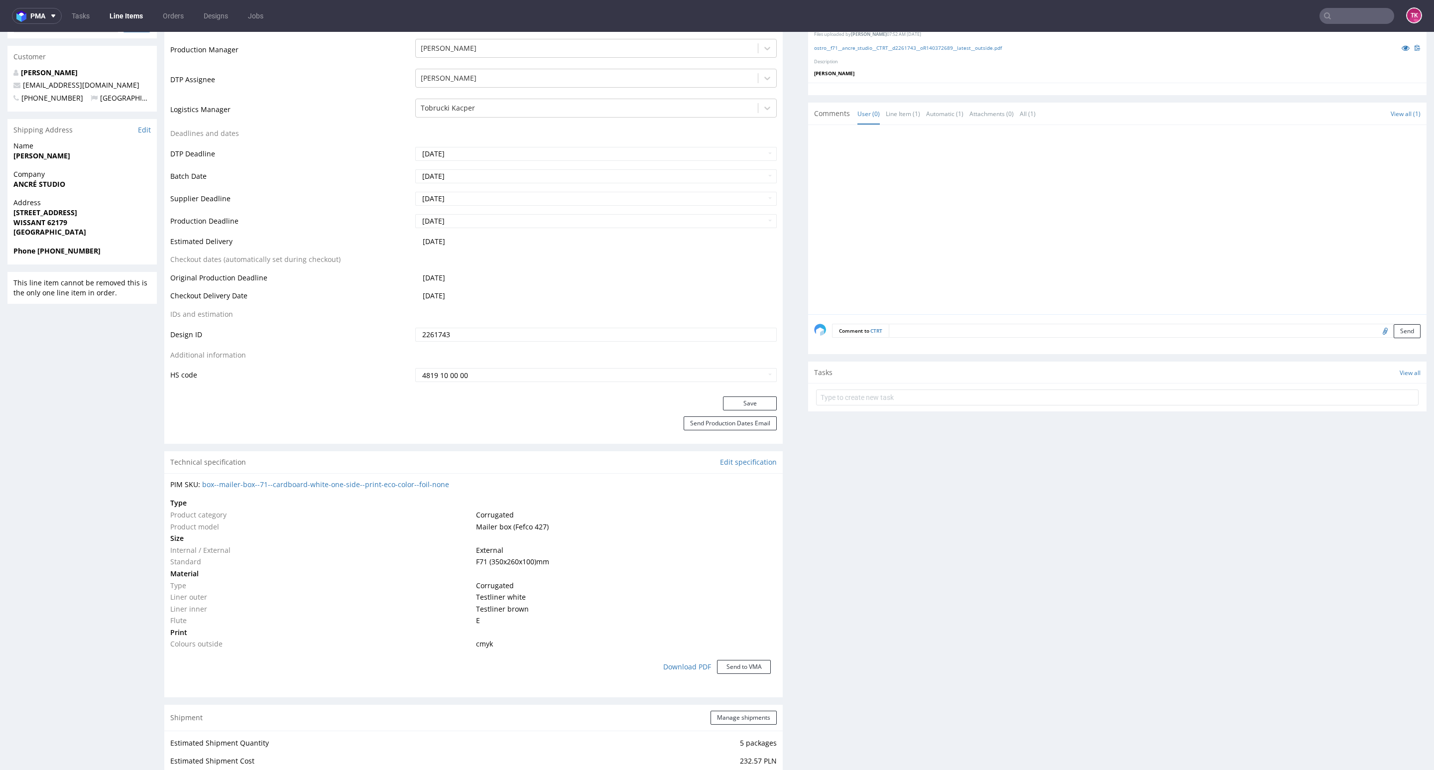
scroll to position [523, 0]
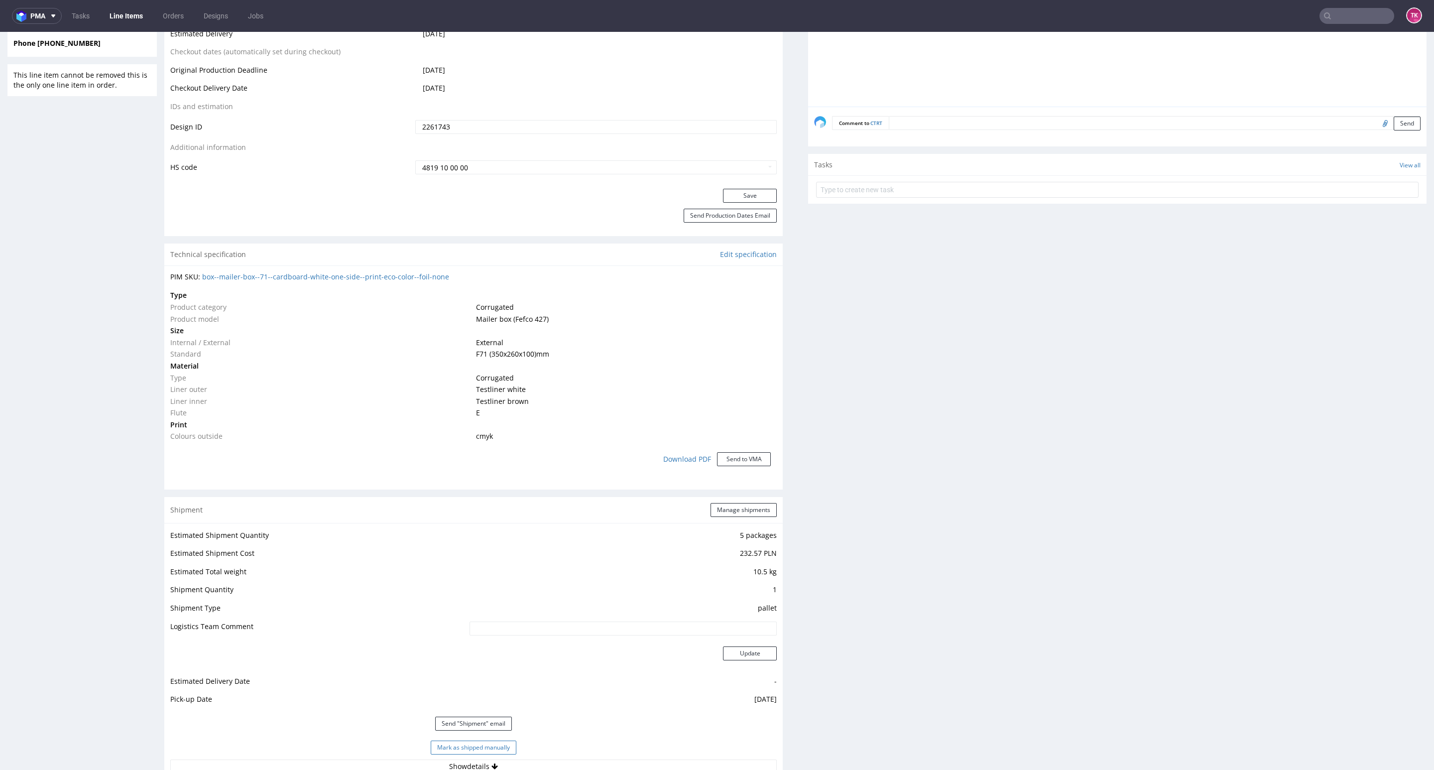
click at [459, 749] on button "Mark as shipped manually" at bounding box center [474, 748] width 86 height 14
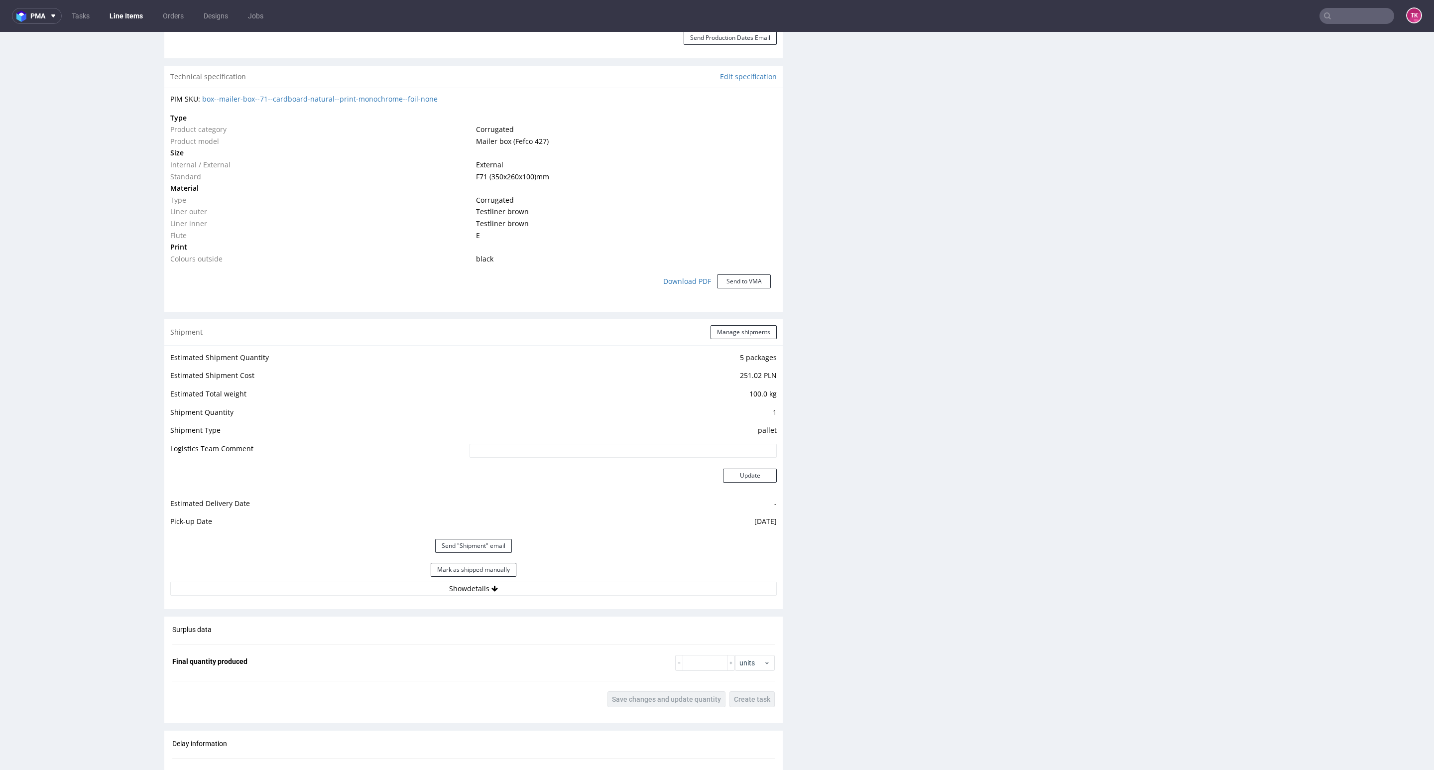
scroll to position [672, 0]
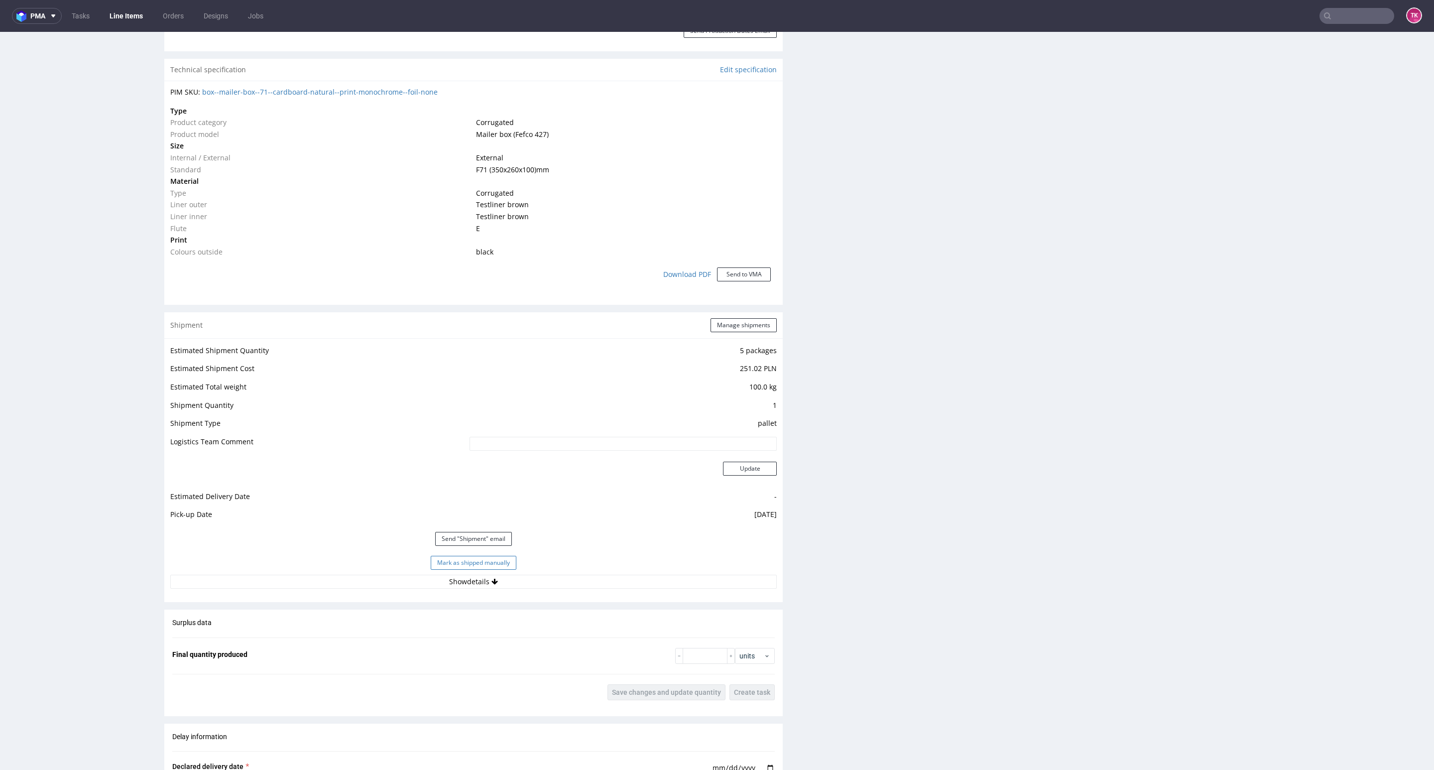
click at [486, 561] on button "Mark as shipped manually" at bounding box center [474, 563] width 86 height 14
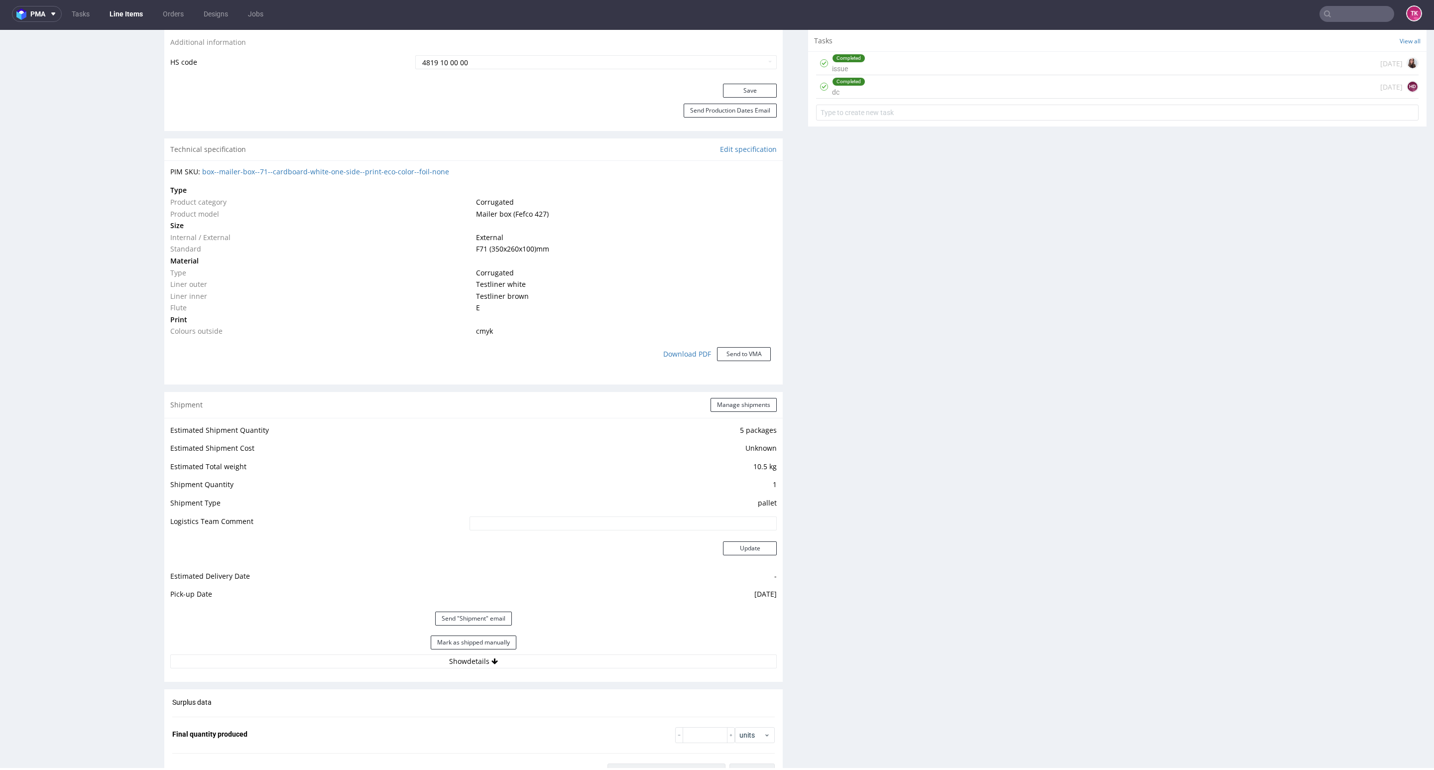
scroll to position [747, 0]
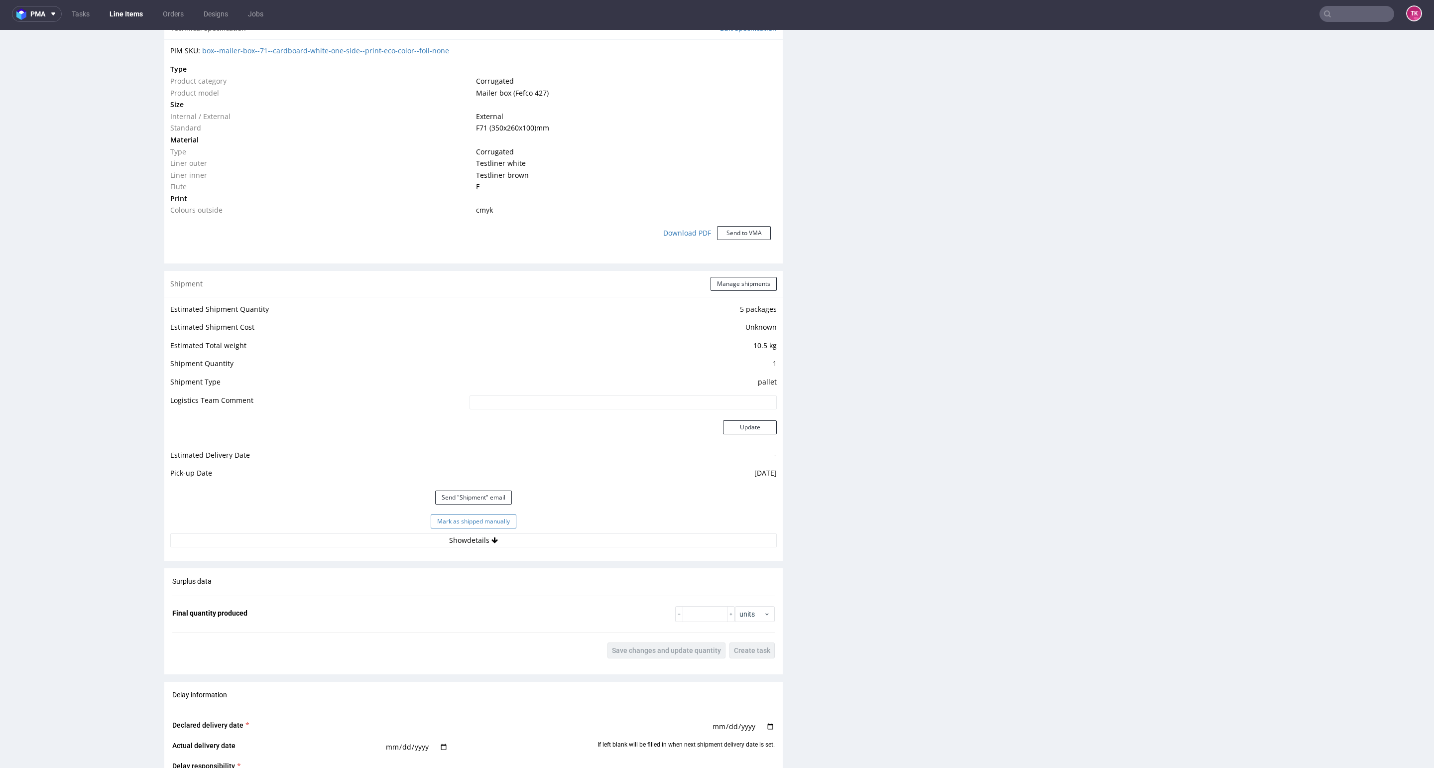
click at [499, 522] on button "Mark as shipped manually" at bounding box center [474, 521] width 86 height 14
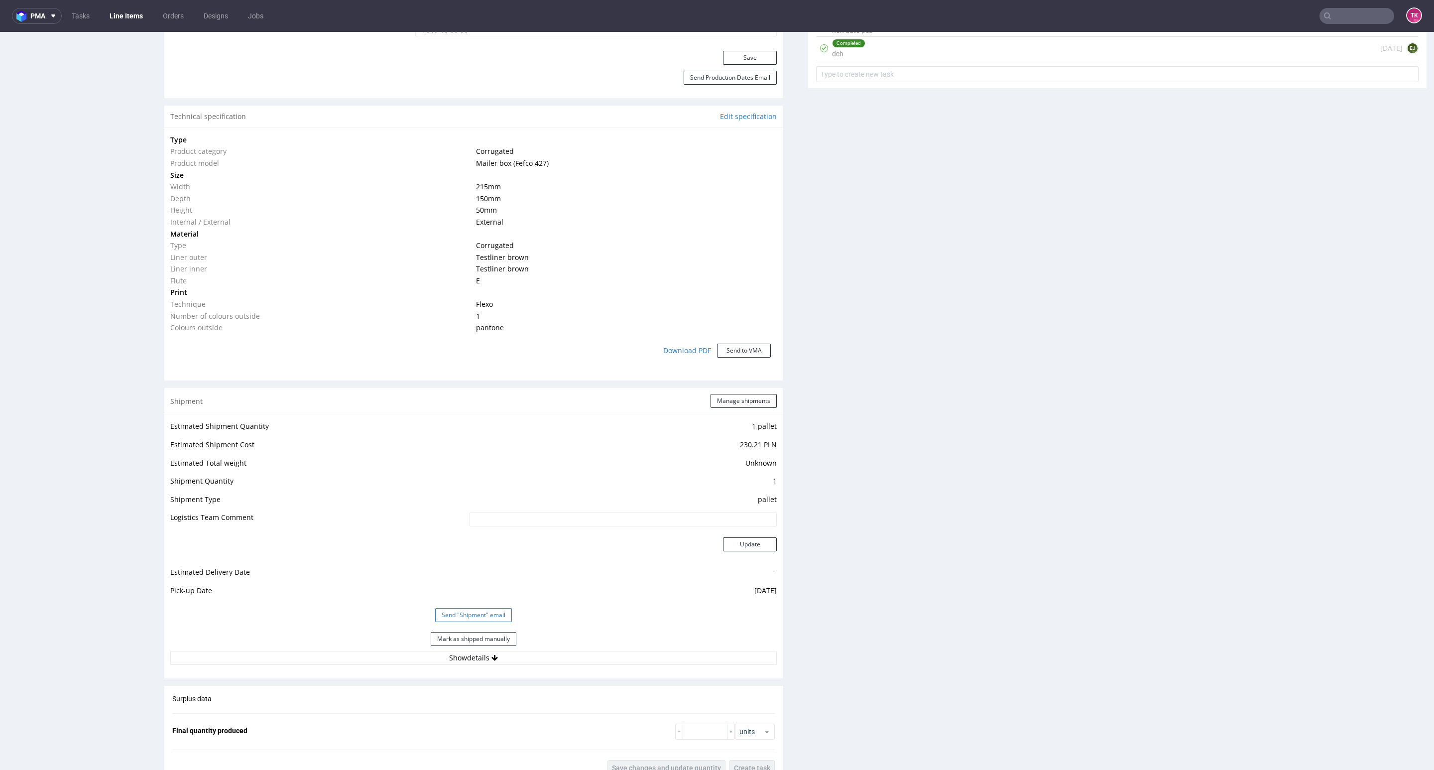
scroll to position [747, 0]
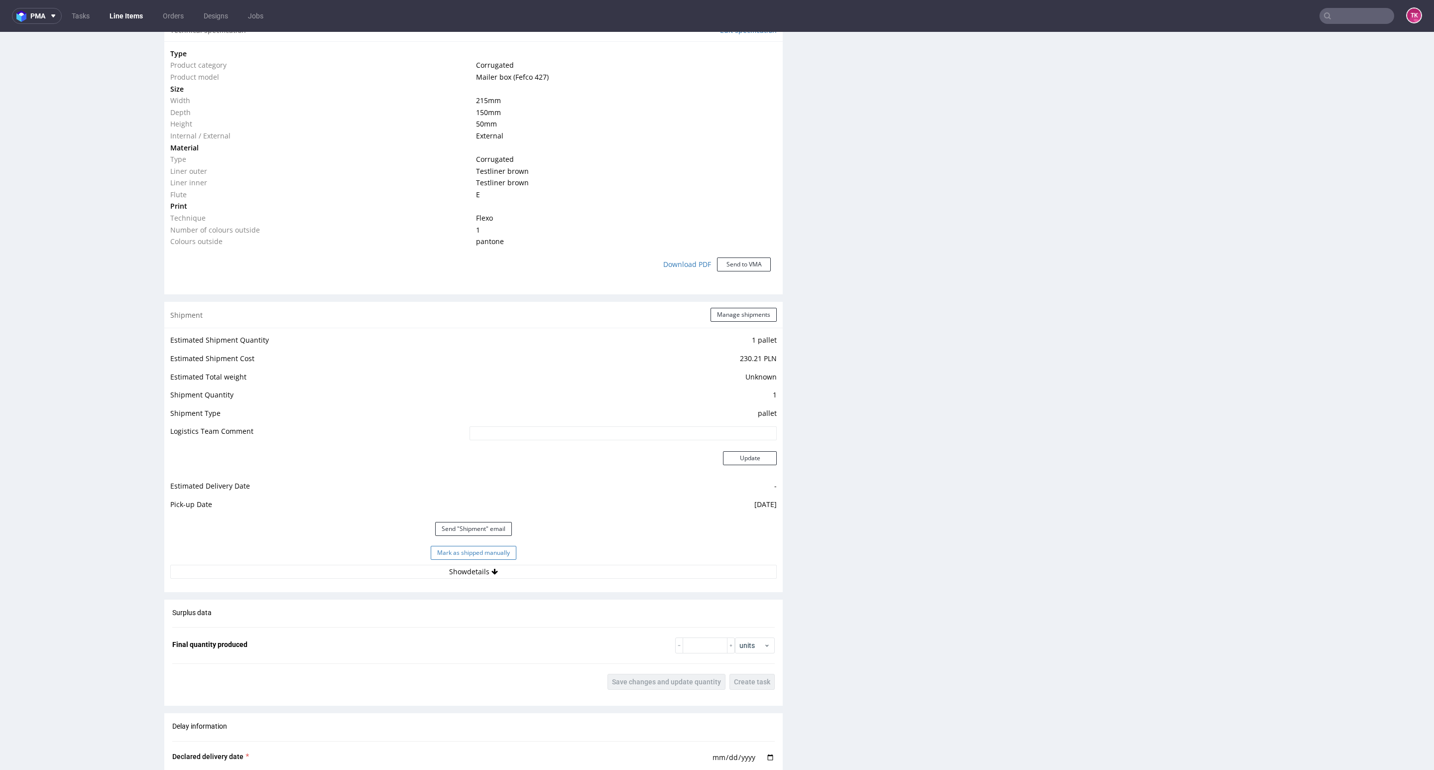
click at [485, 557] on button "Mark as shipped manually" at bounding box center [474, 553] width 86 height 14
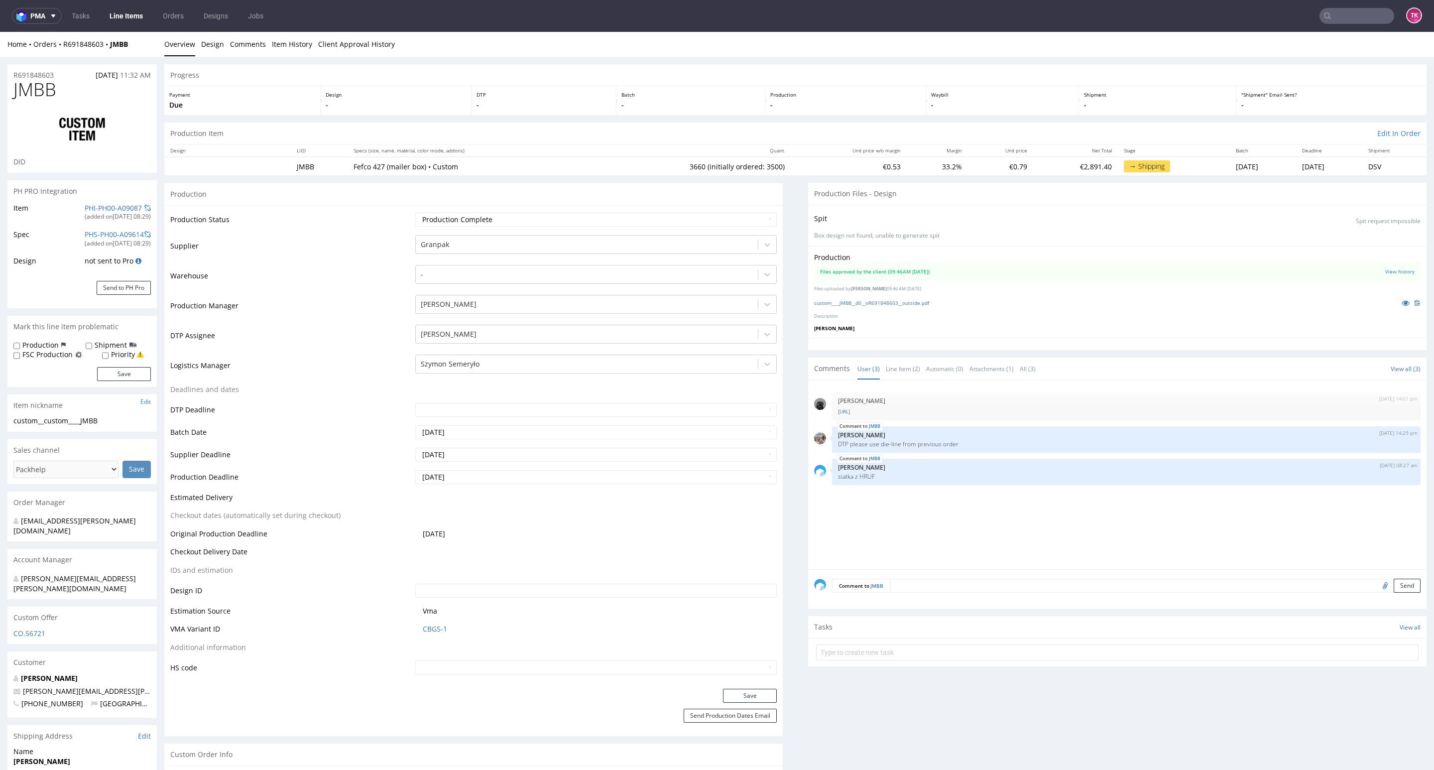
select select "in_progress"
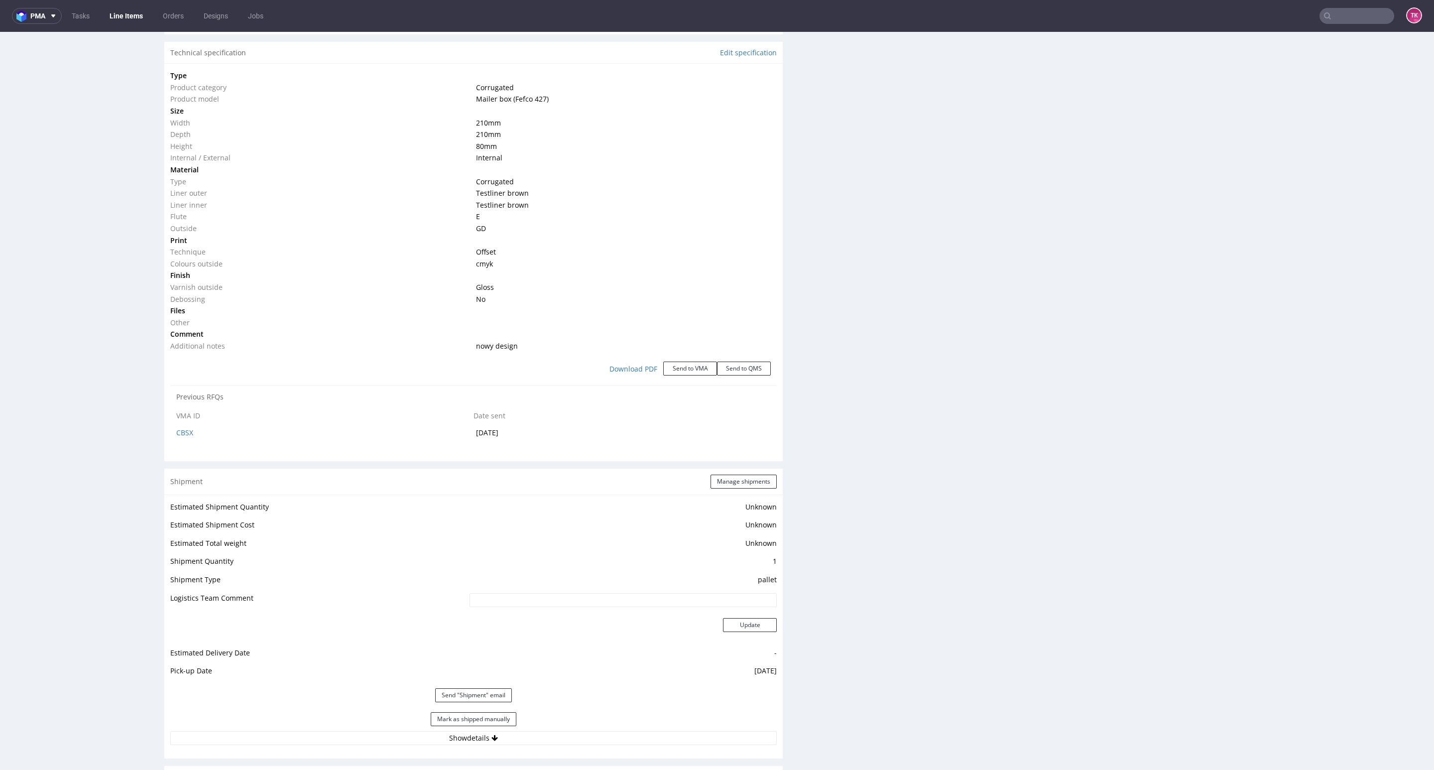
scroll to position [1120, 0]
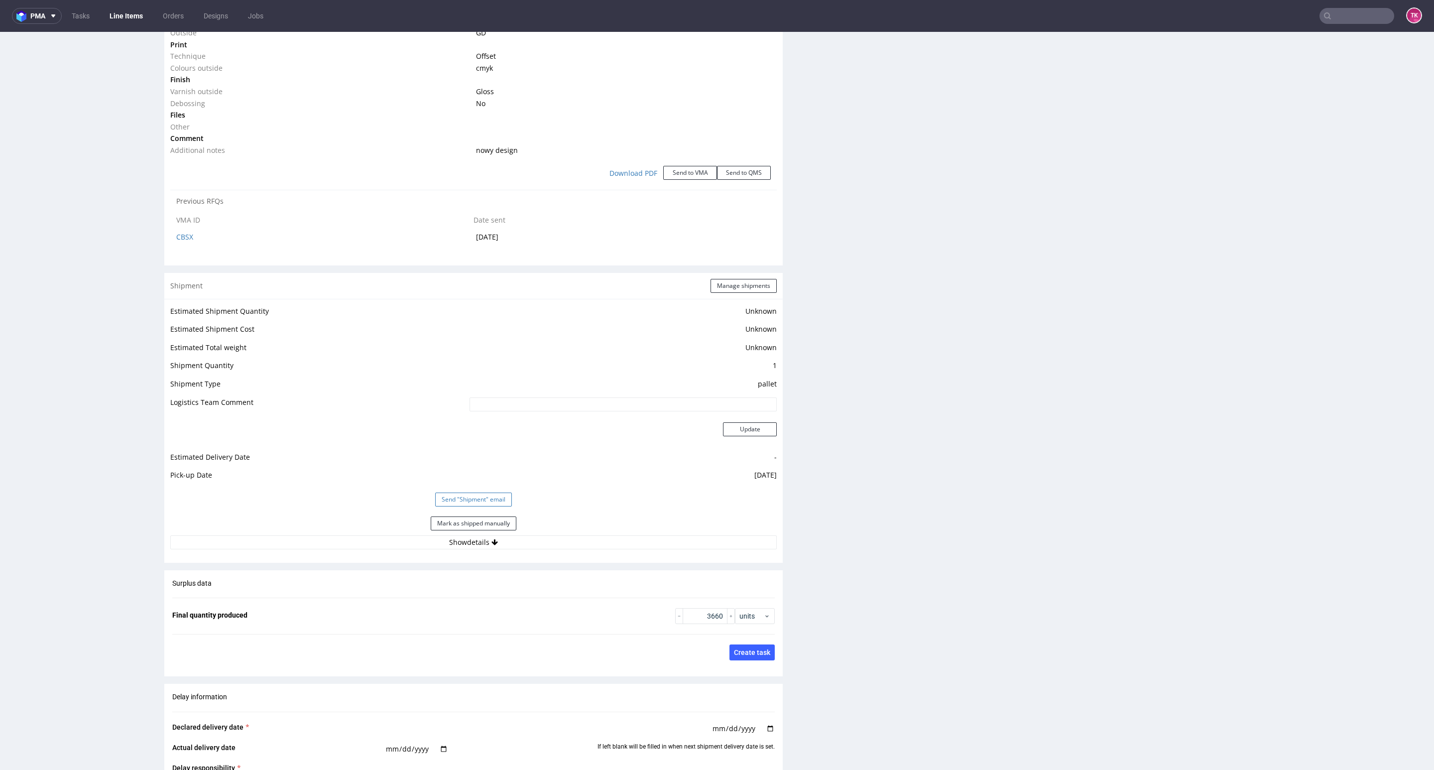
drag, startPoint x: 475, startPoint y: 526, endPoint x: 471, endPoint y: 502, distance: 24.2
click at [475, 526] on button "Mark as shipped manually" at bounding box center [474, 523] width 86 height 14
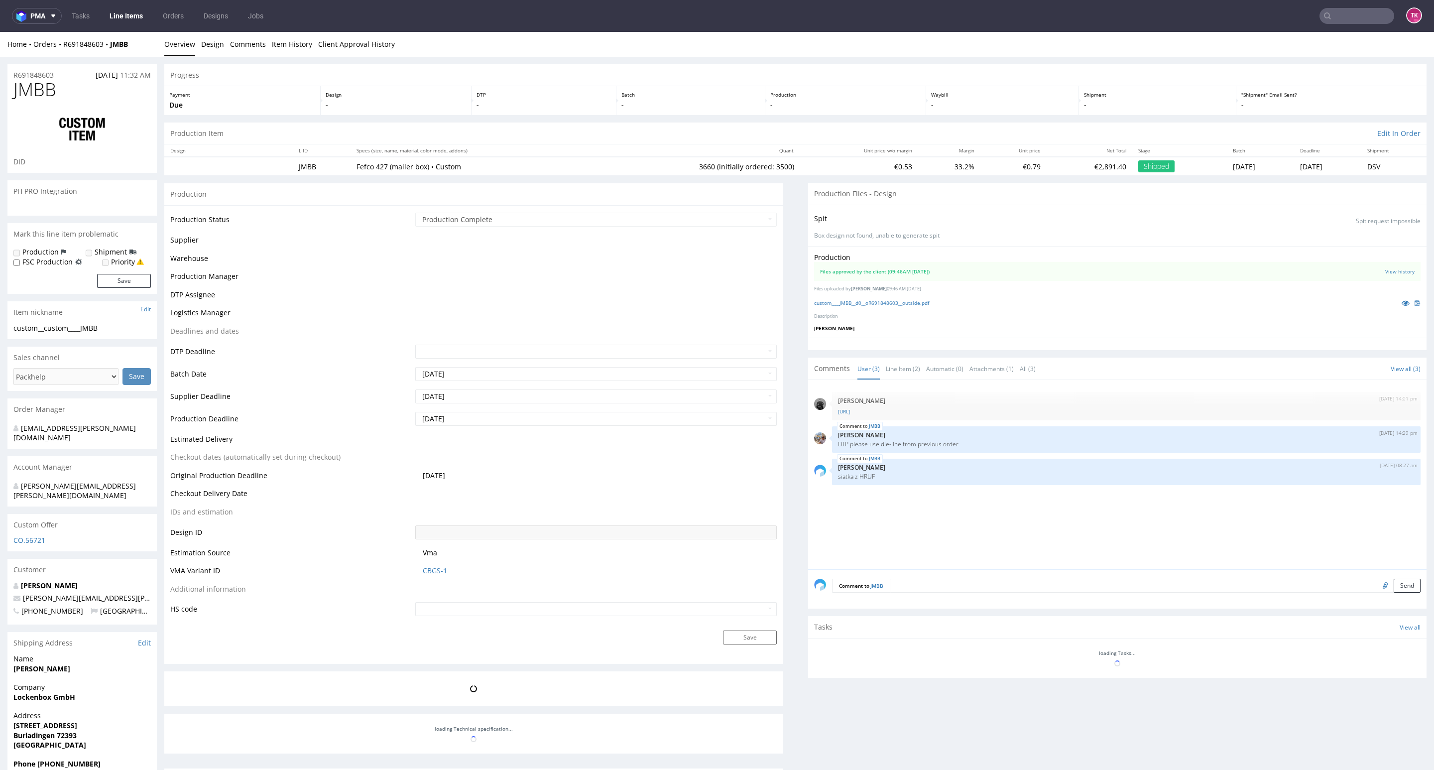
scroll to position [298, 0]
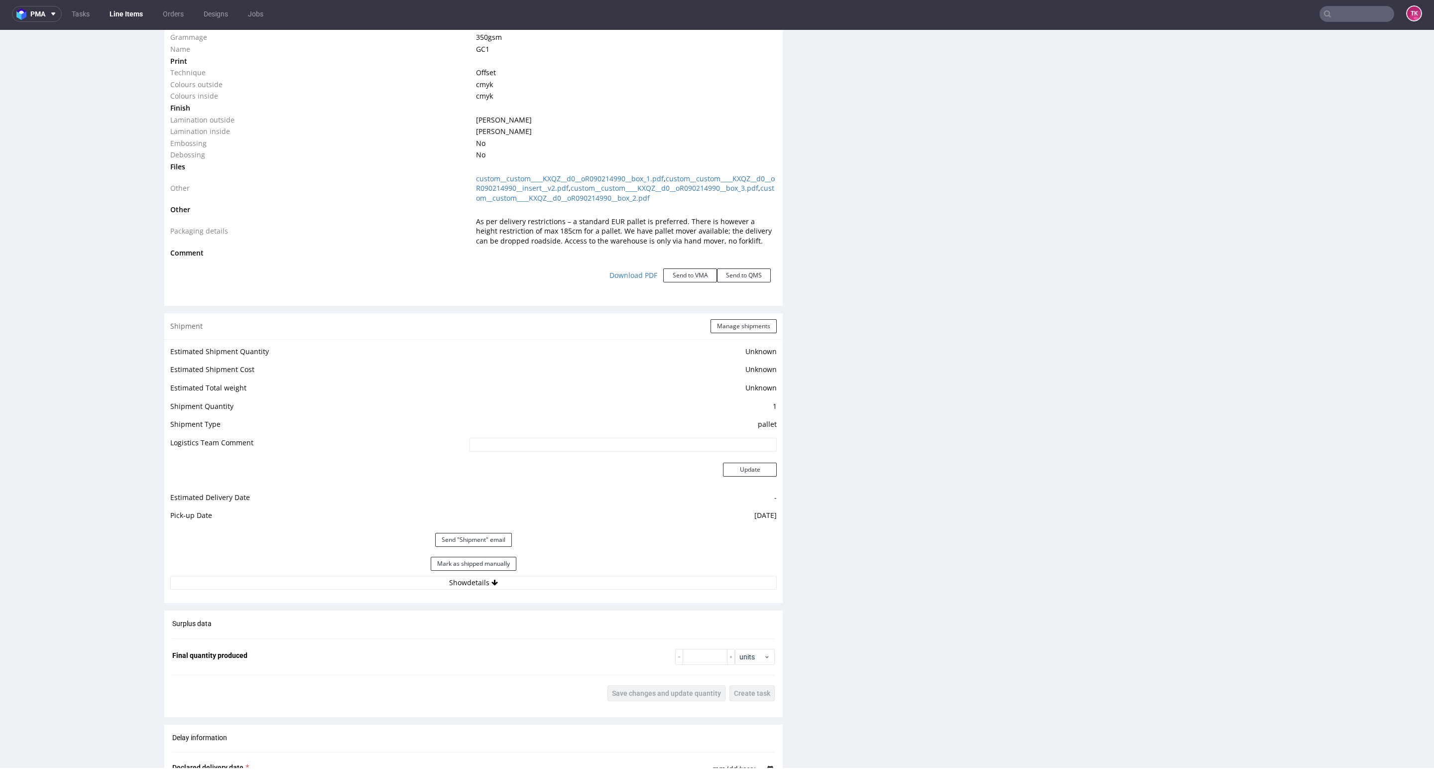
scroll to position [1270, 0]
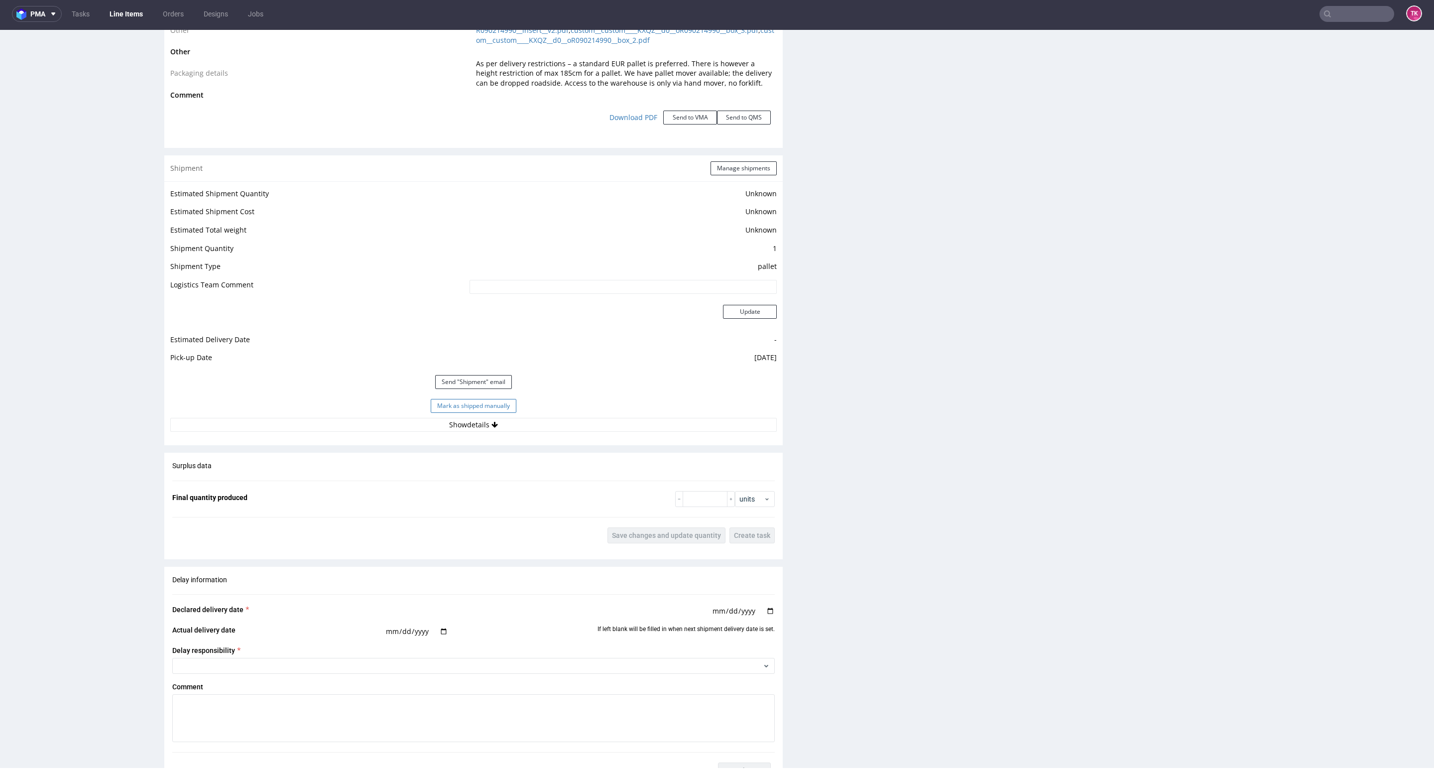
click at [469, 413] on button "Mark as shipped manually" at bounding box center [474, 406] width 86 height 14
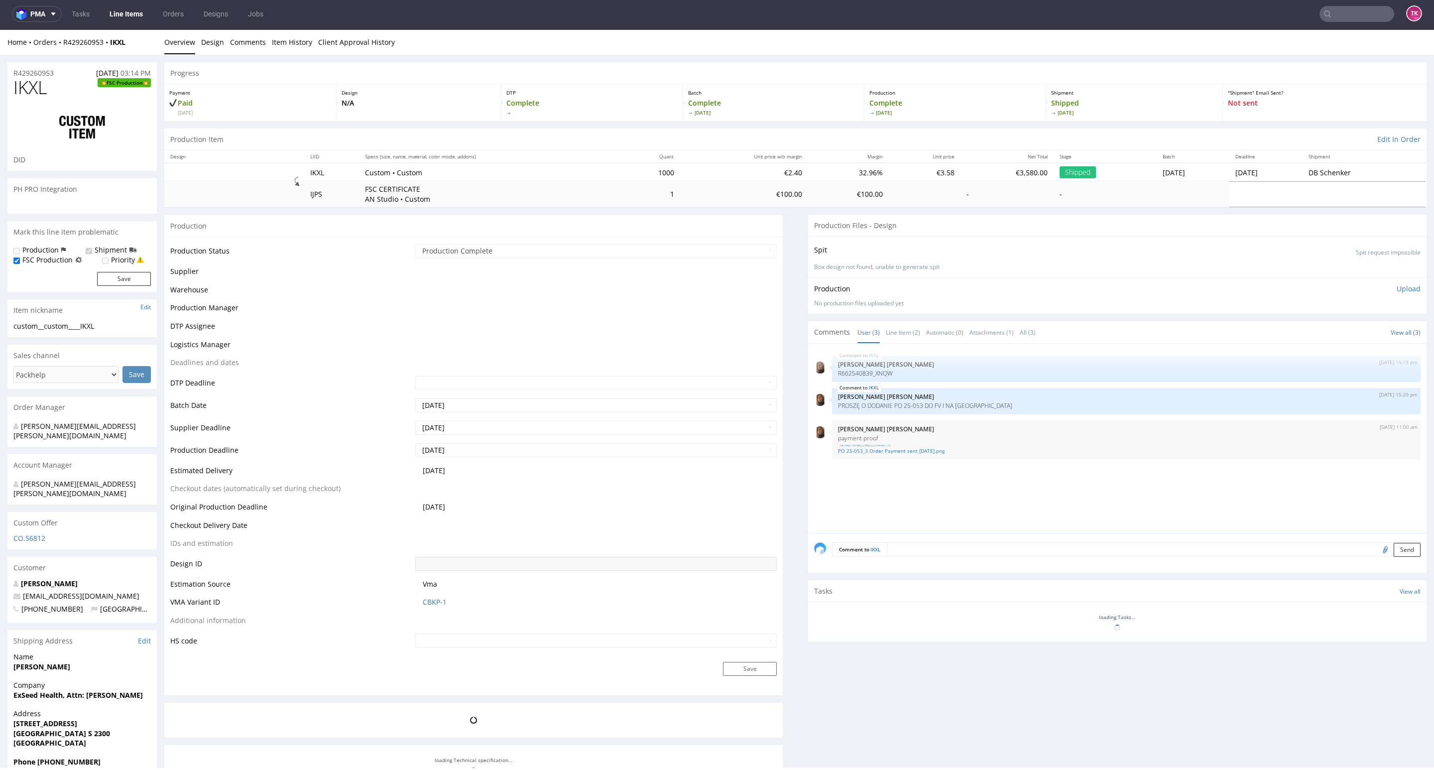
scroll to position [344, 0]
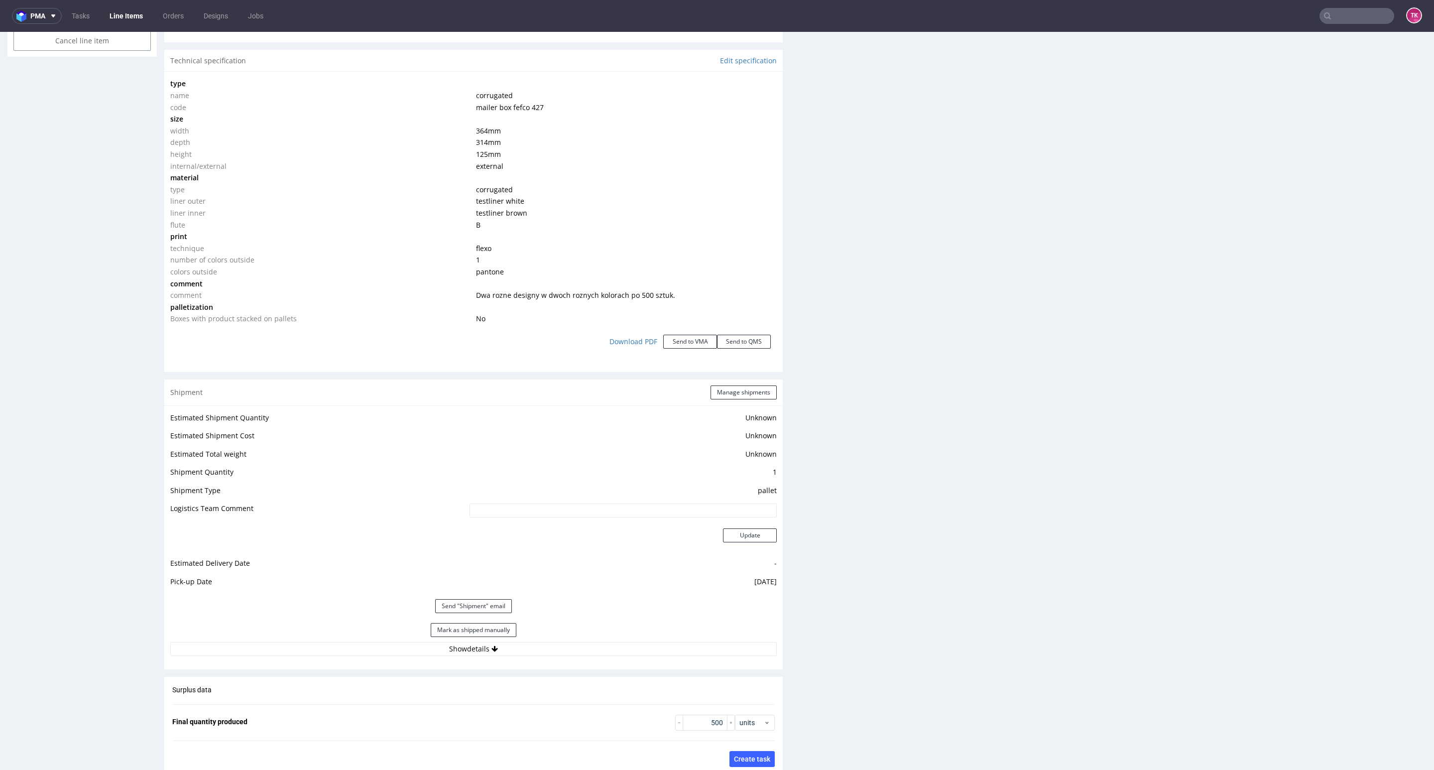
scroll to position [1120, 0]
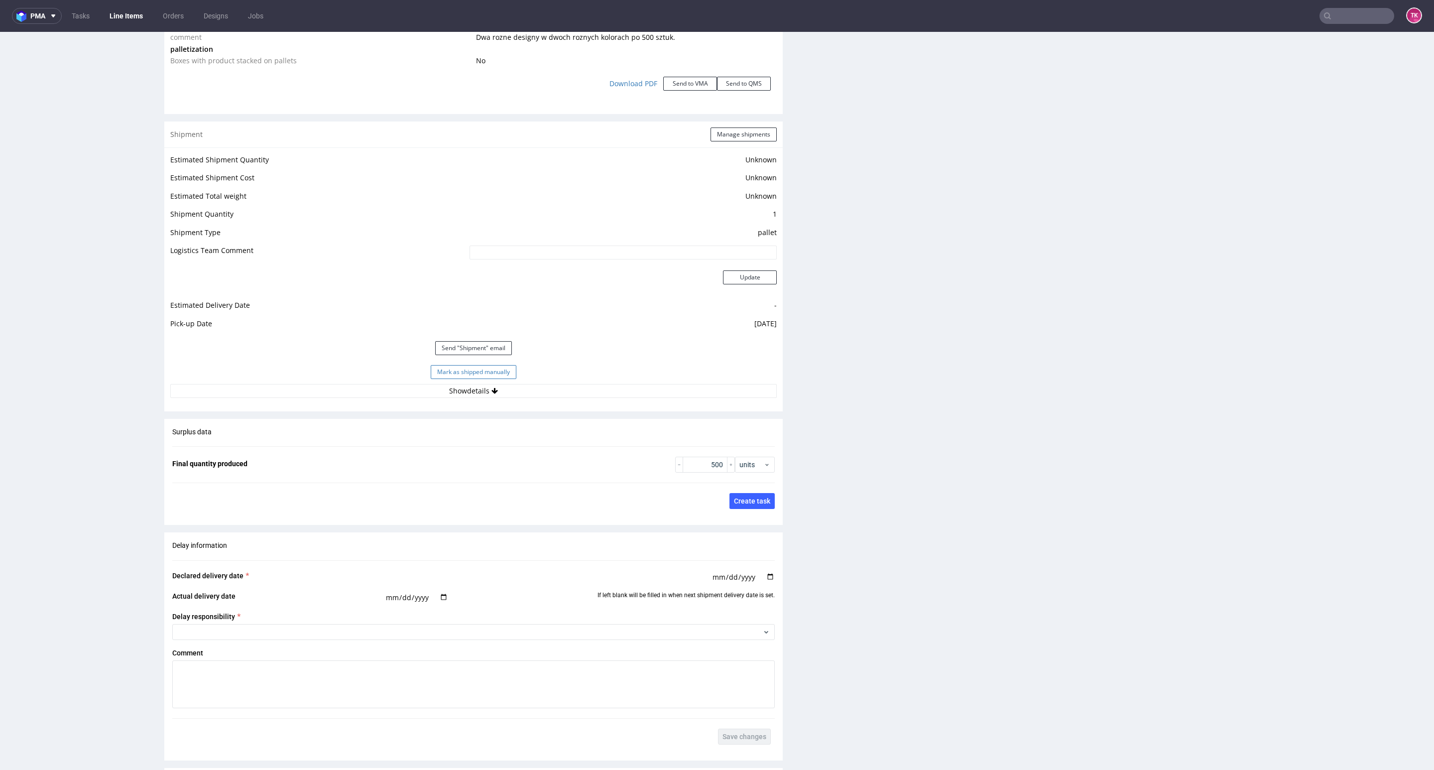
click at [471, 368] on button "Mark as shipped manually" at bounding box center [474, 372] width 86 height 14
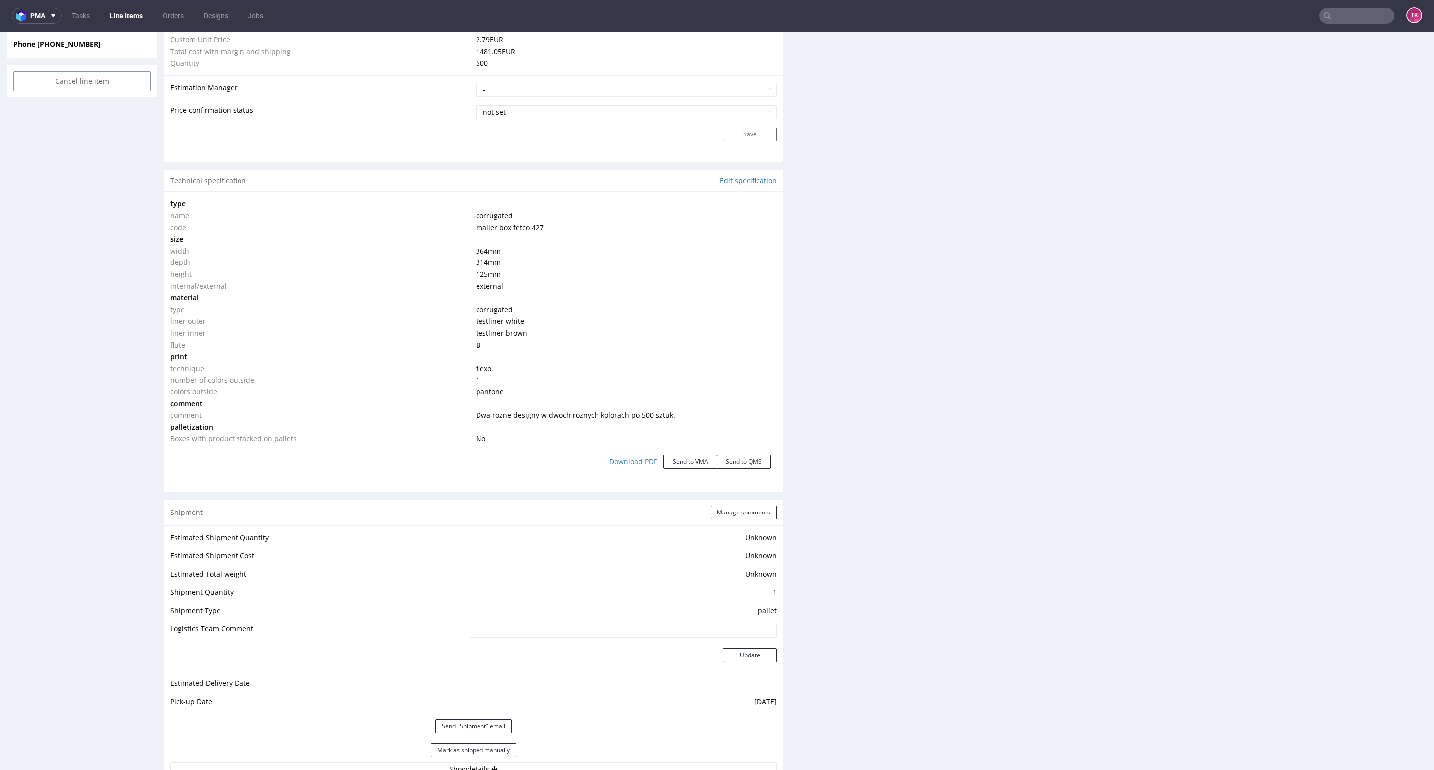
scroll to position [1046, 0]
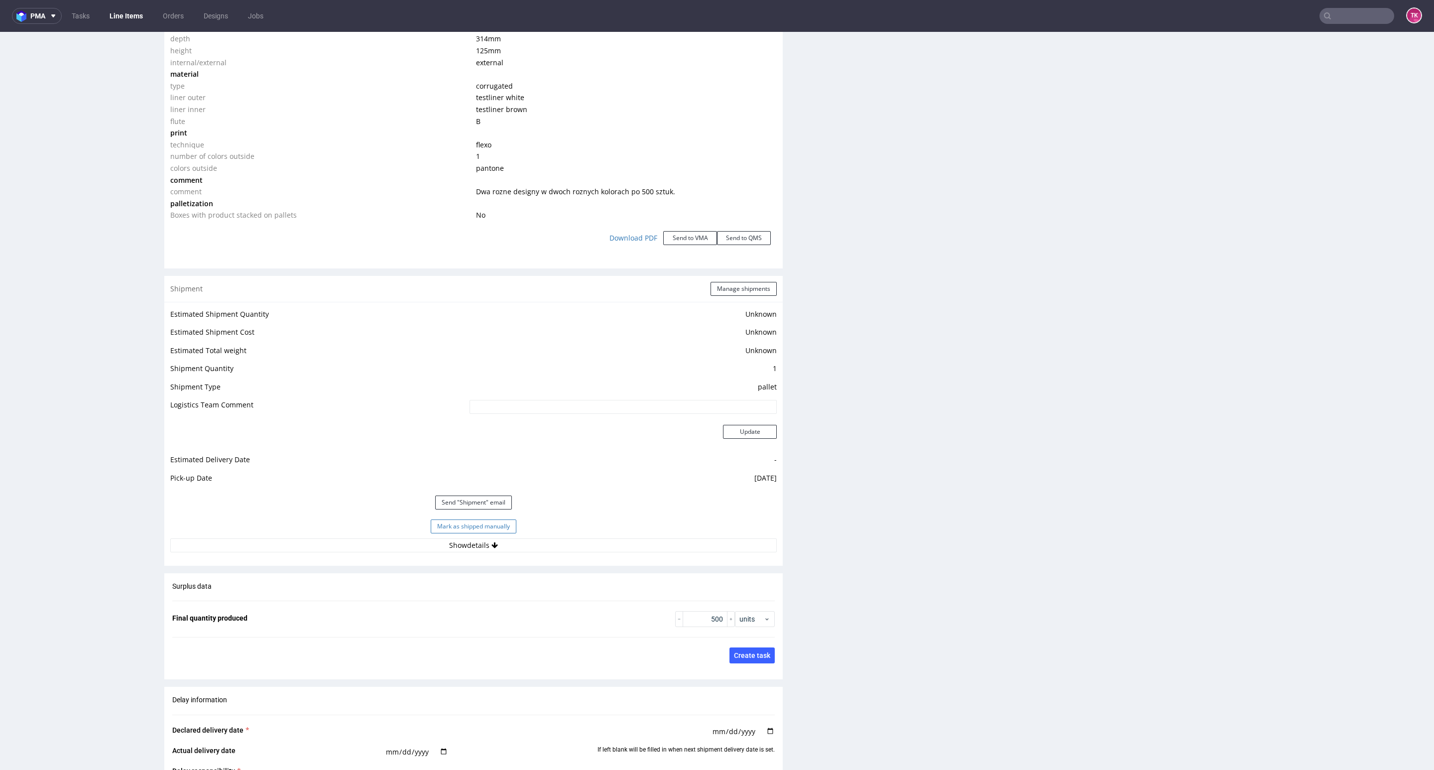
drag, startPoint x: 507, startPoint y: 520, endPoint x: 538, endPoint y: 480, distance: 51.1
click at [507, 520] on button "Mark as shipped manually" at bounding box center [474, 526] width 86 height 14
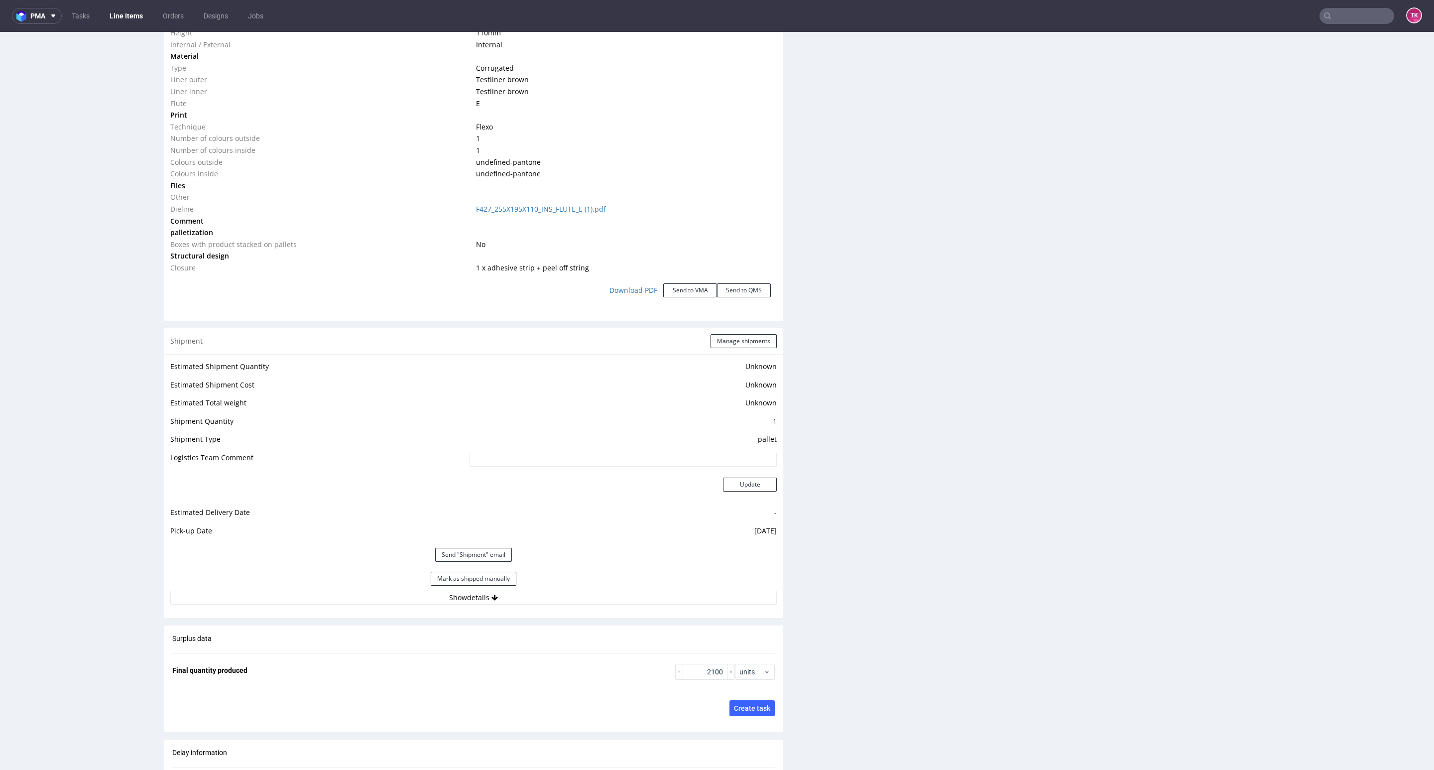
scroll to position [1195, 0]
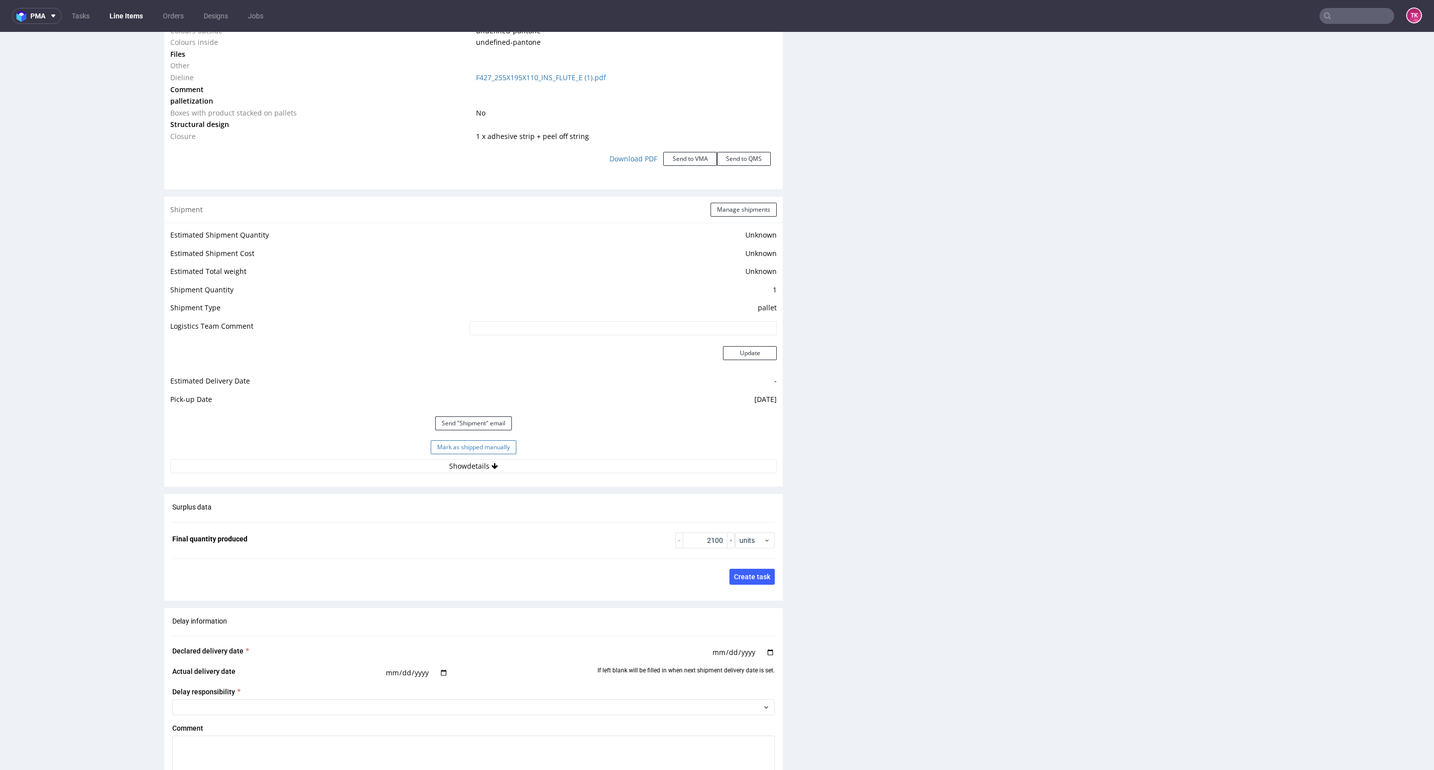
click at [462, 447] on button "Mark as shipped manually" at bounding box center [474, 447] width 86 height 14
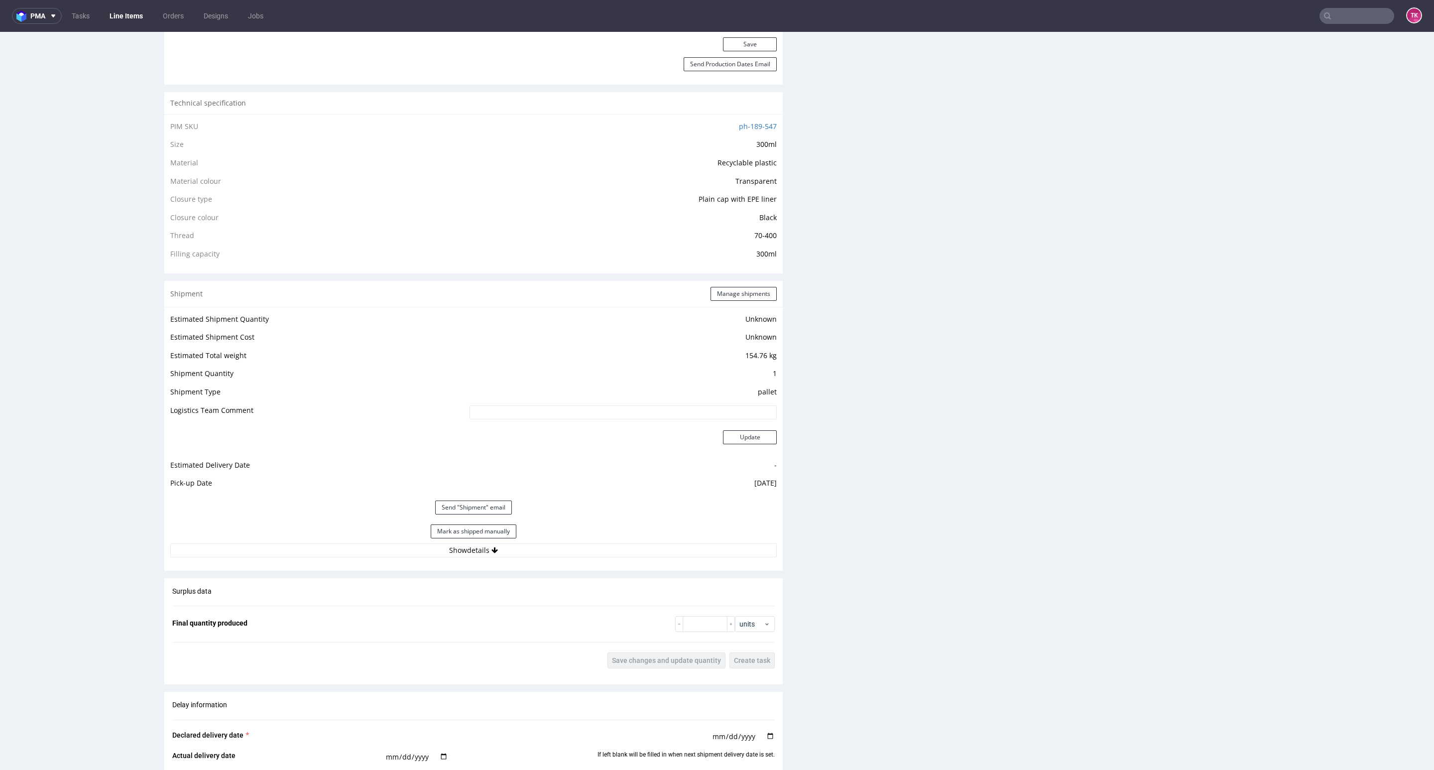
scroll to position [672, 0]
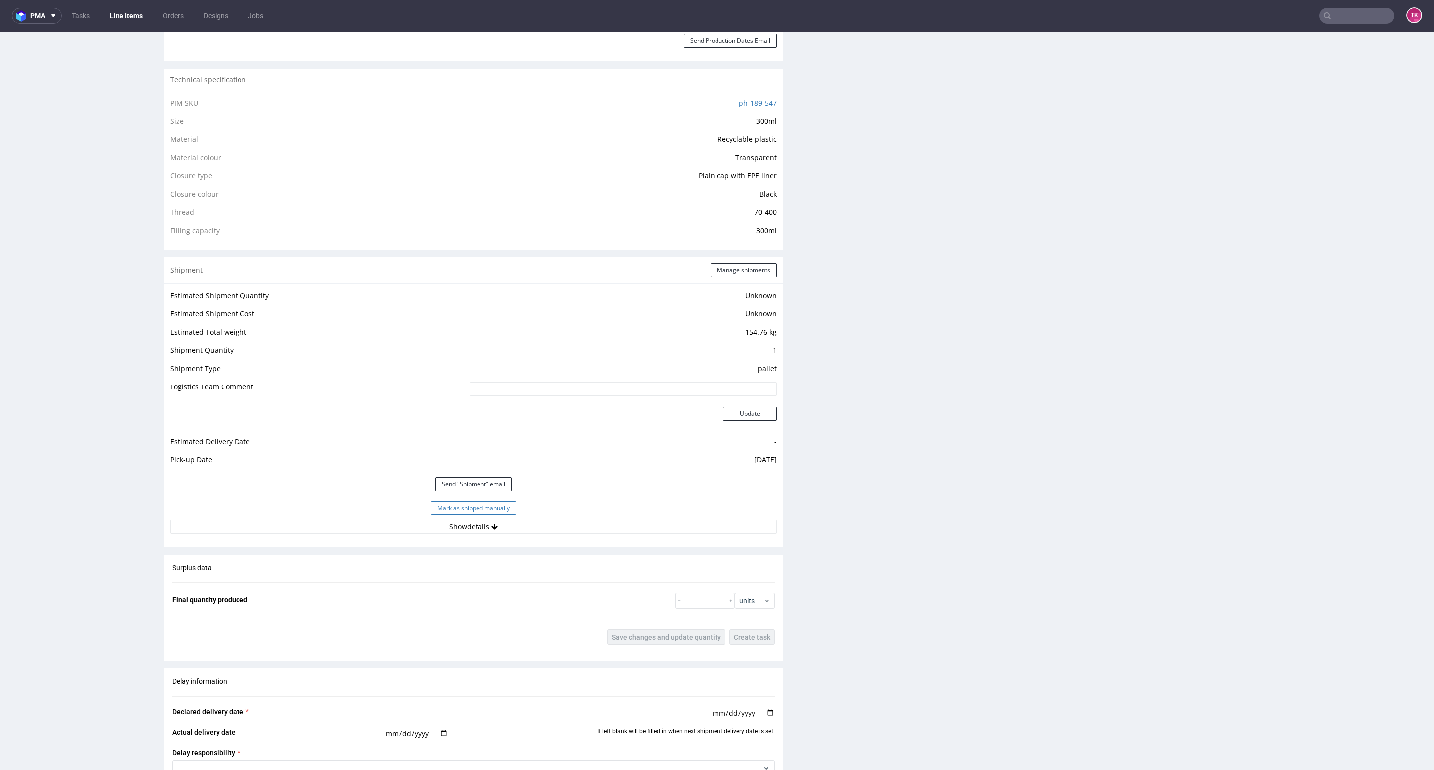
click at [492, 511] on button "Mark as shipped manually" at bounding box center [474, 508] width 86 height 14
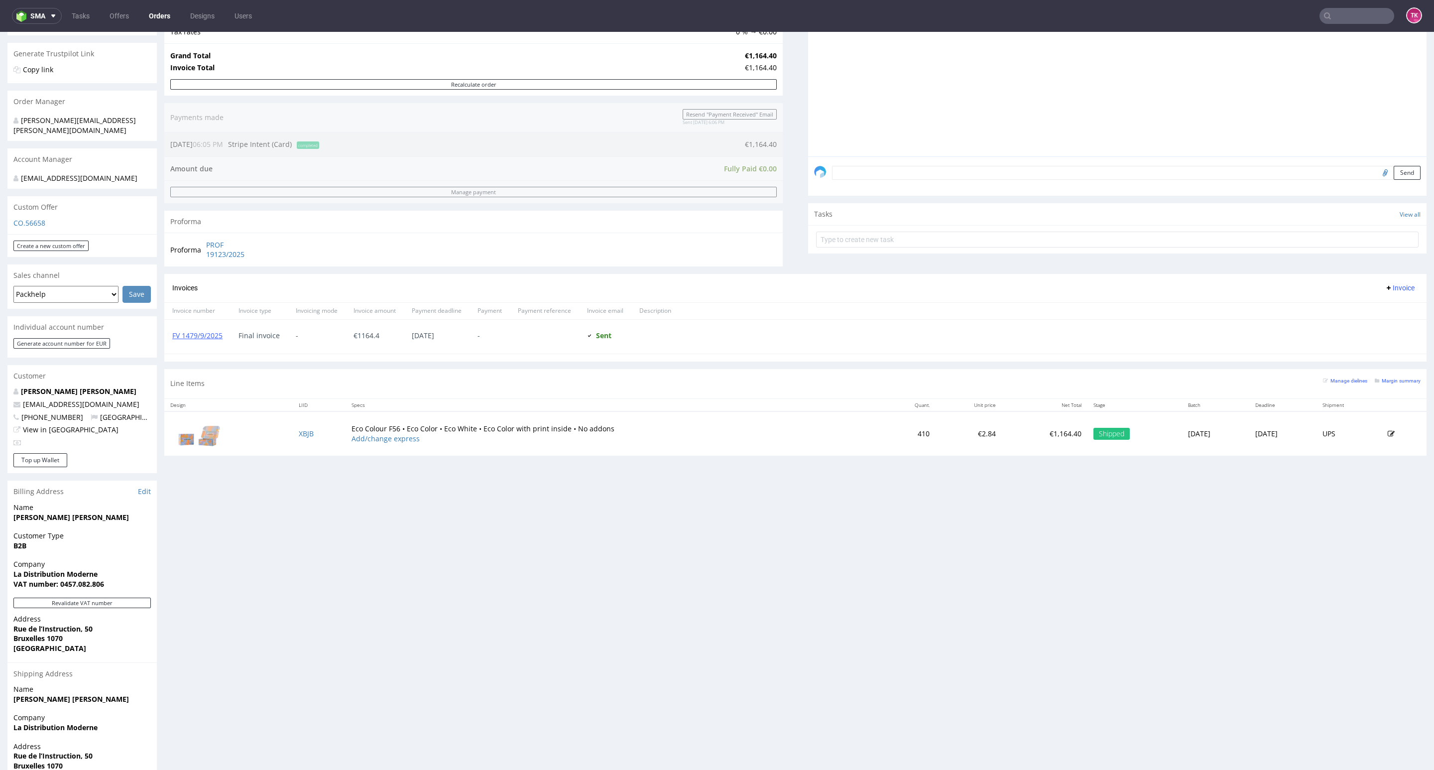
scroll to position [227, 0]
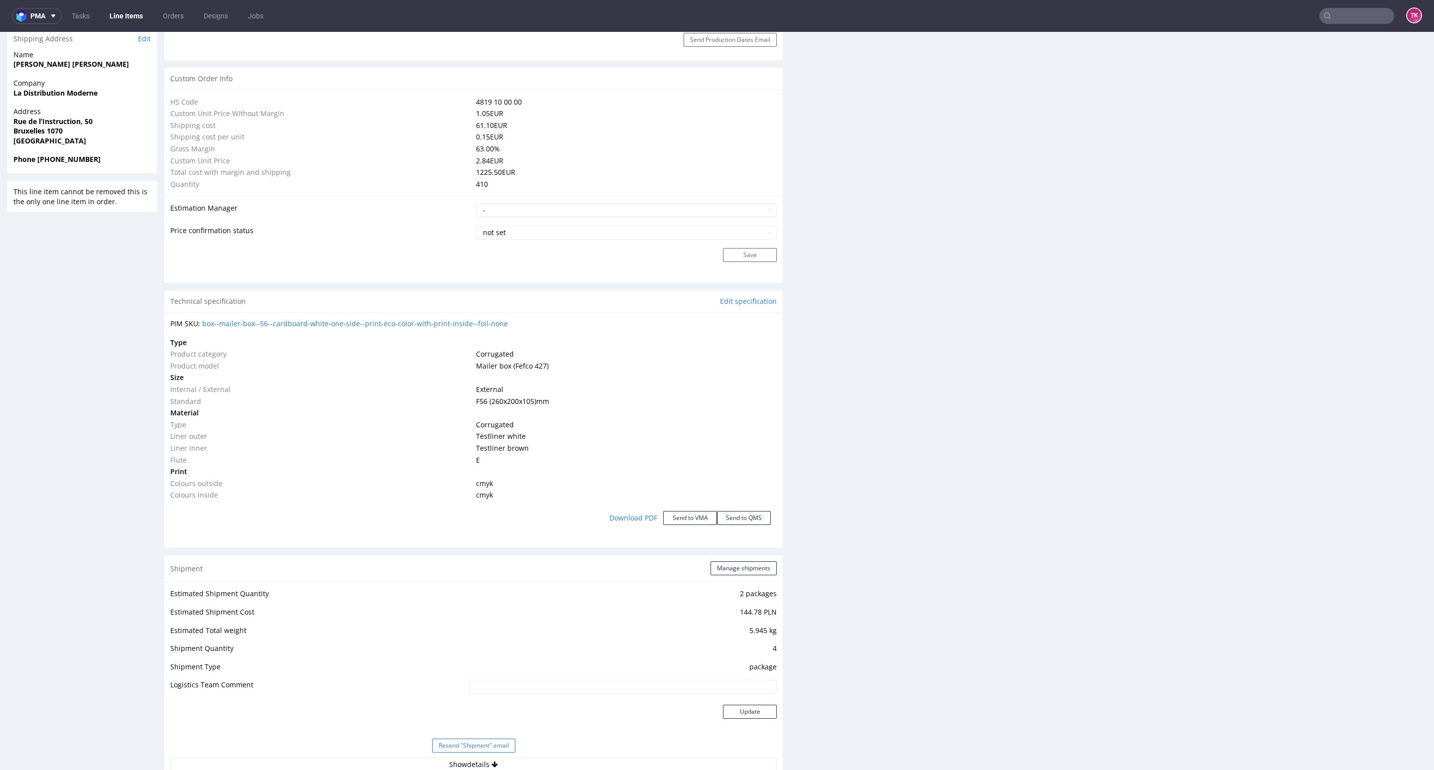
scroll to position [882, 0]
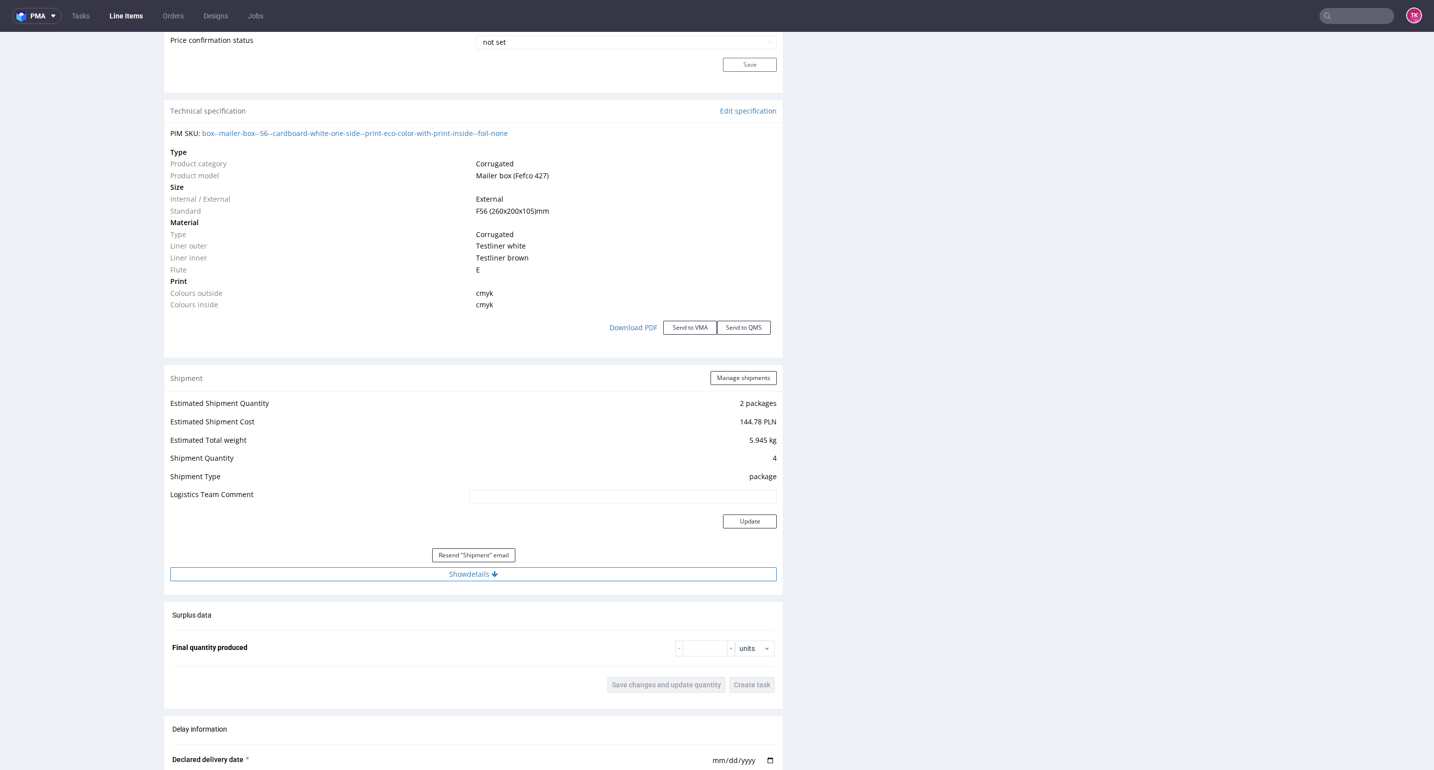
click at [444, 577] on button "Show details" at bounding box center [473, 574] width 607 height 14
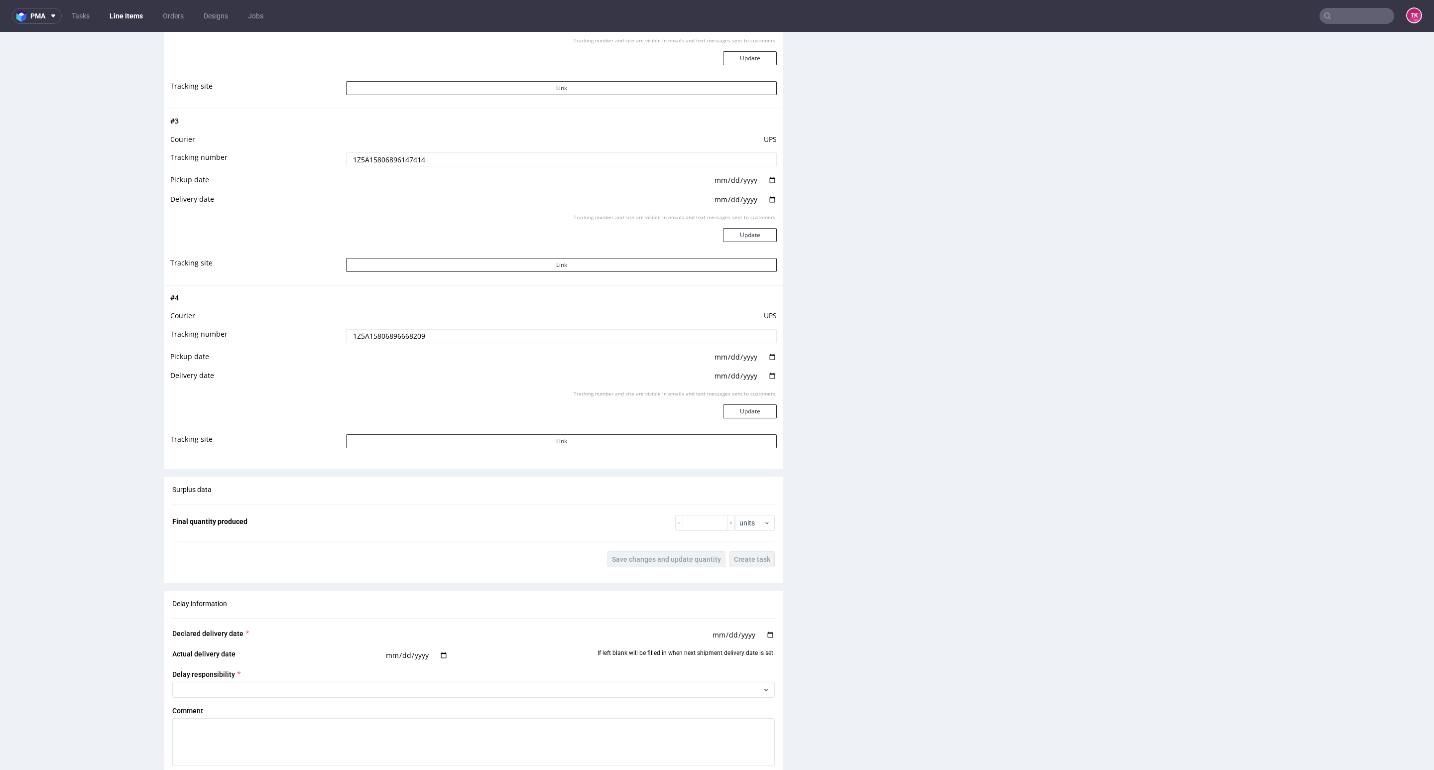
scroll to position [1778, 0]
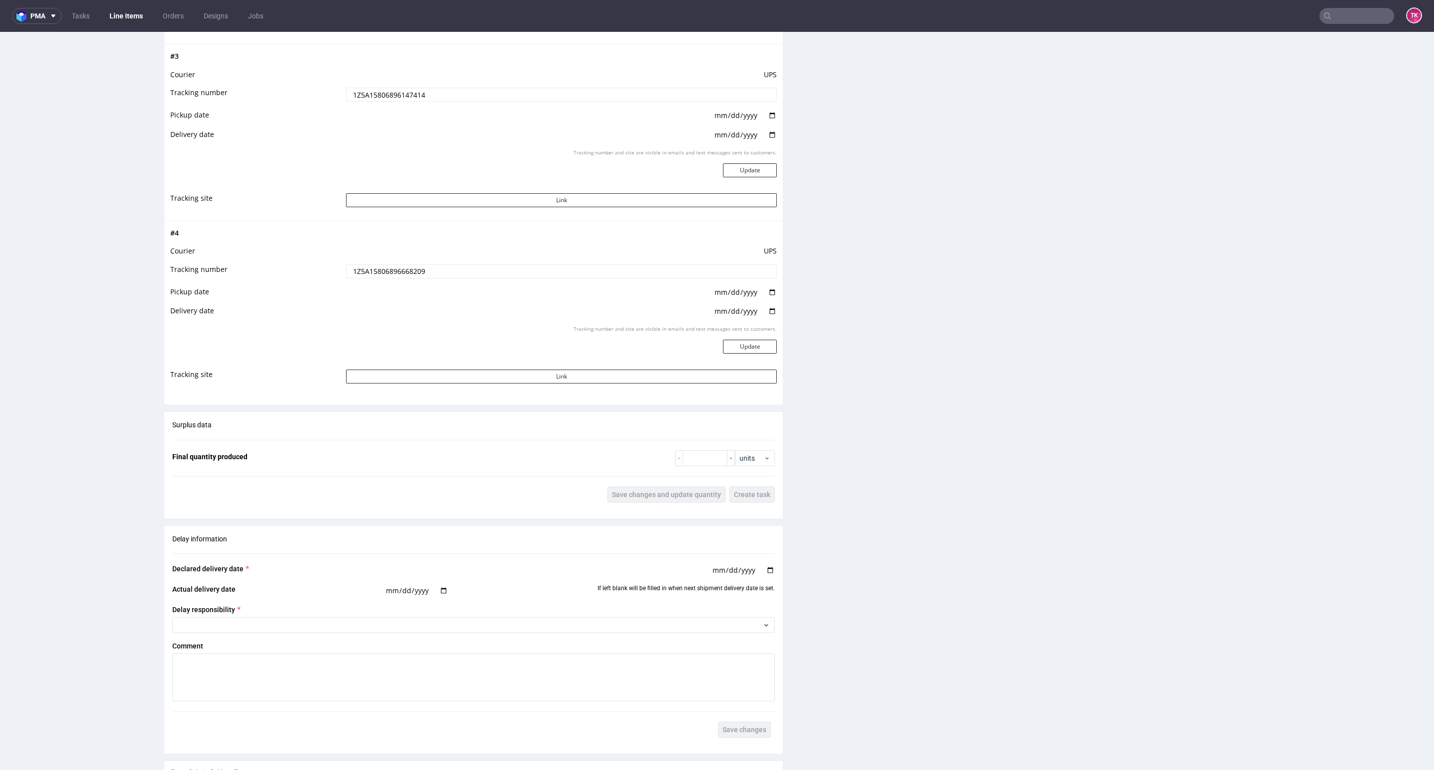
drag, startPoint x: 1387, startPoint y: 767, endPoint x: 1379, endPoint y: 790, distance: 24.6
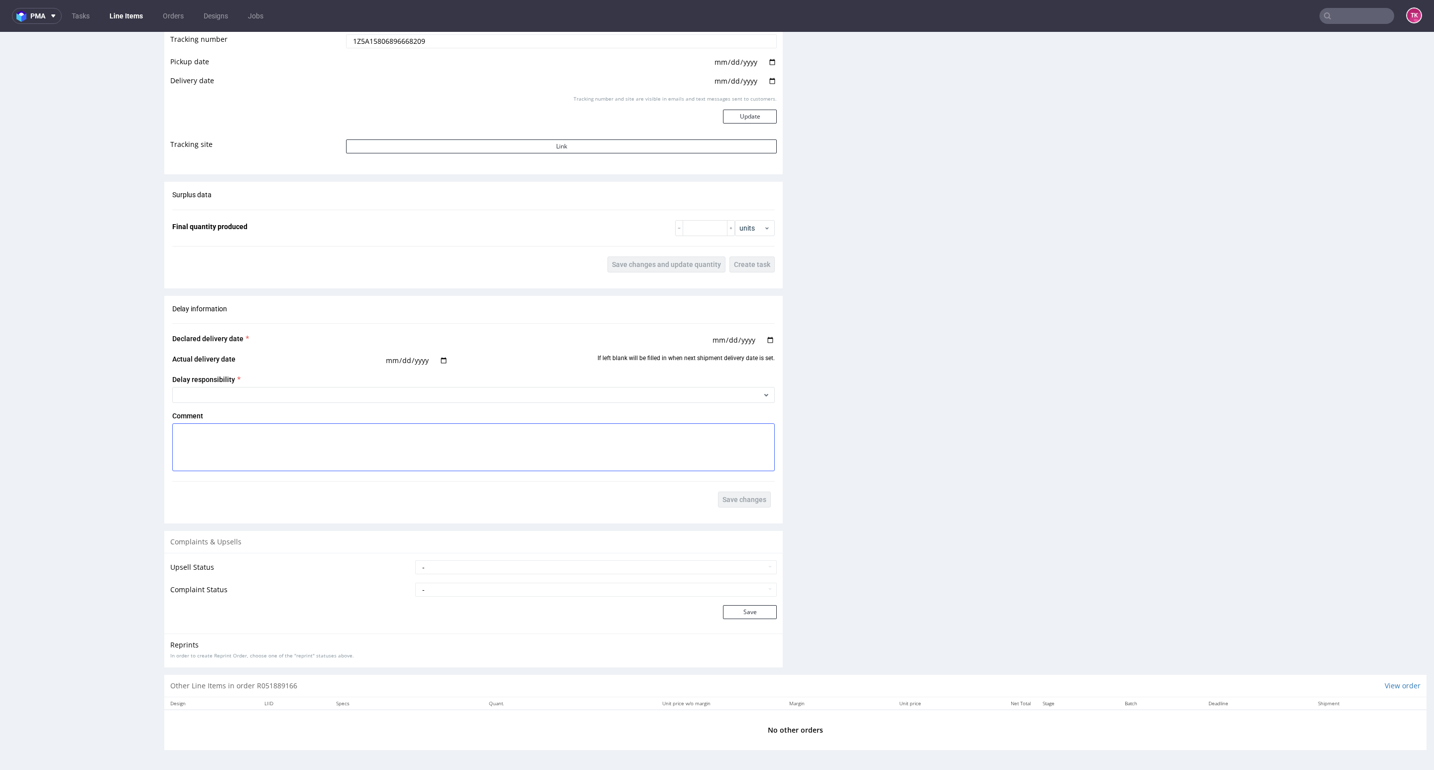
scroll to position [2, 0]
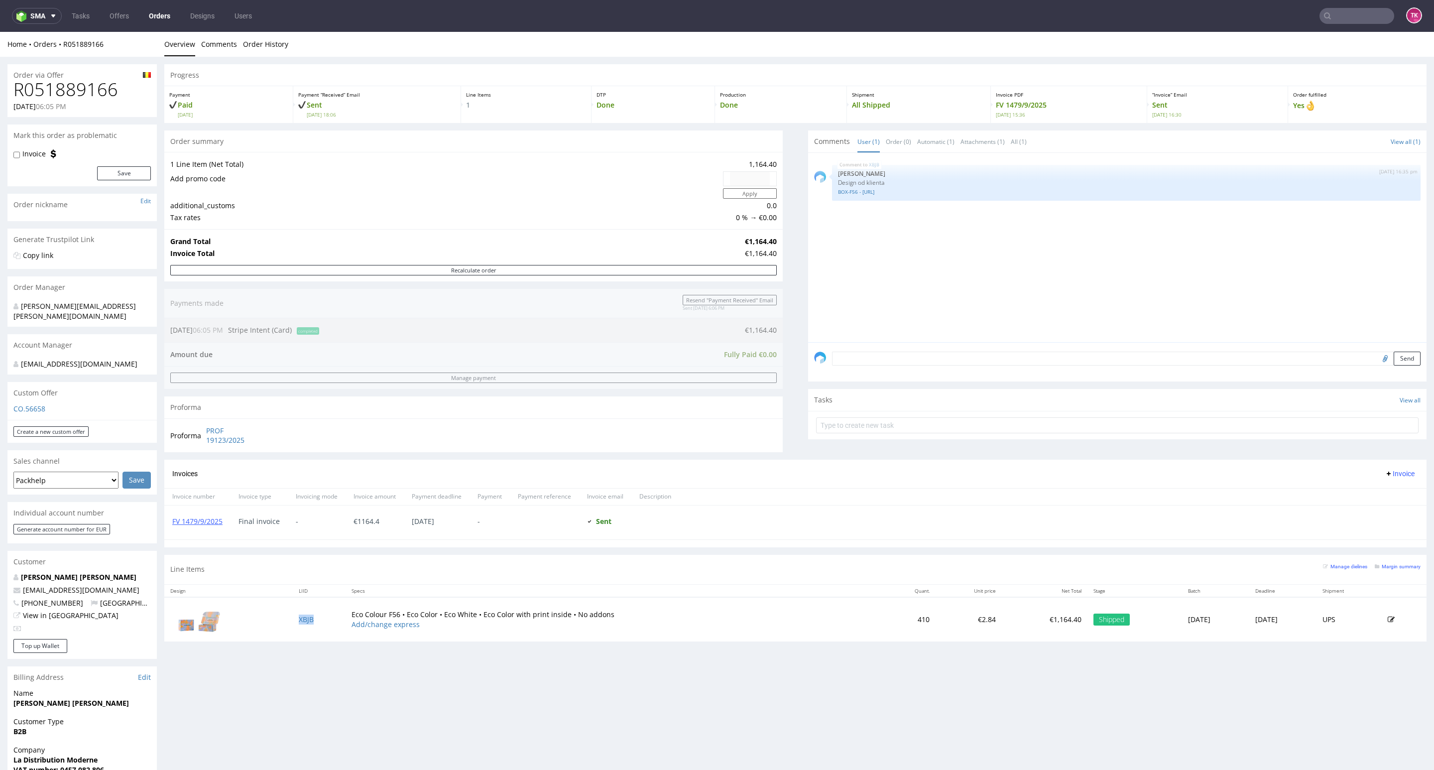
click at [301, 616] on td "XBJB" at bounding box center [319, 619] width 53 height 44
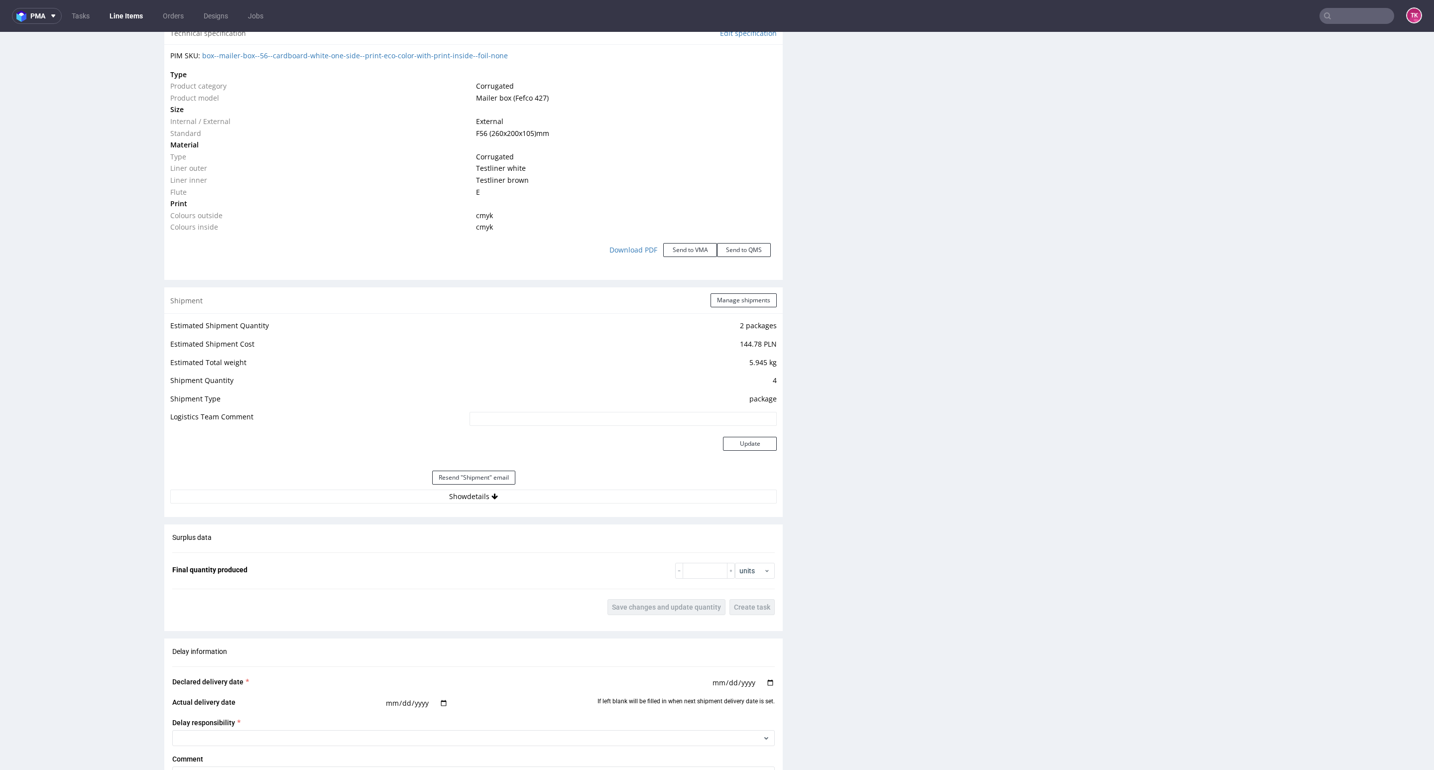
scroll to position [1046, 0]
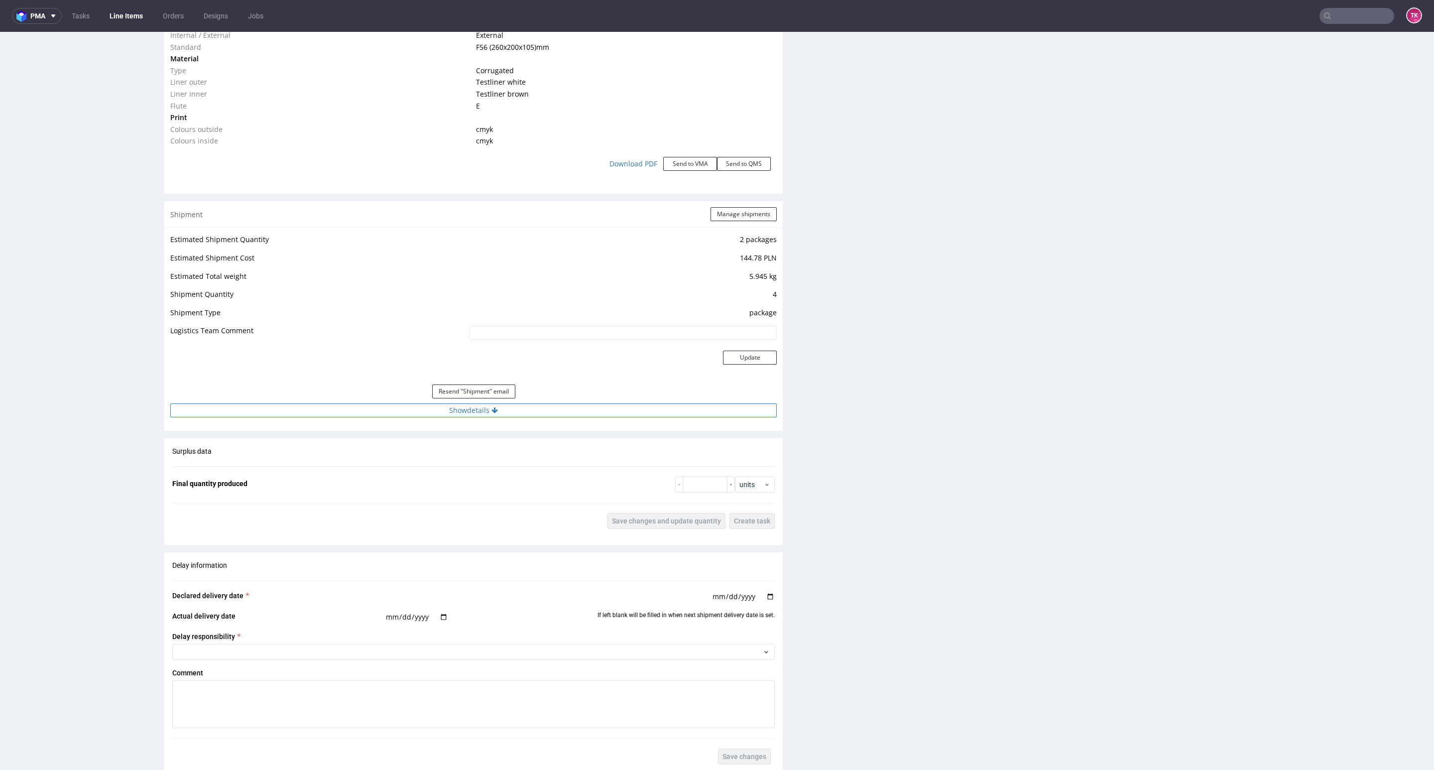
click at [571, 407] on button "Show details" at bounding box center [473, 410] width 607 height 14
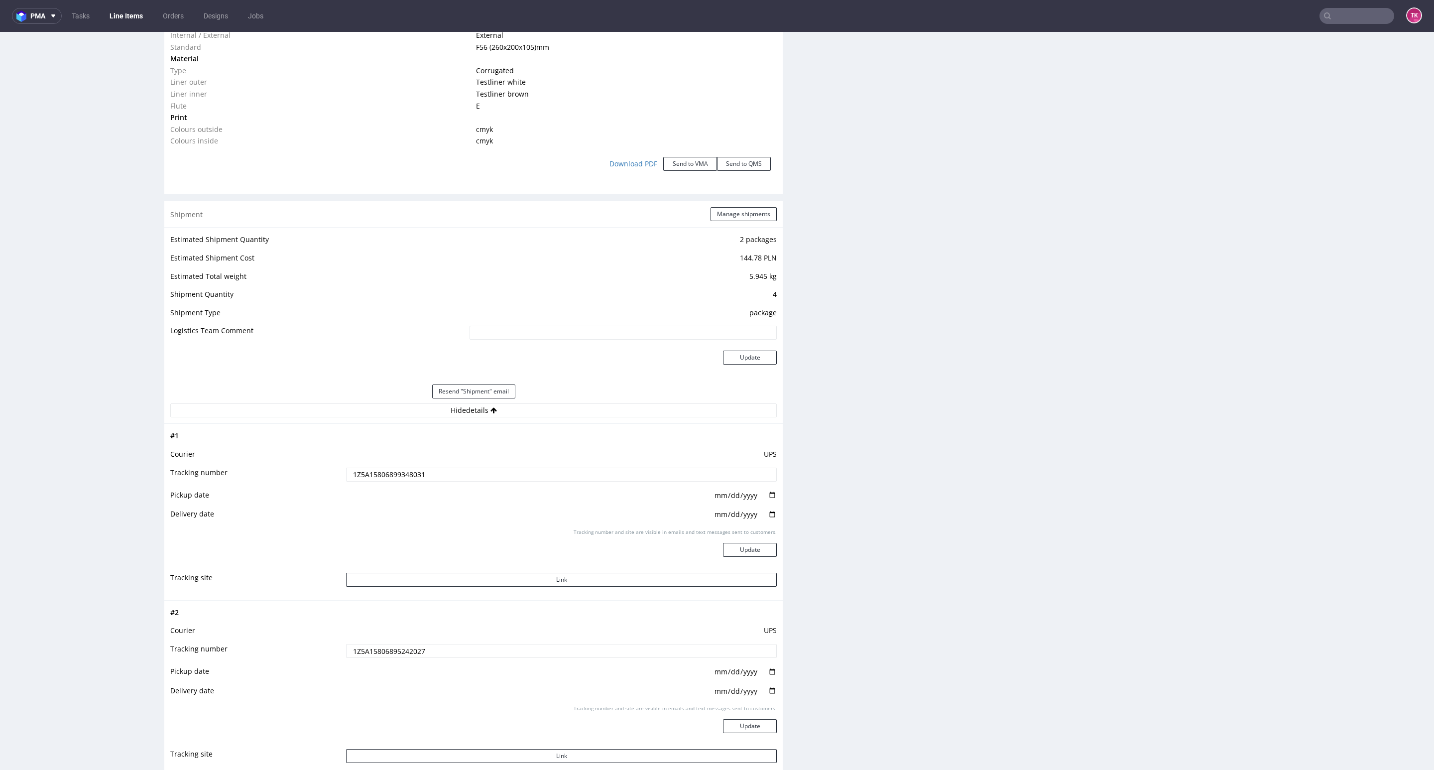
click at [390, 480] on input "1Z5A15806899348031" at bounding box center [561, 475] width 431 height 14
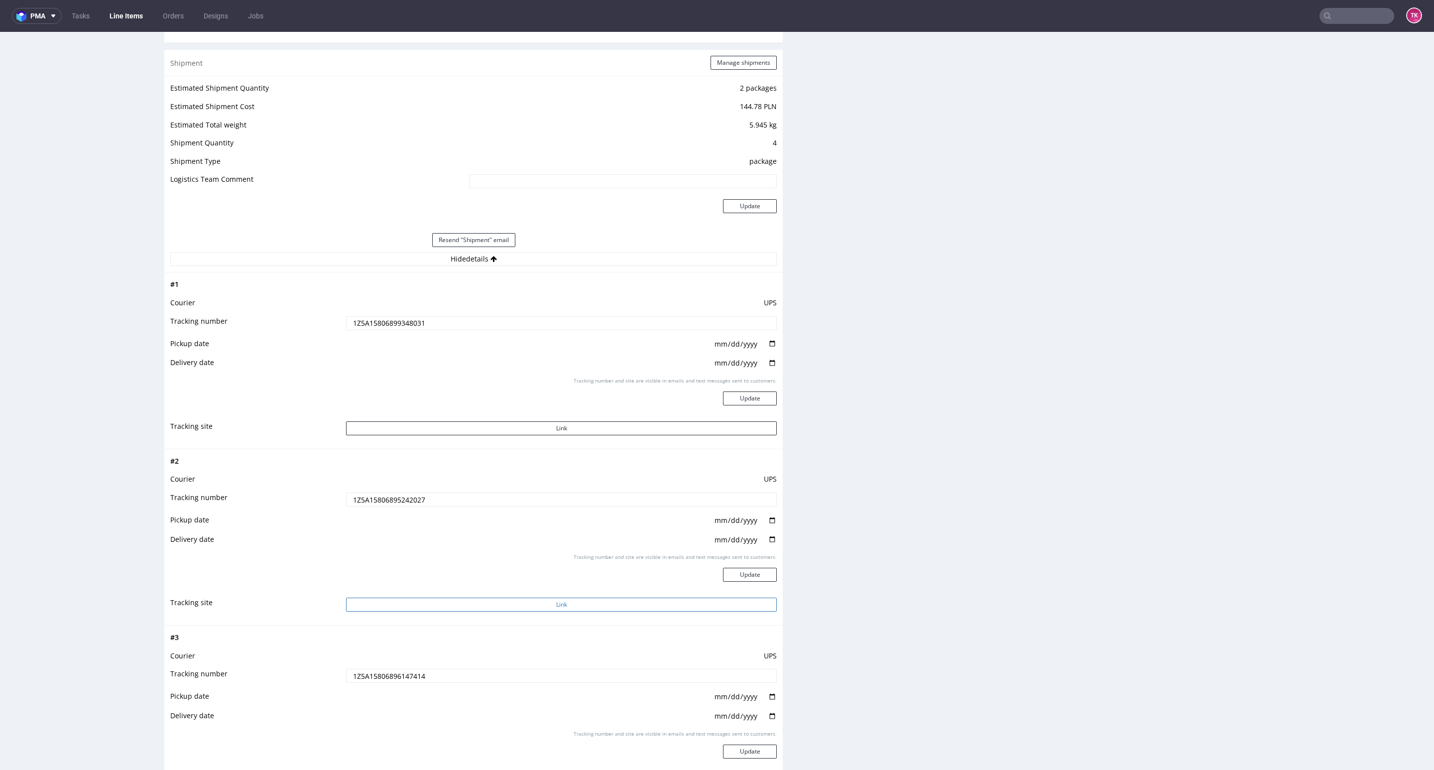
scroll to position [1345, 0]
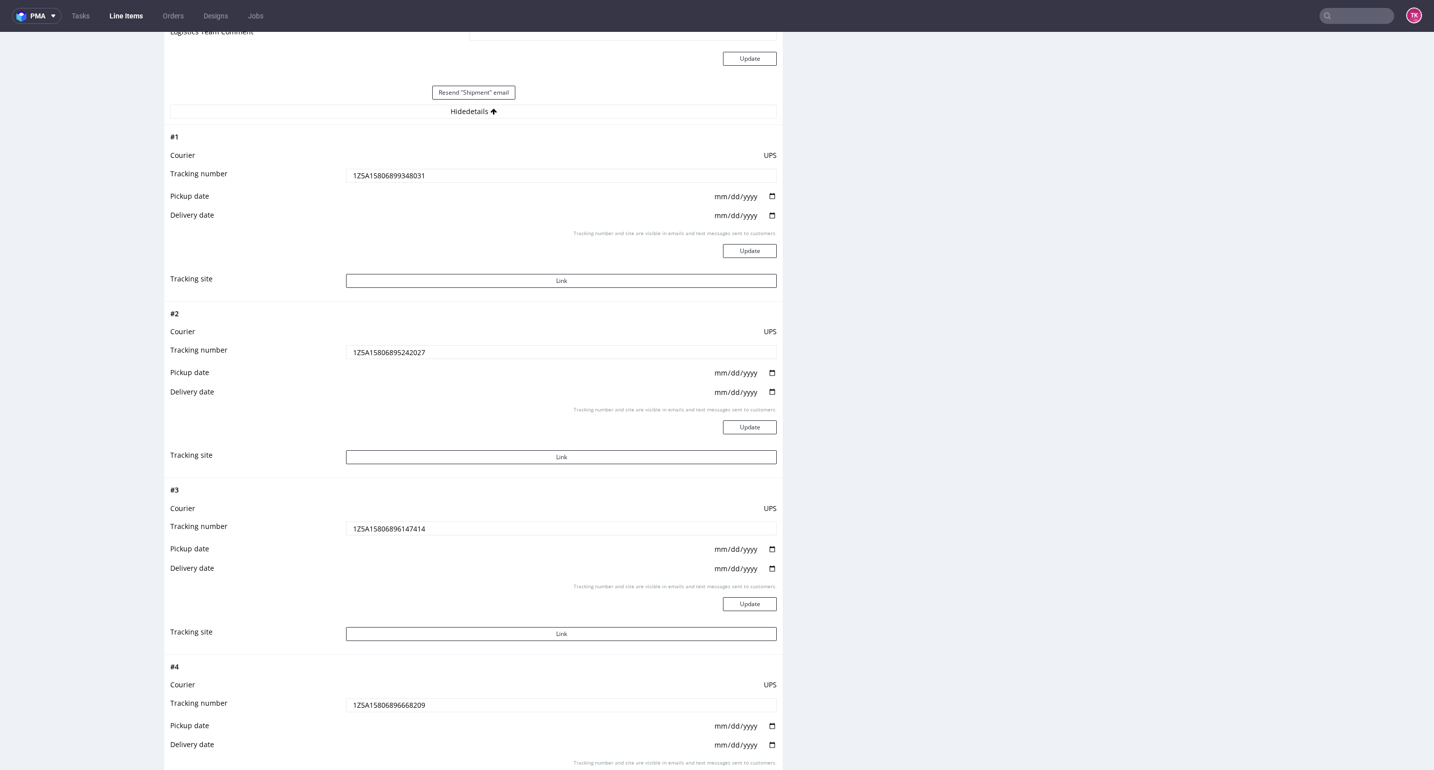
click at [407, 181] on input "1Z5A15806899348031" at bounding box center [561, 176] width 431 height 14
click at [385, 351] on input "1Z5A15806895242027" at bounding box center [561, 352] width 431 height 14
click at [378, 534] on input "1Z5A15806896147414" at bounding box center [561, 528] width 431 height 14
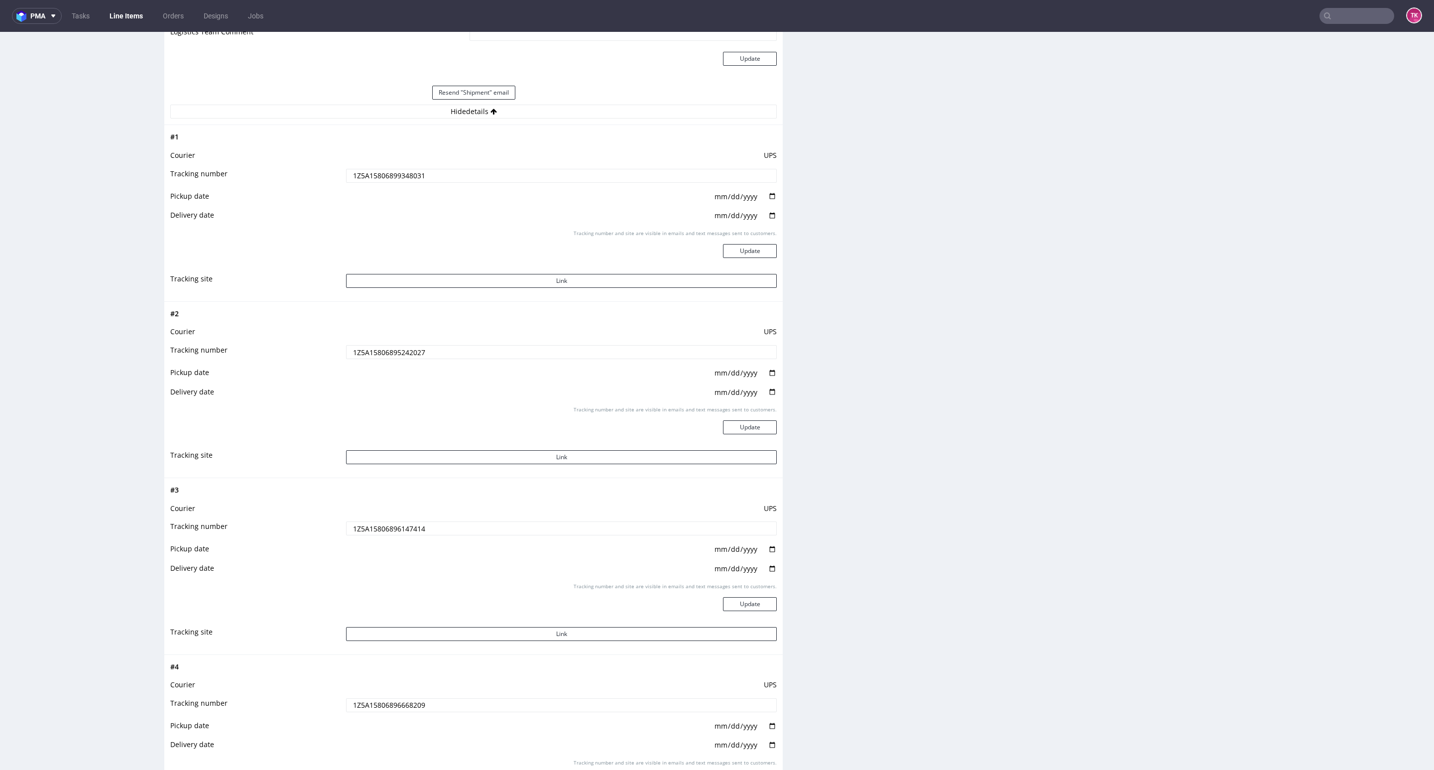
click at [378, 534] on input "1Z5A15806896147414" at bounding box center [561, 528] width 431 height 14
click at [399, 706] on input "1Z5A15806896668209" at bounding box center [561, 705] width 431 height 14
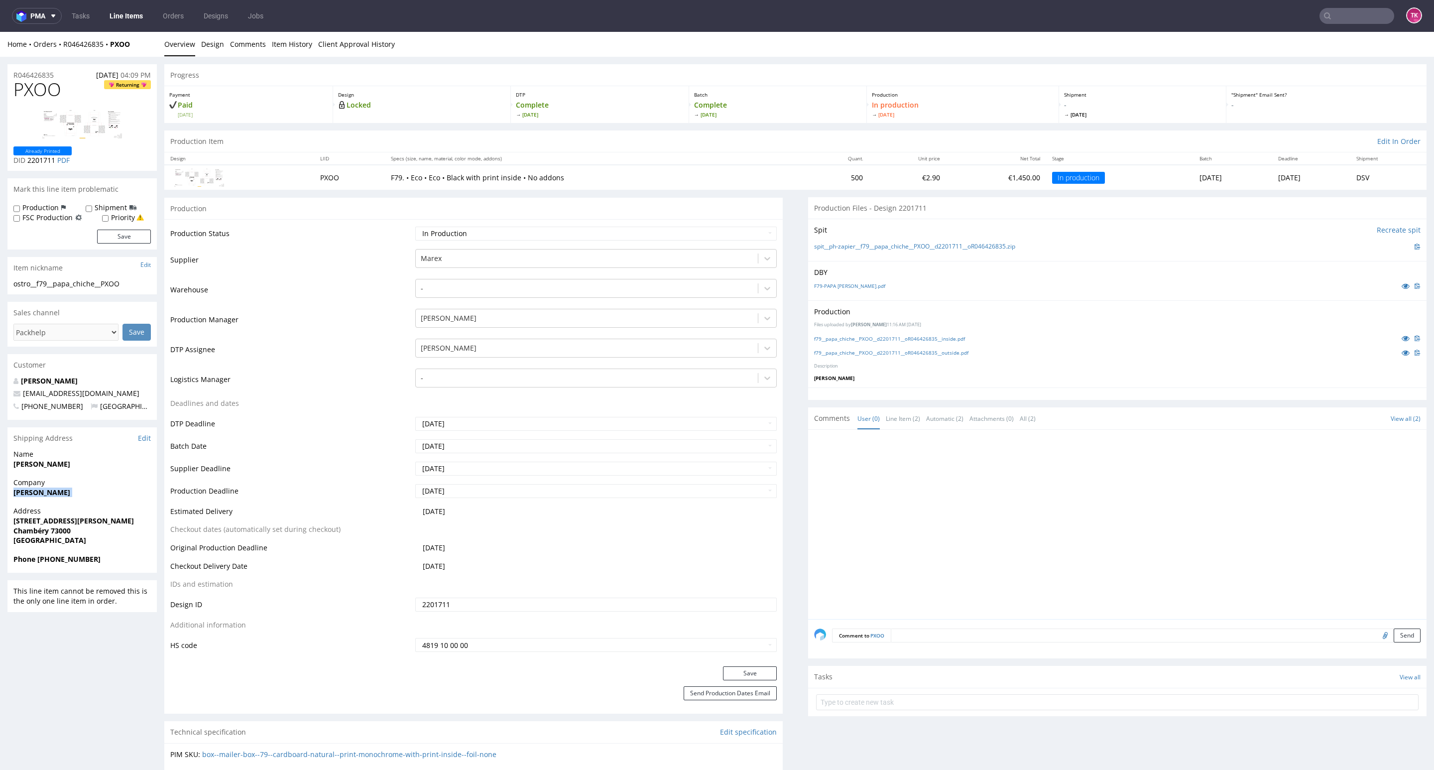
drag, startPoint x: 10, startPoint y: 508, endPoint x: 0, endPoint y: 499, distance: 14.1
copy strong "[PERSON_NAME]"
drag, startPoint x: 0, startPoint y: 523, endPoint x: 88, endPoint y: 526, distance: 88.2
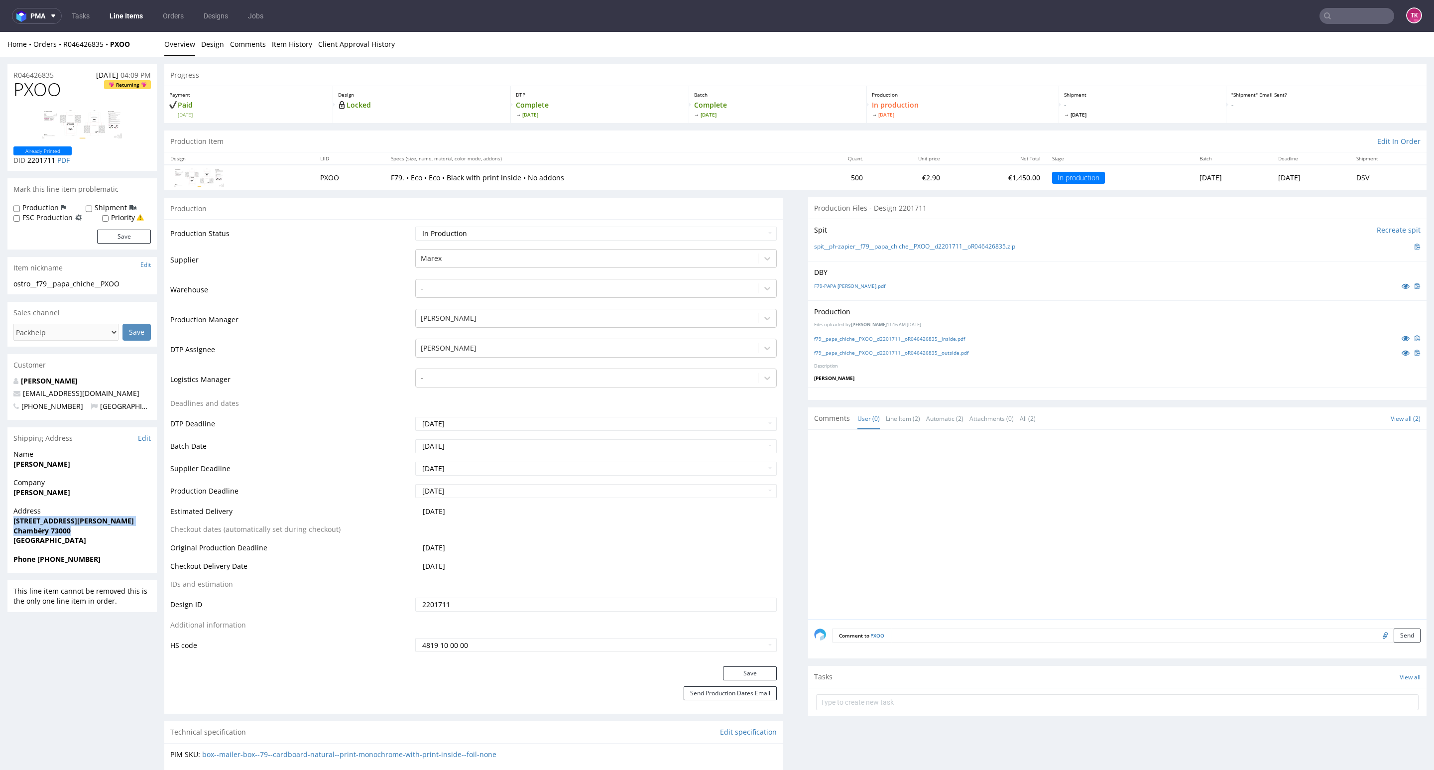
copy p "[STREET_ADDRESS][PERSON_NAME]"
drag, startPoint x: 38, startPoint y: 558, endPoint x: 49, endPoint y: 559, distance: 11.5
click at [48, 559] on strong "Phone [PHONE_NUMBER]" at bounding box center [56, 558] width 87 height 9
click at [57, 559] on strong "Phone [PHONE_NUMBER]" at bounding box center [56, 558] width 87 height 9
click at [52, 559] on strong "Phone [PHONE_NUMBER]" at bounding box center [56, 558] width 87 height 9
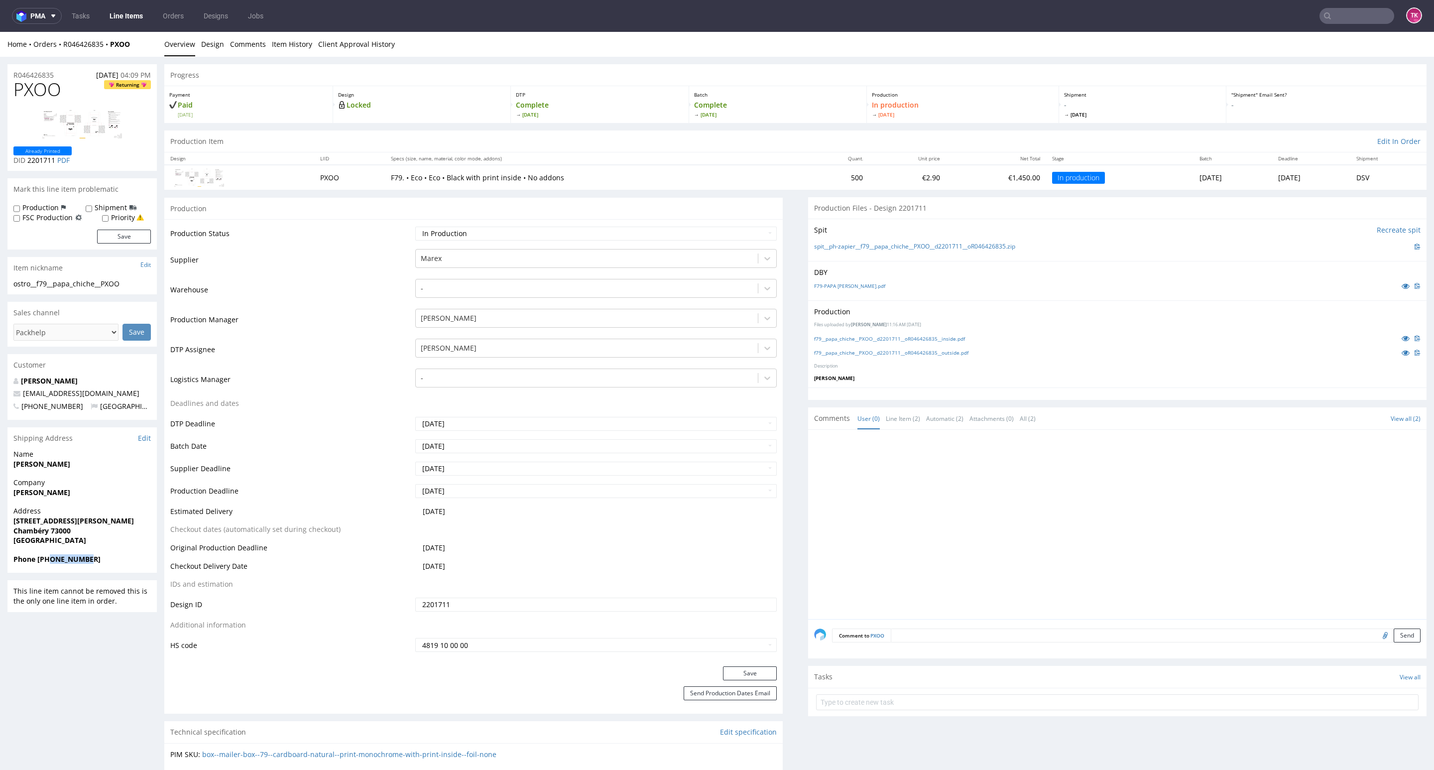
drag, startPoint x: 49, startPoint y: 560, endPoint x: 106, endPoint y: 561, distance: 56.8
click at [107, 560] on span "Phone [PHONE_NUMBER]" at bounding box center [81, 559] width 137 height 10
copy strong "614720579"
drag, startPoint x: 125, startPoint y: 388, endPoint x: 2, endPoint y: 395, distance: 123.7
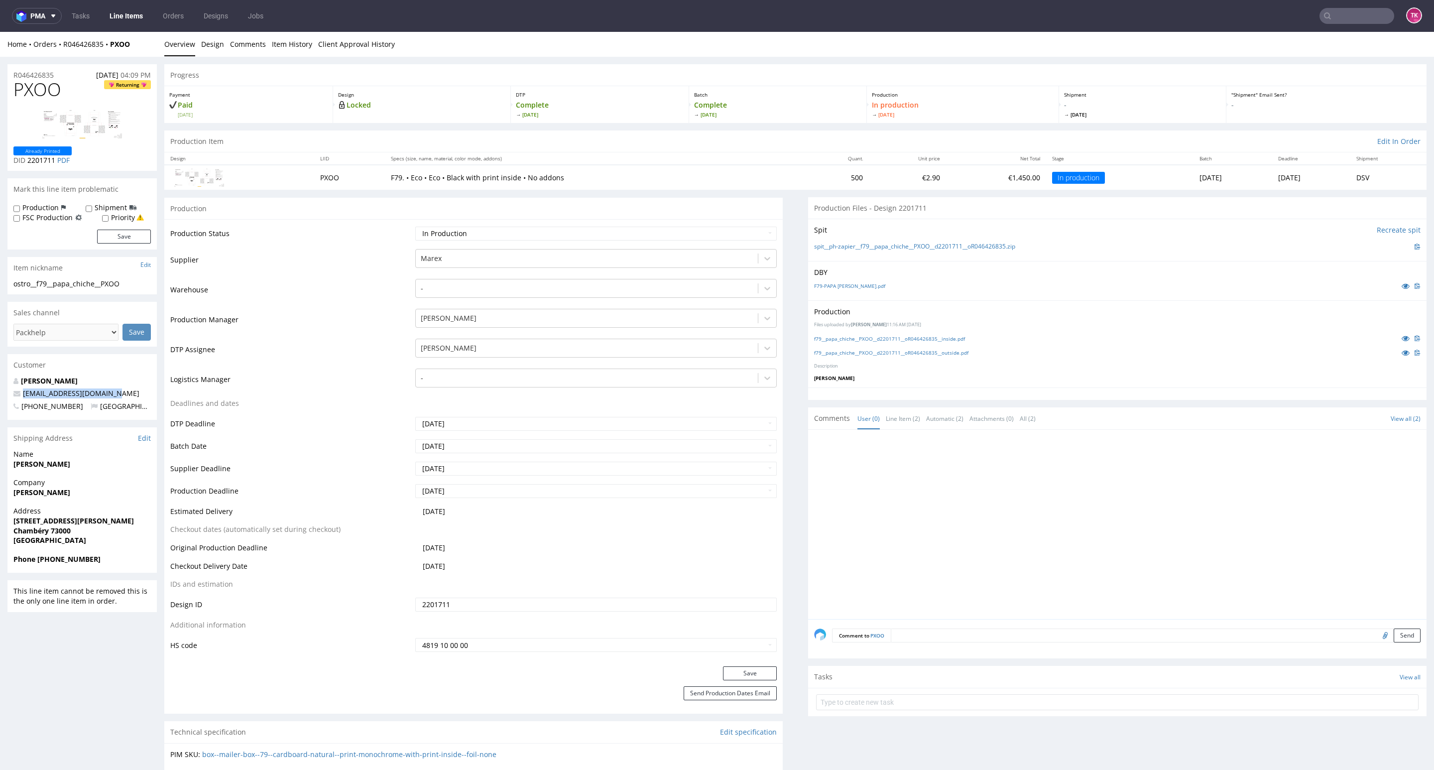
copy span "[EMAIL_ADDRESS][DOMAIN_NAME]"
drag, startPoint x: 75, startPoint y: 466, endPoint x: 0, endPoint y: 472, distance: 75.4
drag, startPoint x: 84, startPoint y: 462, endPoint x: 0, endPoint y: 468, distance: 84.4
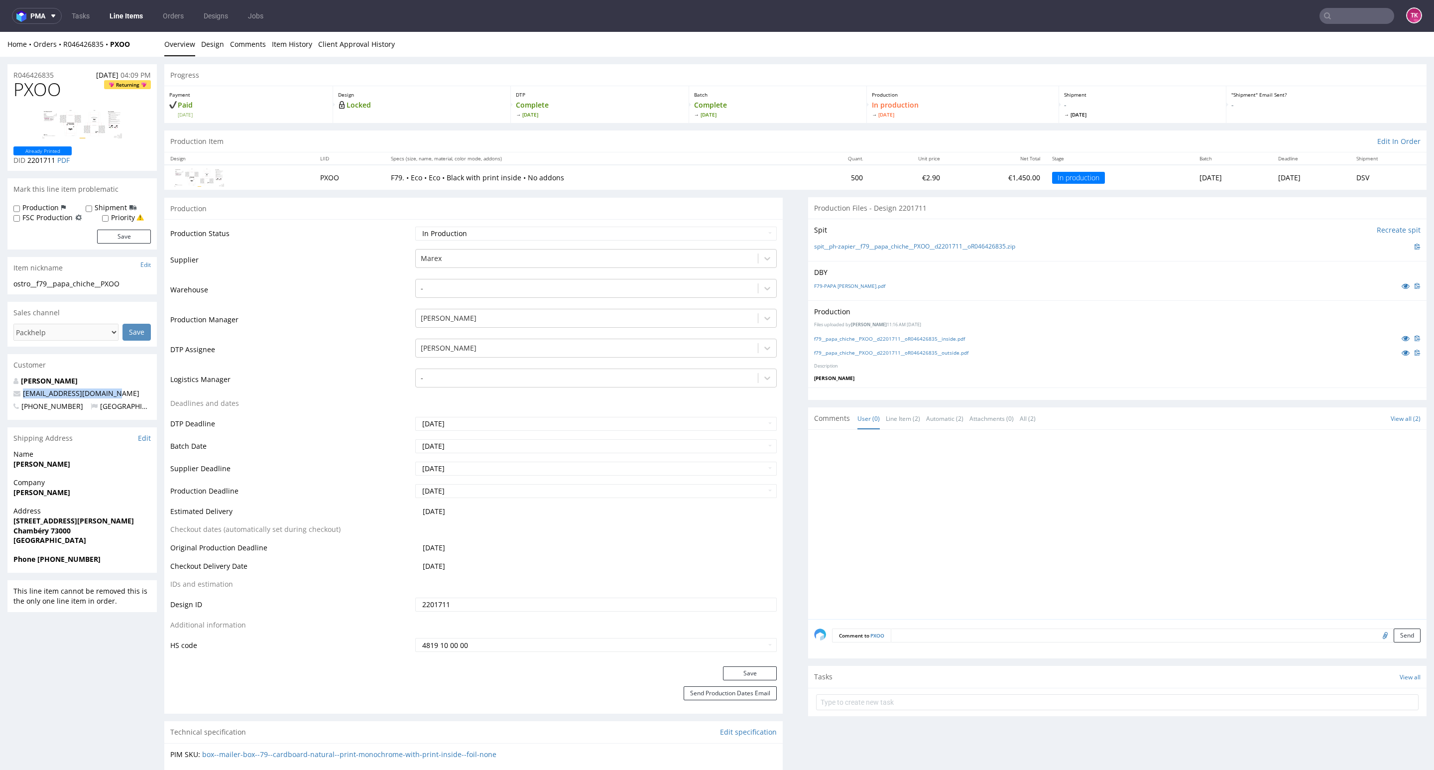
copy strong "[PERSON_NAME]"
drag, startPoint x: 133, startPoint y: 56, endPoint x: 60, endPoint y: 49, distance: 73.5
copy div "R046426835 PXOO"
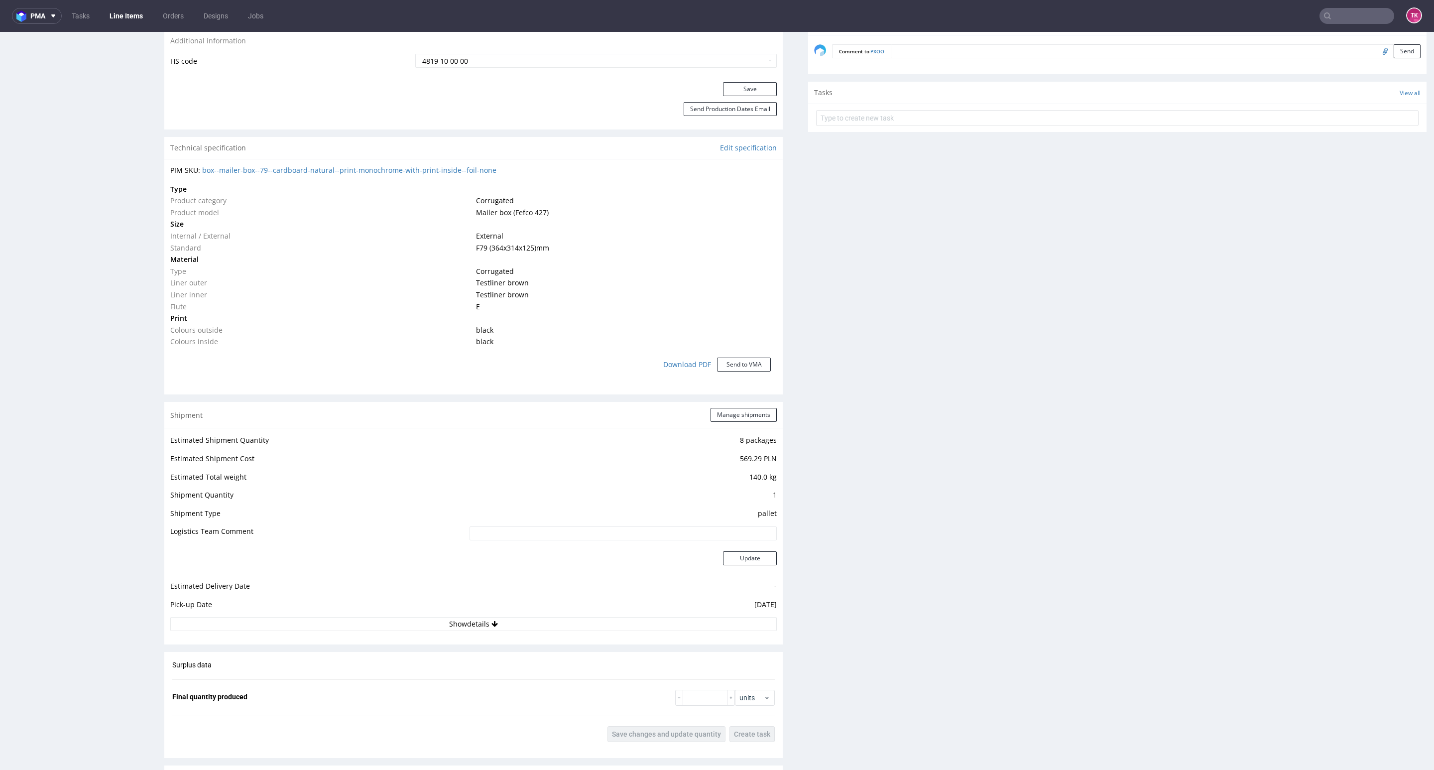
scroll to position [822, 0]
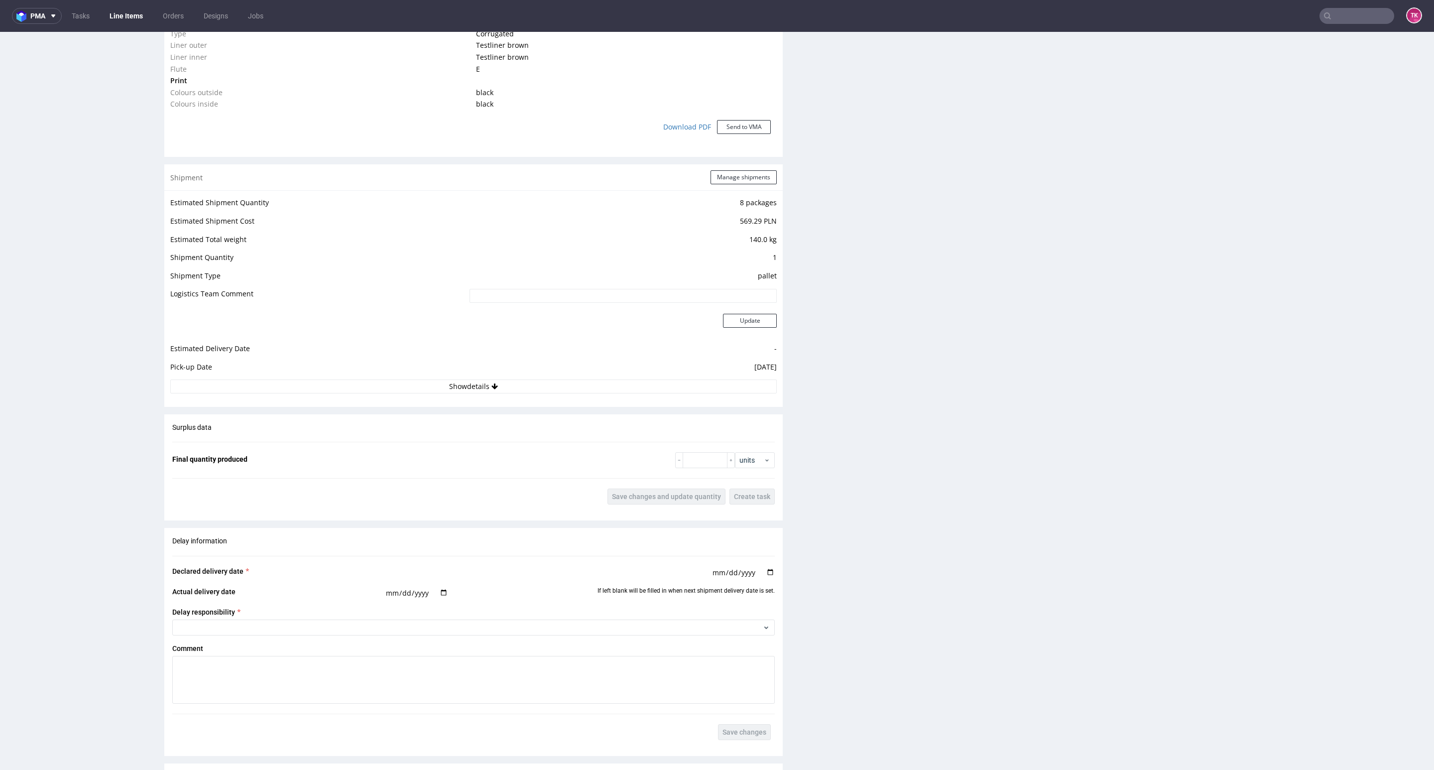
drag, startPoint x: 472, startPoint y: 381, endPoint x: 473, endPoint y: 395, distance: 13.5
click at [472, 382] on button "Show details" at bounding box center [473, 386] width 607 height 14
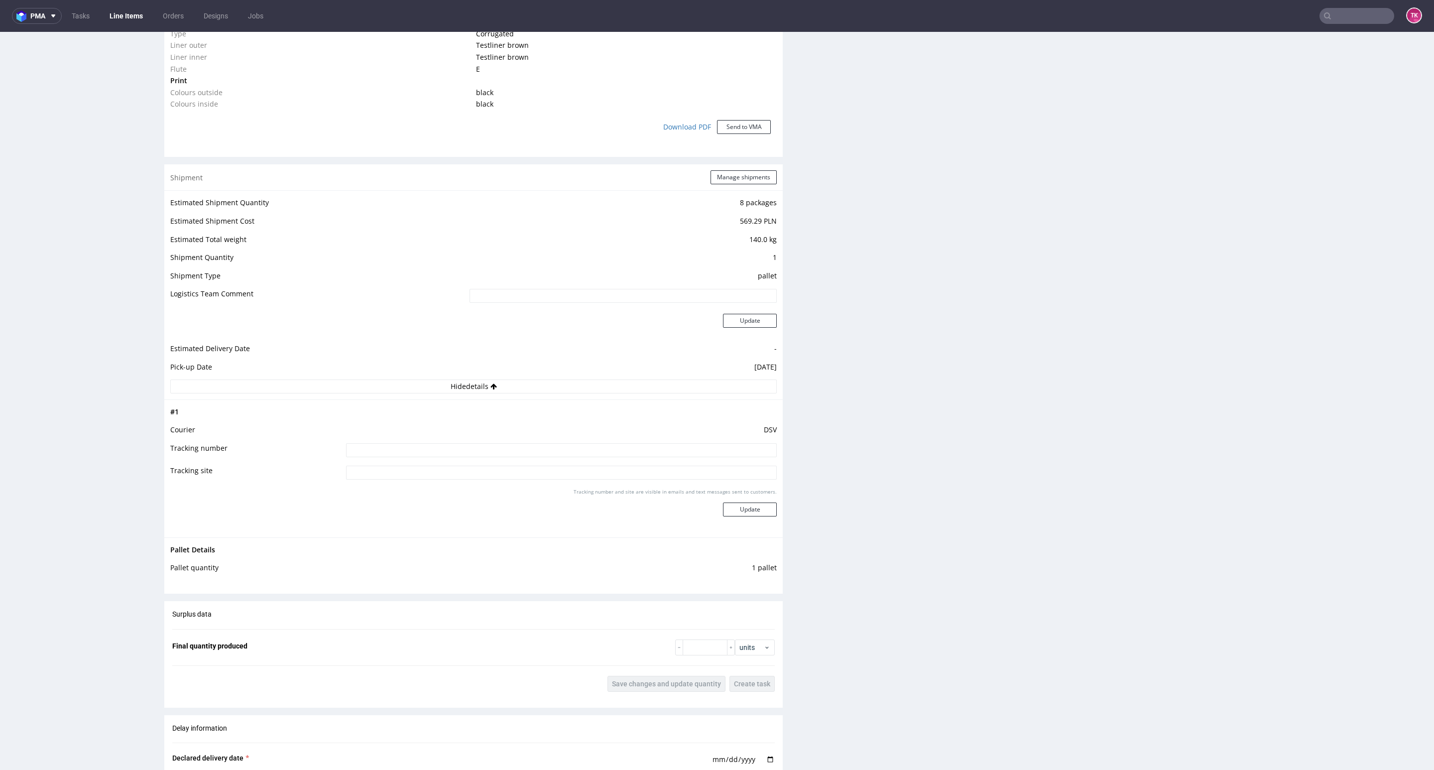
click at [450, 450] on input at bounding box center [561, 450] width 431 height 14
paste input "40257145950414261091"
type input "40257145950414261091"
click at [741, 506] on button "Update" at bounding box center [750, 509] width 54 height 14
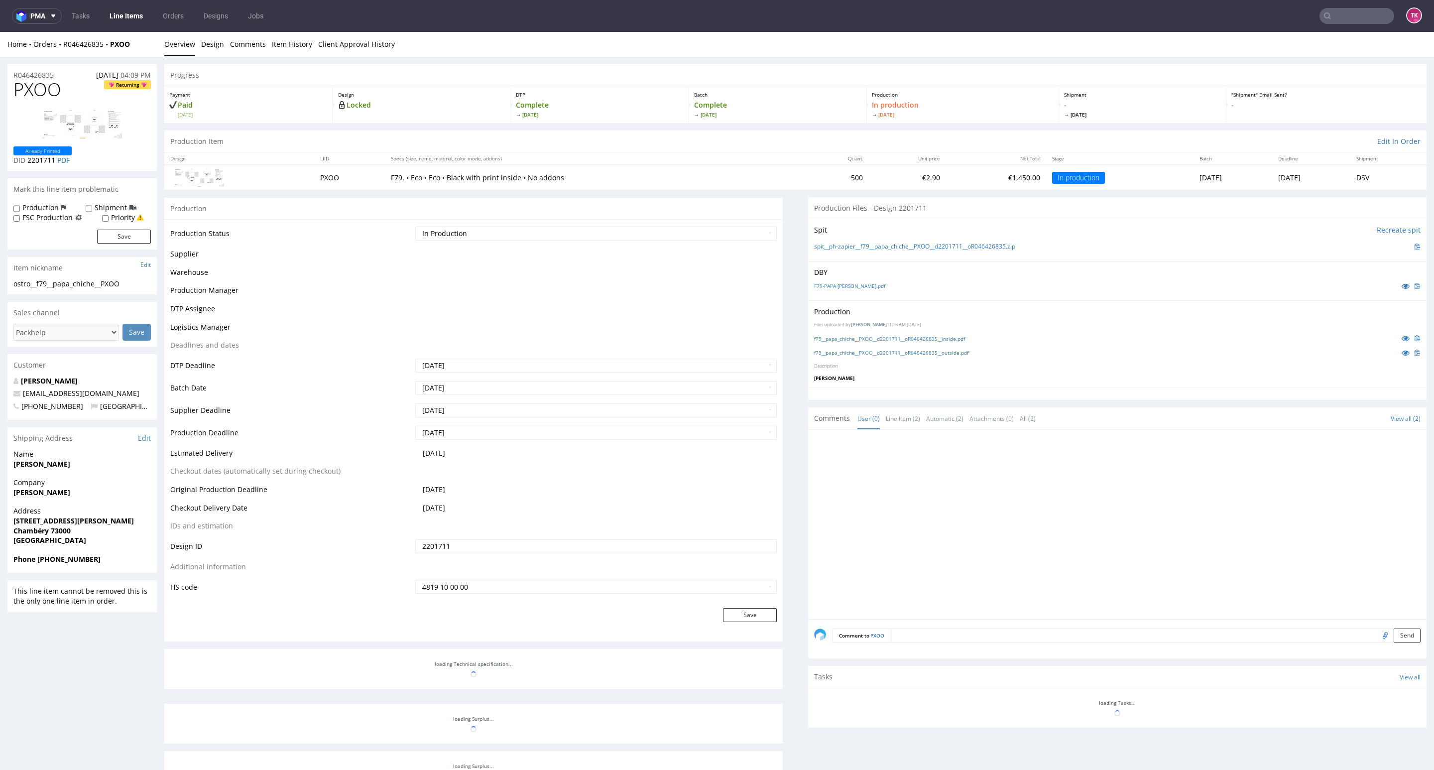
scroll to position [268, 0]
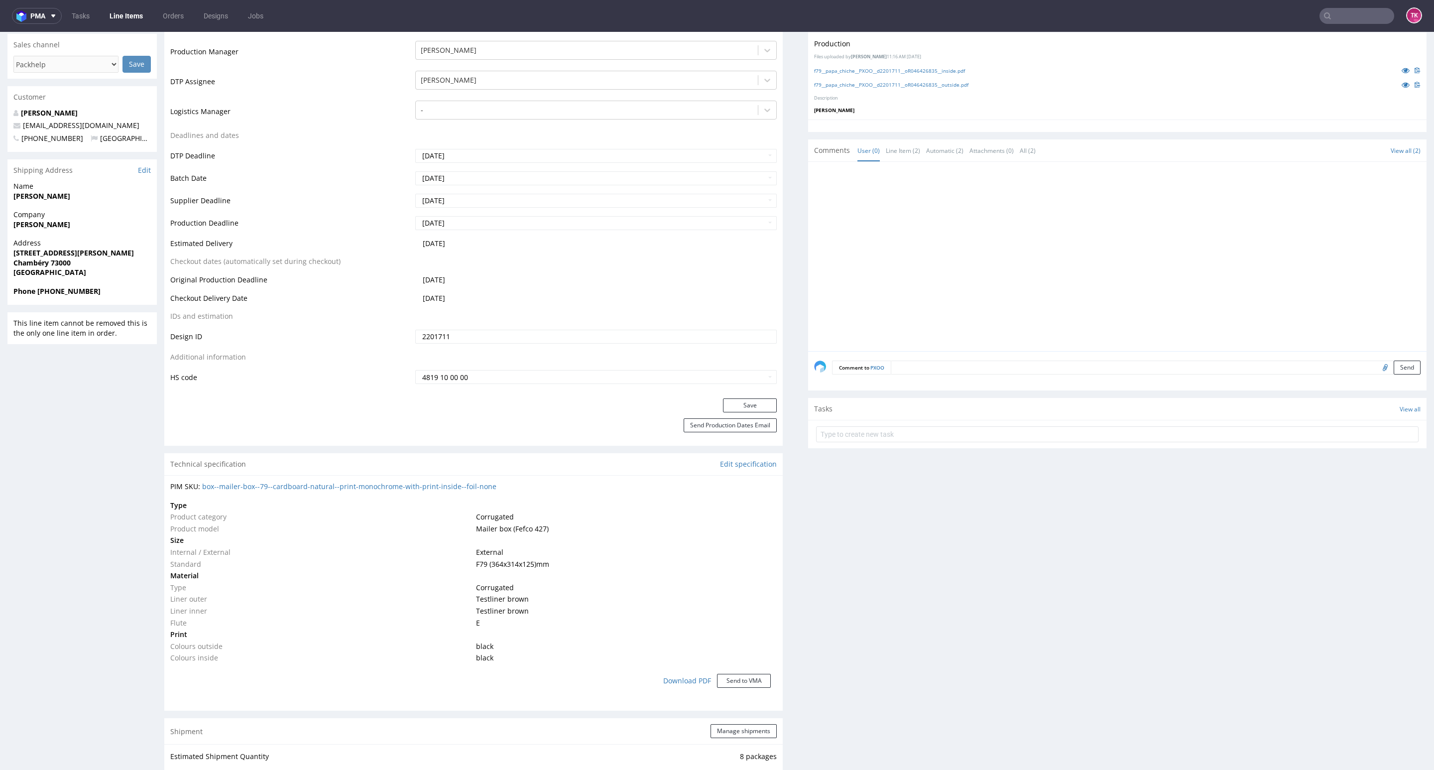
click at [120, 10] on link "Line Items" at bounding box center [126, 16] width 45 height 16
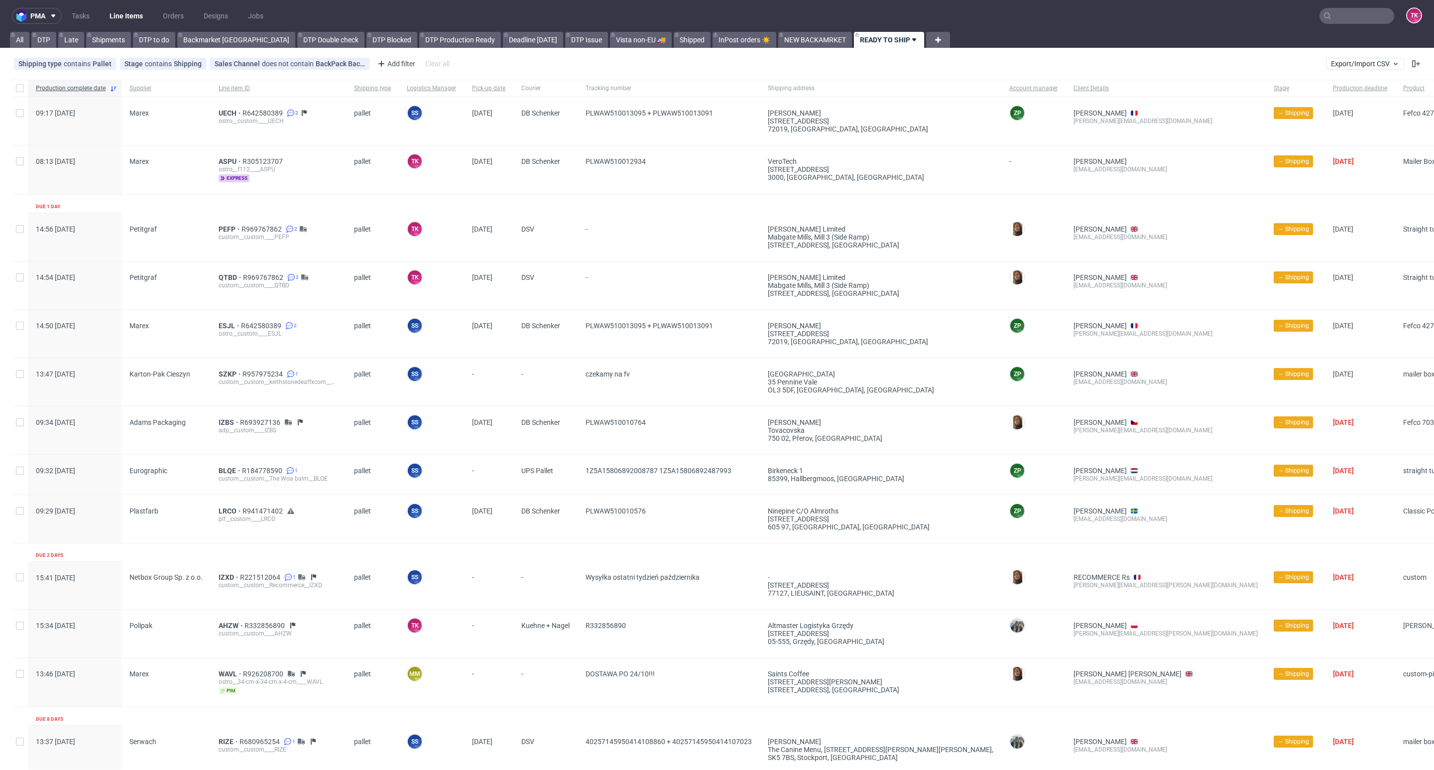
click at [123, 4] on nav "pma Tasks Line Items Orders Designs Jobs TK" at bounding box center [717, 16] width 1434 height 32
drag, startPoint x: 123, startPoint y: 4, endPoint x: 125, endPoint y: 13, distance: 9.3
click at [124, 9] on nav "pma Tasks Line Items Orders Designs Jobs TK" at bounding box center [717, 16] width 1434 height 32
click at [127, 14] on link "Line Items" at bounding box center [126, 16] width 45 height 16
